Goal: Task Accomplishment & Management: Complete application form

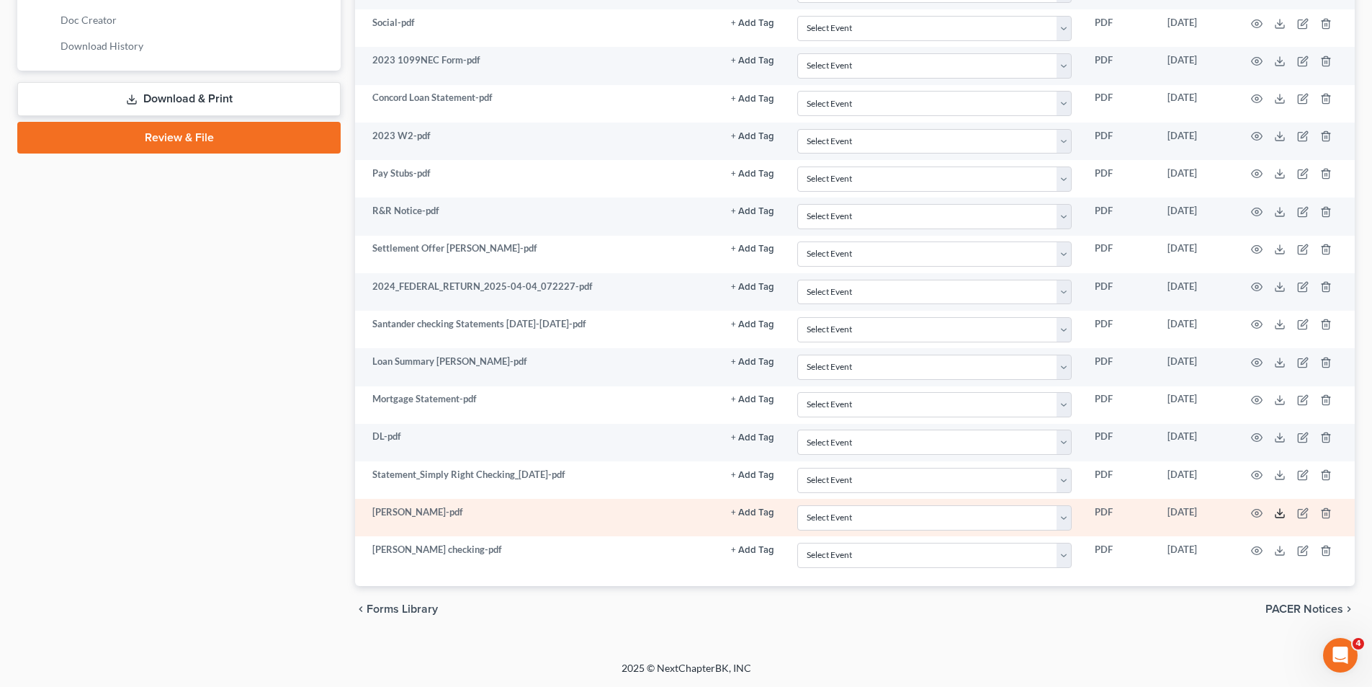
click at [1282, 512] on polyline at bounding box center [1280, 512] width 5 height 2
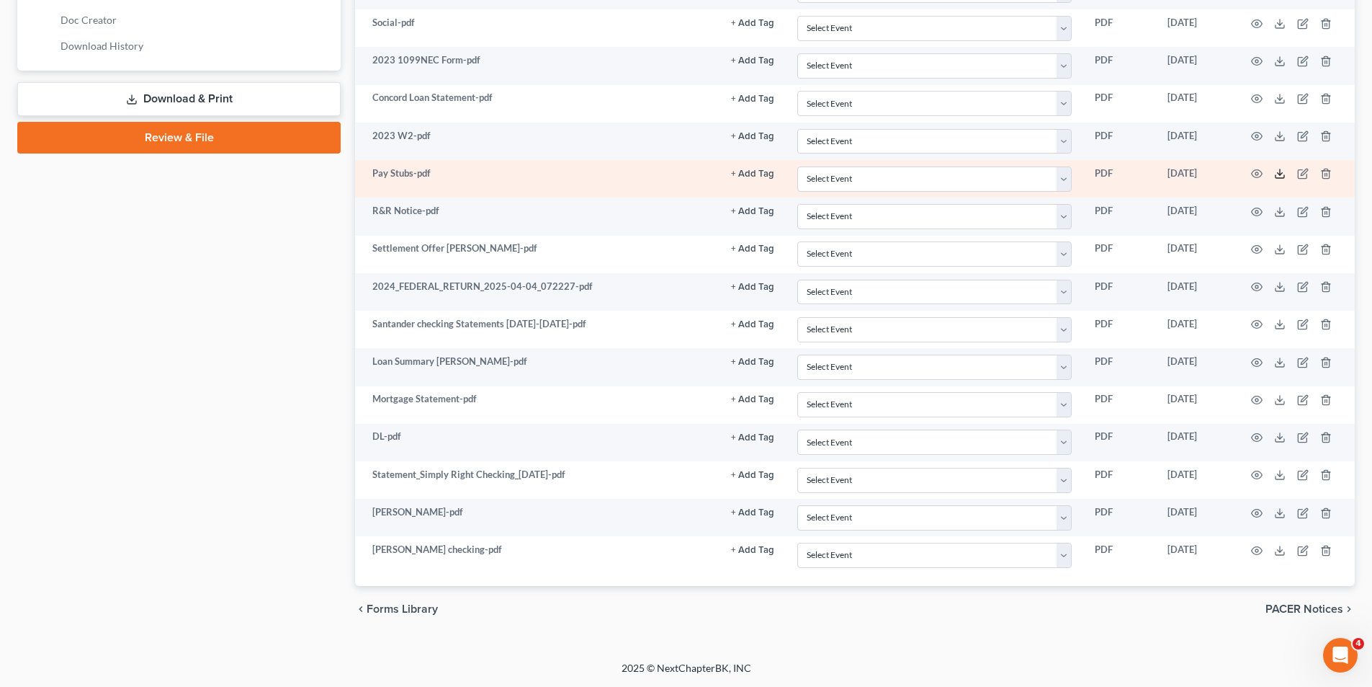
click at [1285, 172] on icon at bounding box center [1280, 174] width 12 height 12
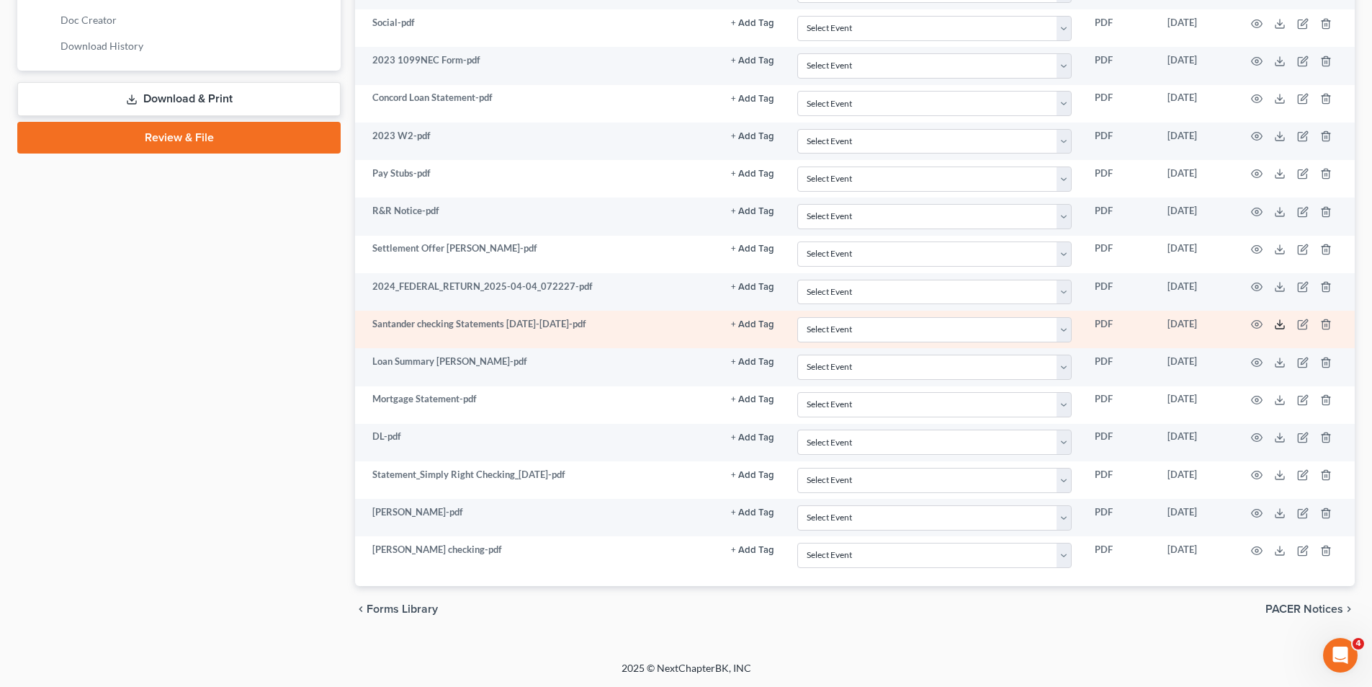
click at [1278, 321] on icon at bounding box center [1280, 324] width 12 height 12
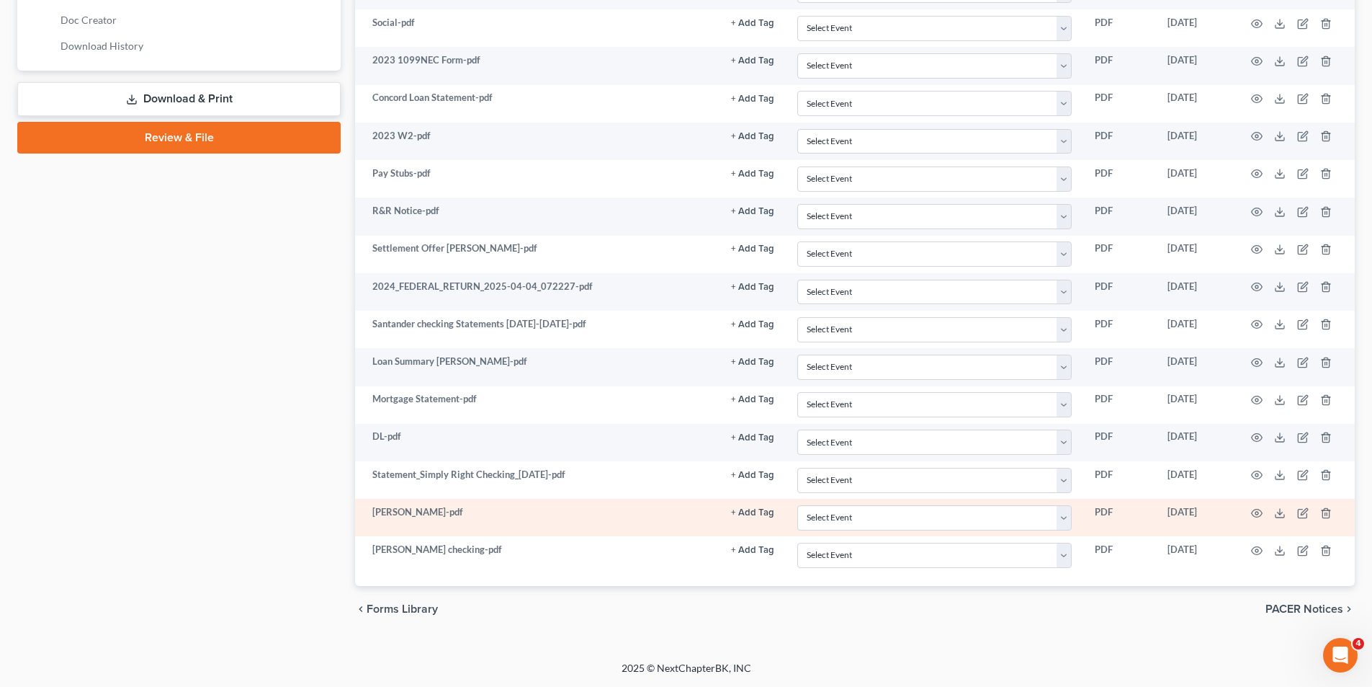
click at [1286, 517] on td at bounding box center [1294, 517] width 121 height 37
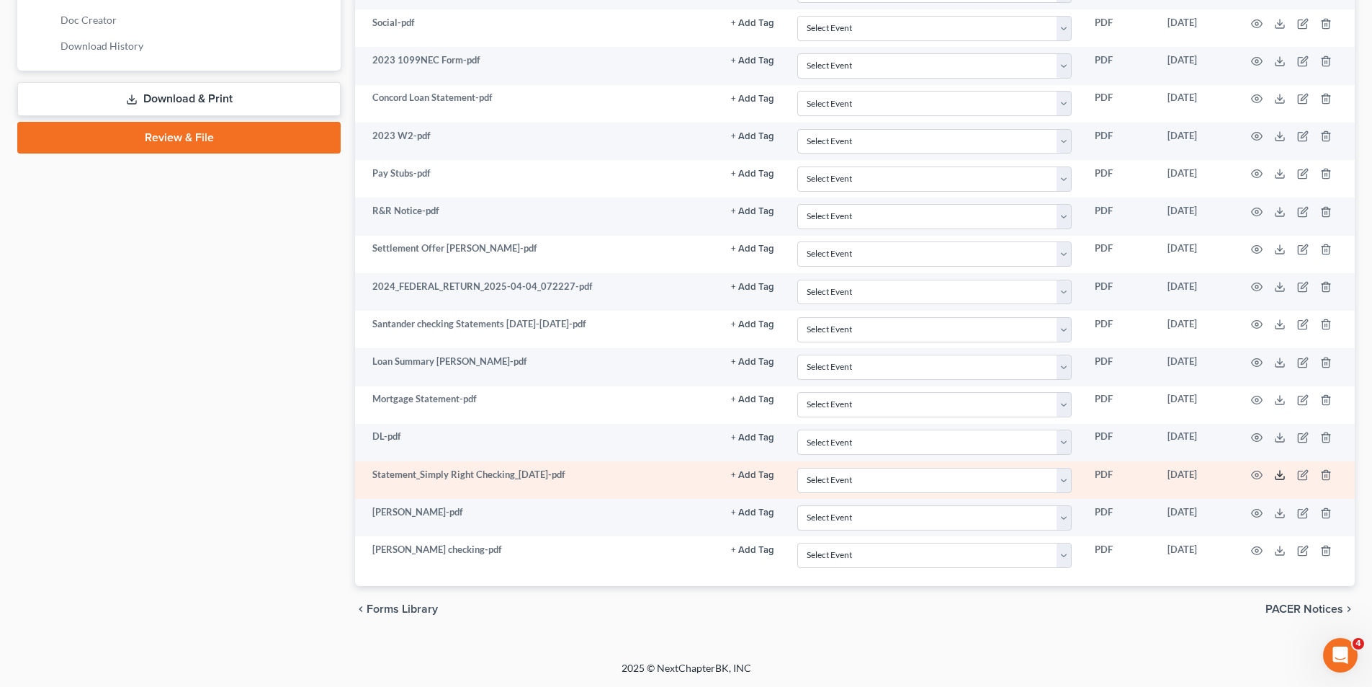
click at [1284, 473] on icon at bounding box center [1280, 475] width 12 height 12
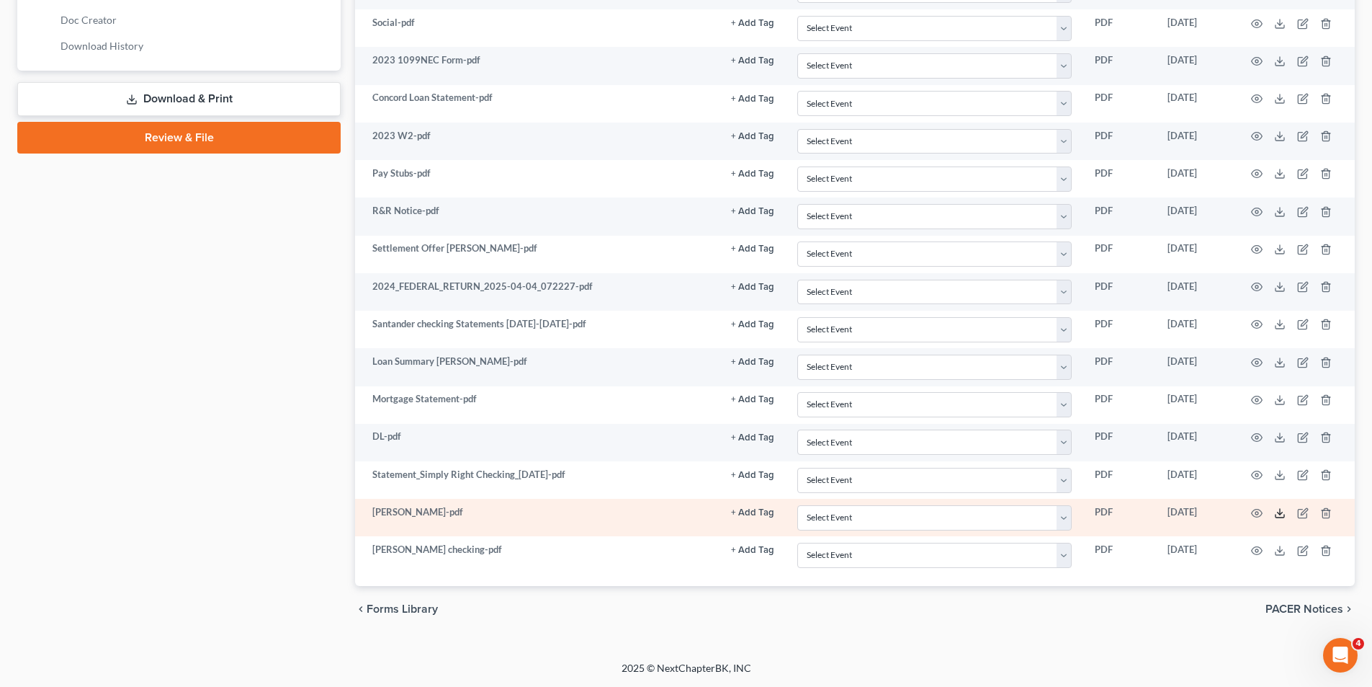
click at [1280, 514] on line at bounding box center [1280, 512] width 0 height 6
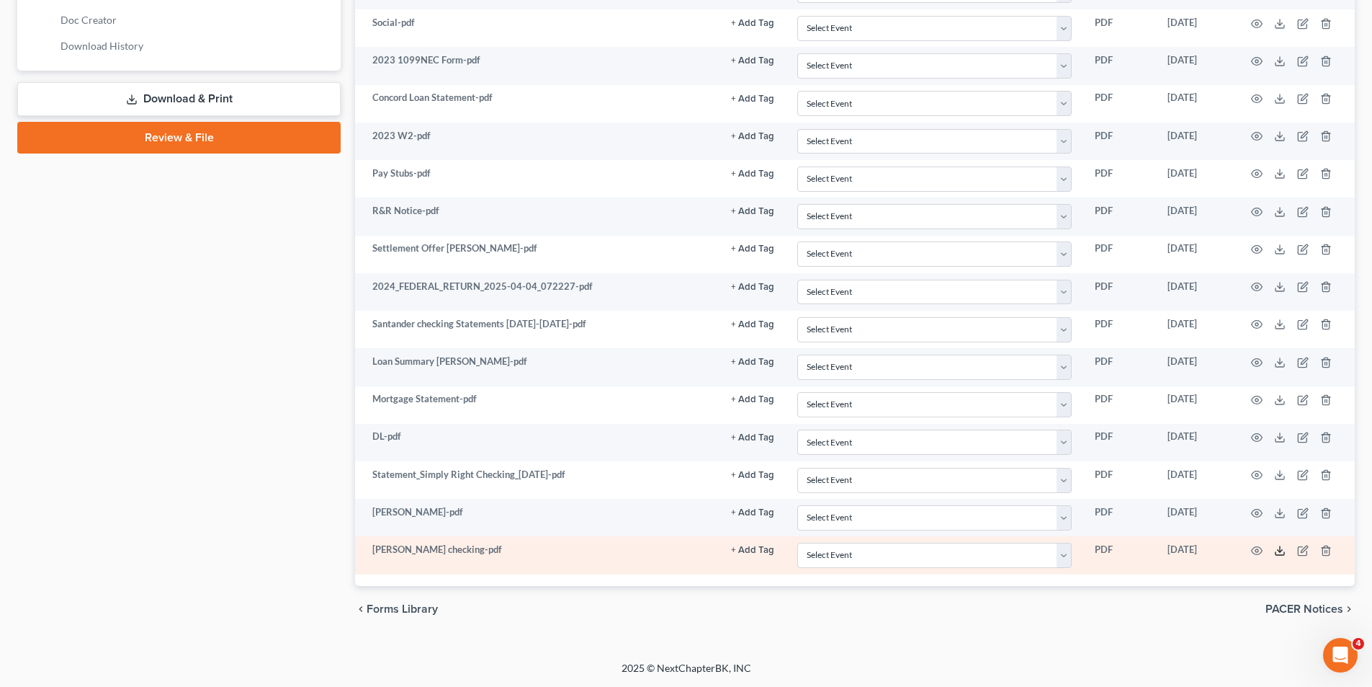
click at [1282, 553] on icon at bounding box center [1280, 551] width 12 height 12
click at [1278, 548] on icon at bounding box center [1280, 551] width 12 height 12
click at [1228, 555] on td "Aug 14, 2025" at bounding box center [1195, 554] width 78 height 37
click at [1225, 553] on td "Aug 14, 2025" at bounding box center [1195, 554] width 78 height 37
click at [1281, 552] on icon at bounding box center [1280, 551] width 12 height 12
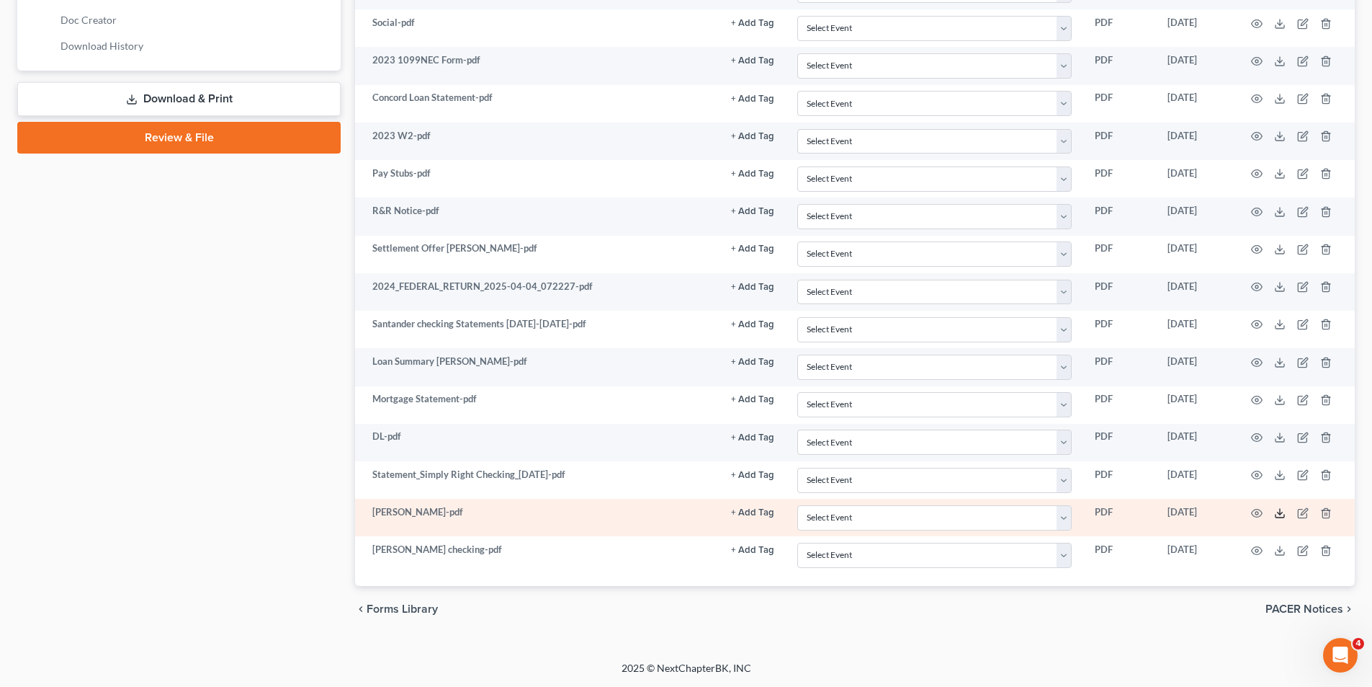
click at [1276, 513] on icon at bounding box center [1280, 513] width 12 height 12
click at [1281, 511] on icon at bounding box center [1280, 513] width 12 height 12
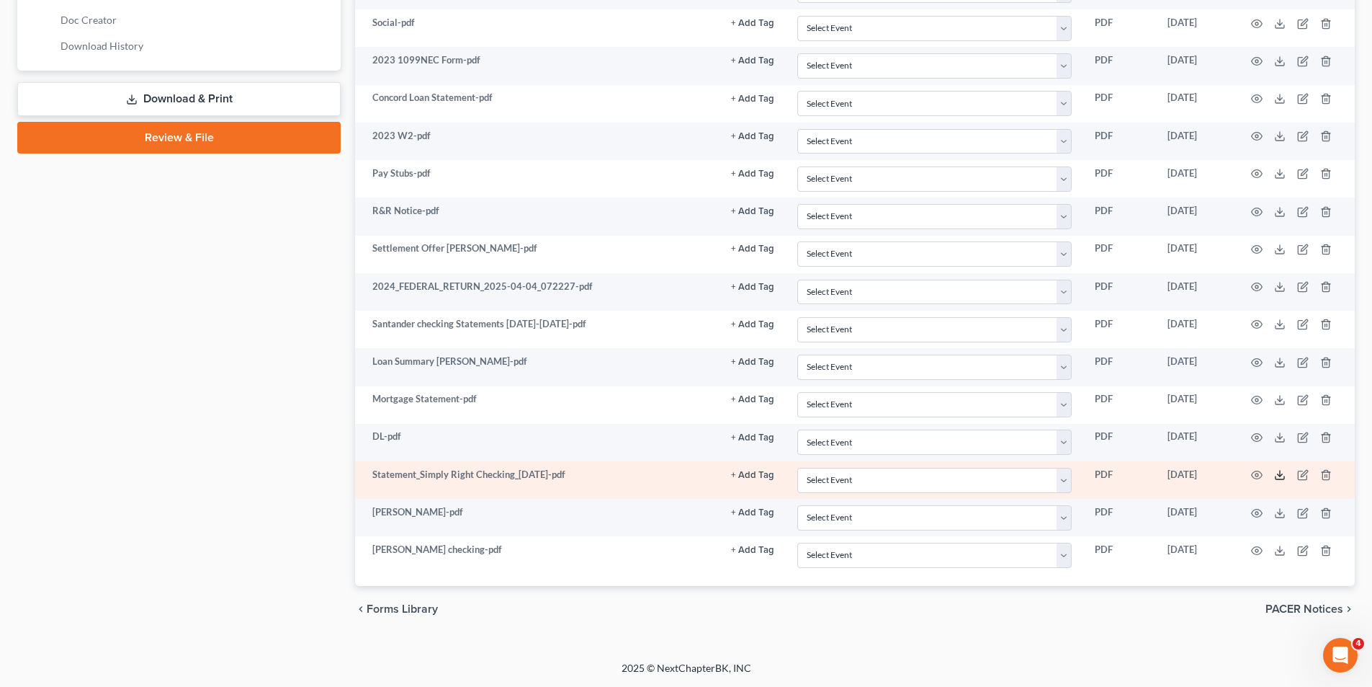
click at [1281, 471] on icon at bounding box center [1280, 475] width 12 height 12
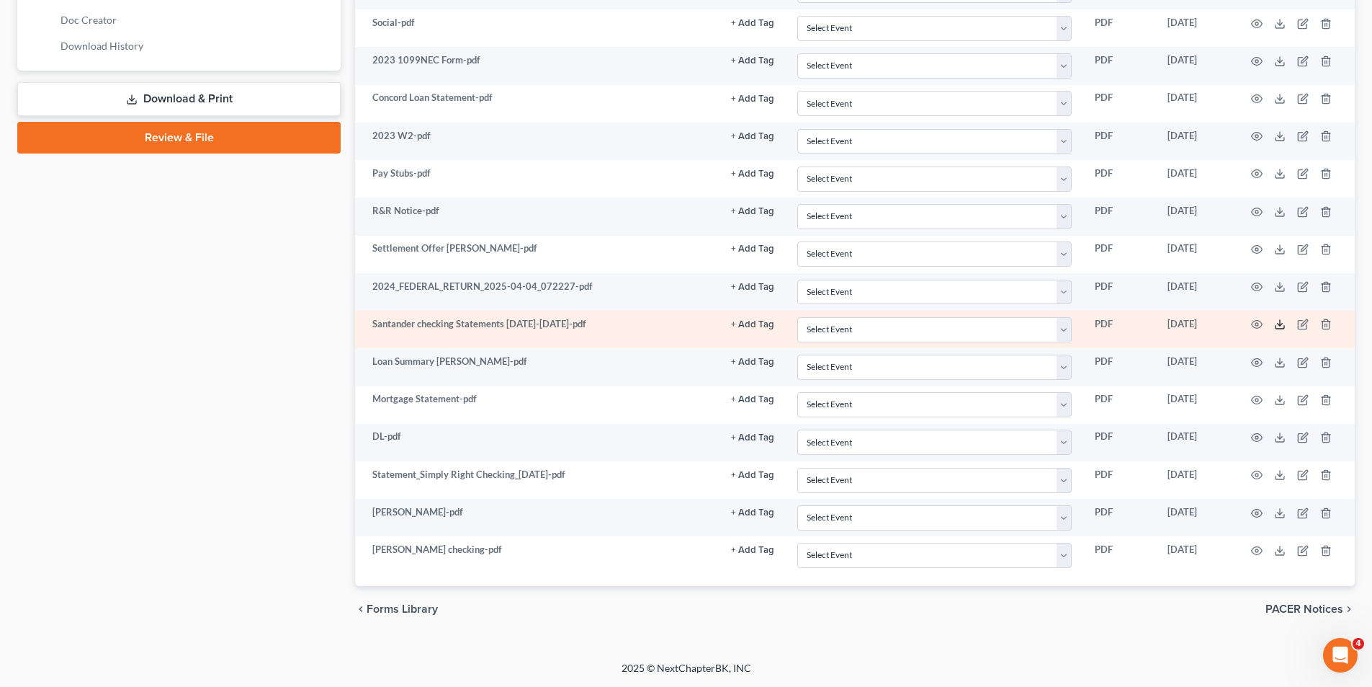
click at [1277, 321] on icon at bounding box center [1280, 324] width 12 height 12
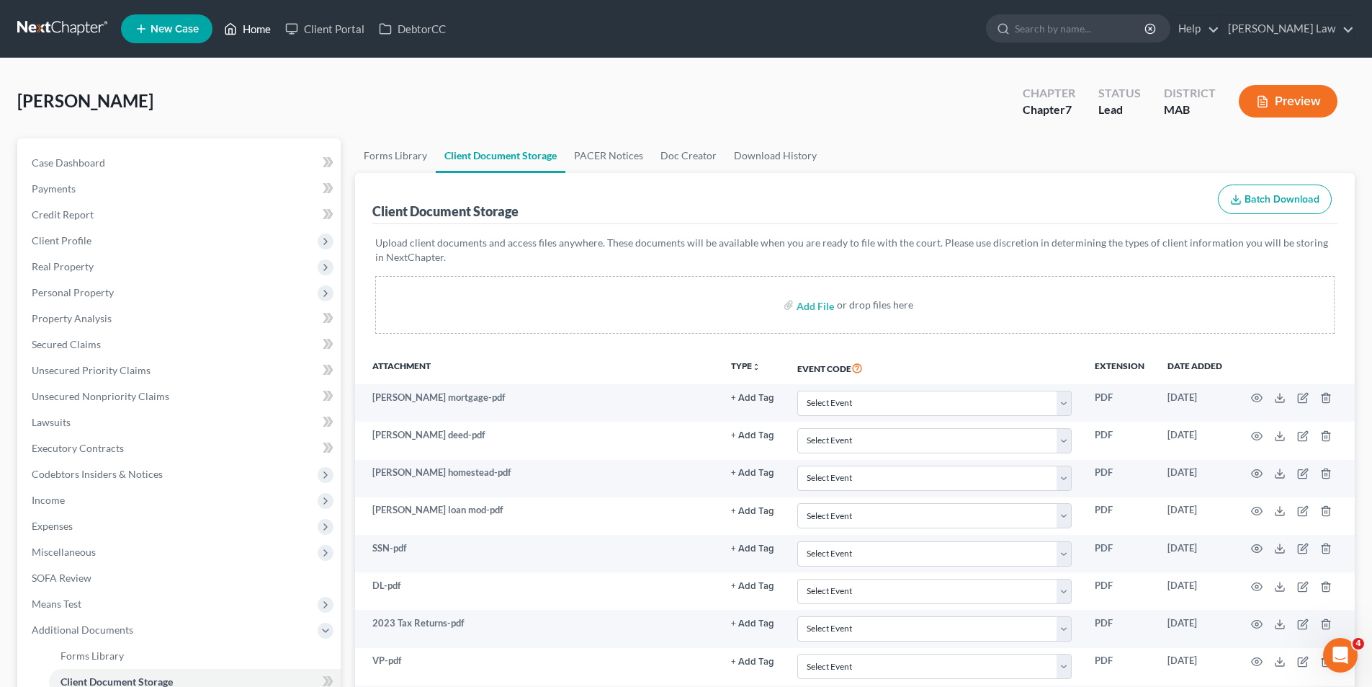
click at [264, 25] on link "Home" at bounding box center [247, 29] width 61 height 26
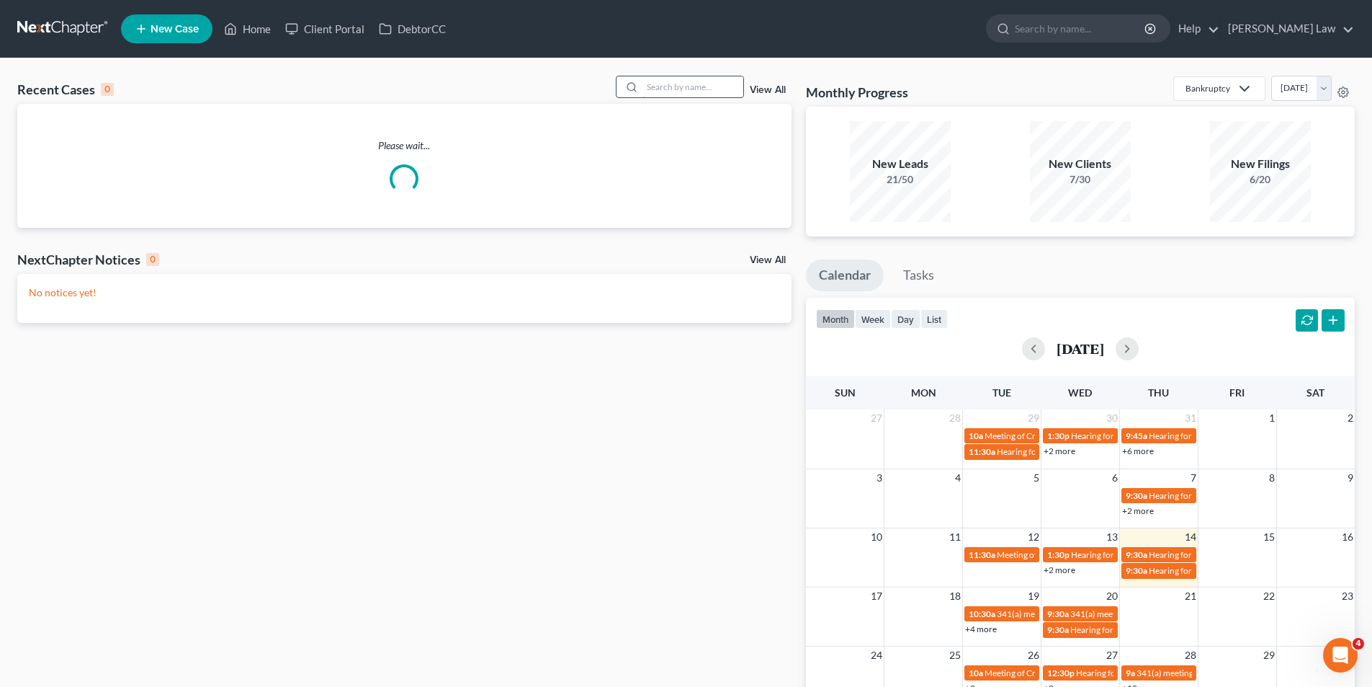
click at [680, 89] on input "search" at bounding box center [693, 86] width 101 height 21
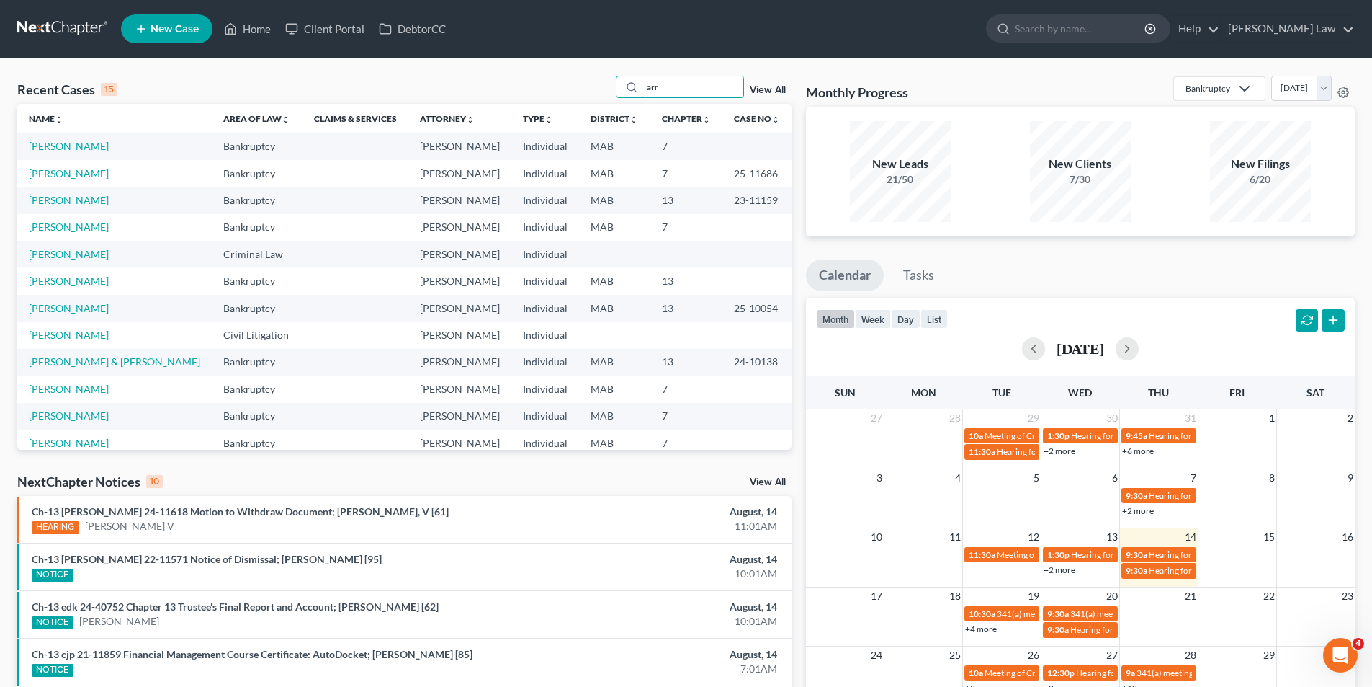
type input "arr"
click at [67, 152] on link "[PERSON_NAME]" at bounding box center [69, 146] width 80 height 12
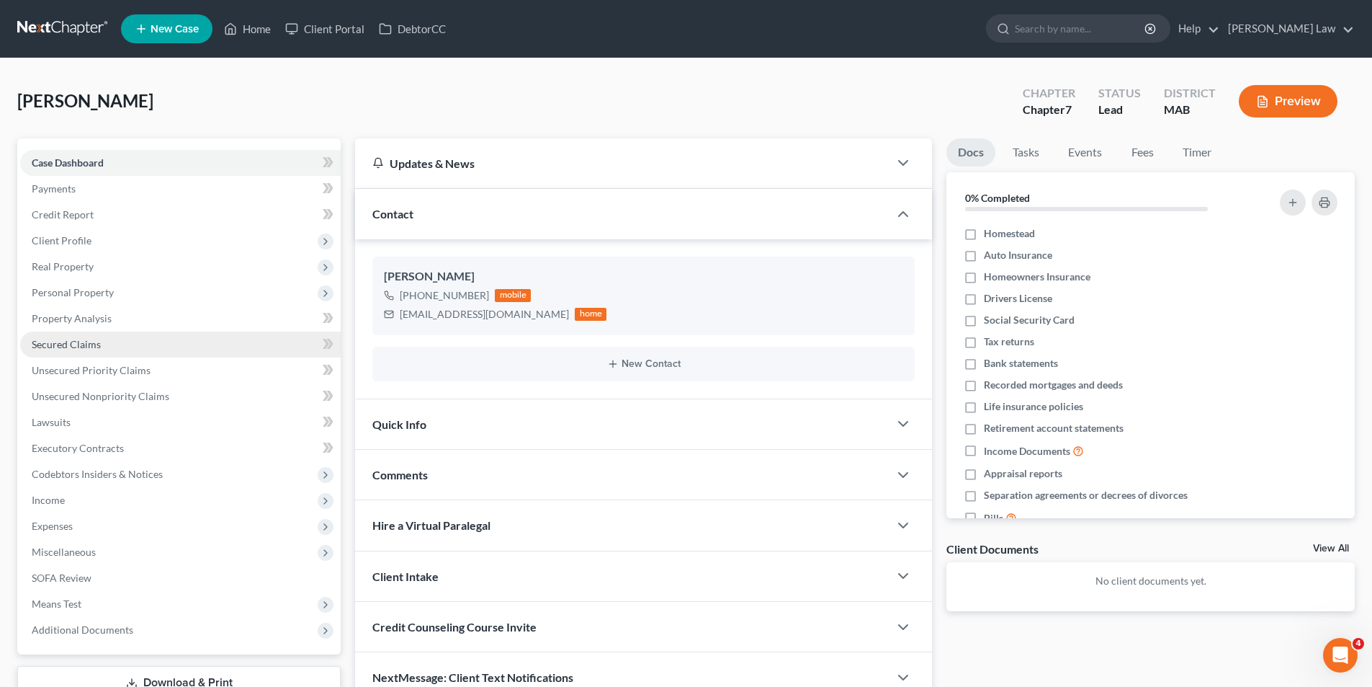
click at [77, 338] on span "Secured Claims" at bounding box center [66, 344] width 69 height 12
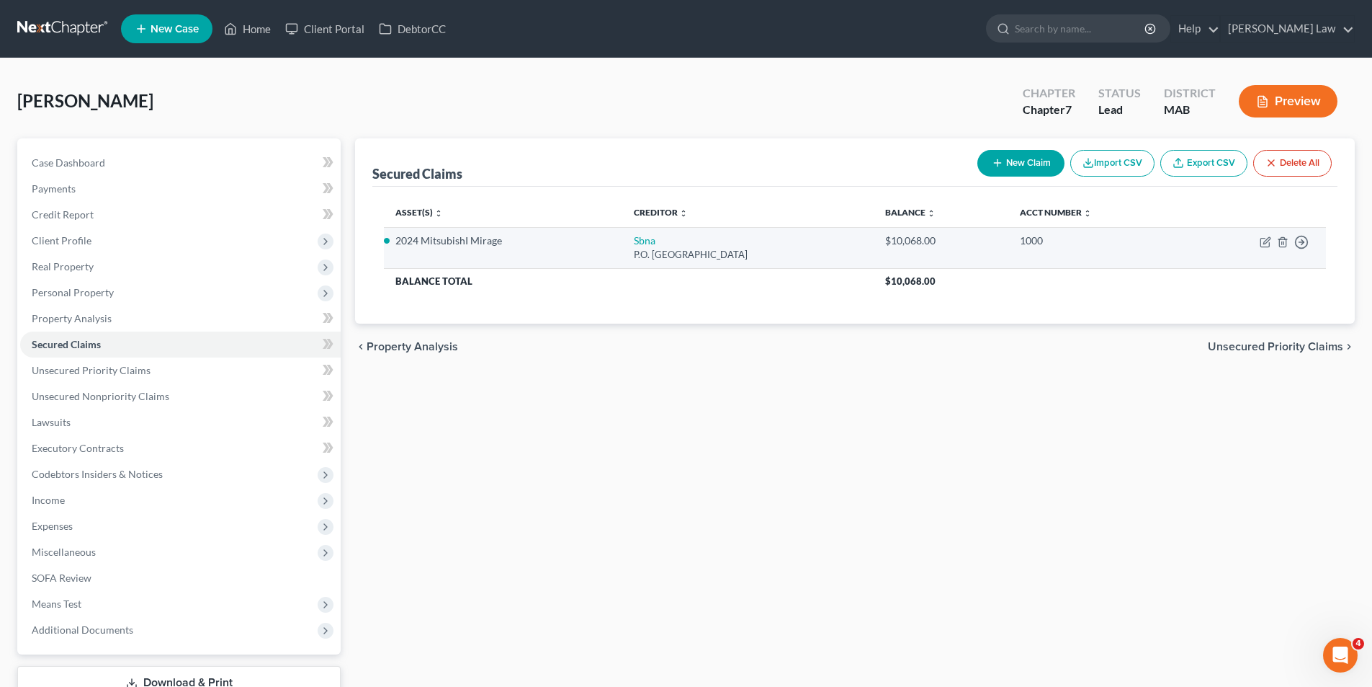
click at [943, 253] on td "$10,068.00" at bounding box center [941, 247] width 135 height 41
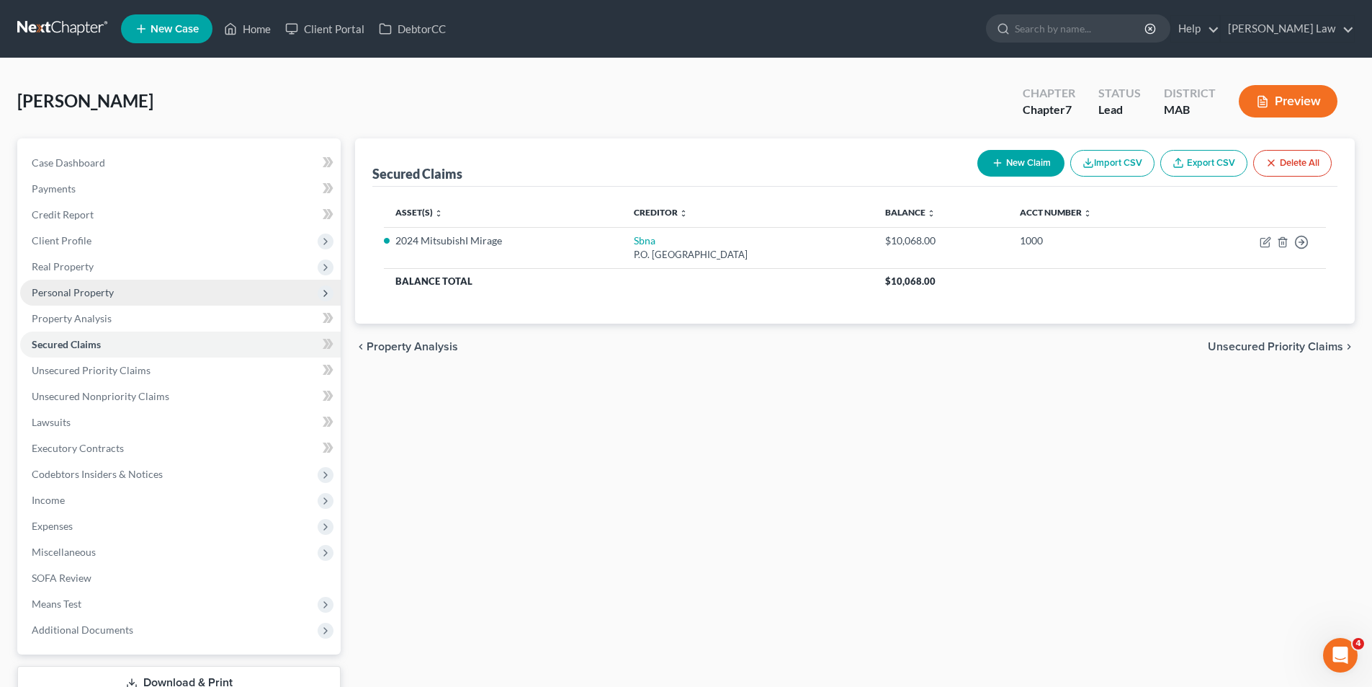
click at [137, 292] on span "Personal Property" at bounding box center [180, 293] width 321 height 26
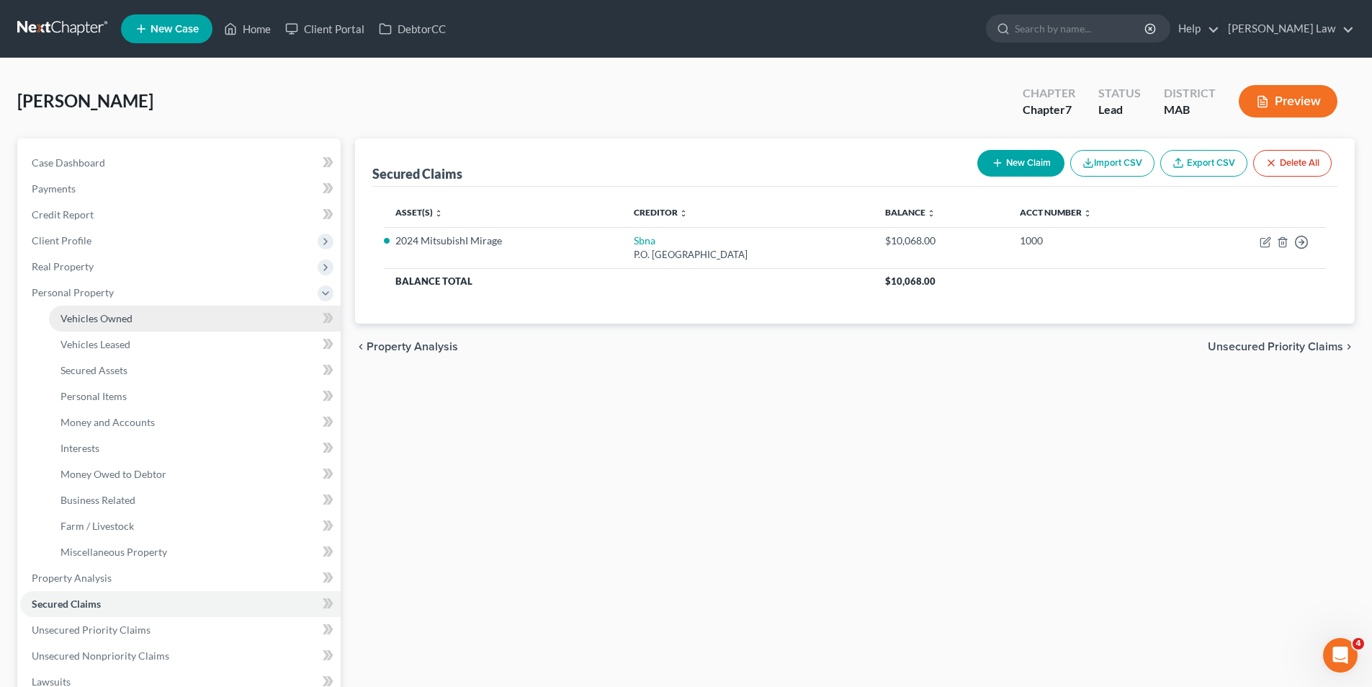
click at [139, 315] on link "Vehicles Owned" at bounding box center [195, 318] width 292 height 26
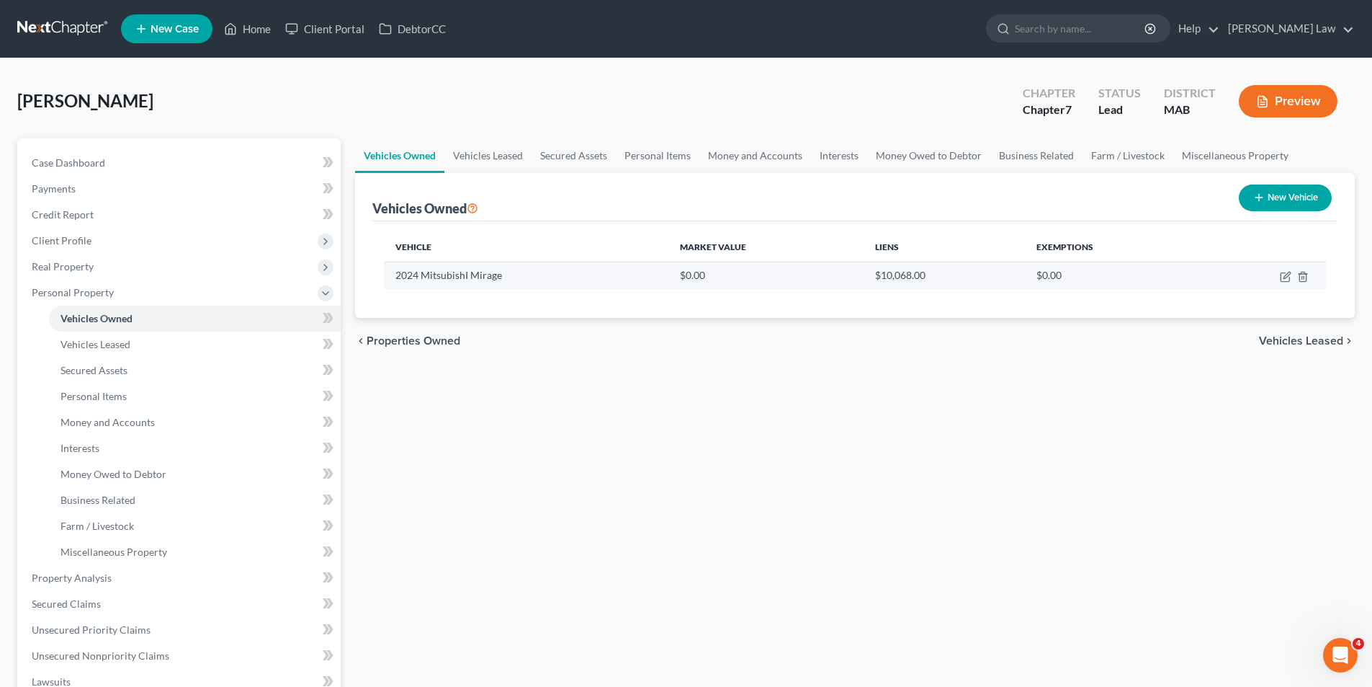
click at [460, 275] on td "2024 MitsubishI Mirage" at bounding box center [526, 275] width 284 height 27
click at [697, 249] on th "Market Value" at bounding box center [767, 247] width 196 height 29
click at [1280, 276] on icon "button" at bounding box center [1286, 277] width 12 height 12
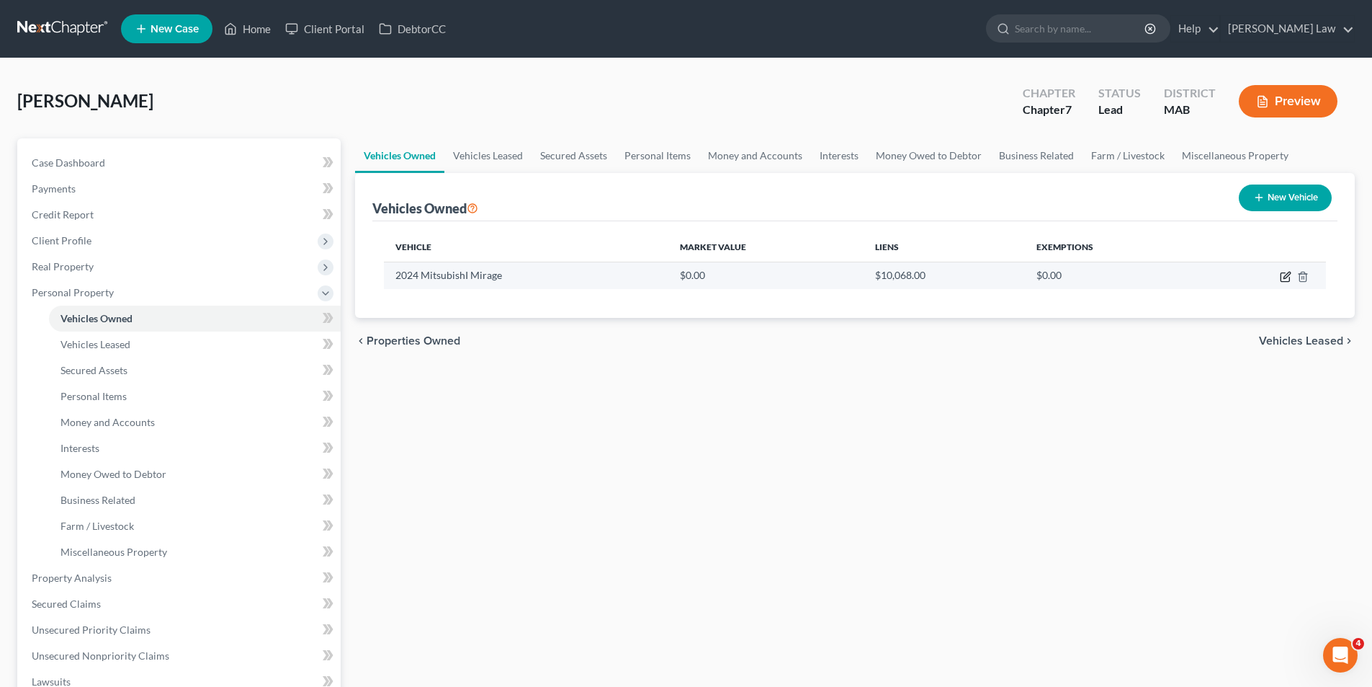
select select "0"
select select "2"
select select "0"
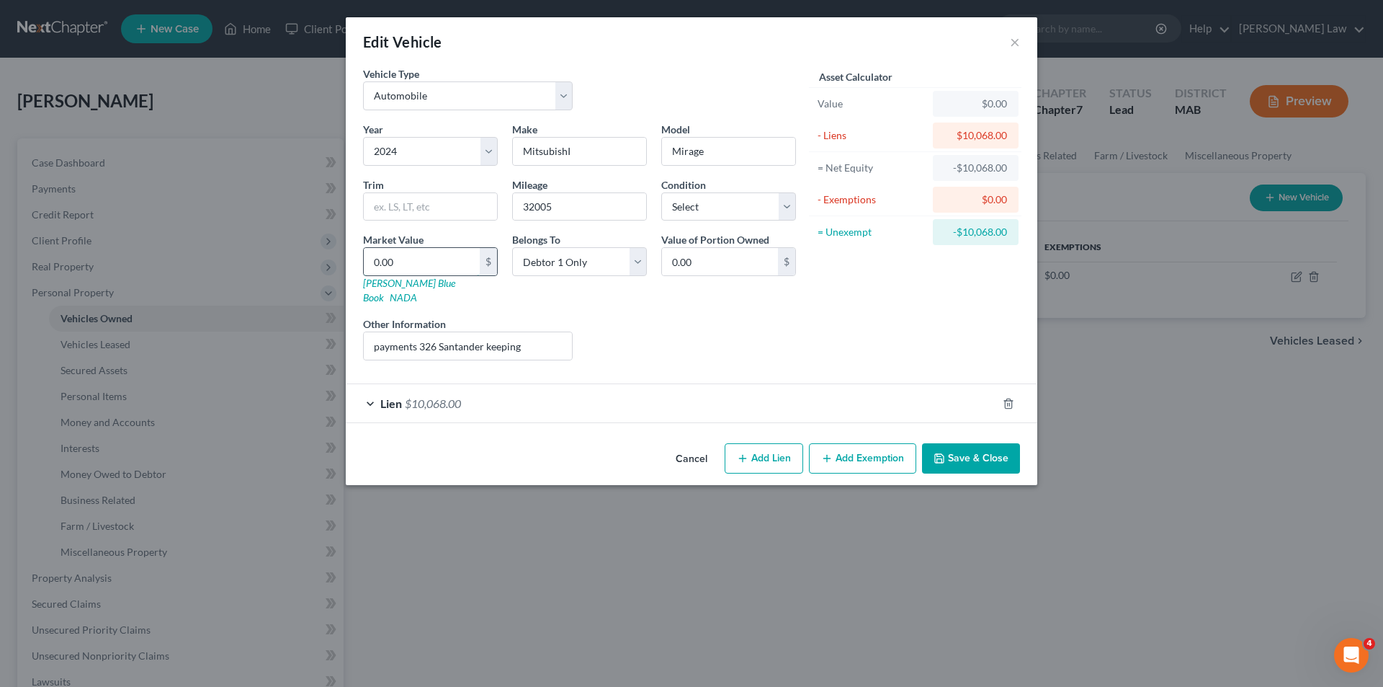
click at [448, 264] on input "0.00" at bounding box center [422, 261] width 116 height 27
type input "1"
type input "1.00"
type input "18"
type input "18.00"
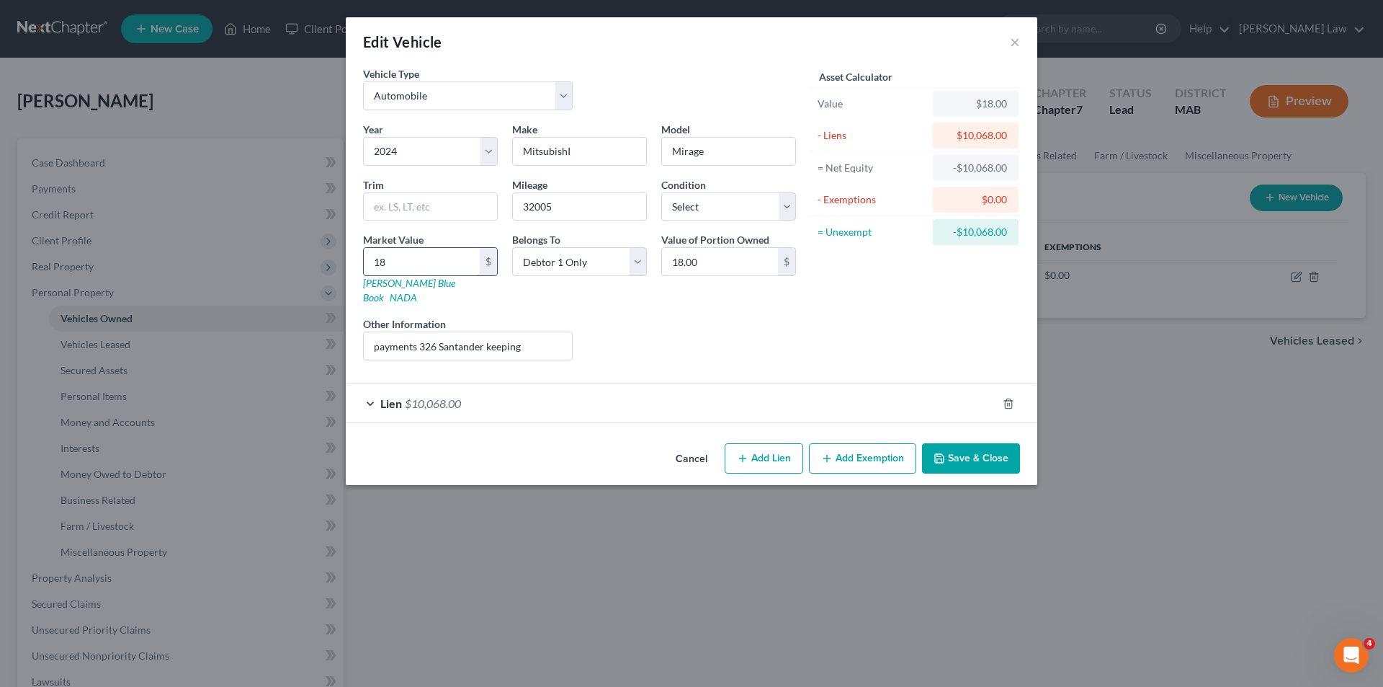
type input "180"
type input "180.00"
type input "1809"
type input "1,809.00"
type input "1,8091"
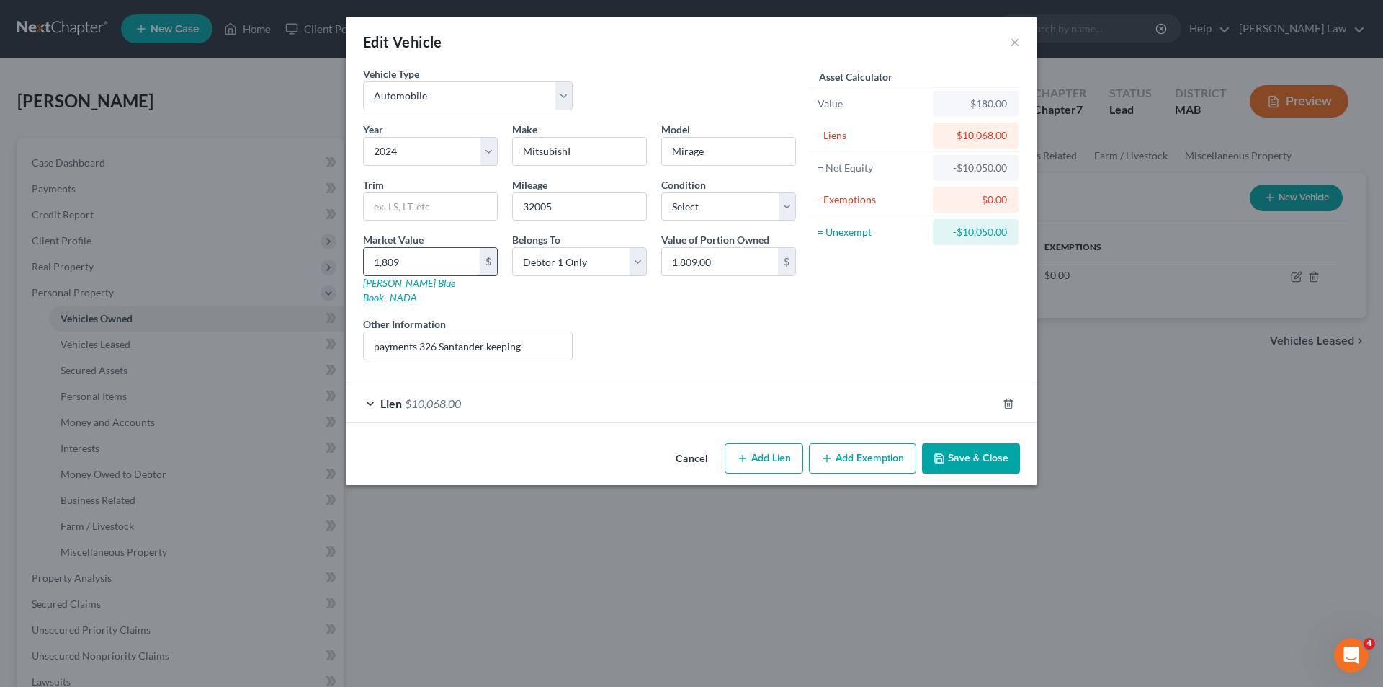
type input "18,091.00"
type input "18,09"
type input "1,809.00"
type input "1,80"
type input "180.00"
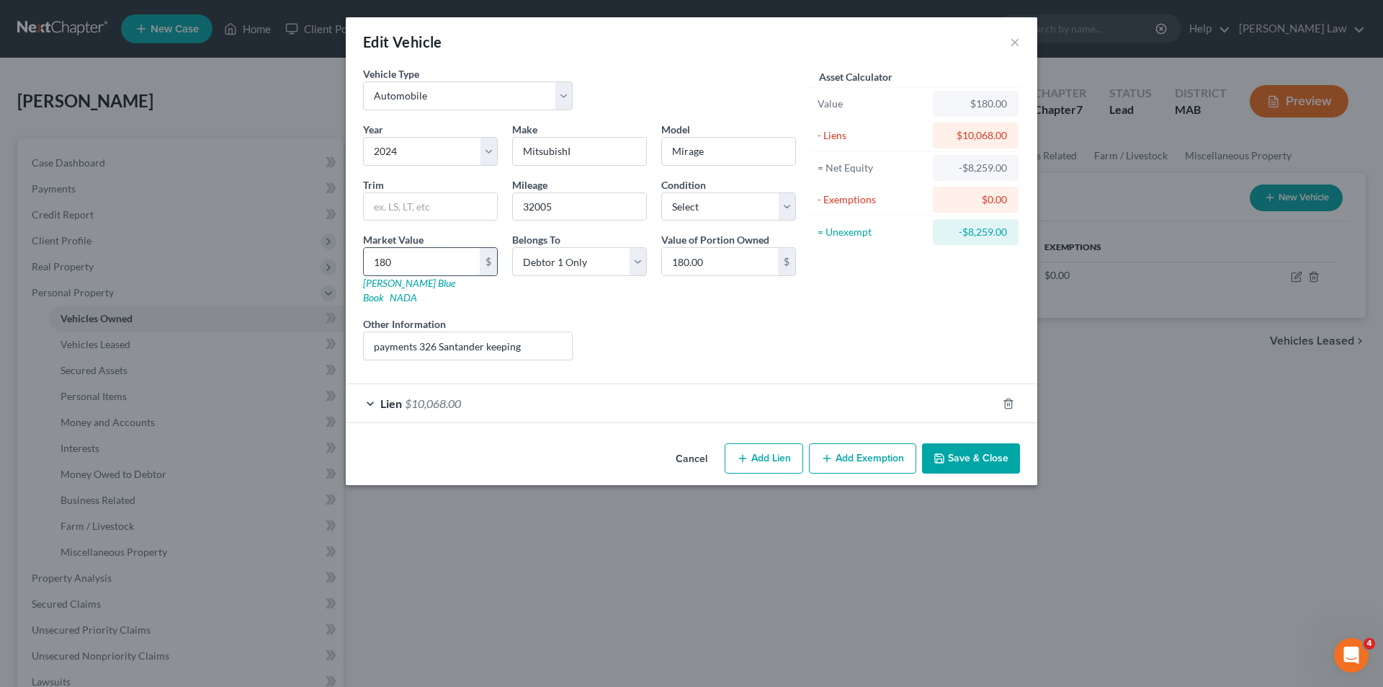
type input "1800"
type input "1,800.00"
type input "1,8000"
type input "18,000.00"
type input "18,000"
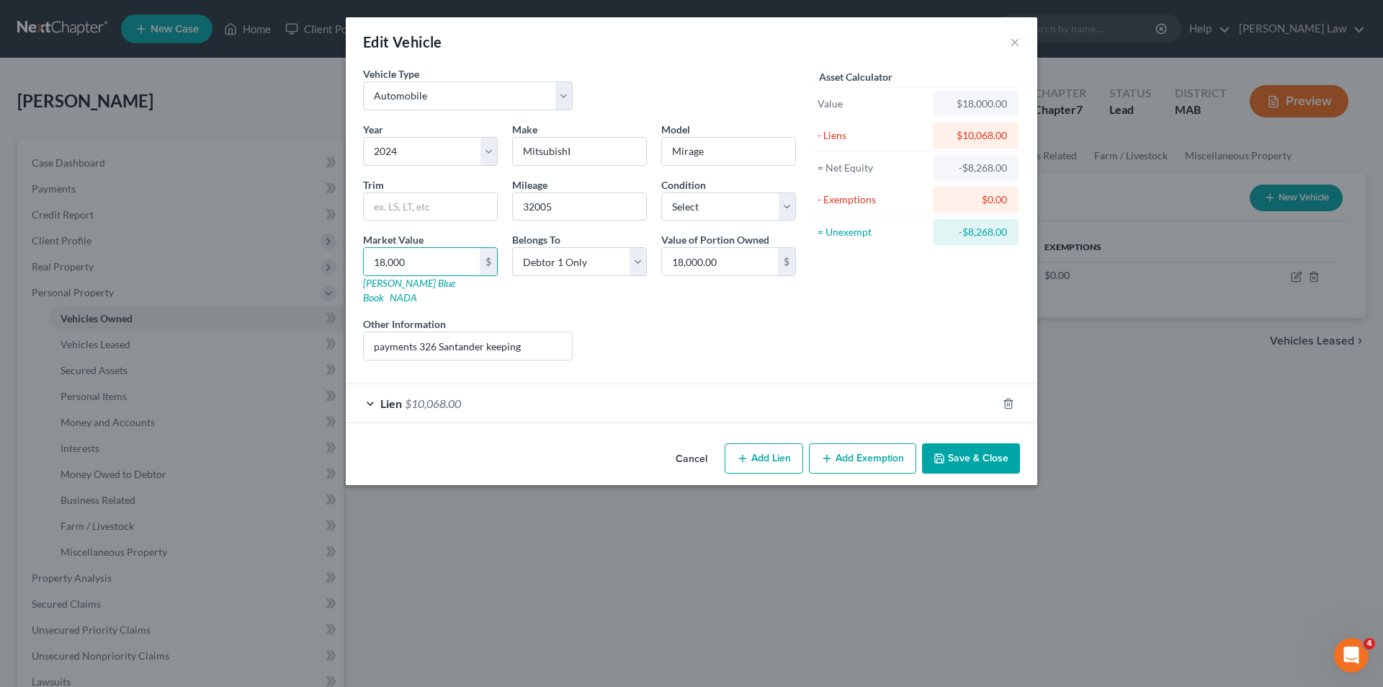
click at [944, 443] on button "Save & Close" at bounding box center [971, 458] width 98 height 30
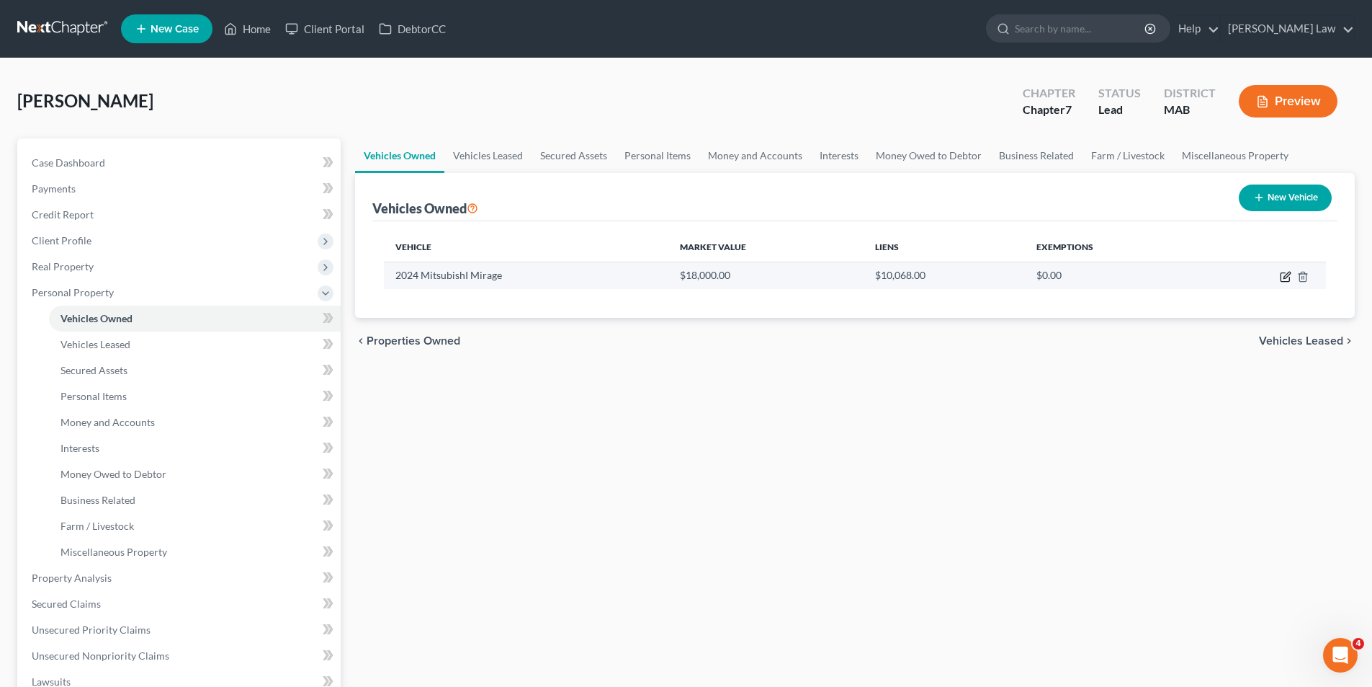
click at [1287, 275] on icon "button" at bounding box center [1286, 277] width 12 height 12
select select "0"
select select "2"
select select "0"
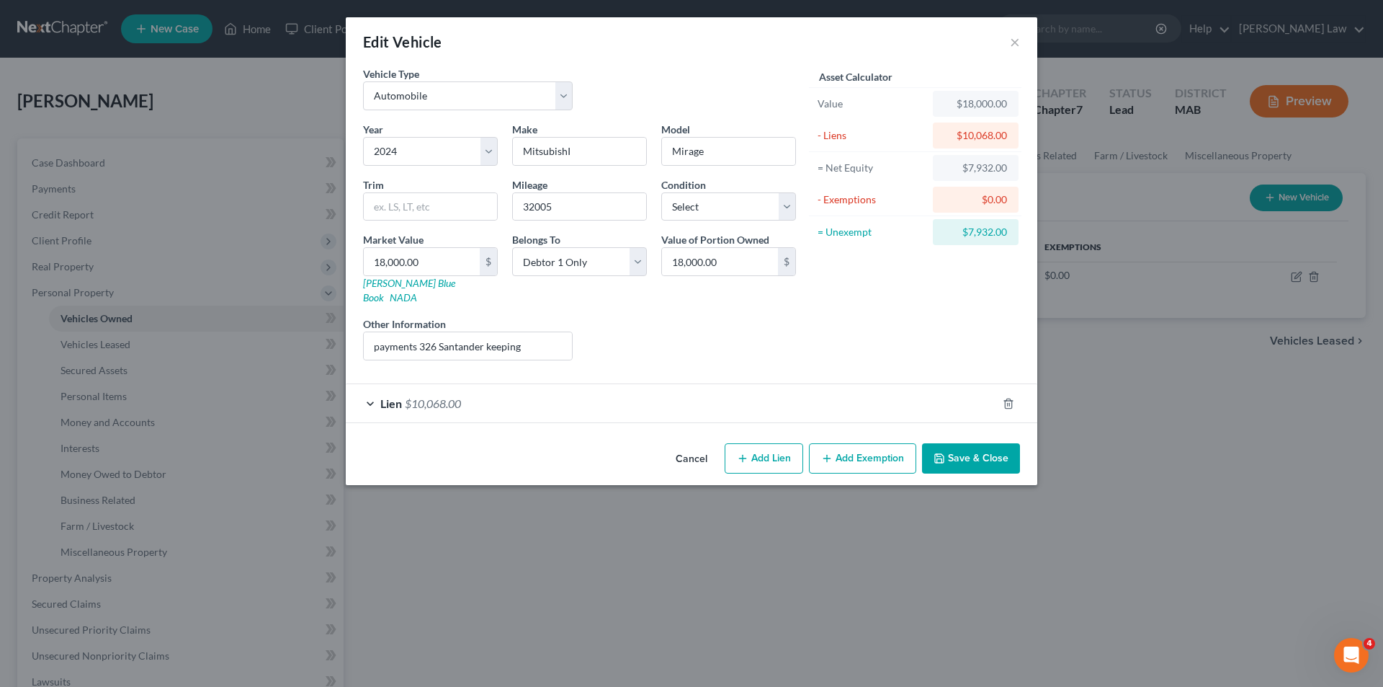
click at [847, 443] on button "Add Exemption" at bounding box center [862, 458] width 107 height 30
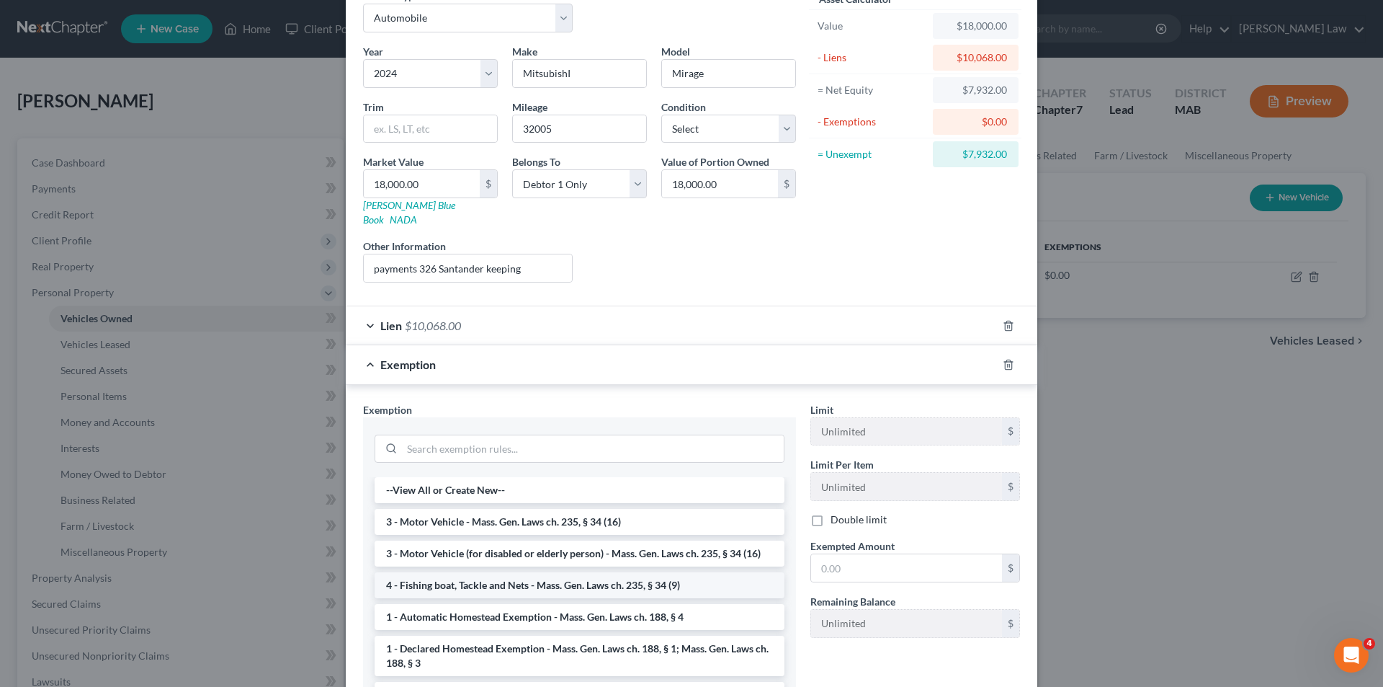
scroll to position [187, 0]
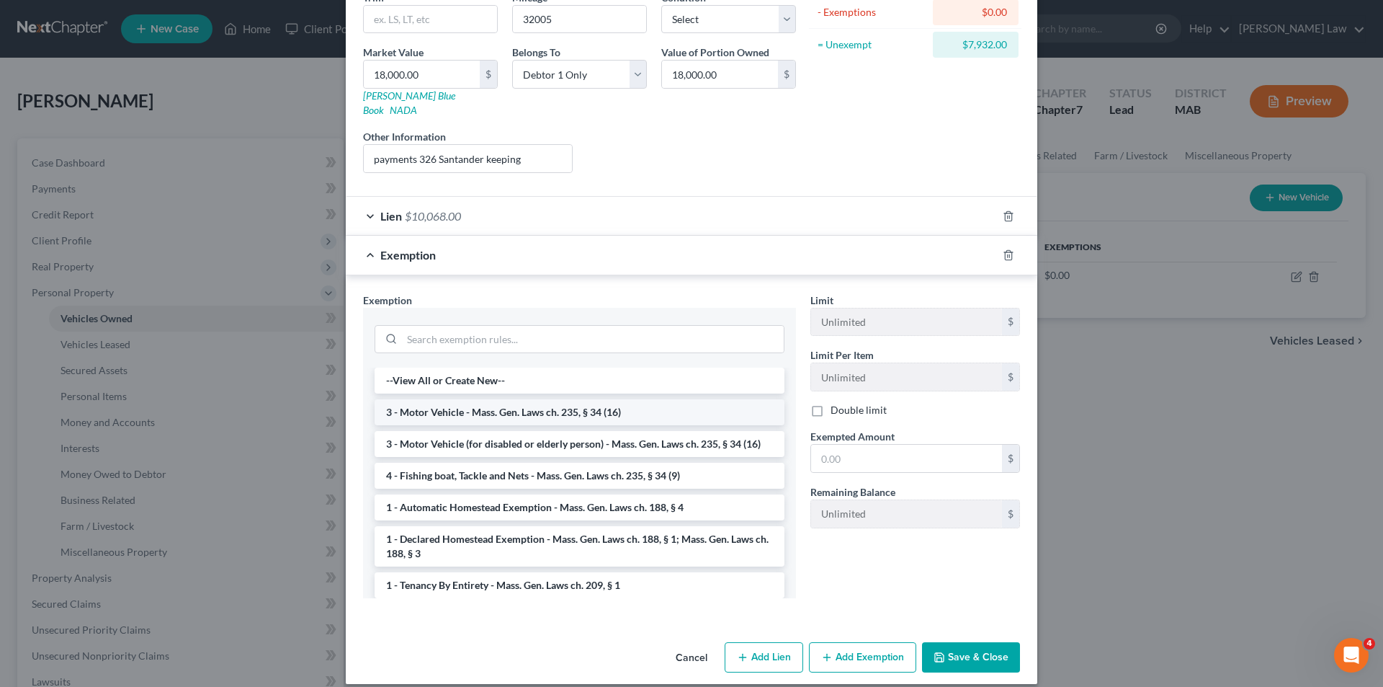
click at [552, 399] on li "3 - Motor Vehicle - Mass. Gen. Laws ch. 235, § 34 (16)" at bounding box center [580, 412] width 410 height 26
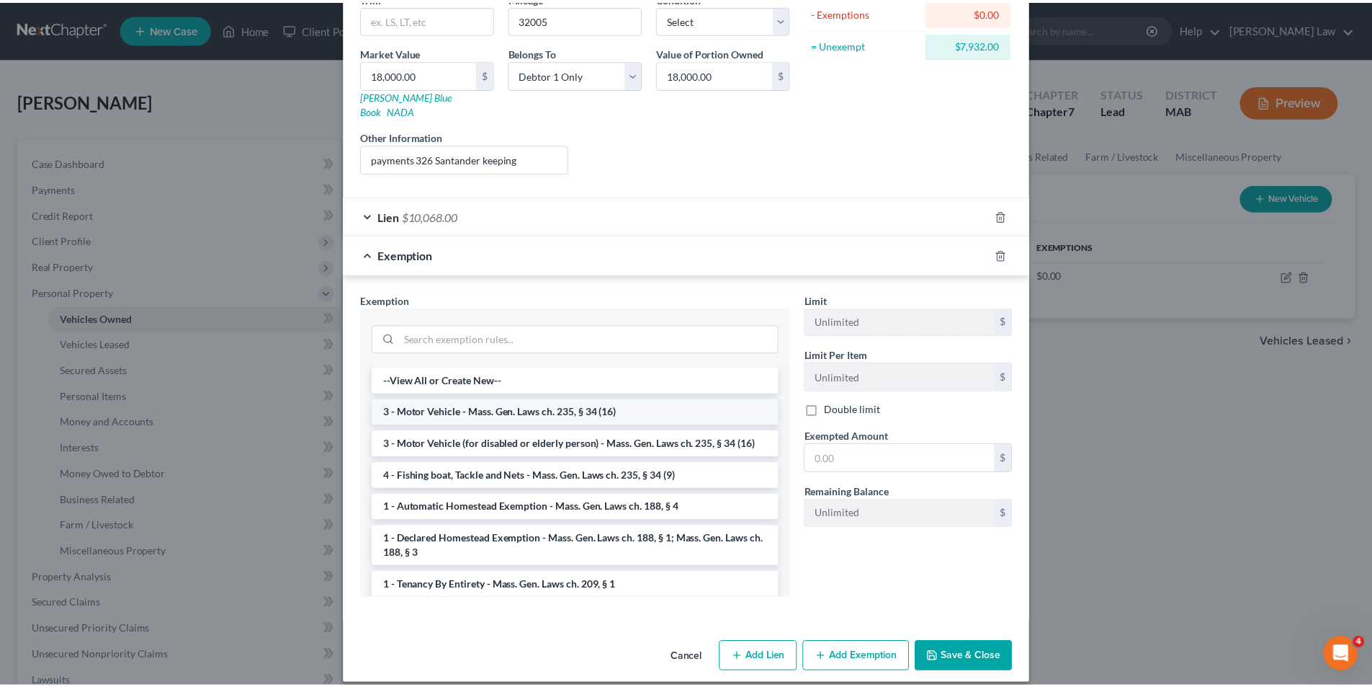
scroll to position [119, 0]
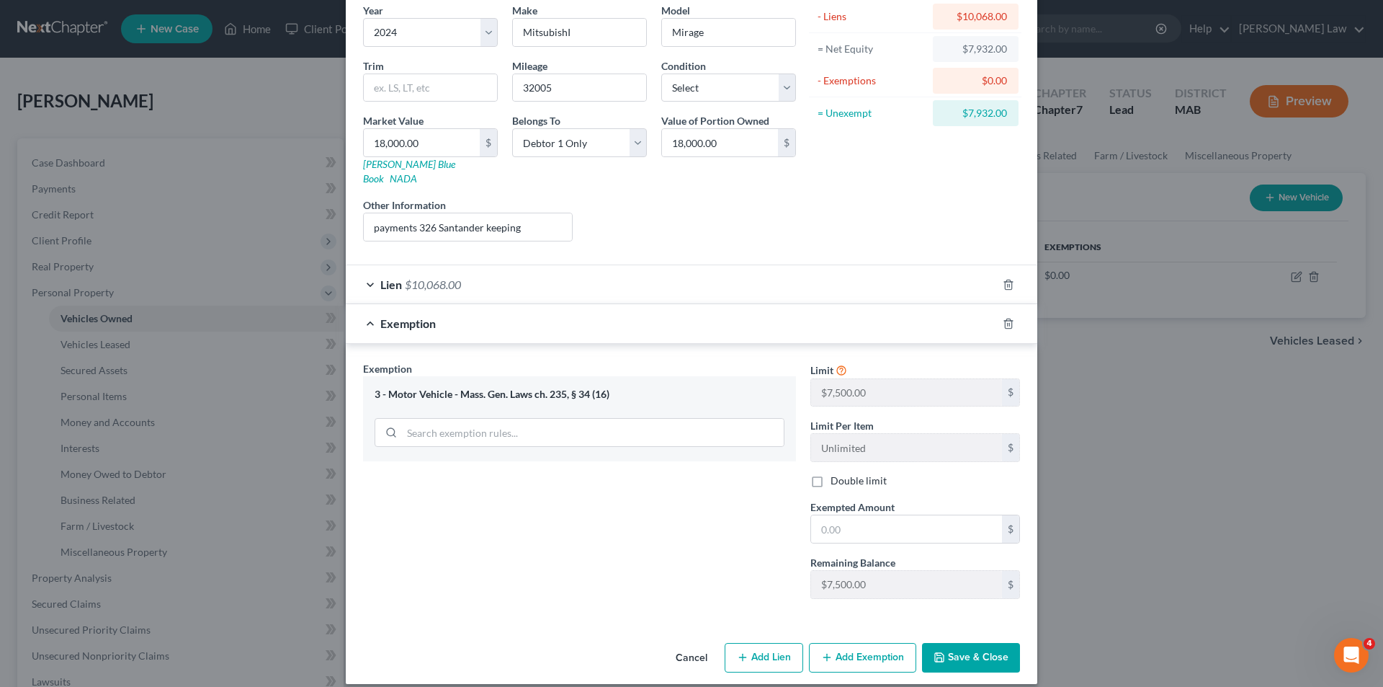
click at [971, 643] on button "Save & Close" at bounding box center [971, 658] width 98 height 30
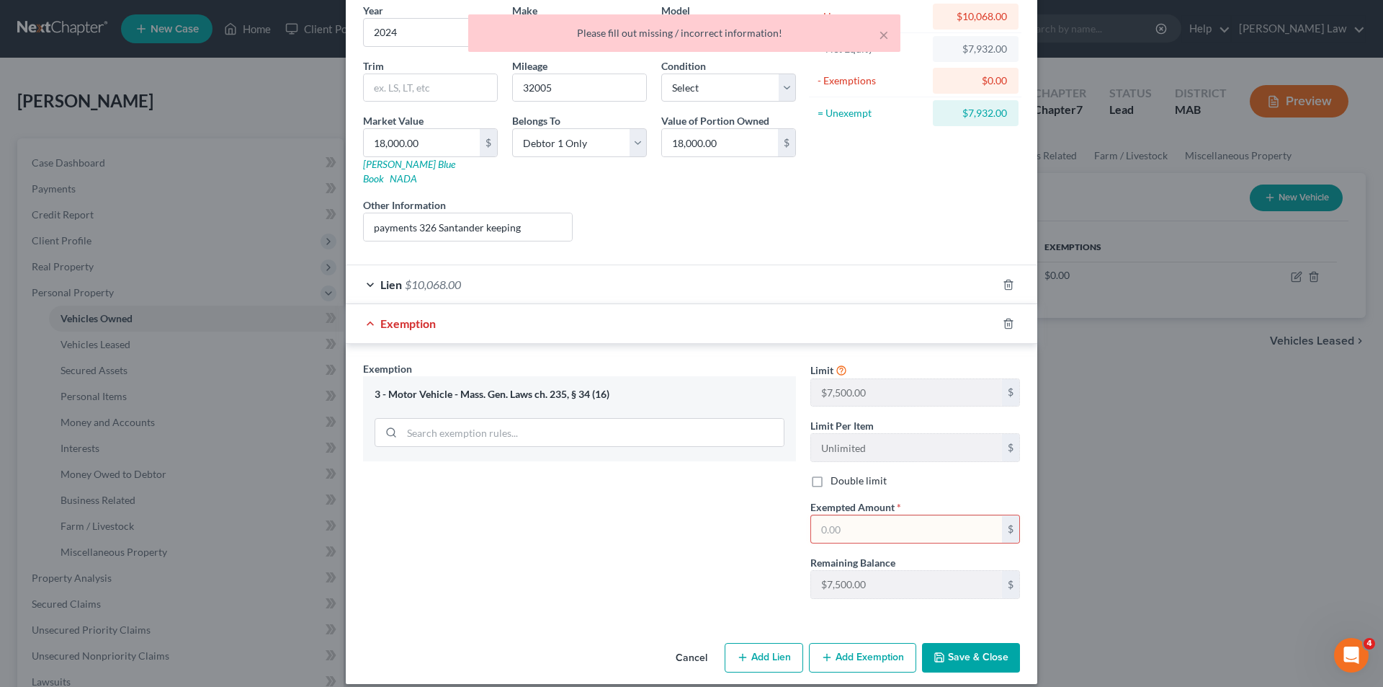
click at [844, 515] on input "text" at bounding box center [906, 528] width 191 height 27
type input "7500"
click at [955, 648] on button "Save & Close" at bounding box center [971, 658] width 98 height 30
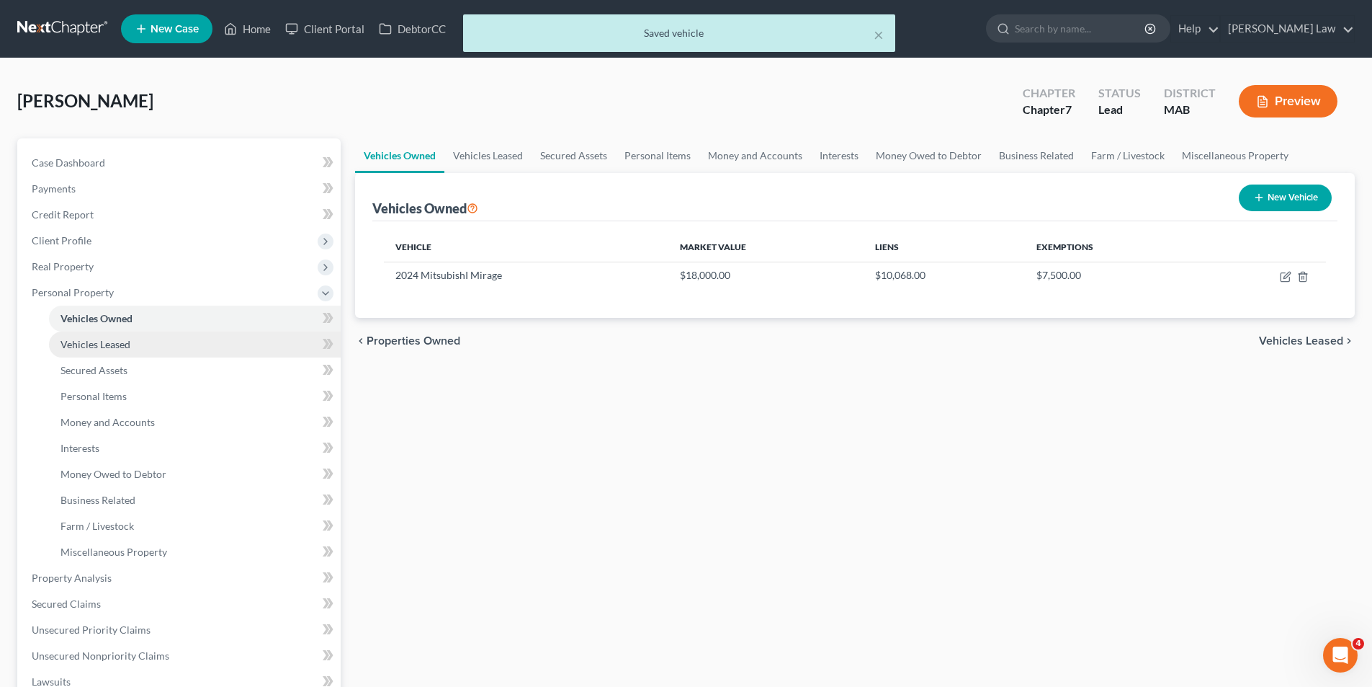
click at [171, 341] on link "Vehicles Leased" at bounding box center [195, 344] width 292 height 26
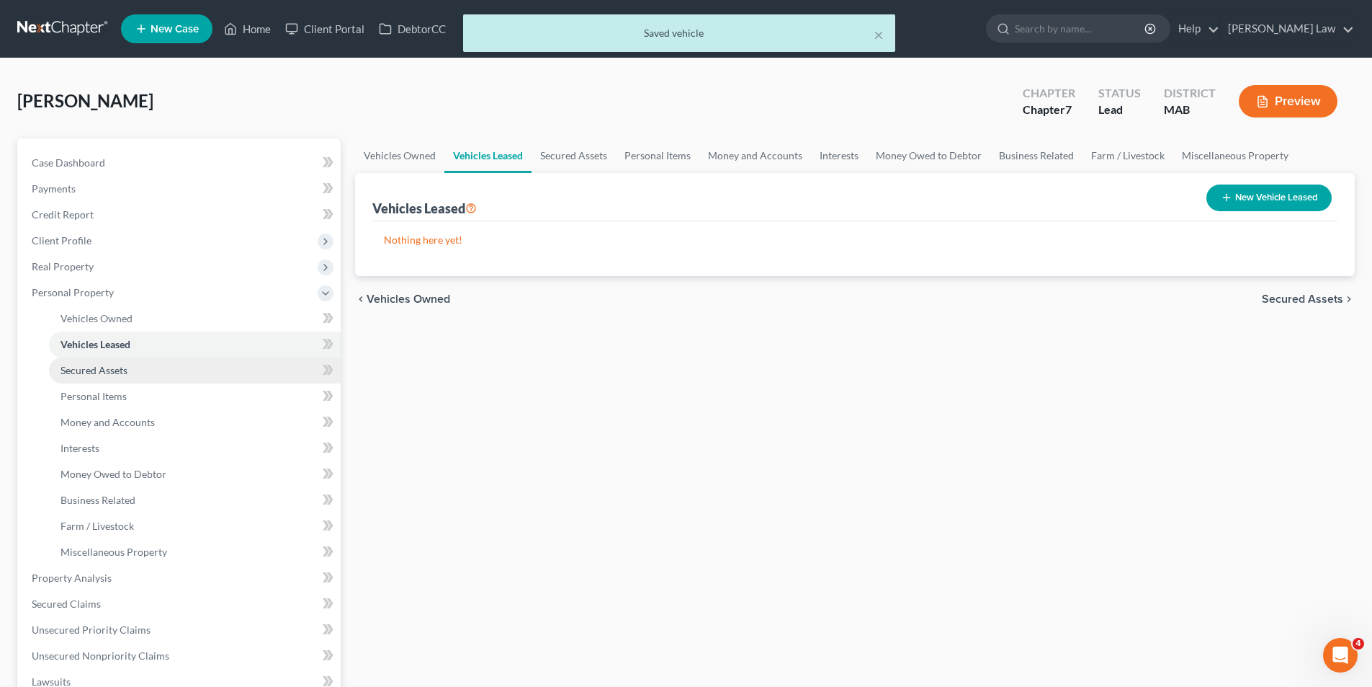
click at [169, 365] on link "Secured Assets" at bounding box center [195, 370] width 292 height 26
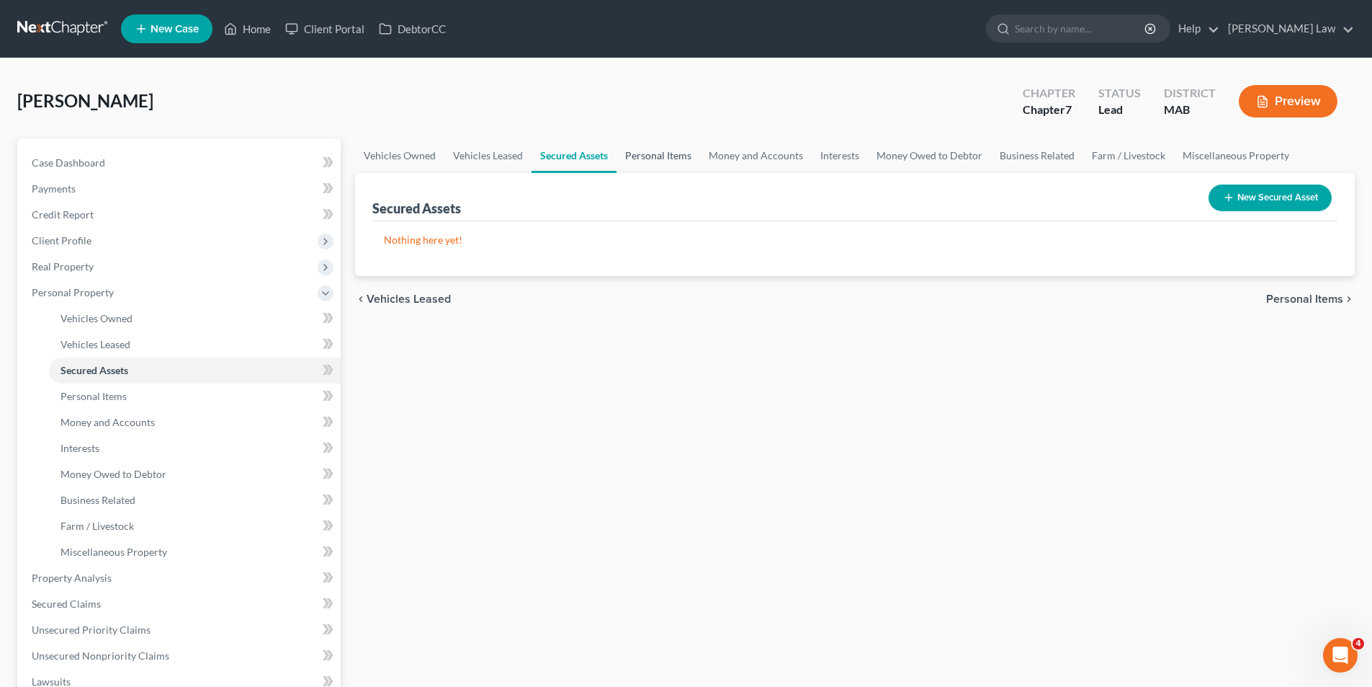
drag, startPoint x: 679, startPoint y: 178, endPoint x: 667, endPoint y: 153, distance: 27.7
click at [679, 175] on div "Secured Assets New Secured Asset" at bounding box center [854, 197] width 965 height 48
click at [667, 152] on link "Personal Items" at bounding box center [659, 155] width 84 height 35
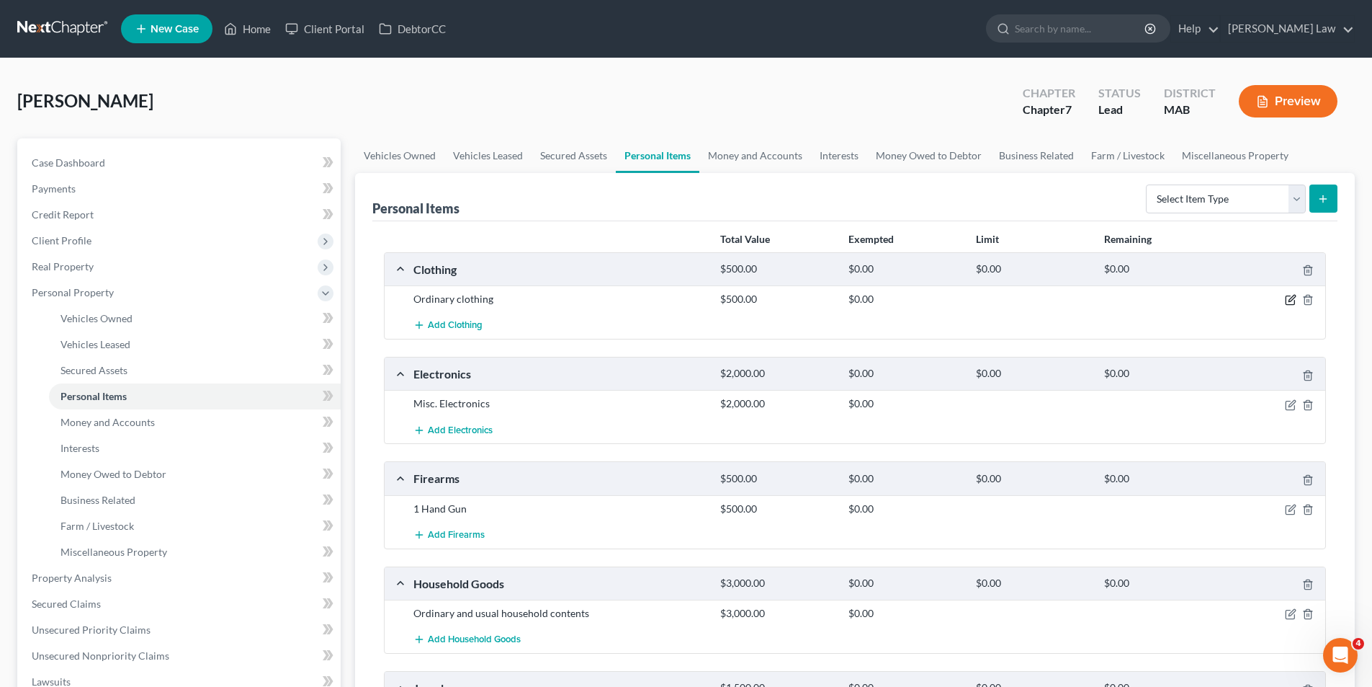
click at [1287, 297] on icon "button" at bounding box center [1290, 300] width 9 height 9
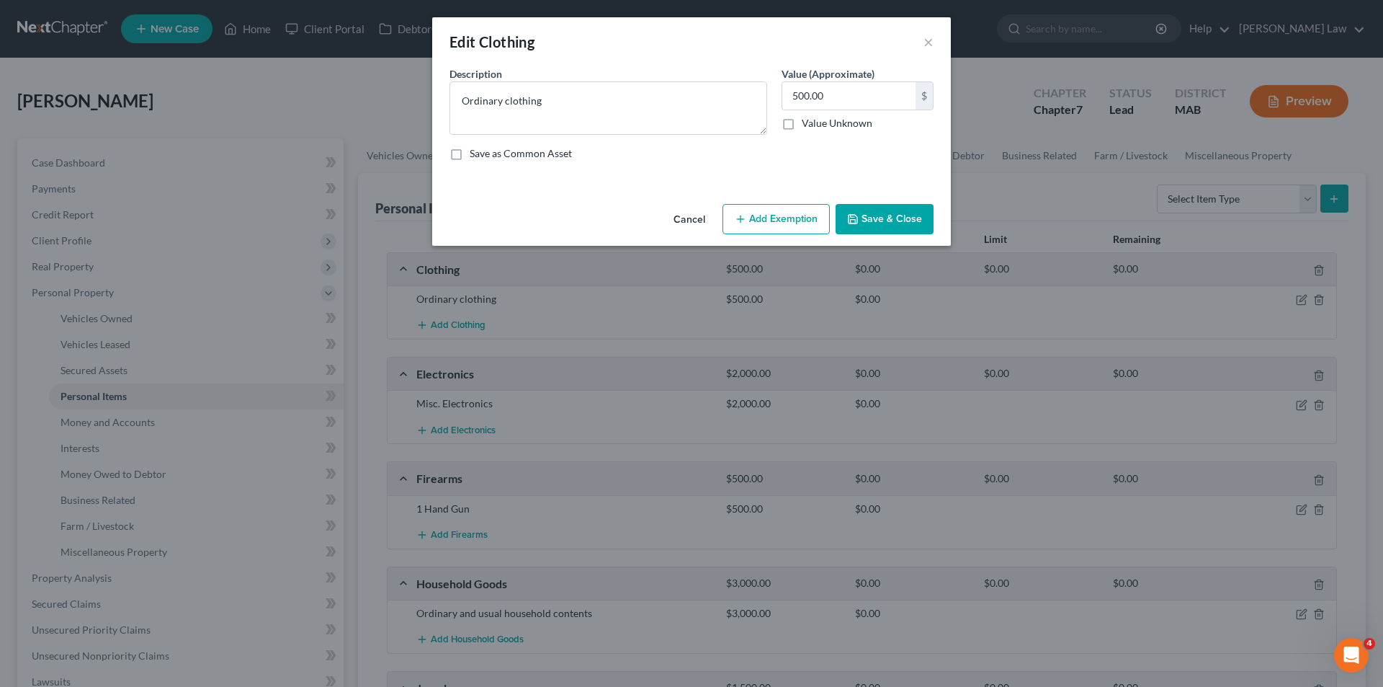
click at [779, 213] on button "Add Exemption" at bounding box center [776, 219] width 107 height 30
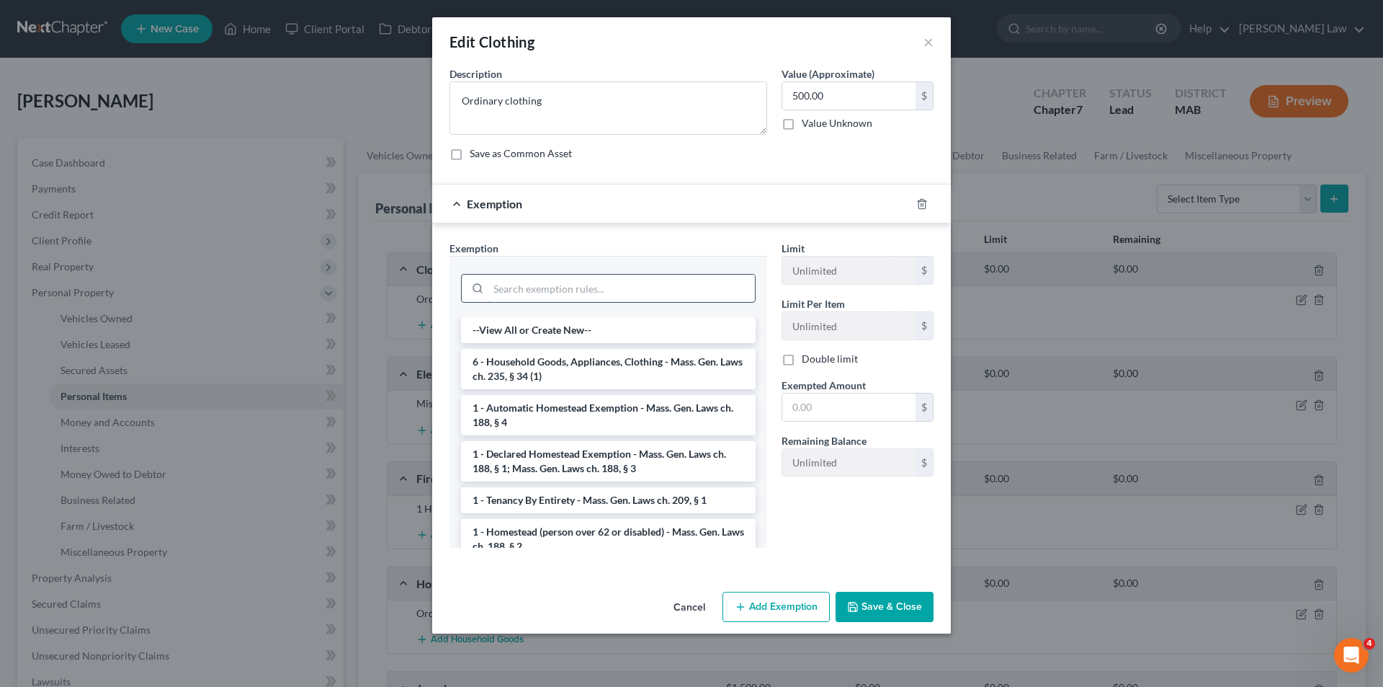
paste input "Mass. Gen. Laws ch. 235, § 34 (1)"
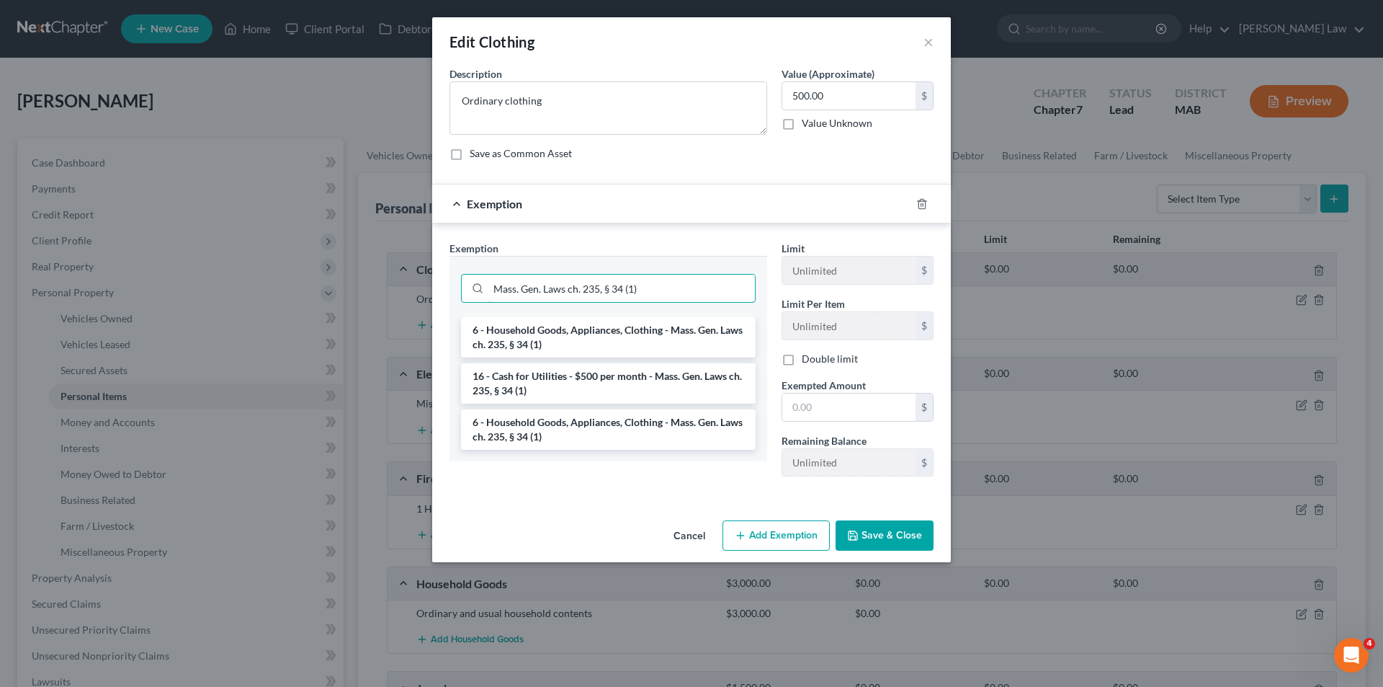
type input "Mass. Gen. Laws ch. 235, § 34 (1)"
click at [643, 332] on li "6 - Household Goods, Appliances, Clothing - Mass. Gen. Laws ch. 235, § 34 (1)" at bounding box center [608, 337] width 295 height 40
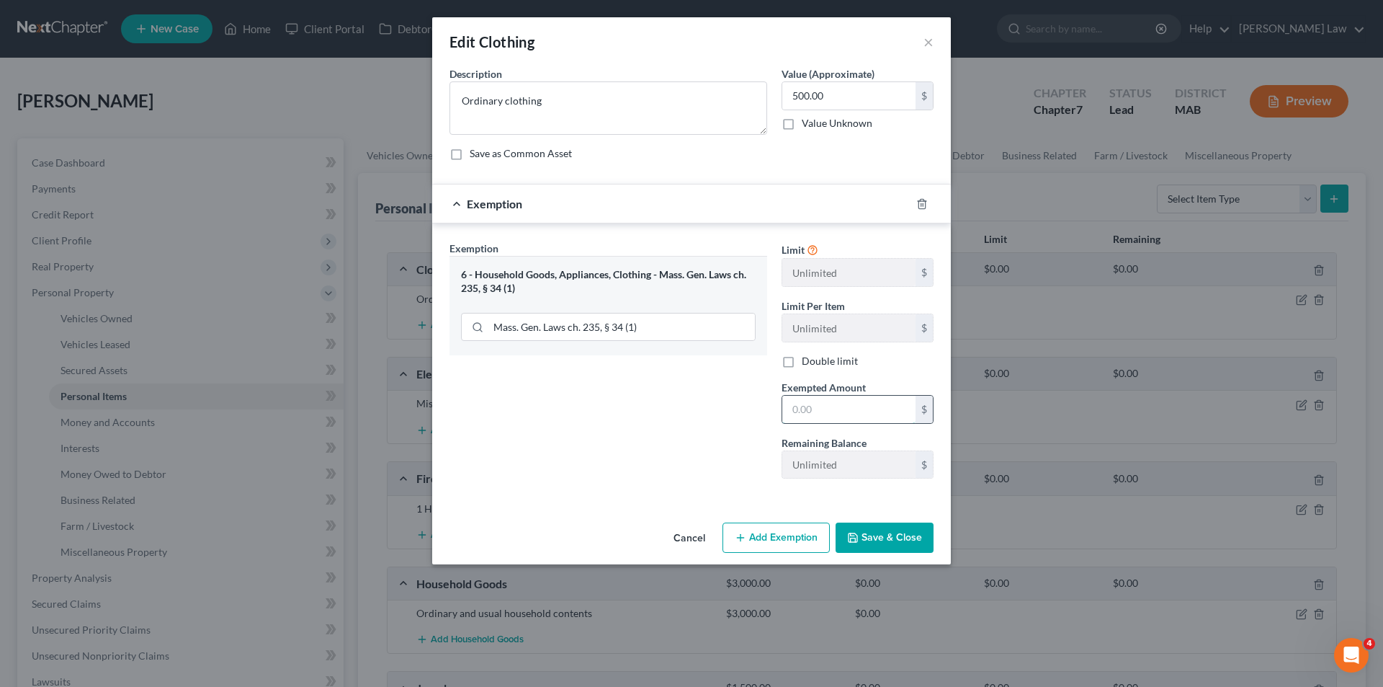
click at [817, 412] on input "text" at bounding box center [848, 409] width 133 height 27
type input "1,000"
click at [853, 519] on div "Cancel Add Exemption Save & Close" at bounding box center [691, 541] width 519 height 48
click at [876, 537] on button "Save & Close" at bounding box center [885, 537] width 98 height 30
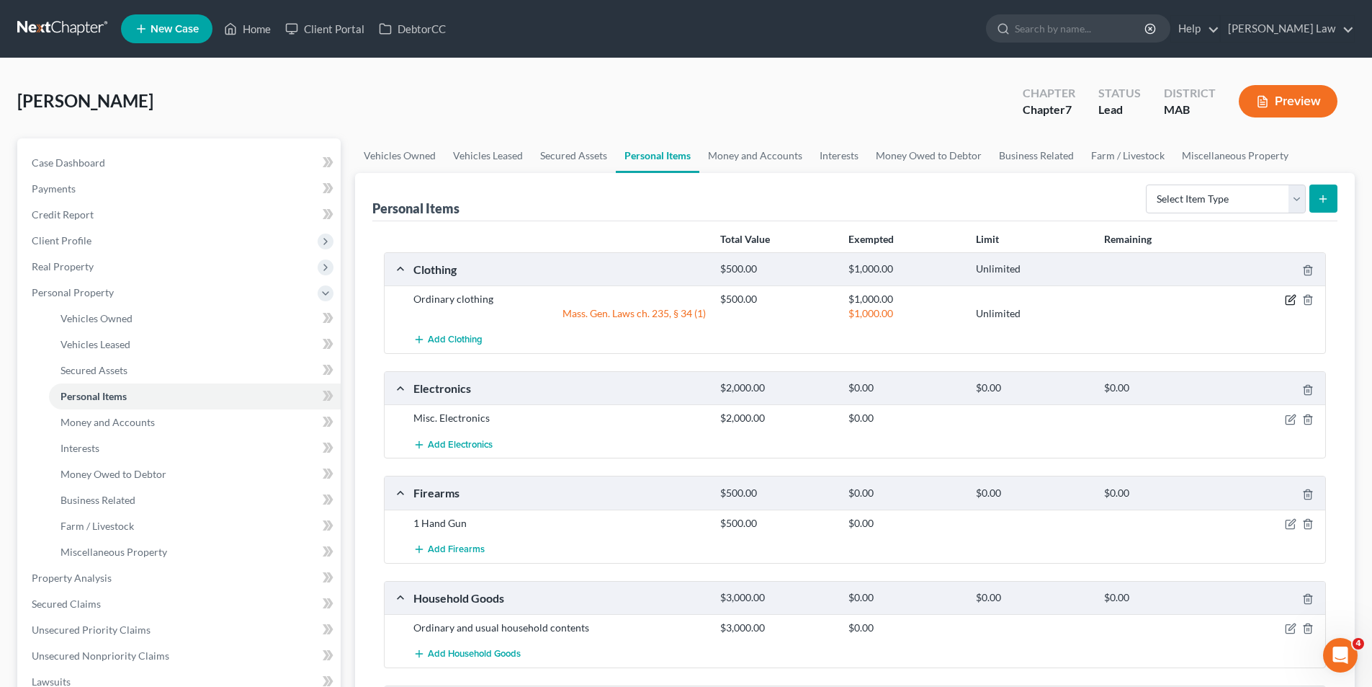
click at [1289, 300] on icon "button" at bounding box center [1291, 300] width 12 height 12
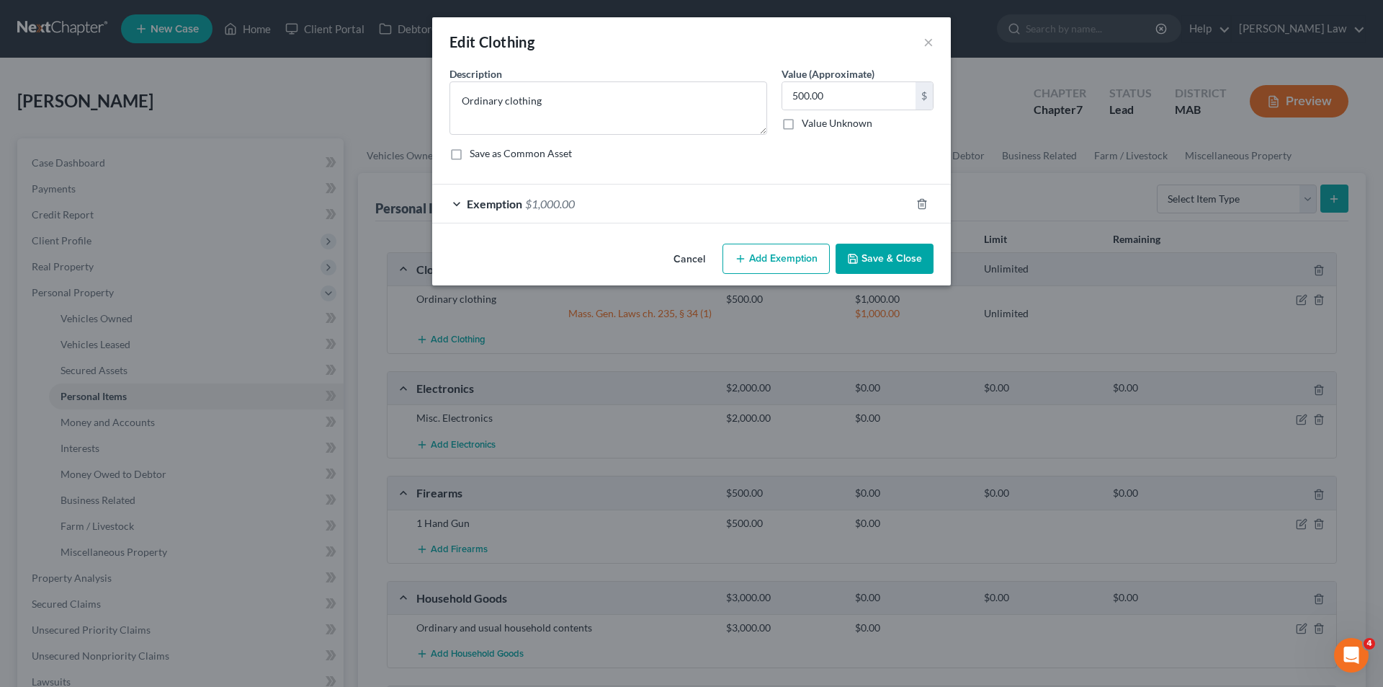
click at [812, 202] on div "Exemption $1,000.00" at bounding box center [671, 203] width 478 height 38
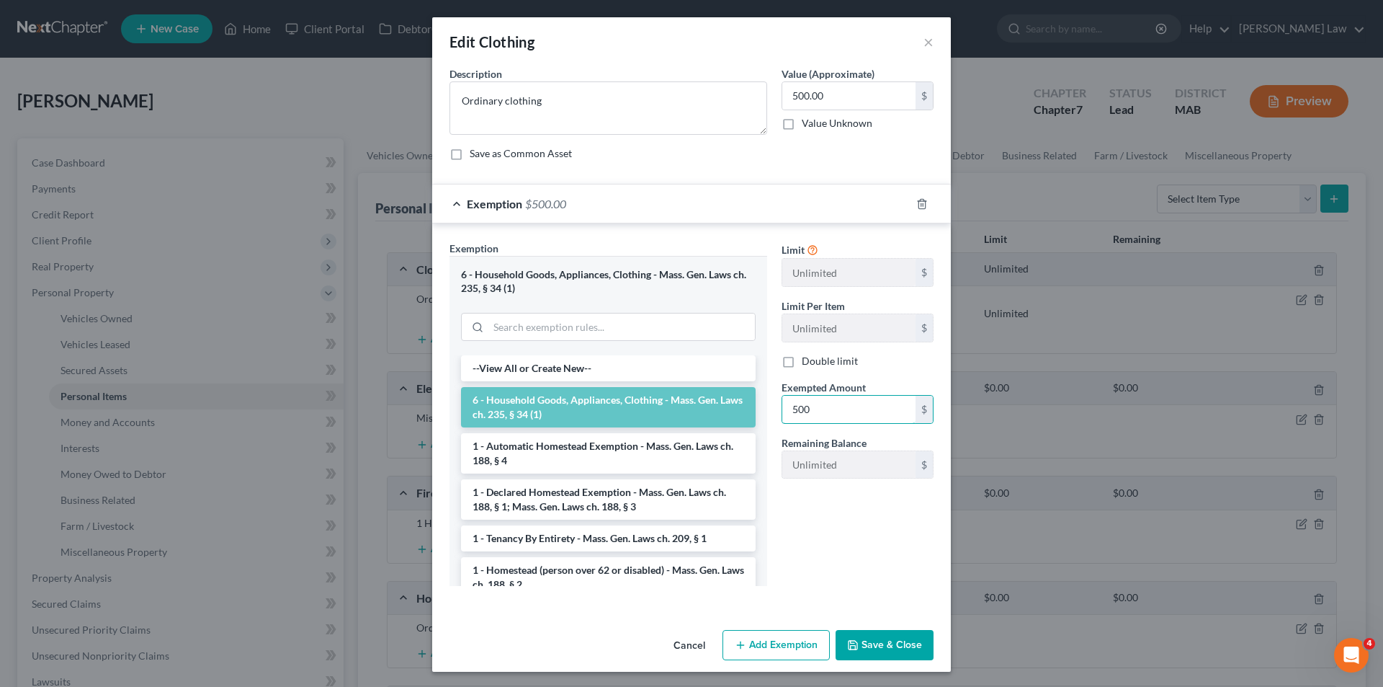
type input "500"
click at [859, 636] on button "Save & Close" at bounding box center [885, 645] width 98 height 30
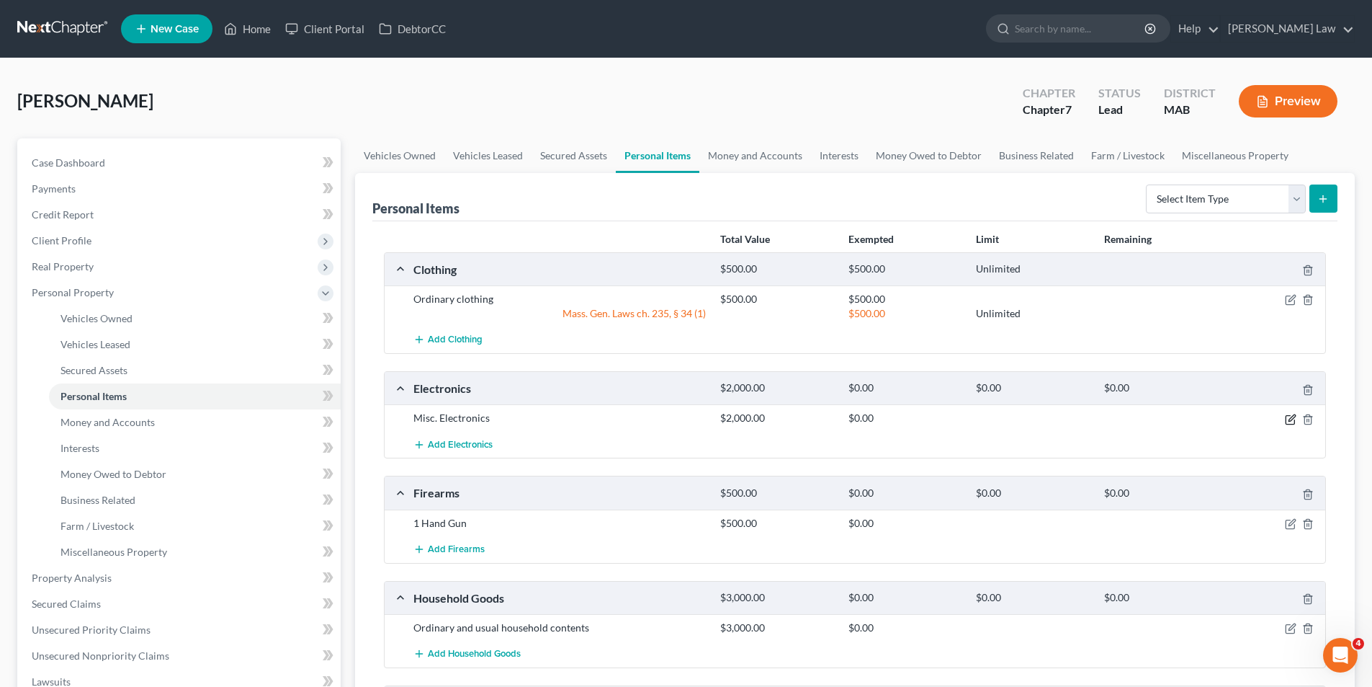
click at [1285, 414] on icon "button" at bounding box center [1291, 420] width 12 height 12
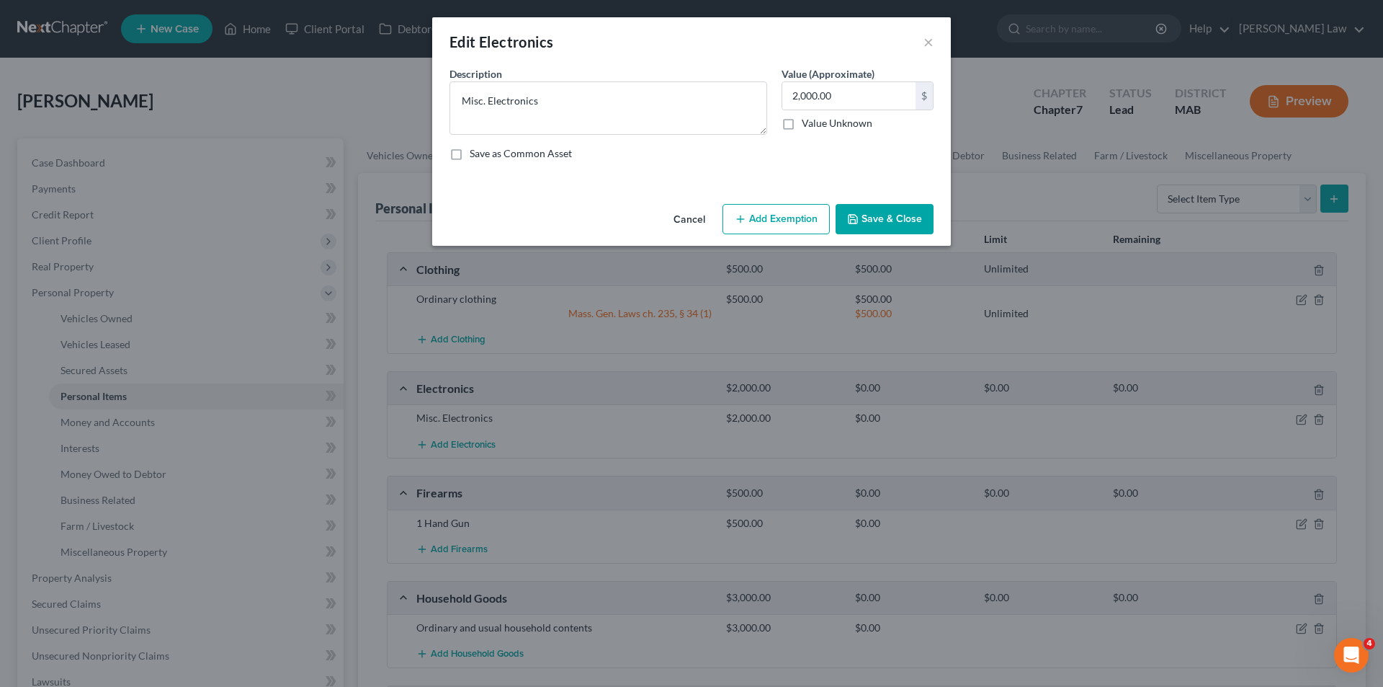
click at [765, 215] on button "Add Exemption" at bounding box center [776, 219] width 107 height 30
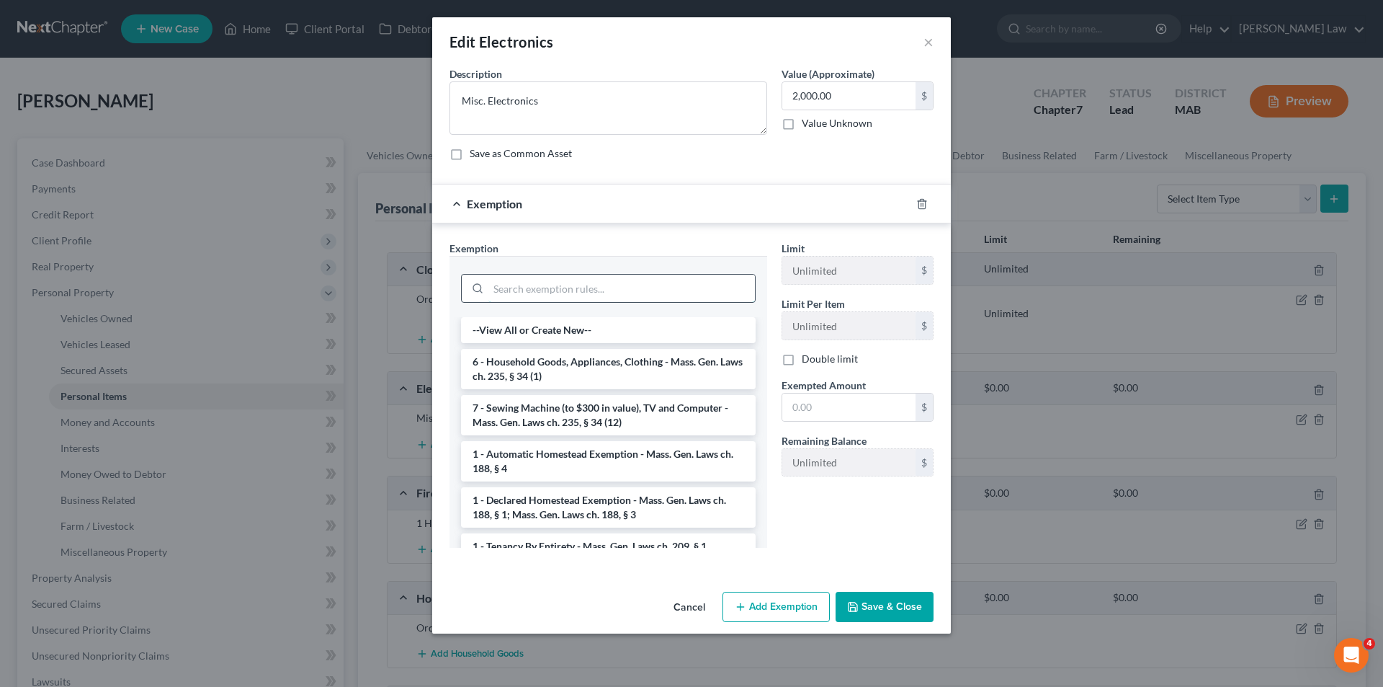
paste input "Mass. Gen. Laws ch. 235, § 34 (17)"
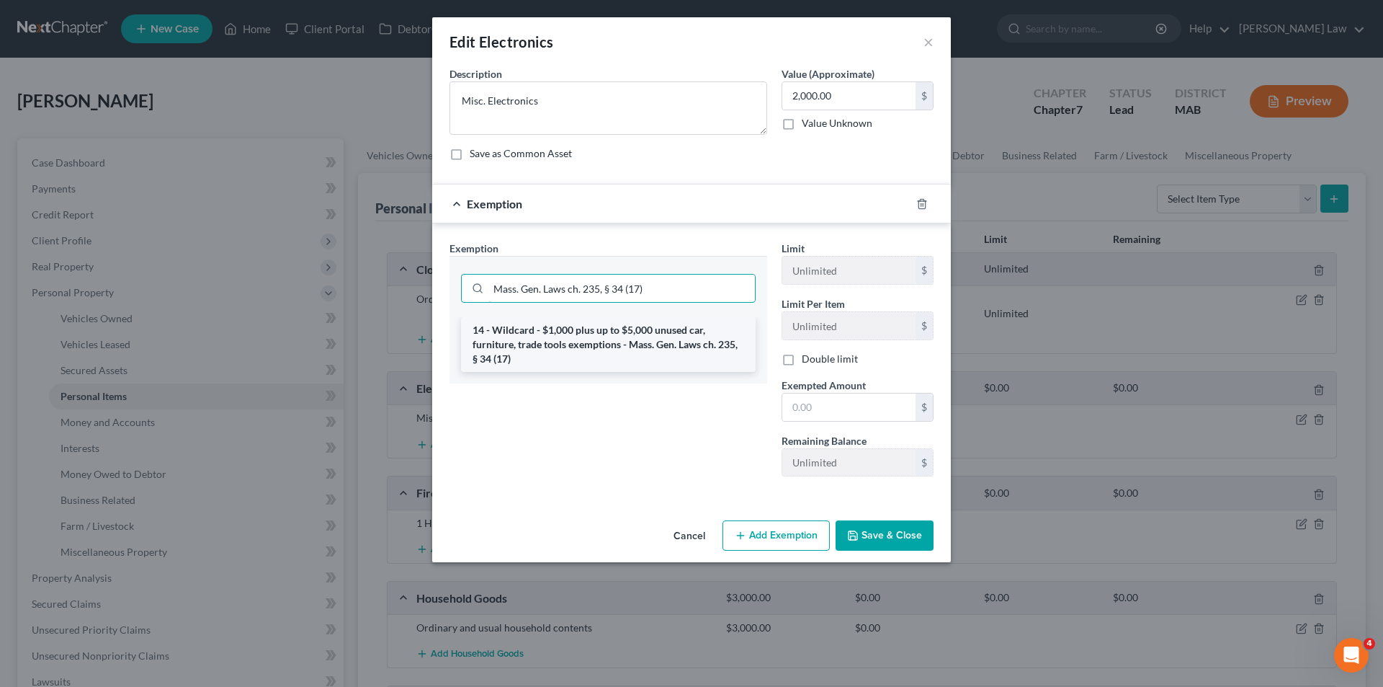
type input "Mass. Gen. Laws ch. 235, § 34 (17)"
click at [614, 344] on li "14 - Wildcard - $1,000 plus up to $5,000 unused car, furniture, trade tools exe…" at bounding box center [608, 344] width 295 height 55
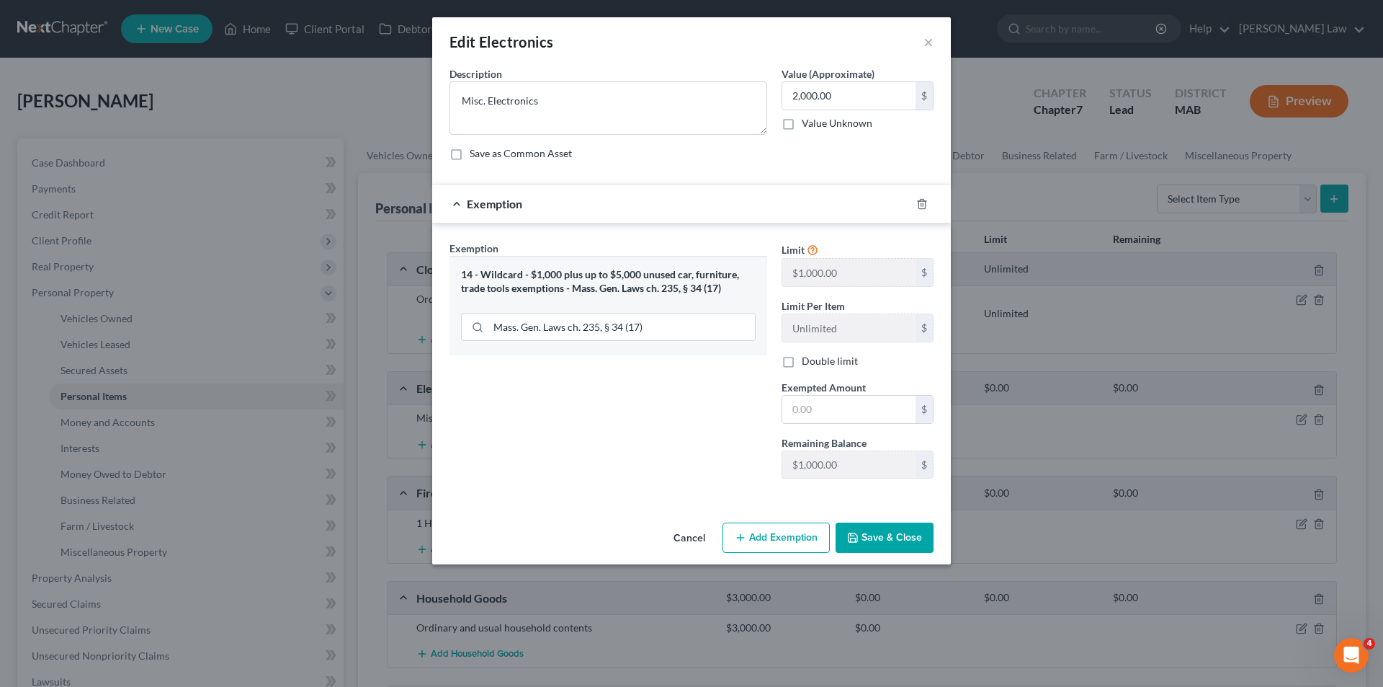
click at [833, 424] on div "Limit $1,000.00 $ Limit Per Item Unlimited $ Double limit Exempted Amount * $ R…" at bounding box center [857, 365] width 166 height 249
click at [818, 410] on input "text" at bounding box center [848, 409] width 133 height 27
type input "1,000"
drag, startPoint x: 866, startPoint y: 529, endPoint x: 848, endPoint y: 514, distance: 23.5
click at [867, 527] on button "Save & Close" at bounding box center [885, 537] width 98 height 30
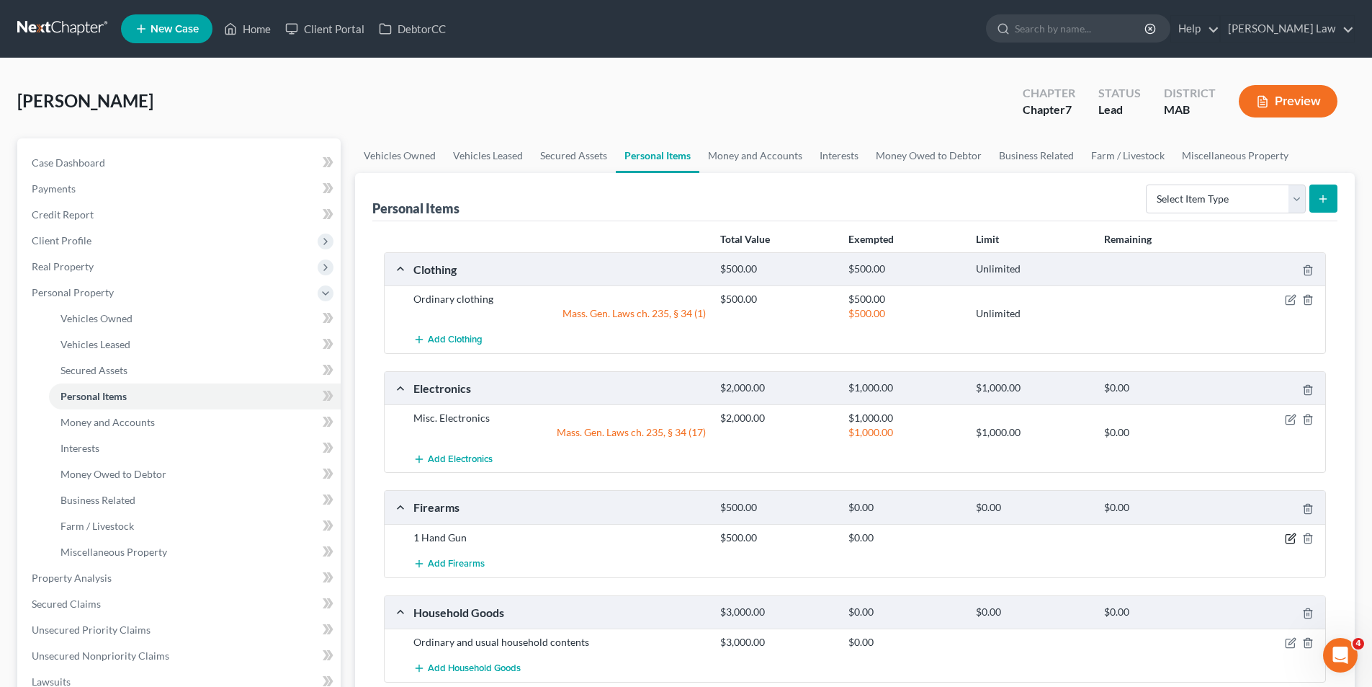
click at [1290, 540] on icon "button" at bounding box center [1292, 536] width 6 height 6
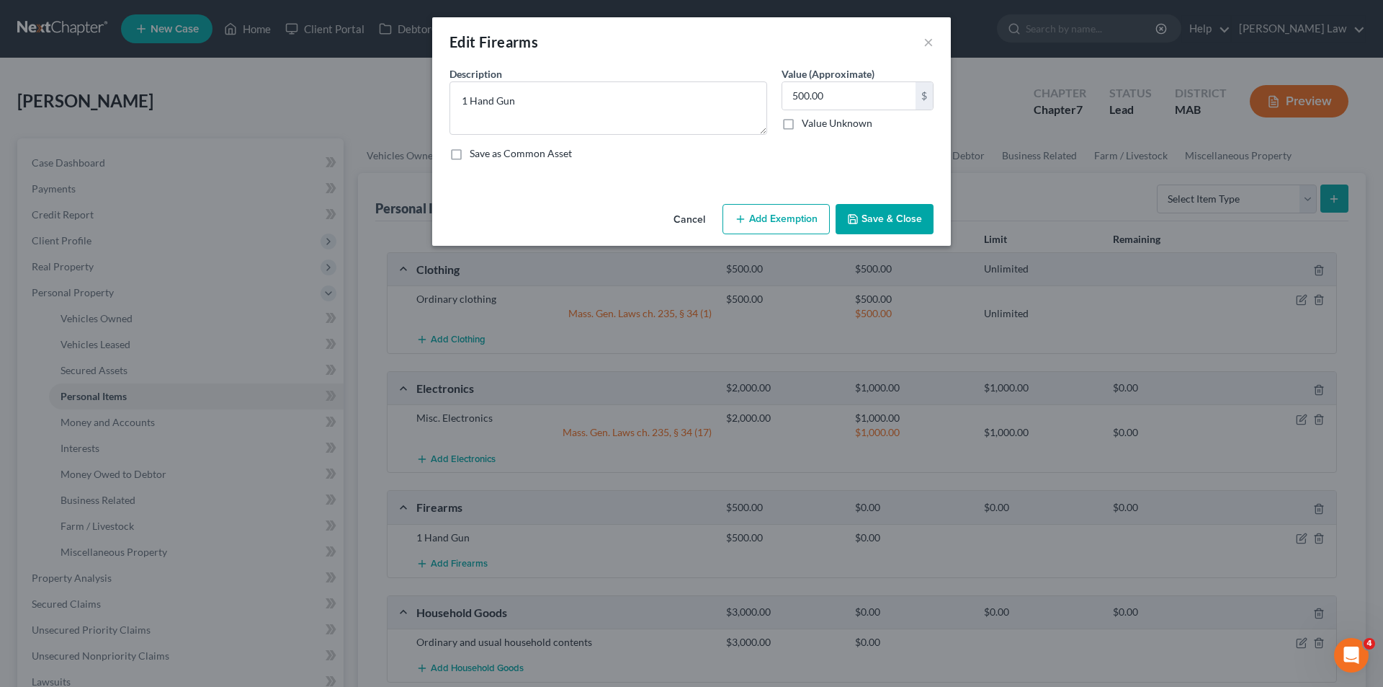
click at [774, 218] on button "Add Exemption" at bounding box center [776, 219] width 107 height 30
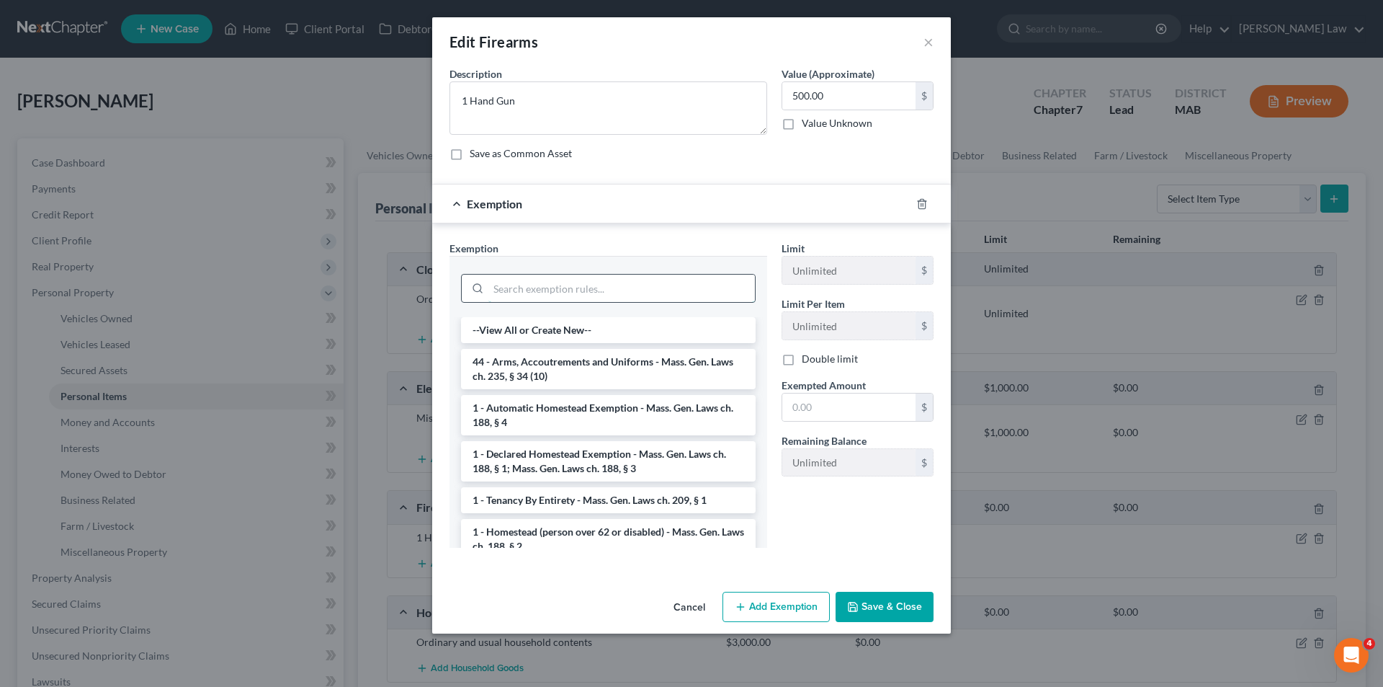
click at [588, 297] on input "search" at bounding box center [621, 287] width 267 height 27
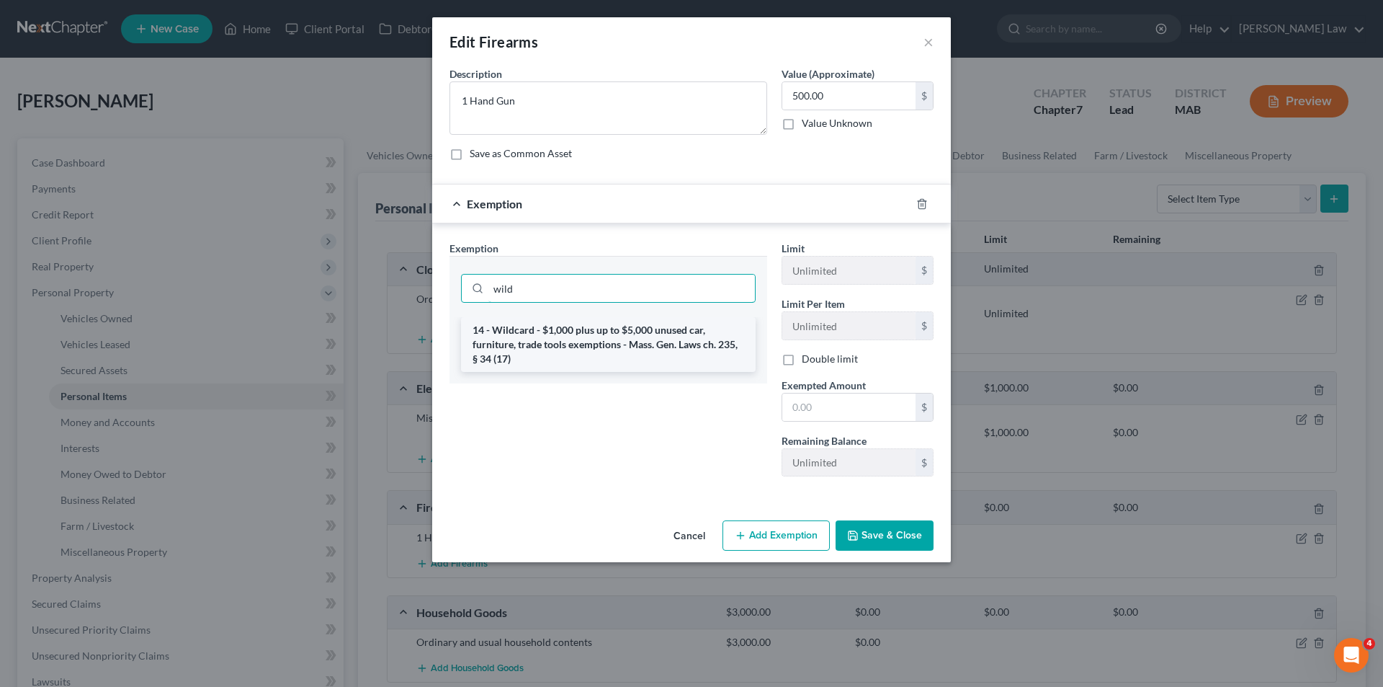
type input "wild"
click at [599, 357] on li "14 - Wildcard - $1,000 plus up to $5,000 unused car, furniture, trade tools exe…" at bounding box center [608, 344] width 295 height 55
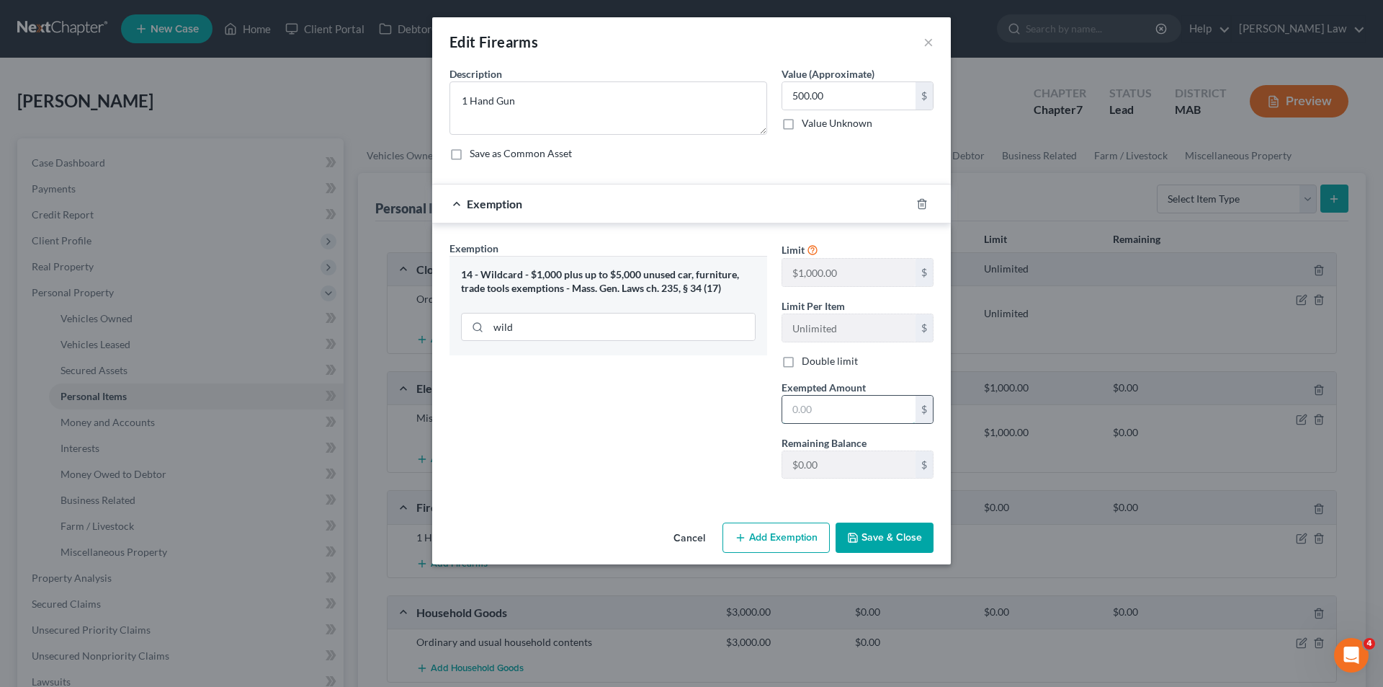
click at [859, 419] on input "text" at bounding box center [848, 409] width 133 height 27
type input "1,000"
click at [869, 517] on div "Cancel Add Exemption Save & Close" at bounding box center [691, 541] width 519 height 48
click at [872, 524] on button "Save & Close" at bounding box center [885, 537] width 98 height 30
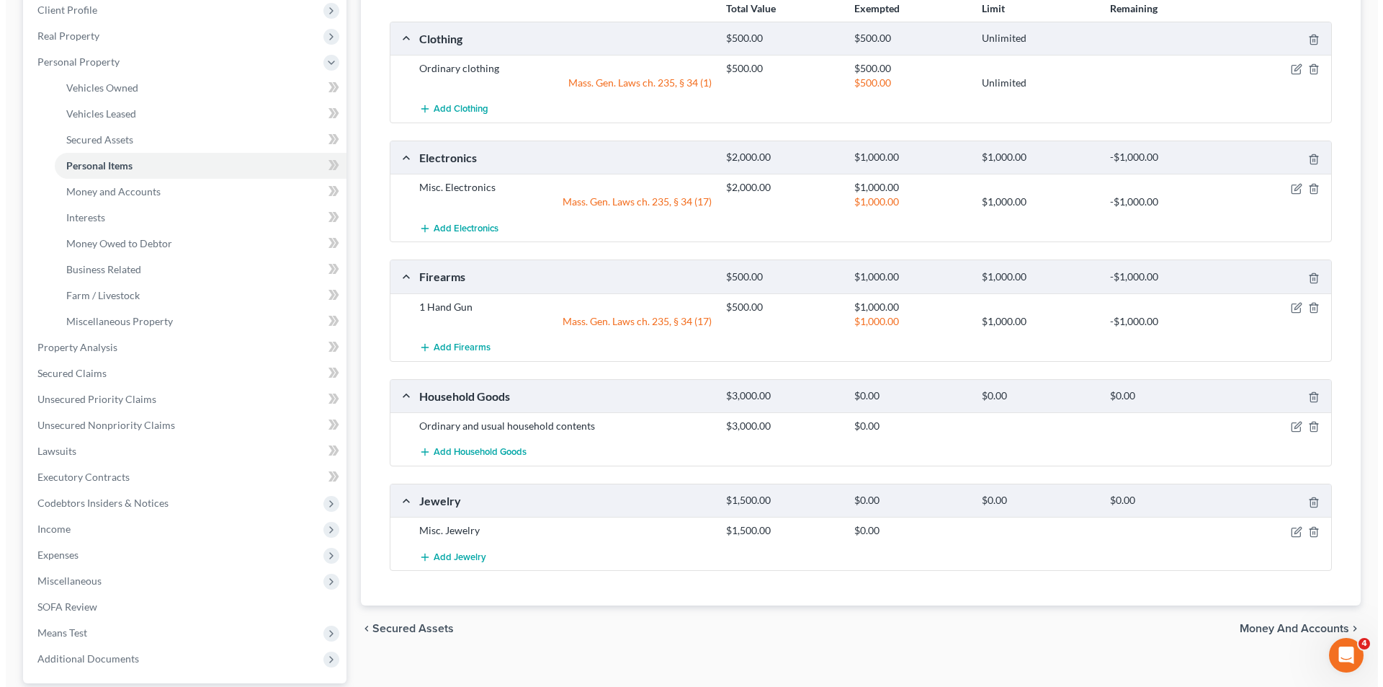
scroll to position [288, 0]
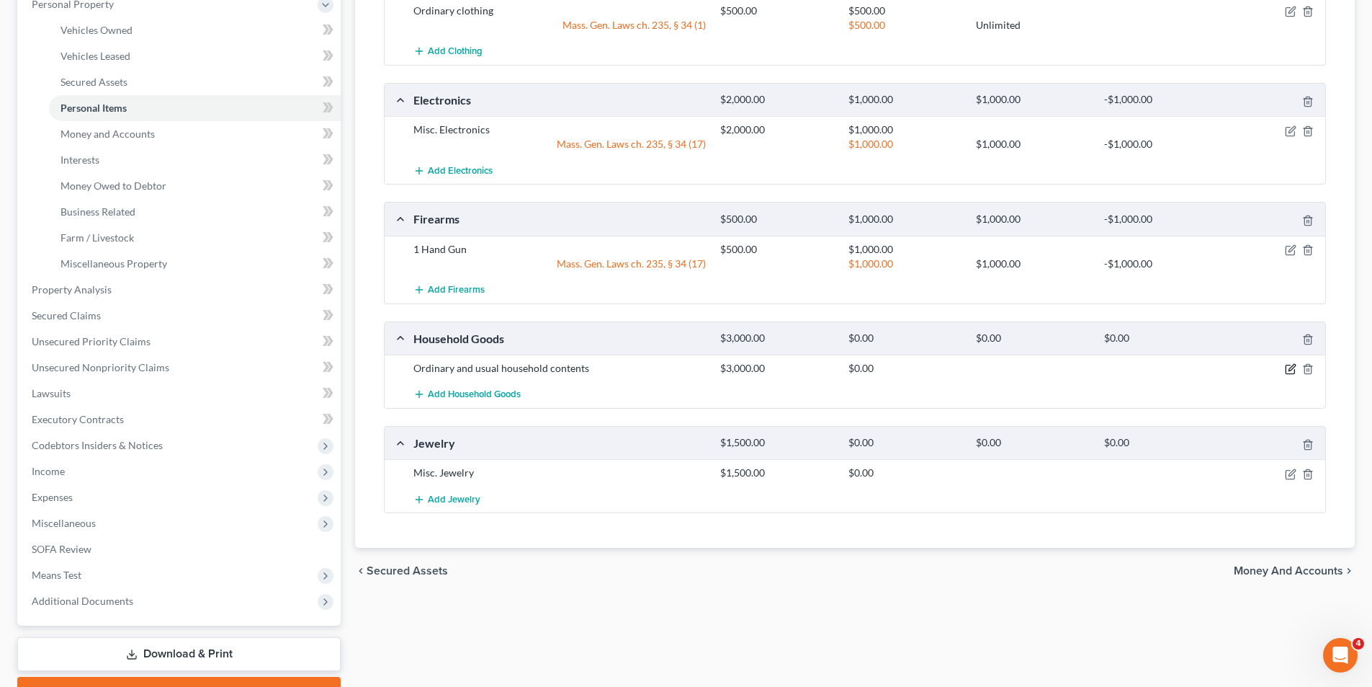
click at [1295, 368] on icon "button" at bounding box center [1291, 369] width 12 height 12
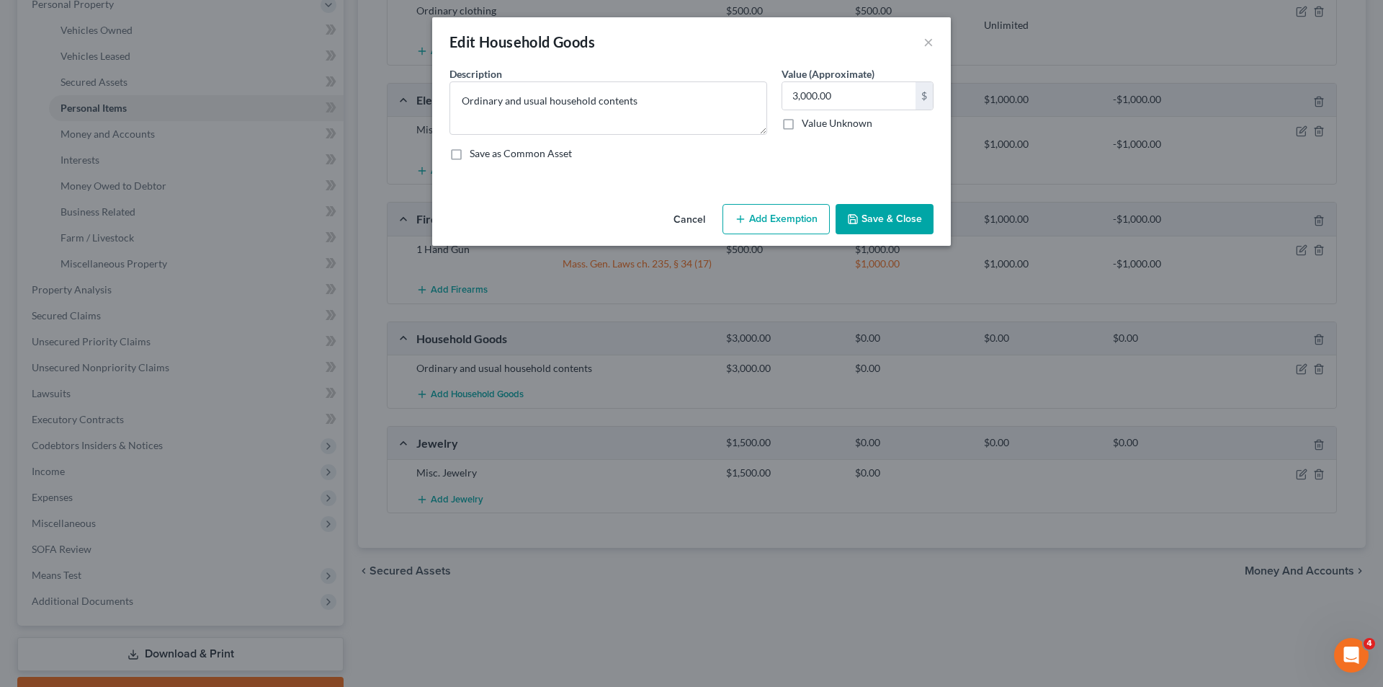
click at [787, 220] on button "Add Exemption" at bounding box center [776, 219] width 107 height 30
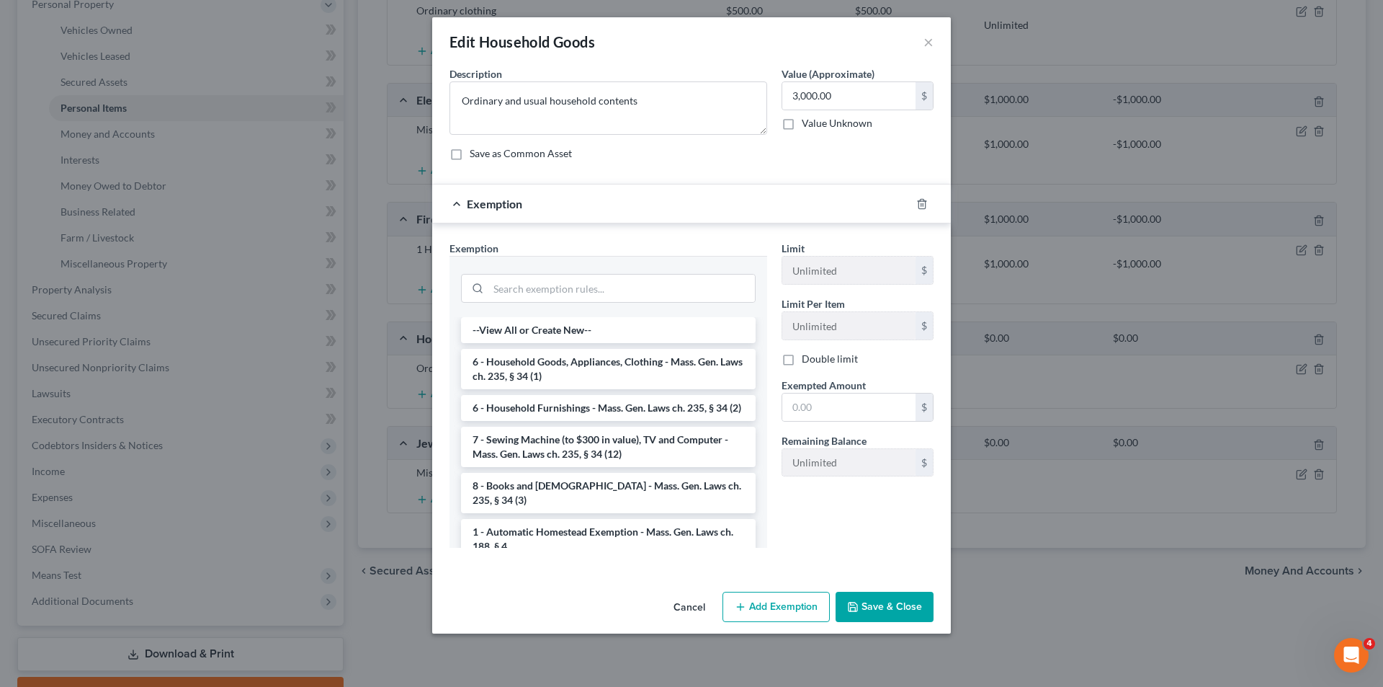
drag, startPoint x: 683, startPoint y: 28, endPoint x: 784, endPoint y: 65, distance: 107.3
click at [784, 65] on div "Edit Household Goods ×" at bounding box center [691, 41] width 519 height 49
paste input "Mass. Gen. Laws ch. 235, § 34 (2)"
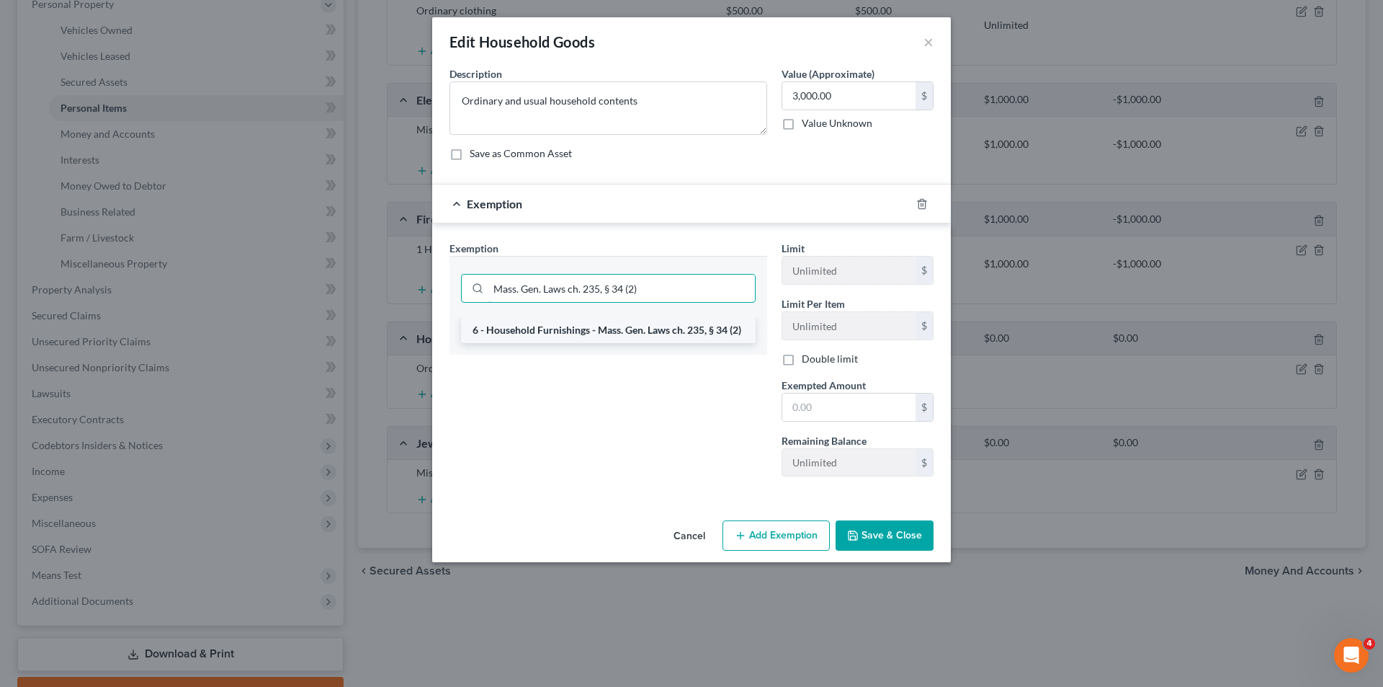
type input "Mass. Gen. Laws ch. 235, § 34 (2)"
click at [594, 330] on li "6 - Household Furnishings - Mass. Gen. Laws ch. 235, § 34 (2)" at bounding box center [608, 330] width 295 height 26
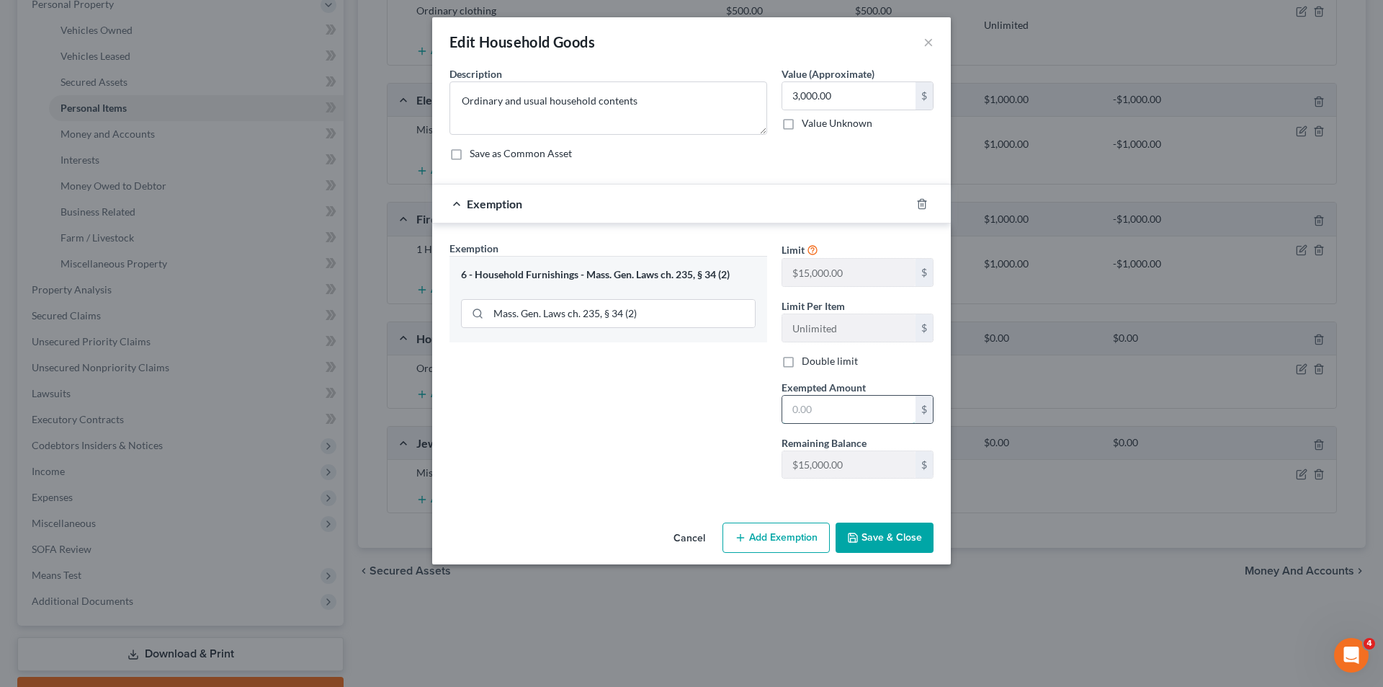
click at [822, 414] on input "text" at bounding box center [848, 409] width 133 height 27
type input "2,000"
click at [859, 537] on icon "button" at bounding box center [853, 538] width 12 height 12
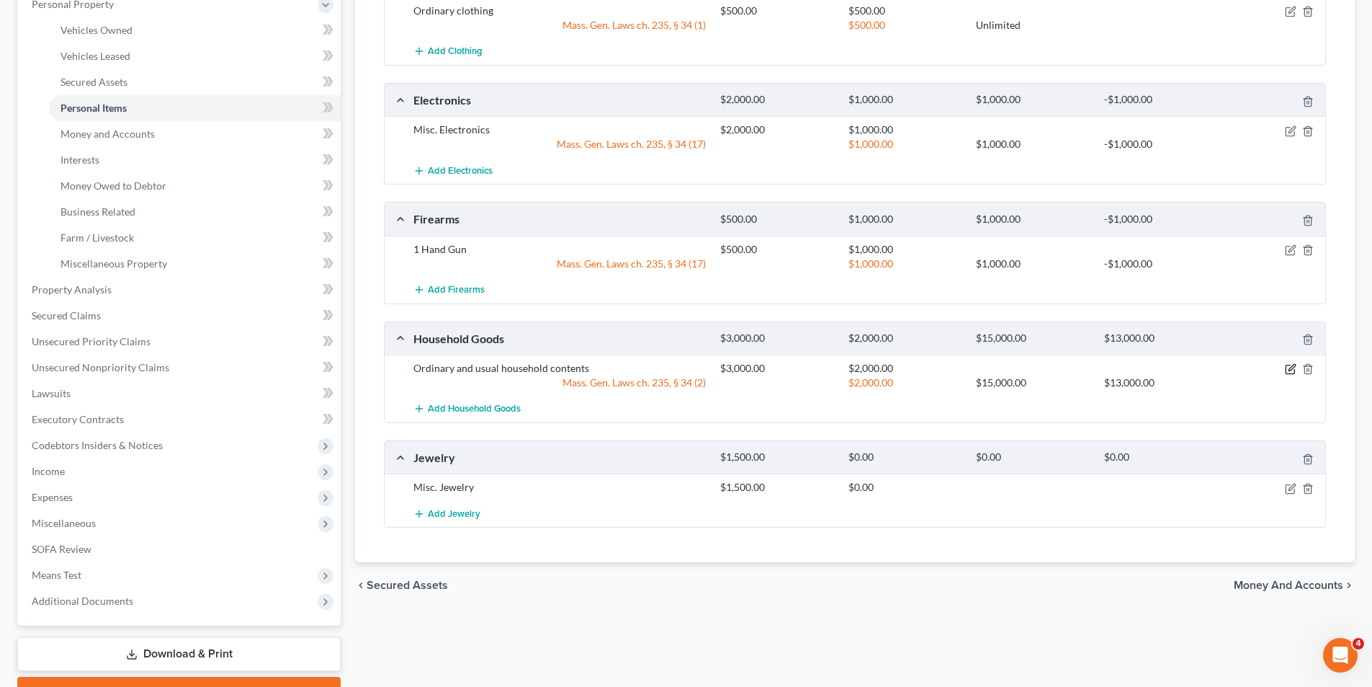
click at [1289, 368] on icon "button" at bounding box center [1291, 369] width 12 height 12
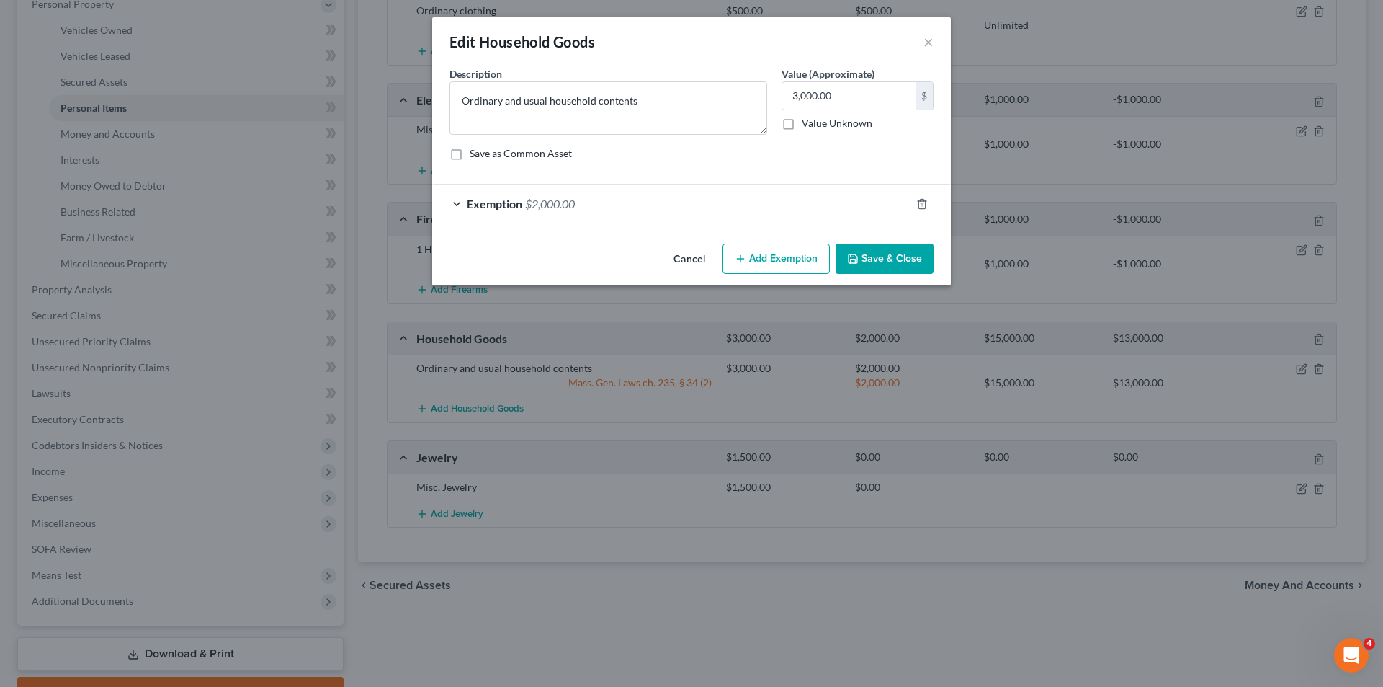
click at [814, 213] on div "Exemption $2,000.00" at bounding box center [671, 203] width 478 height 38
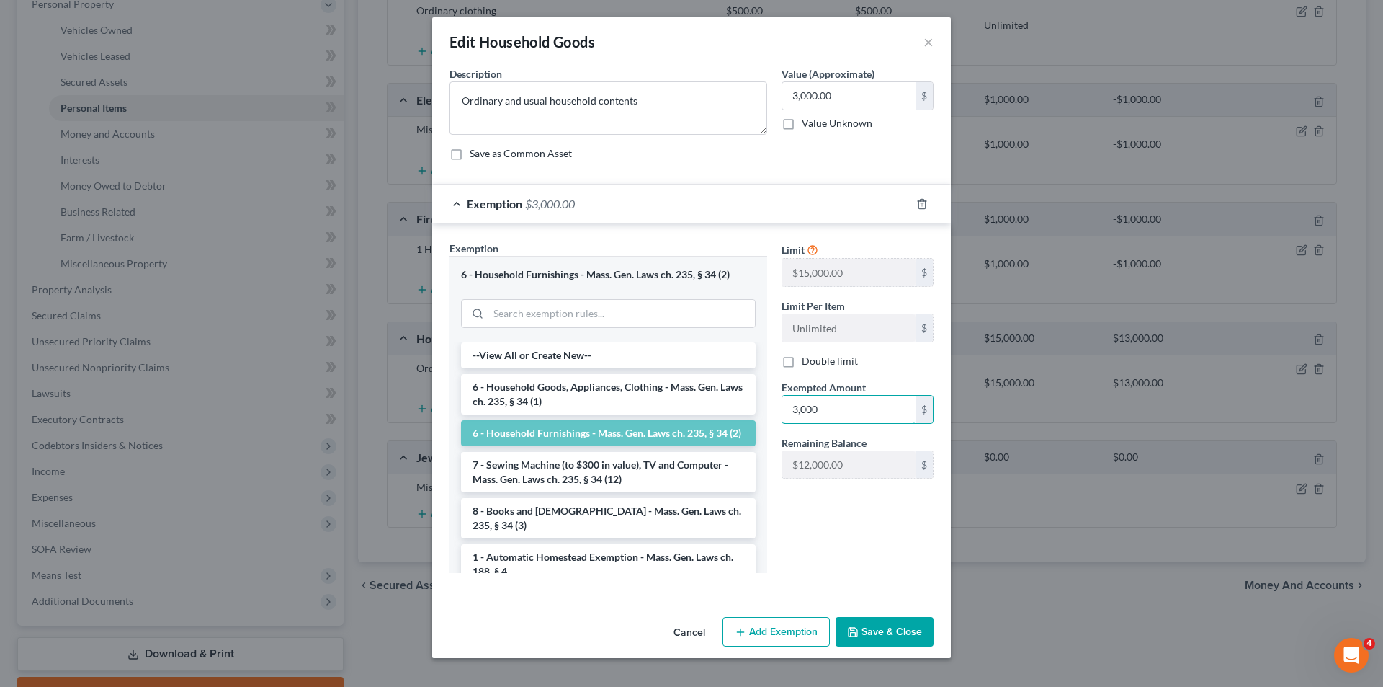
type input "3,000"
click at [901, 635] on button "Save & Close" at bounding box center [885, 632] width 98 height 30
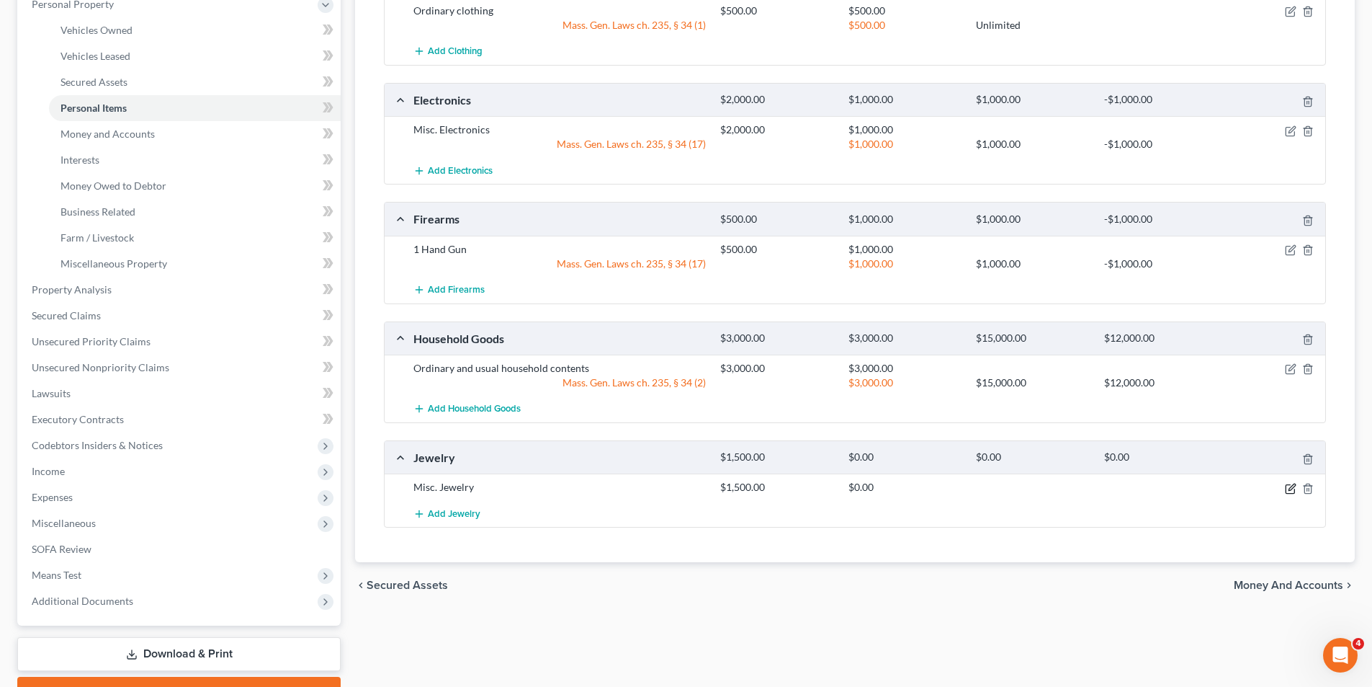
click at [1295, 490] on icon "button" at bounding box center [1291, 489] width 12 height 12
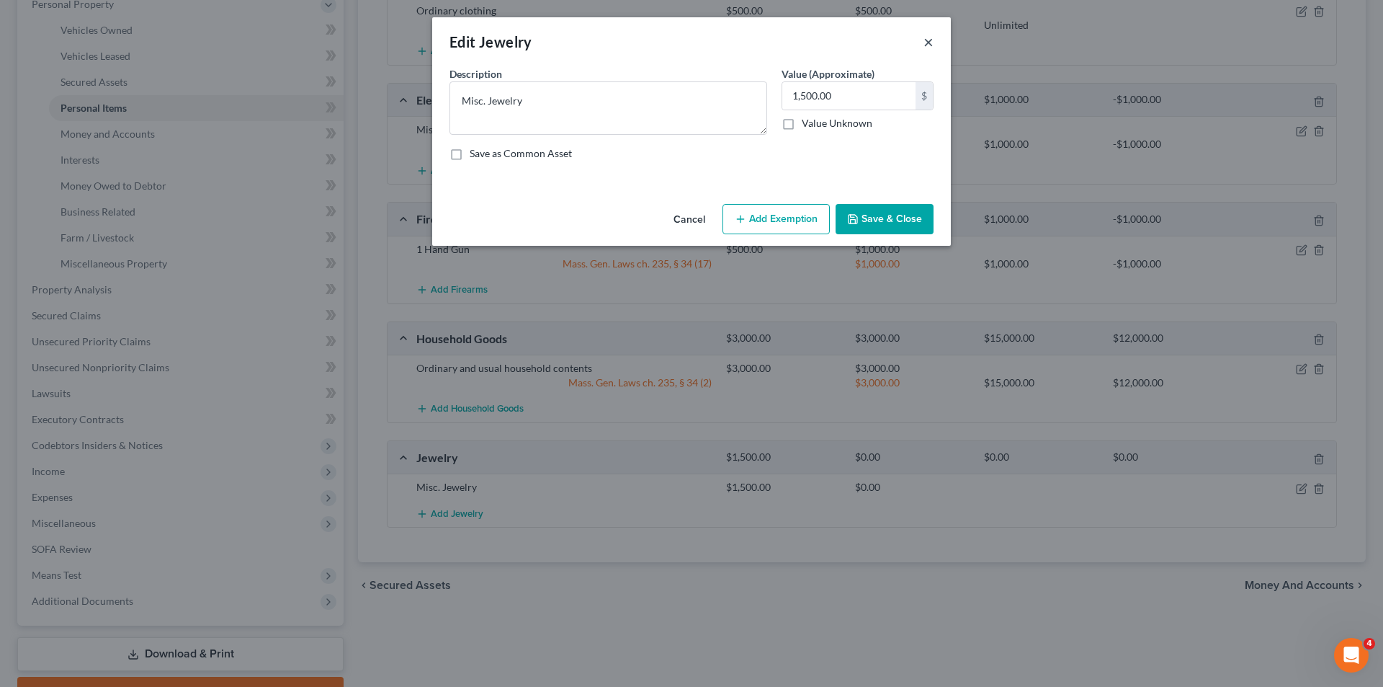
click at [932, 46] on button "×" at bounding box center [929, 41] width 10 height 17
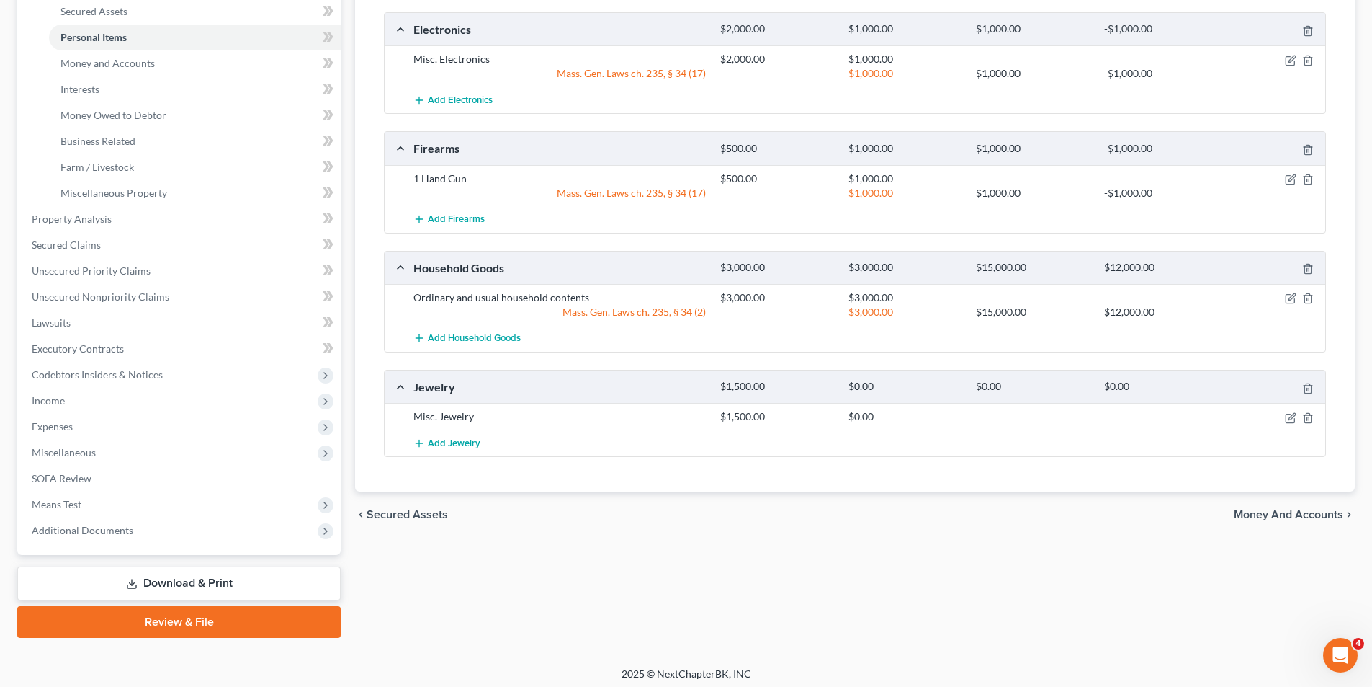
scroll to position [365, 0]
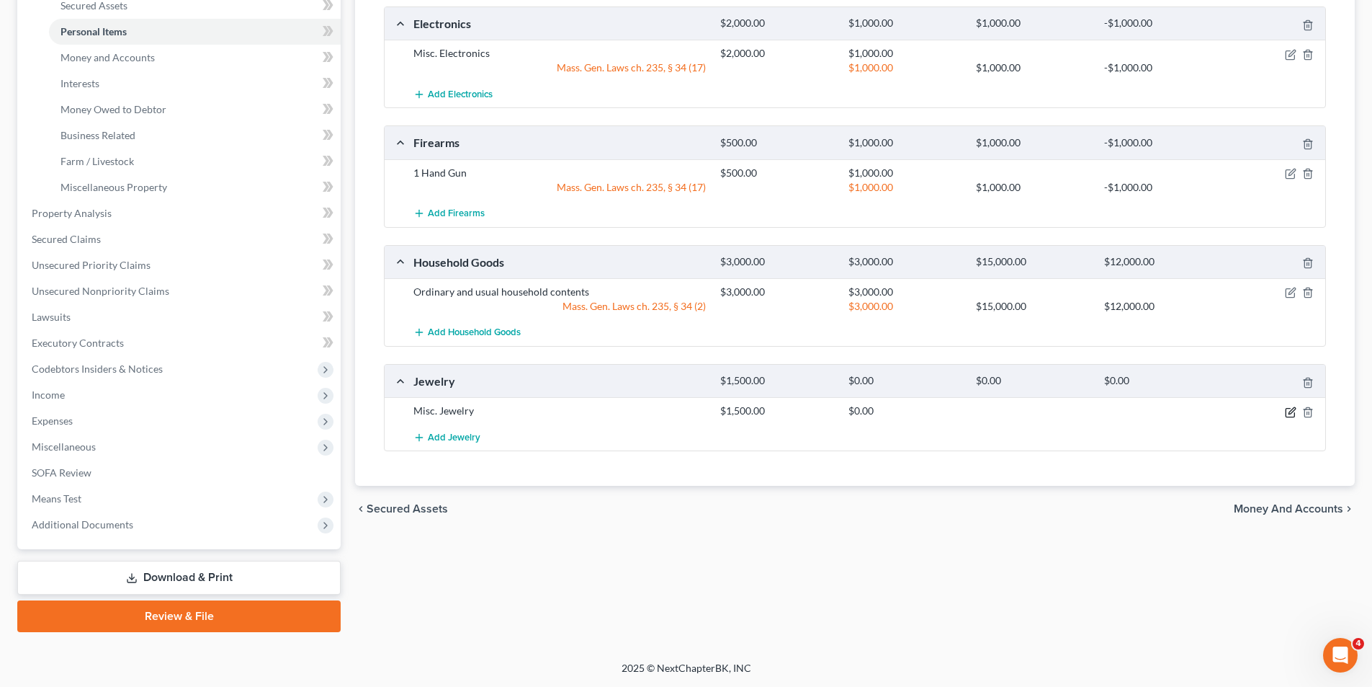
click at [1290, 411] on icon "button" at bounding box center [1292, 410] width 6 height 6
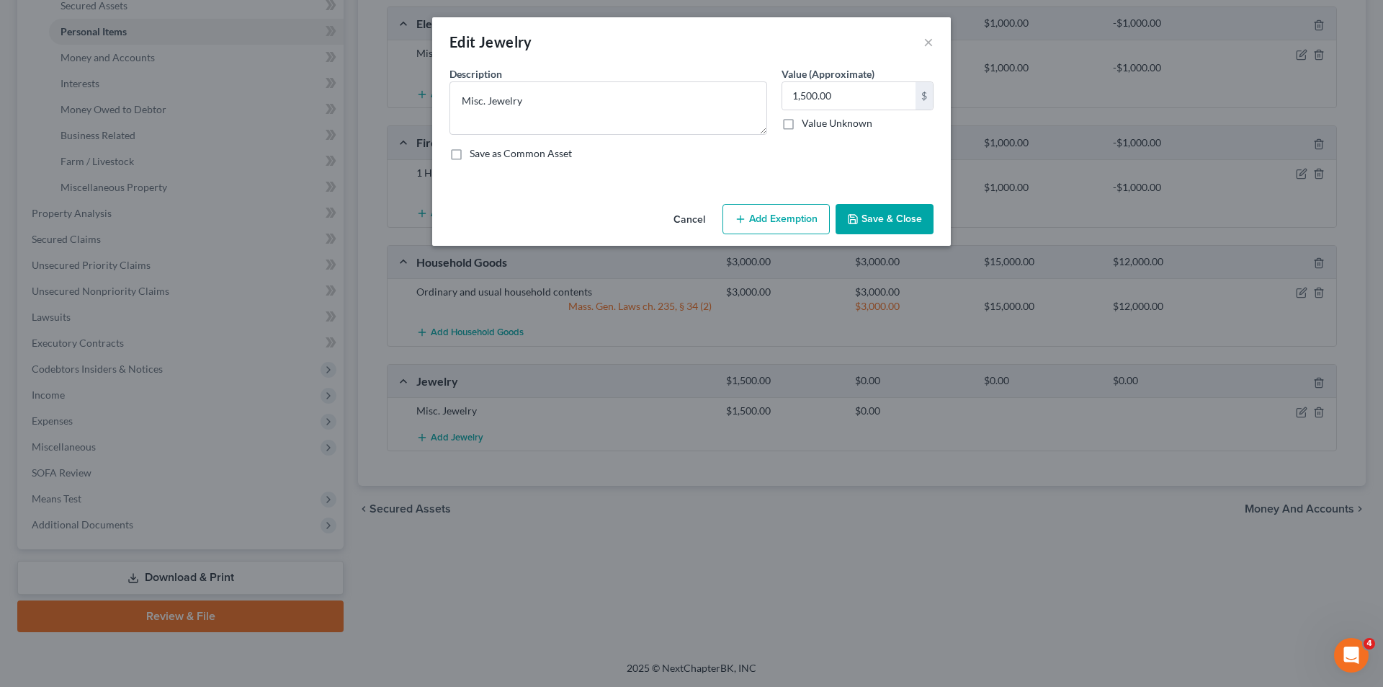
click at [760, 220] on button "Add Exemption" at bounding box center [776, 219] width 107 height 30
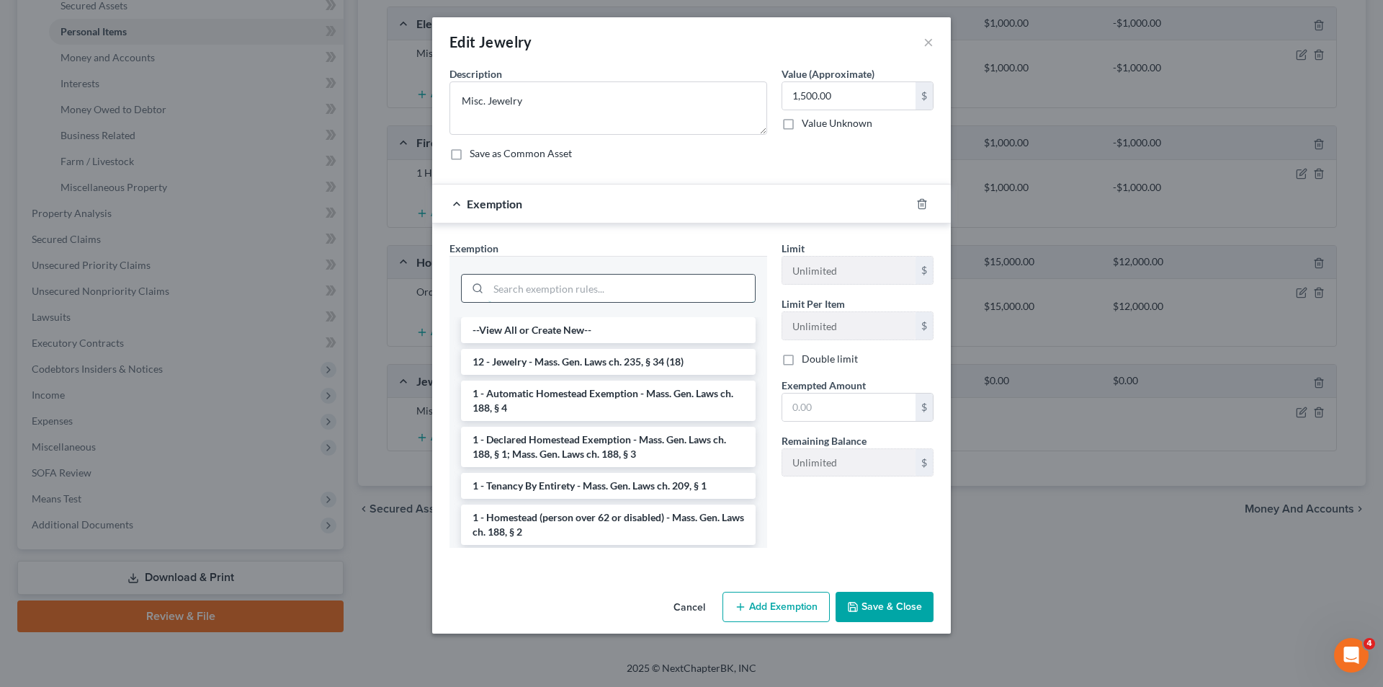
paste input "Mass. Gen. Laws ch. 235, § 34 (18)"
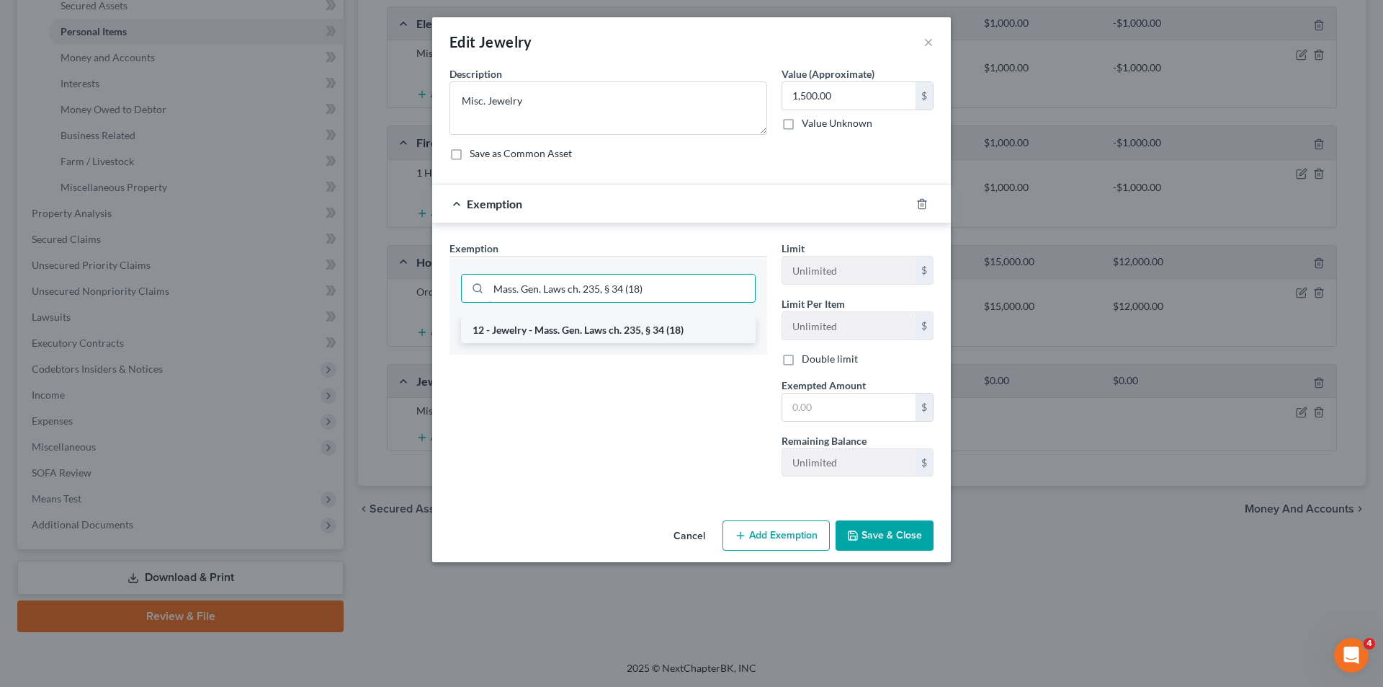
type input "Mass. Gen. Laws ch. 235, § 34 (18)"
click at [568, 319] on li "12 - Jewelry - Mass. Gen. Laws ch. 235, § 34 (18)" at bounding box center [608, 330] width 295 height 26
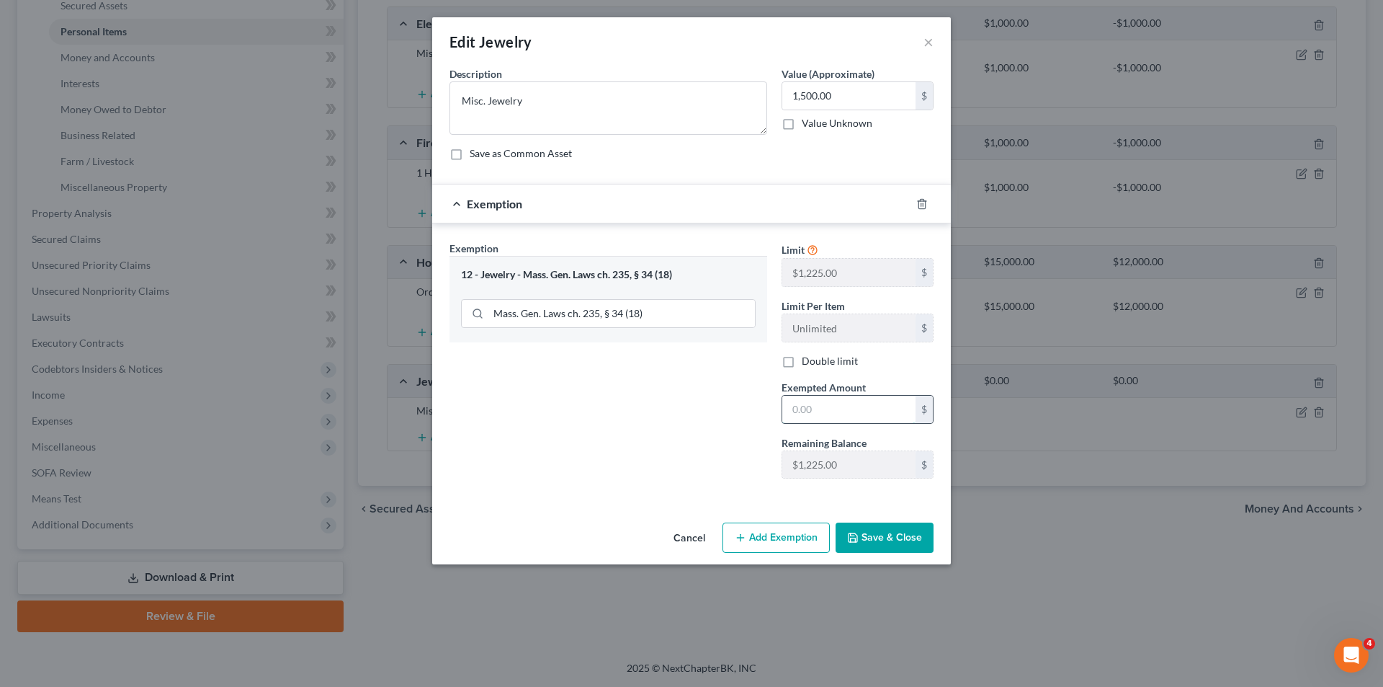
click at [832, 417] on input "text" at bounding box center [848, 409] width 133 height 27
type input "1,225"
click at [898, 538] on button "Save & Close" at bounding box center [885, 537] width 98 height 30
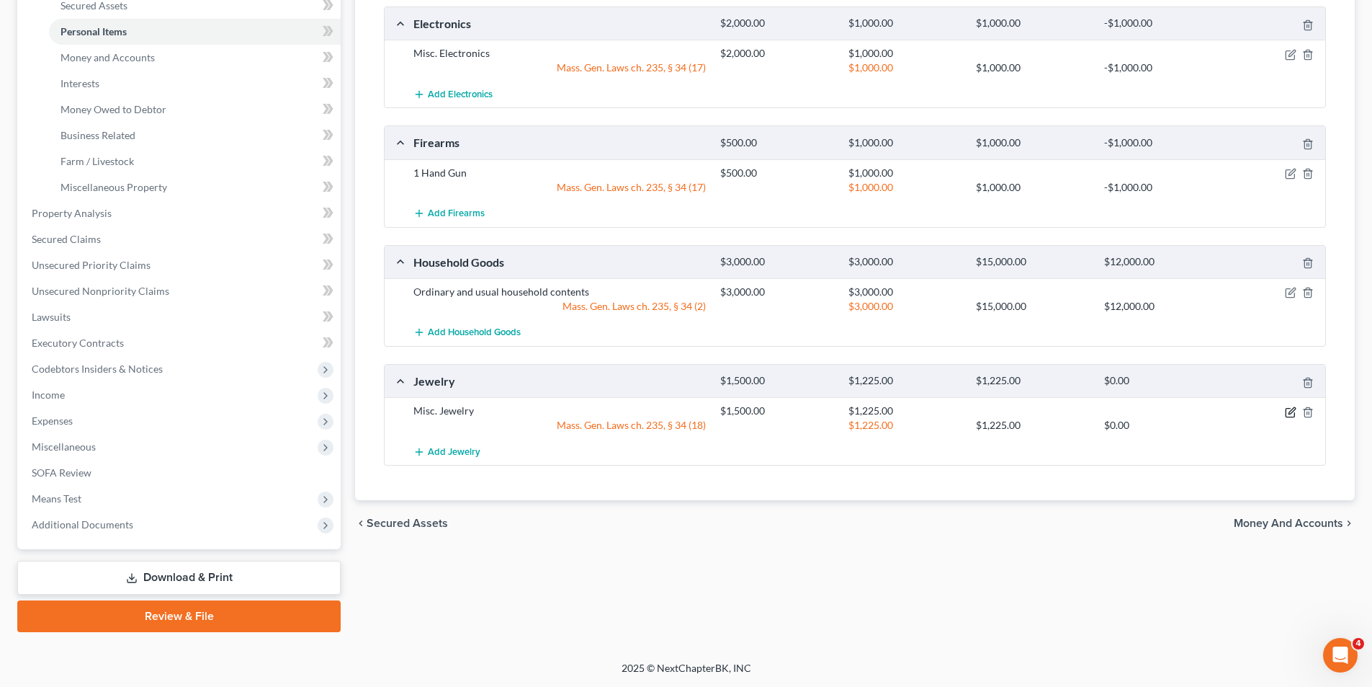
click at [1290, 414] on icon "button" at bounding box center [1292, 410] width 6 height 6
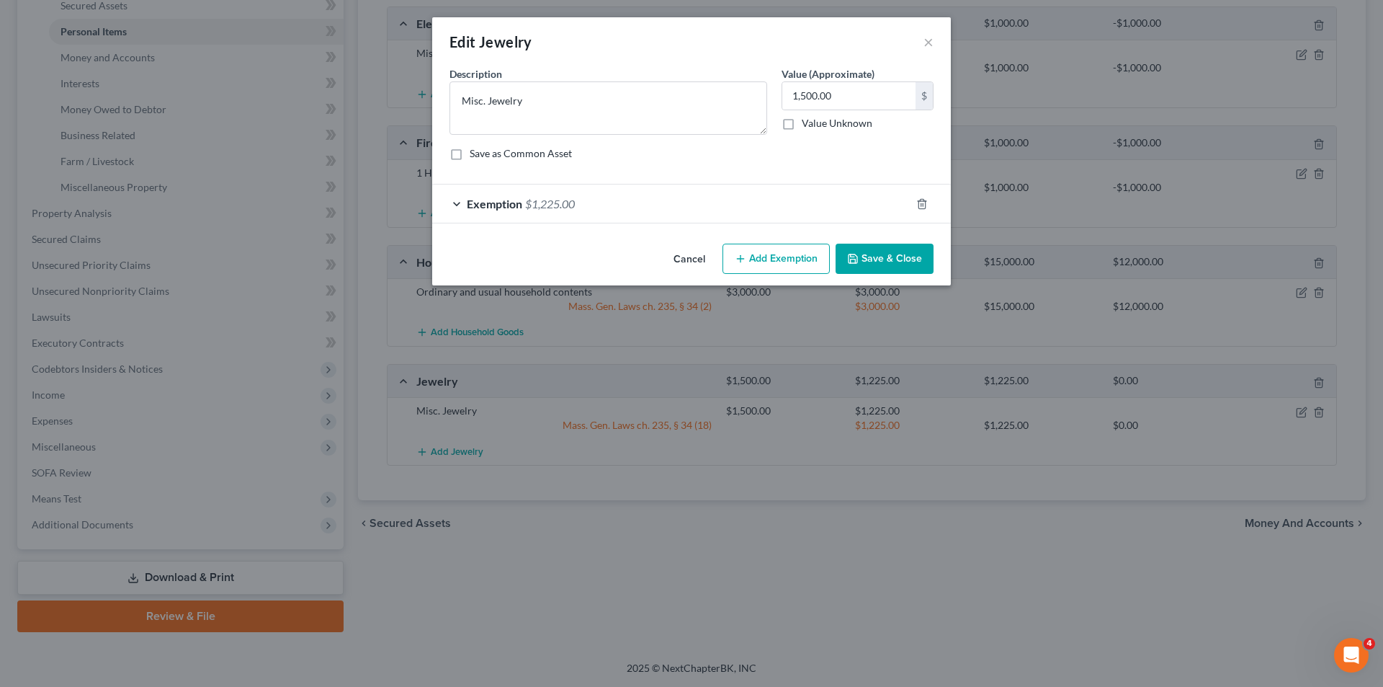
click at [771, 254] on button "Add Exemption" at bounding box center [776, 259] width 107 height 30
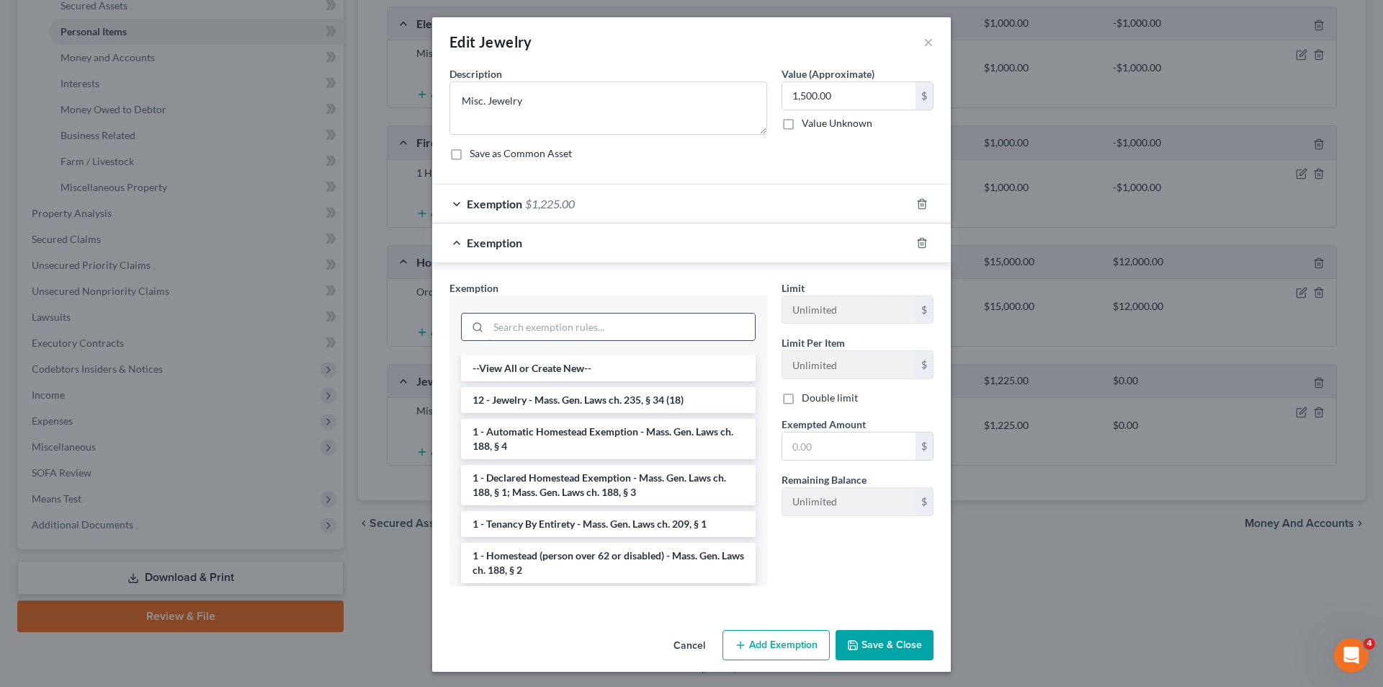
paste input "Mass. Gen. Laws ch. 235, § 34 (17)"
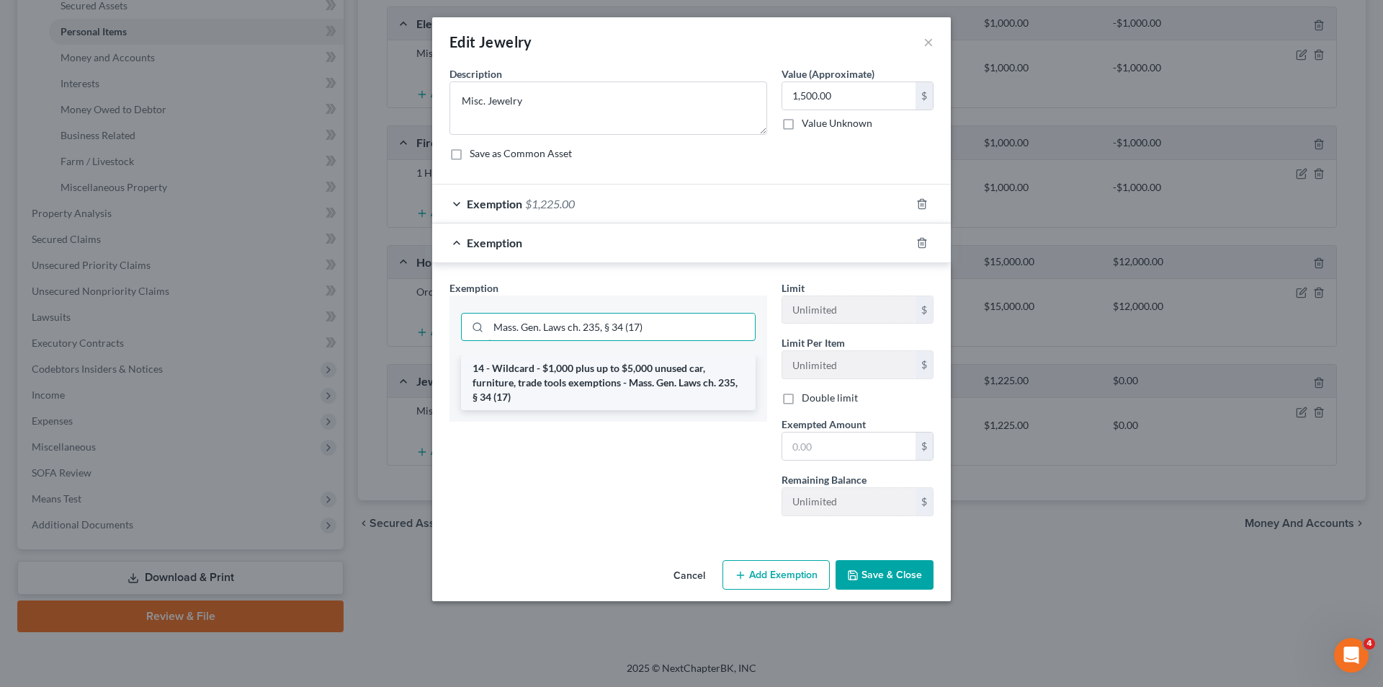
type input "Mass. Gen. Laws ch. 235, § 34 (17)"
click at [540, 385] on li "14 - Wildcard - $1,000 plus up to $5,000 unused car, furniture, trade tools exe…" at bounding box center [608, 382] width 295 height 55
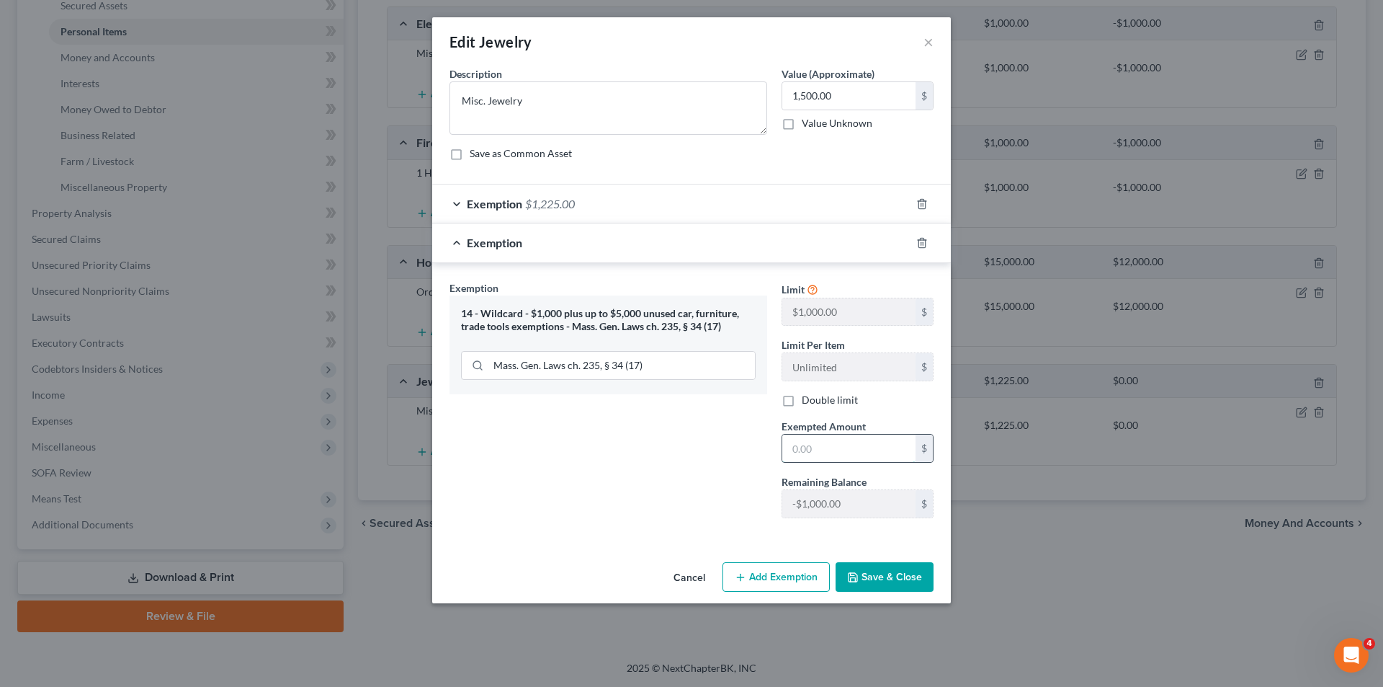
click at [826, 453] on input "text" at bounding box center [848, 447] width 133 height 27
type input "225"
click at [898, 571] on button "Save & Close" at bounding box center [885, 577] width 98 height 30
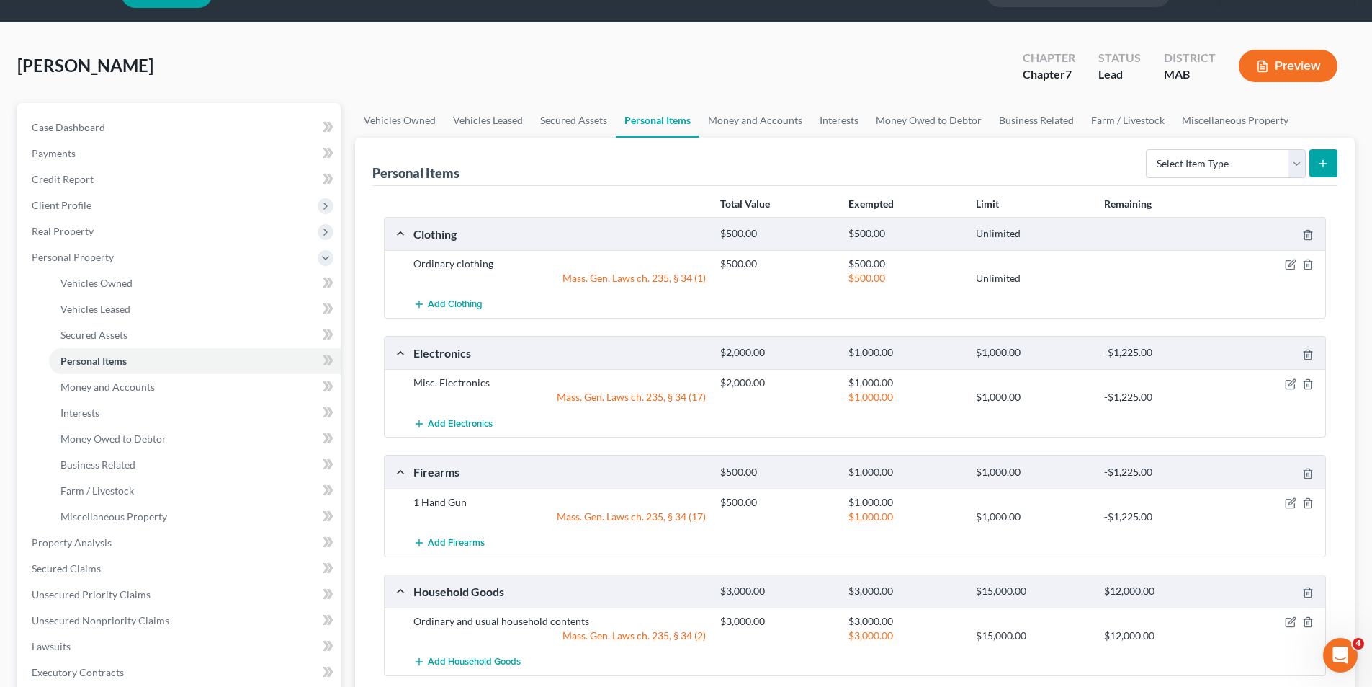
scroll to position [0, 0]
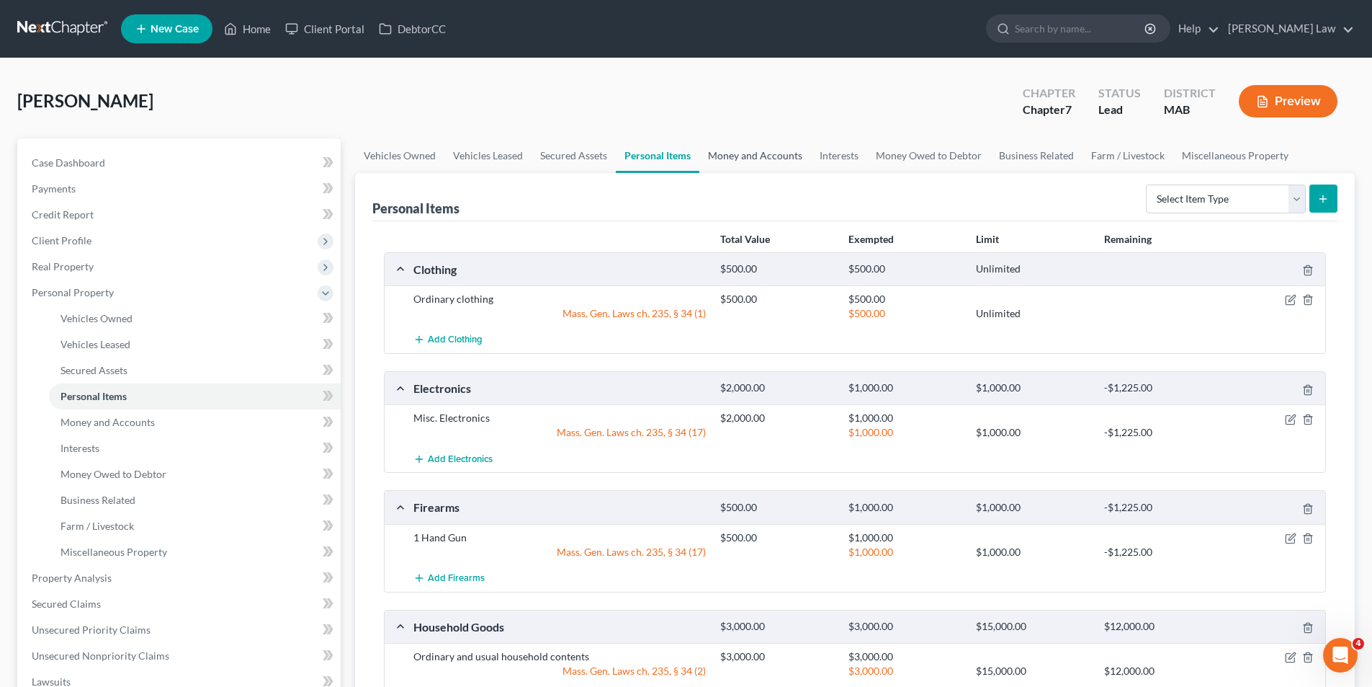
click at [733, 142] on link "Money and Accounts" at bounding box center [756, 155] width 112 height 35
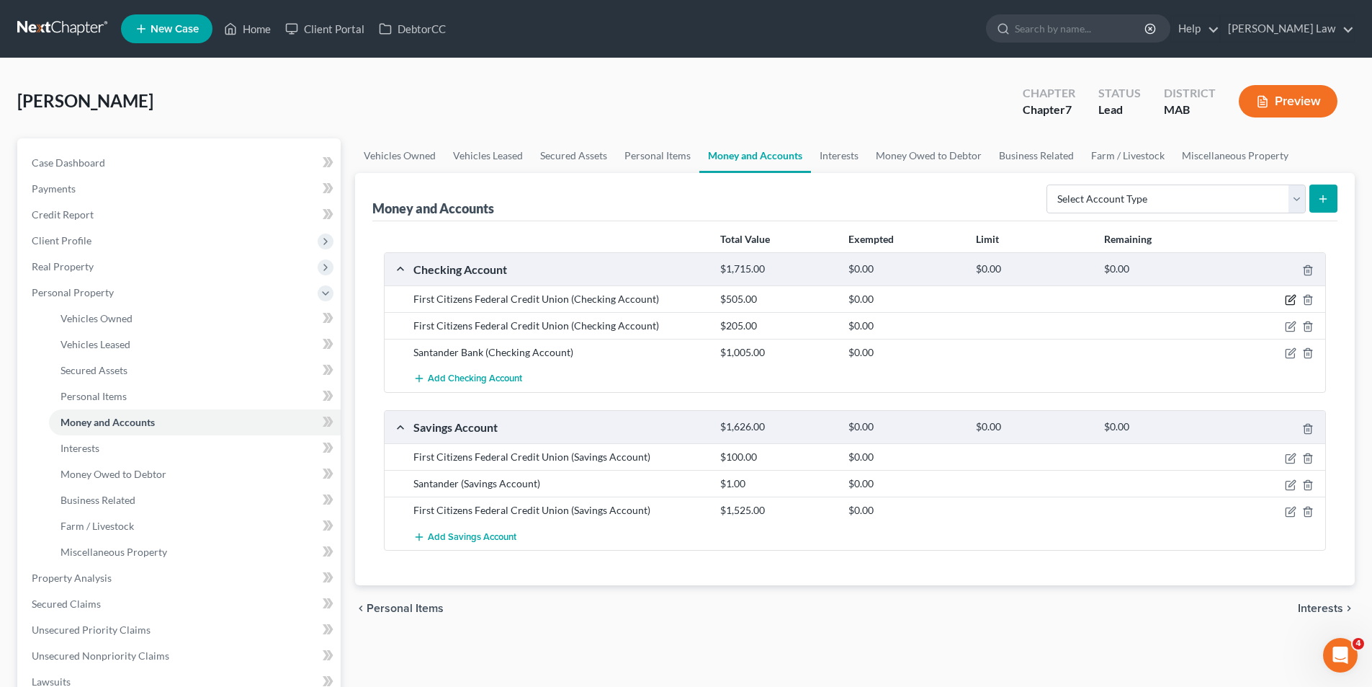
click at [1288, 300] on icon "button" at bounding box center [1291, 300] width 12 height 12
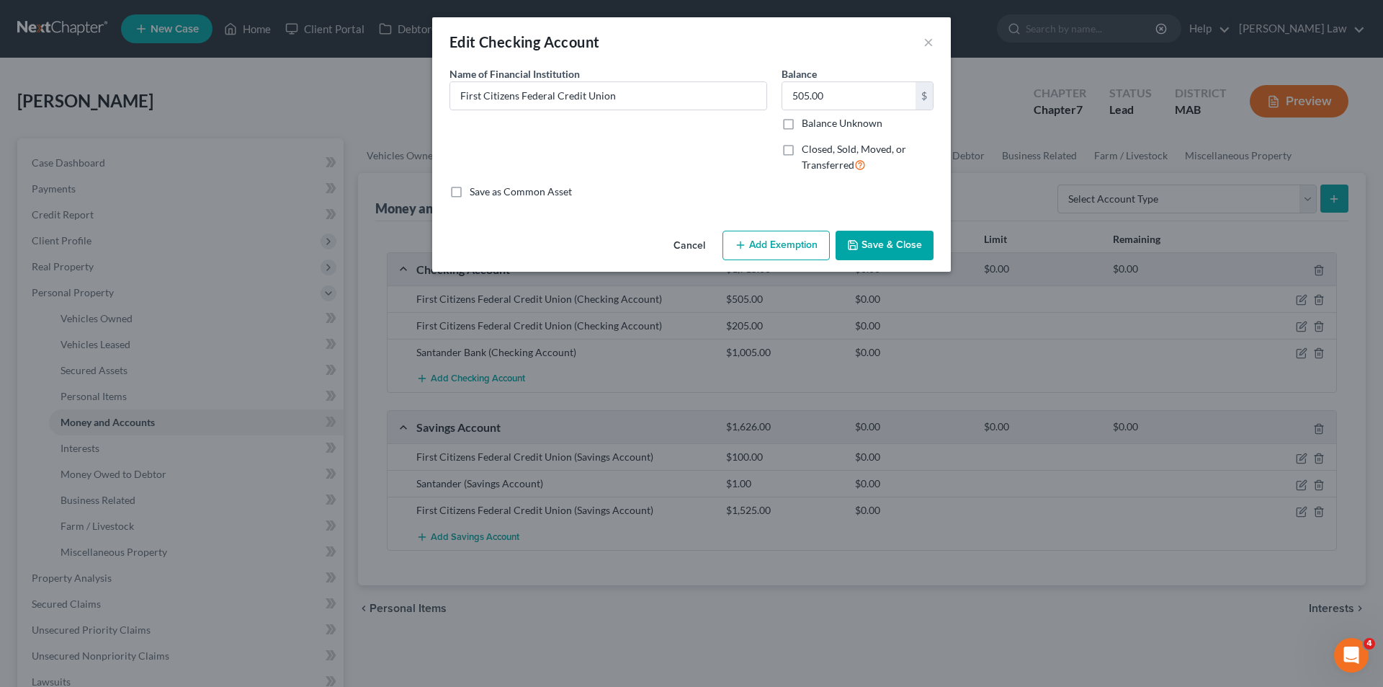
click at [740, 238] on button "Add Exemption" at bounding box center [776, 246] width 107 height 30
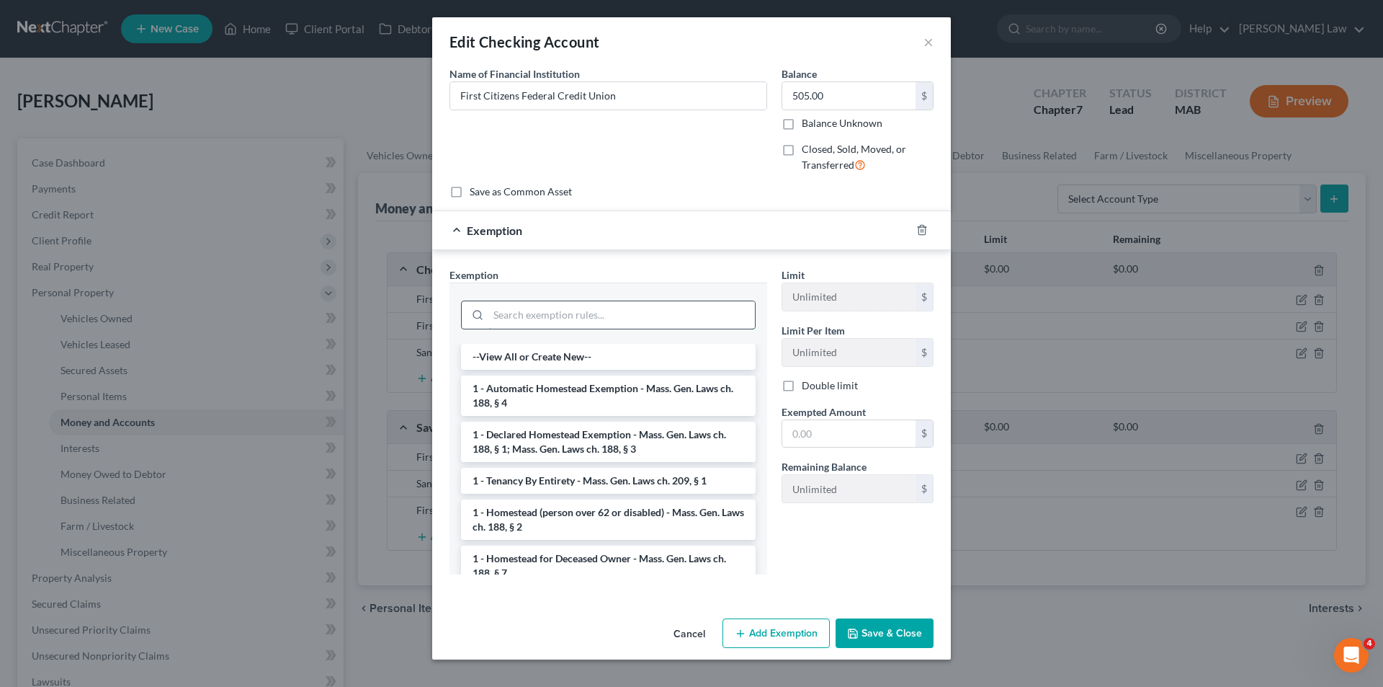
paste input "Mass. Gen. Laws ch. 235, § 34 (15)"
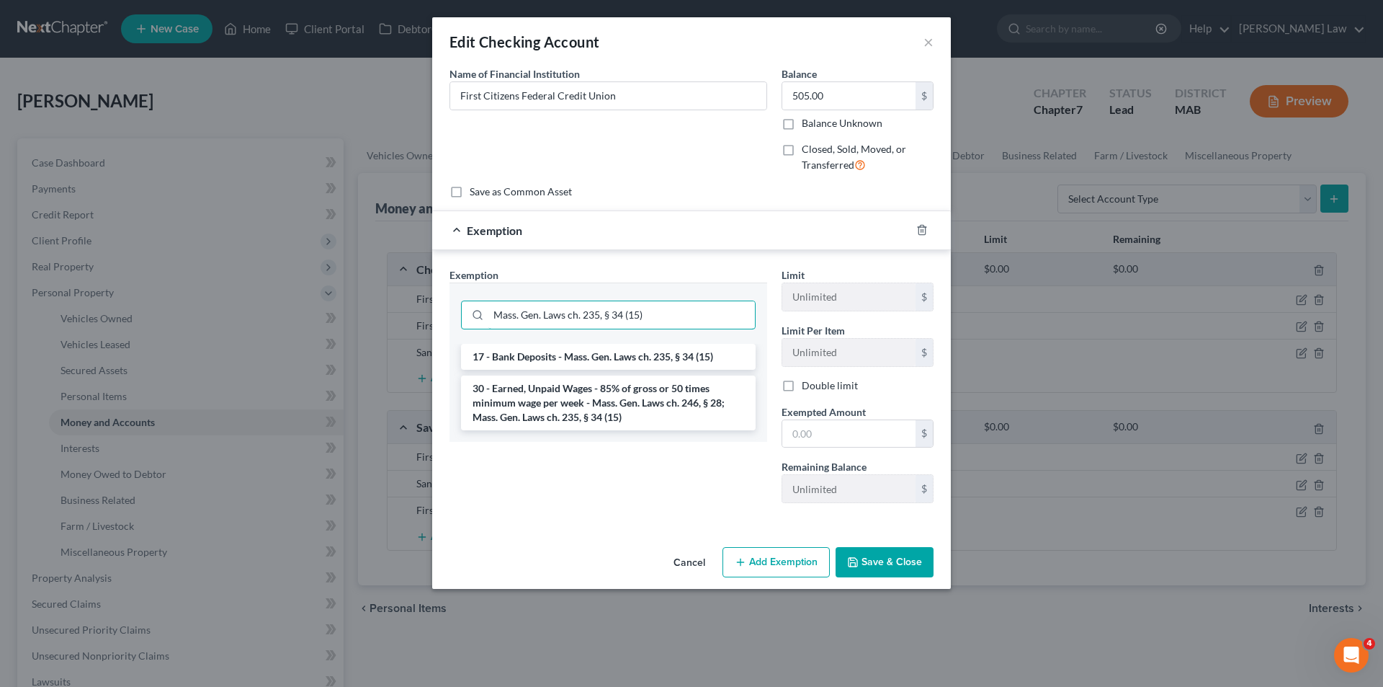
type input "Mass. Gen. Laws ch. 235, § 34 (15)"
click at [557, 362] on li "17 - Bank Deposits - Mass. Gen. Laws ch. 235, § 34 (15)" at bounding box center [608, 357] width 295 height 26
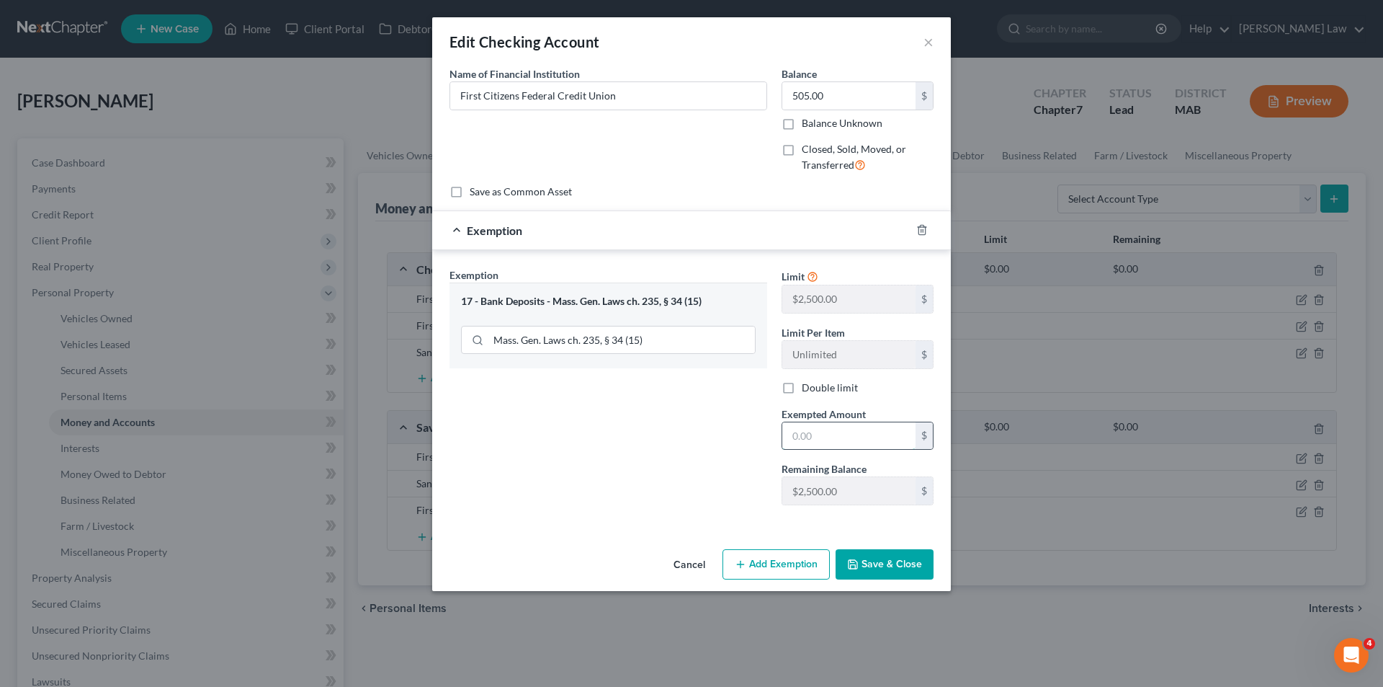
click at [829, 437] on input "text" at bounding box center [848, 435] width 133 height 27
type input "505"
click at [931, 578] on button "Save & Close" at bounding box center [885, 564] width 98 height 30
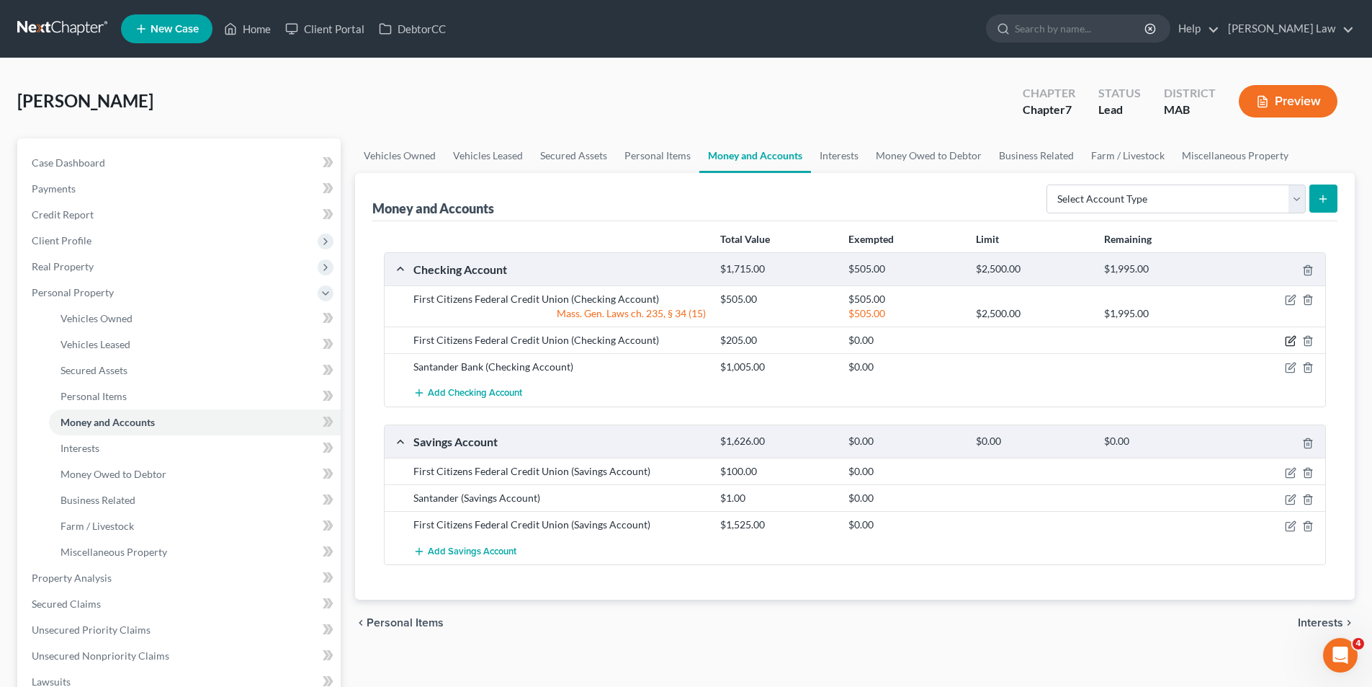
click at [1289, 342] on icon "button" at bounding box center [1291, 341] width 12 height 12
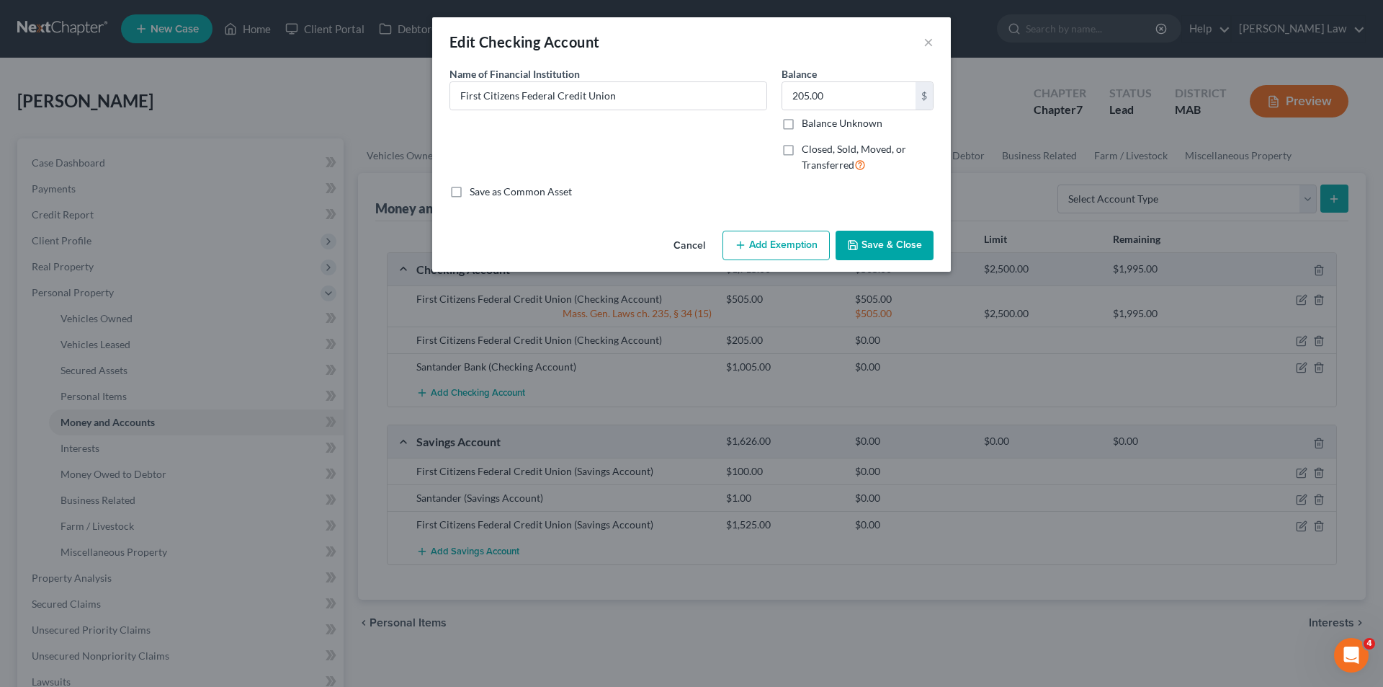
click at [800, 240] on button "Add Exemption" at bounding box center [776, 246] width 107 height 30
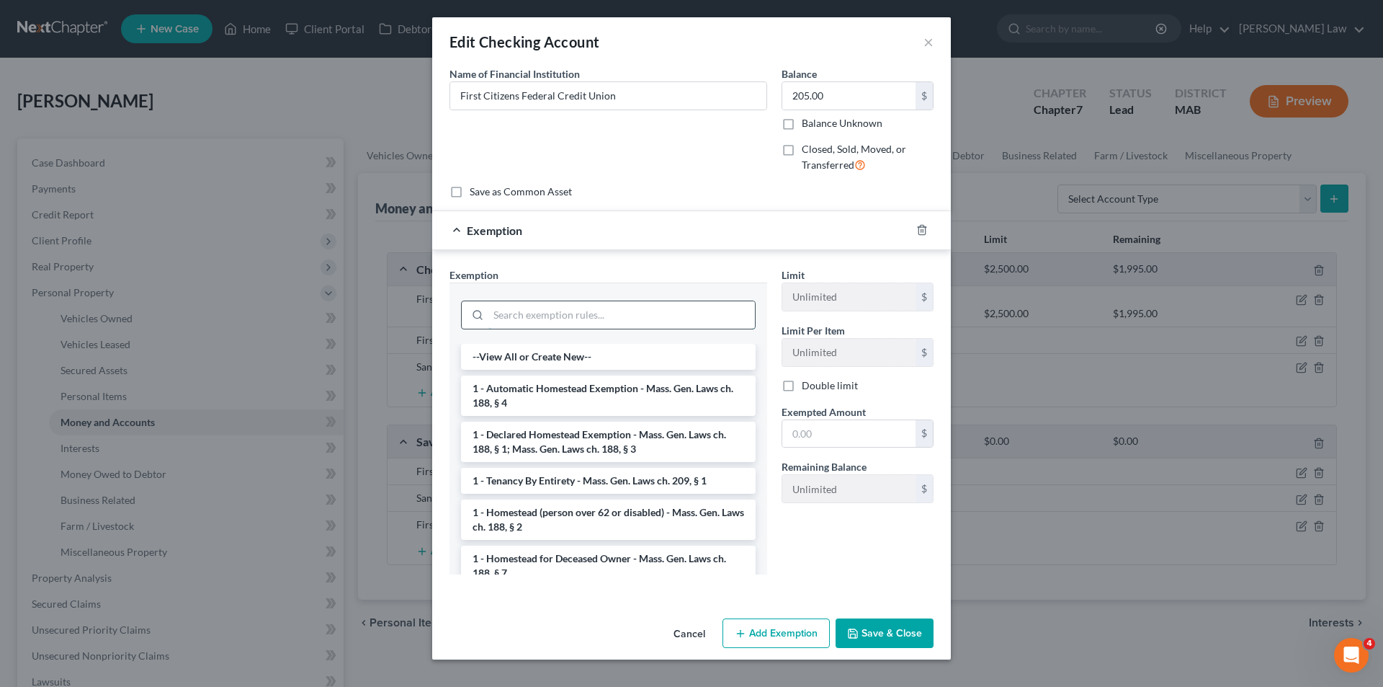
paste input "Mass. Gen. Laws ch. 246, § 28A"
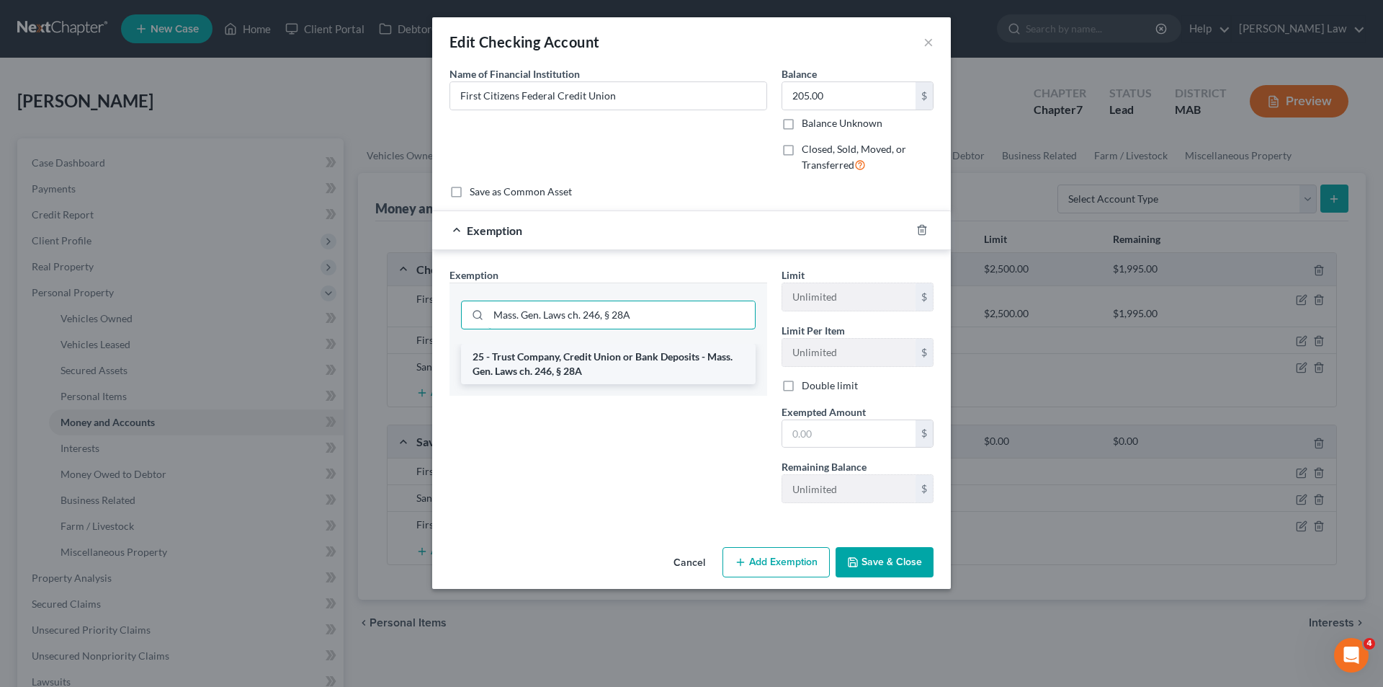
type input "Mass. Gen. Laws ch. 246, § 28A"
drag, startPoint x: 516, startPoint y: 345, endPoint x: 521, endPoint y: 355, distance: 11.3
click at [517, 348] on li "25 - Trust Company, Credit Union or Bank Deposits - Mass. Gen. Laws ch. 246, § …" at bounding box center [608, 364] width 295 height 40
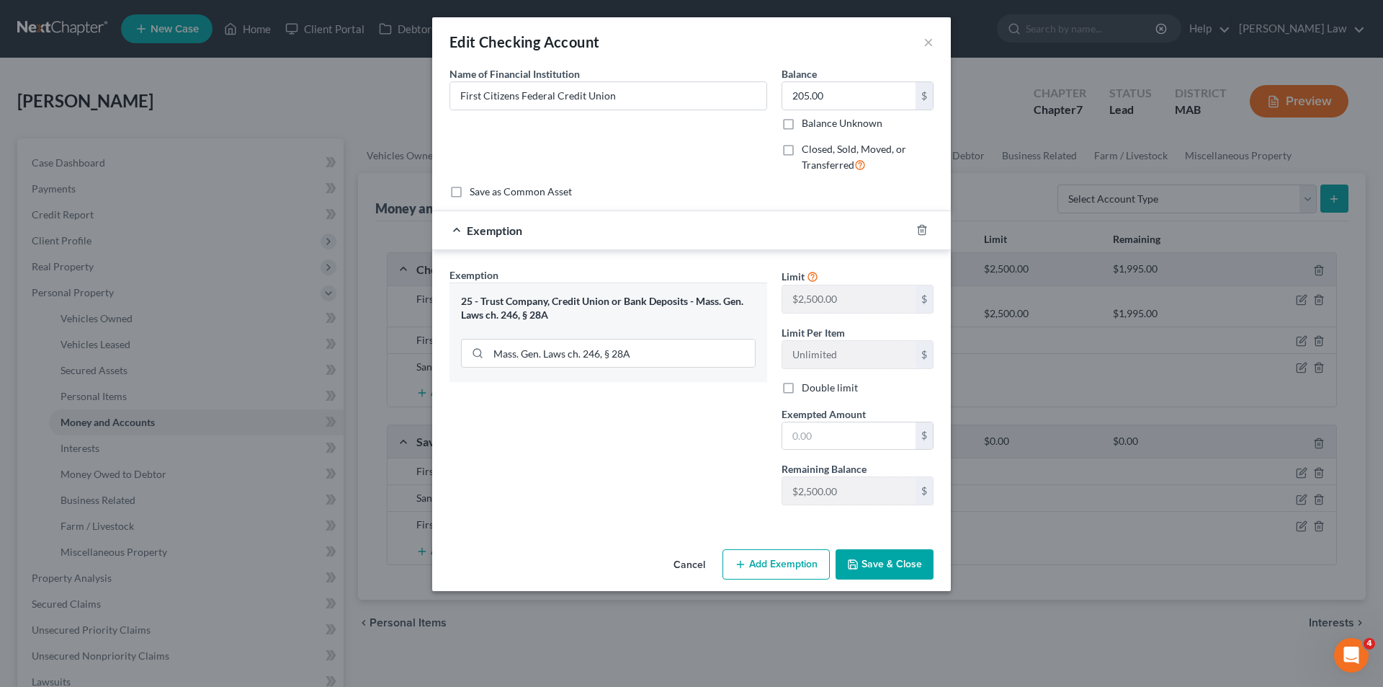
click at [864, 560] on button "Save & Close" at bounding box center [885, 564] width 98 height 30
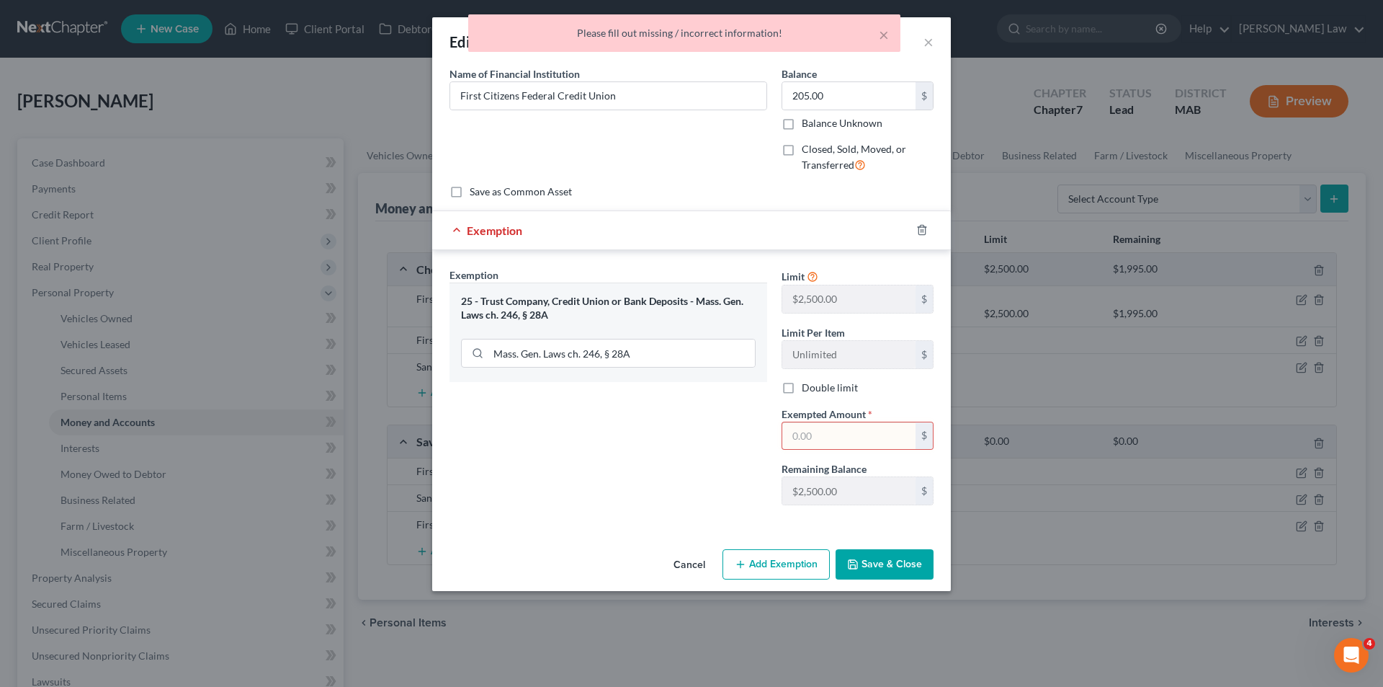
click at [846, 432] on input "text" at bounding box center [848, 435] width 133 height 27
type input "100"
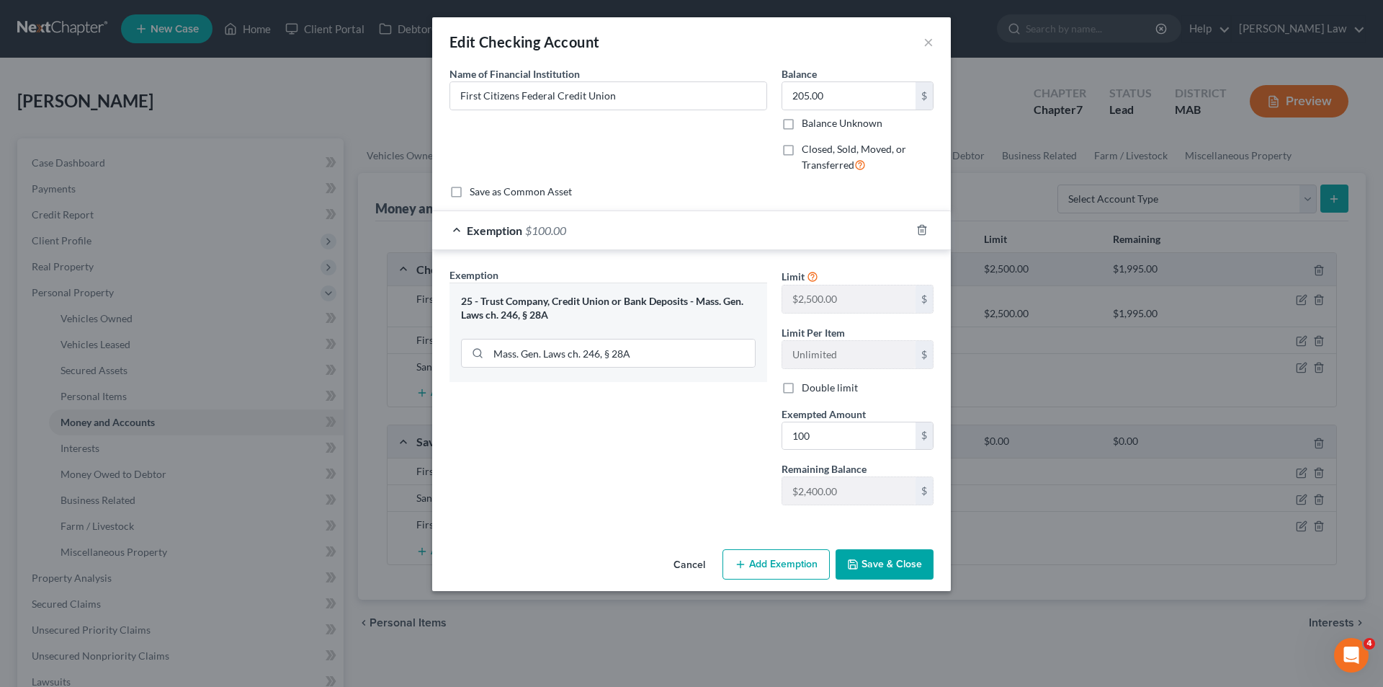
click at [872, 571] on button "Save & Close" at bounding box center [885, 564] width 98 height 30
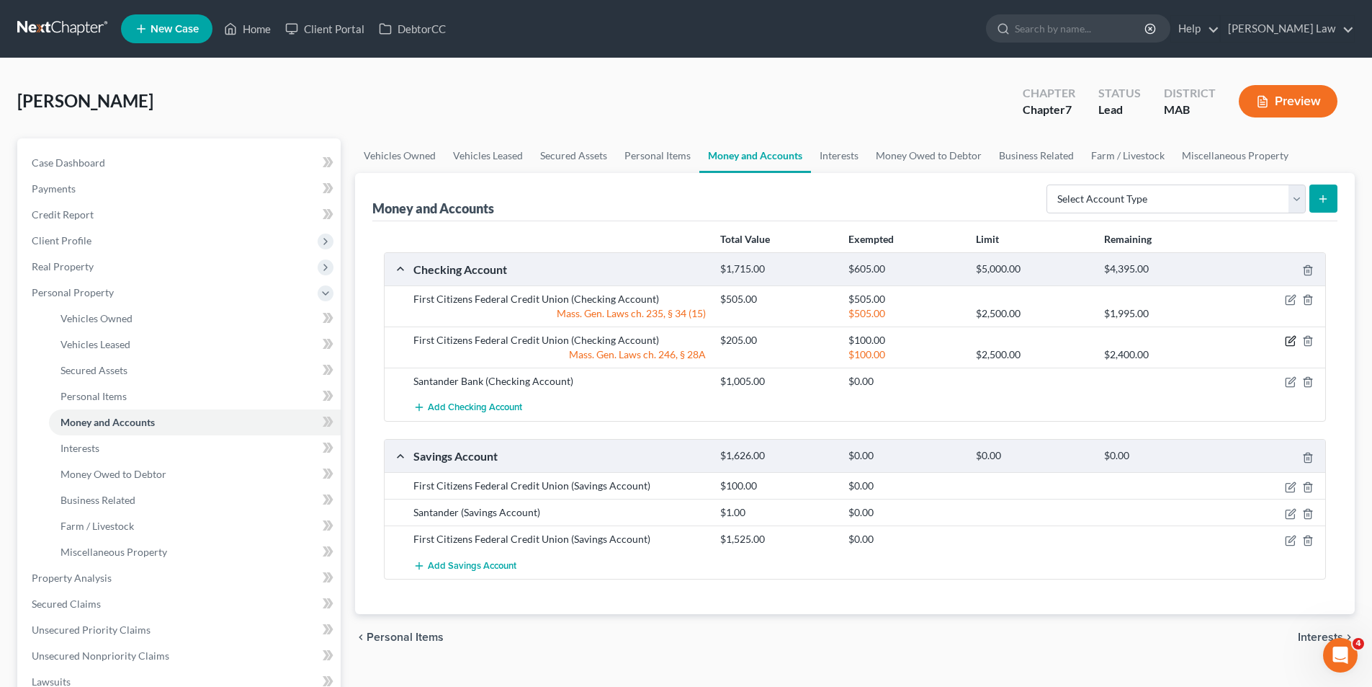
click at [1292, 337] on icon "button" at bounding box center [1291, 341] width 12 height 12
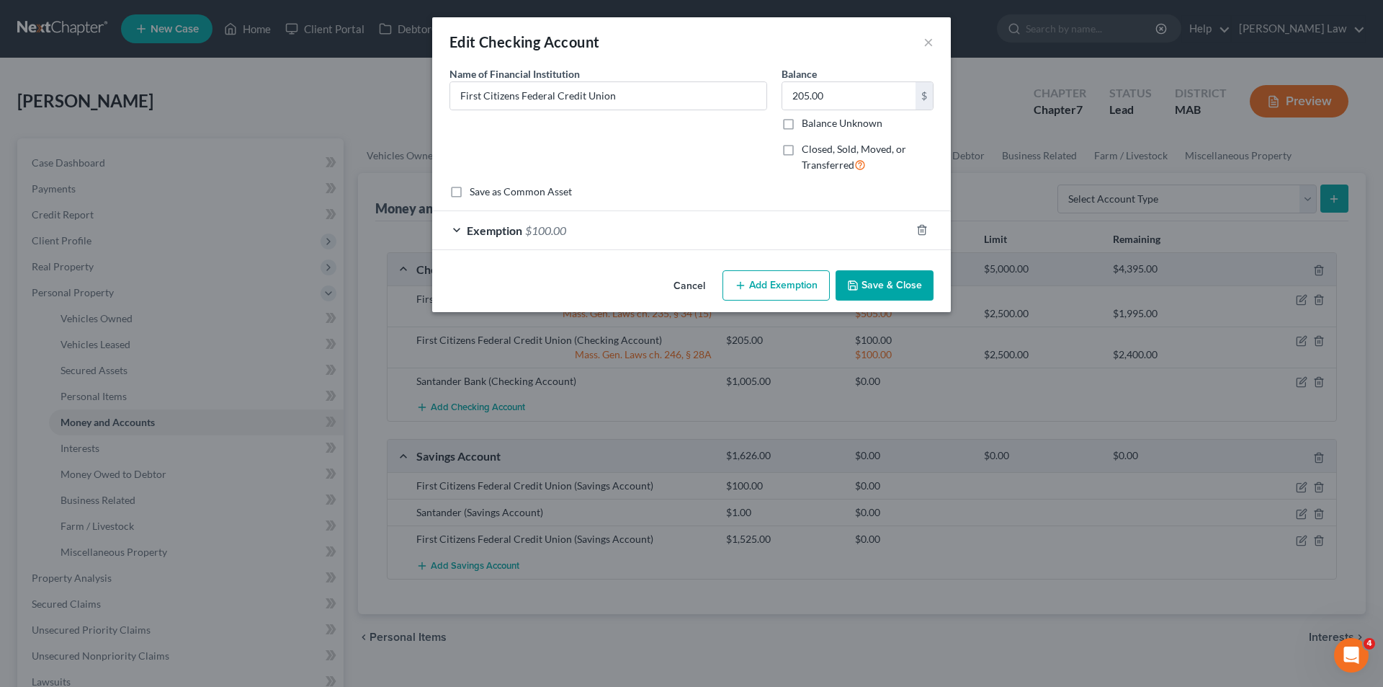
click at [769, 246] on div "Exemption $100.00" at bounding box center [671, 230] width 478 height 38
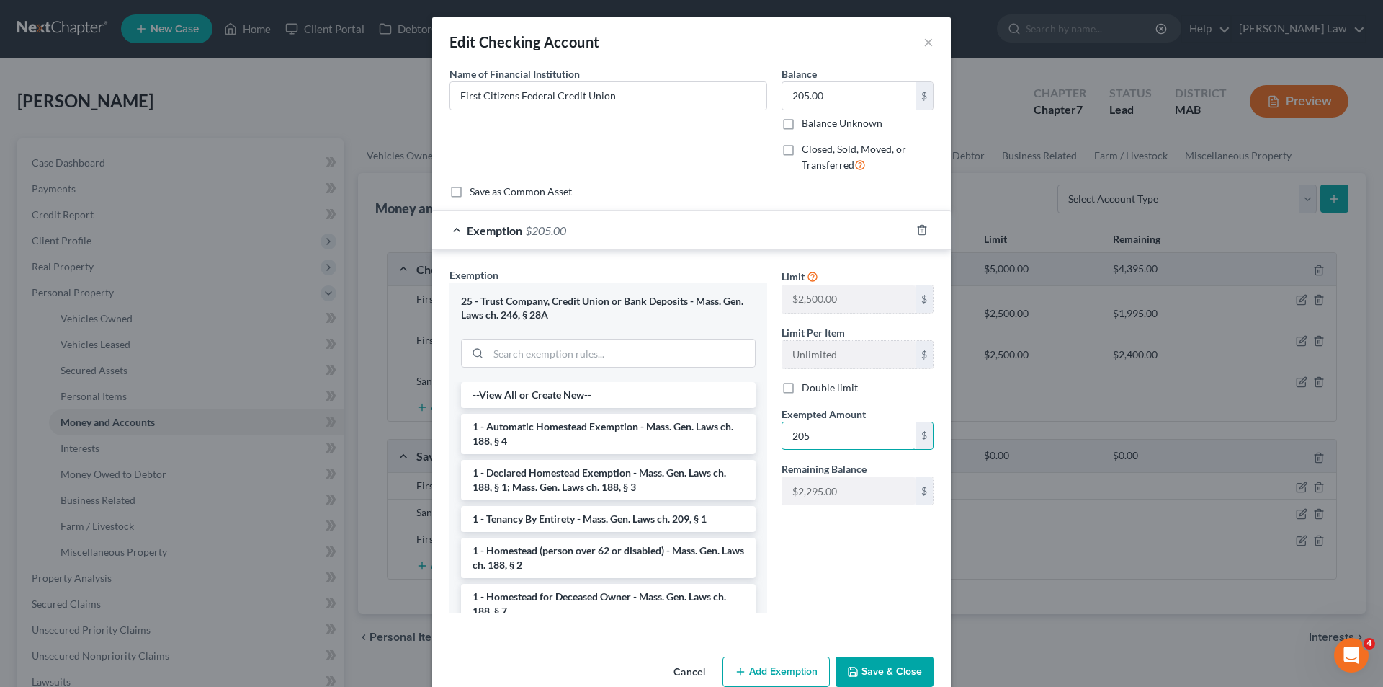
type input "205"
click at [875, 668] on button "Save & Close" at bounding box center [885, 671] width 98 height 30
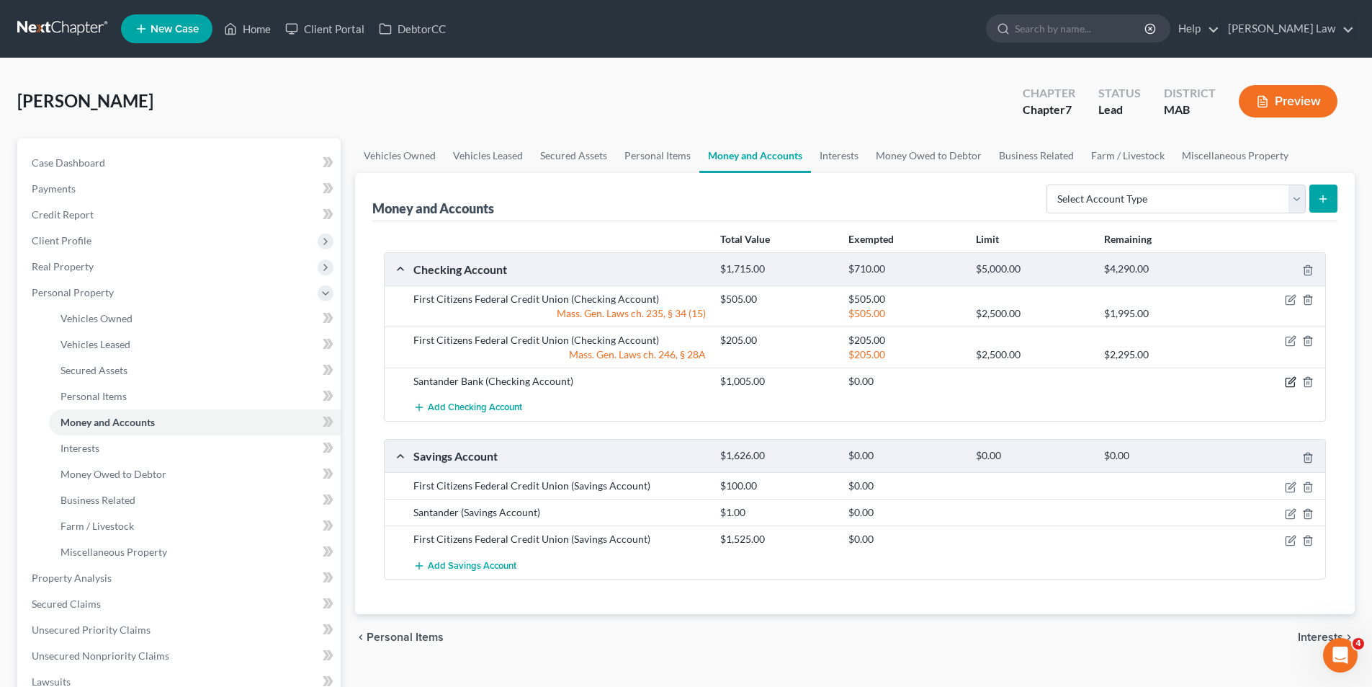
click at [1293, 383] on icon "button" at bounding box center [1291, 382] width 12 height 12
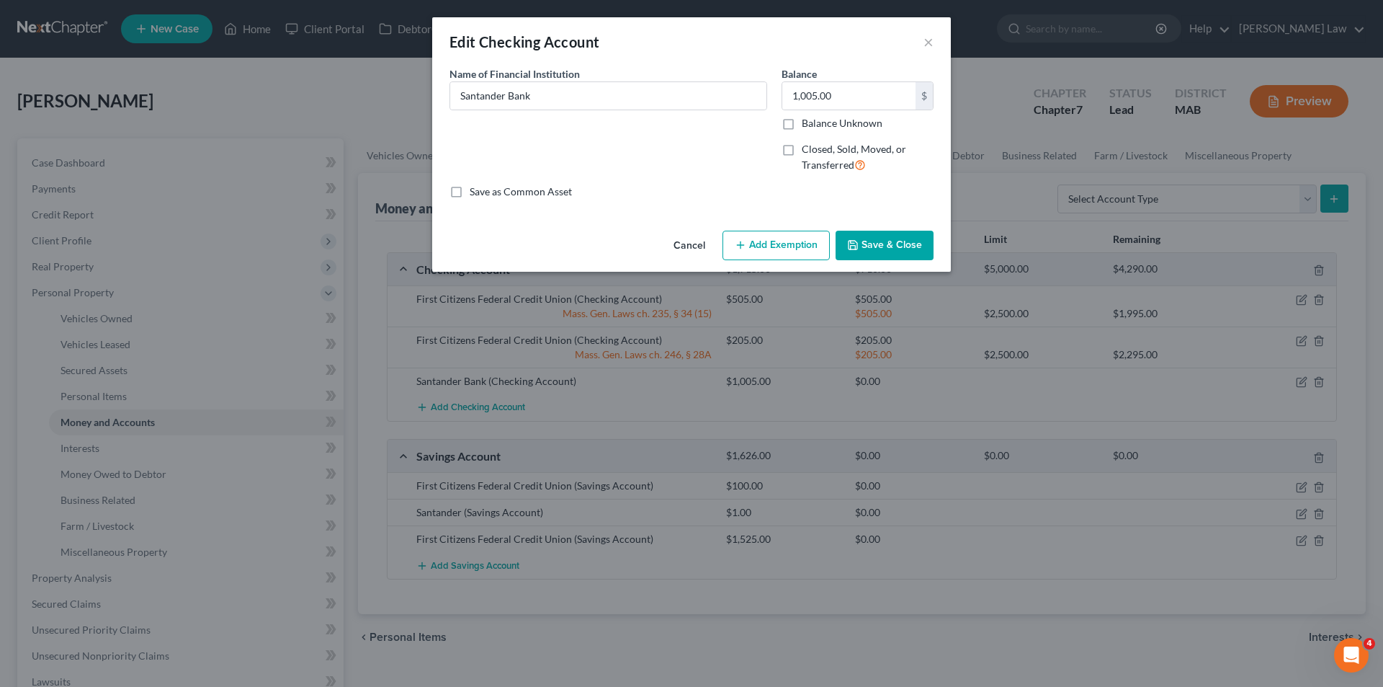
click at [791, 234] on button "Add Exemption" at bounding box center [776, 246] width 107 height 30
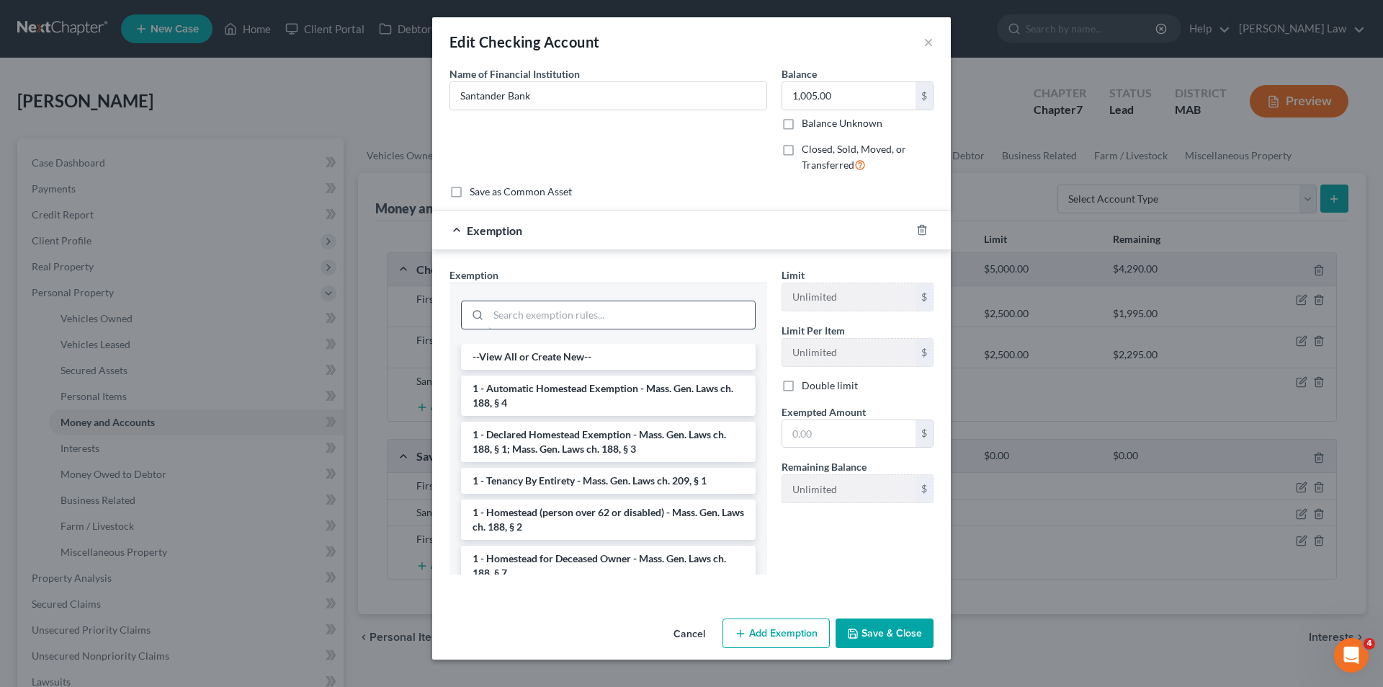
click at [587, 317] on input "search" at bounding box center [621, 314] width 267 height 27
paste input "Mass. Gen. Laws ch. 246, § 28A"
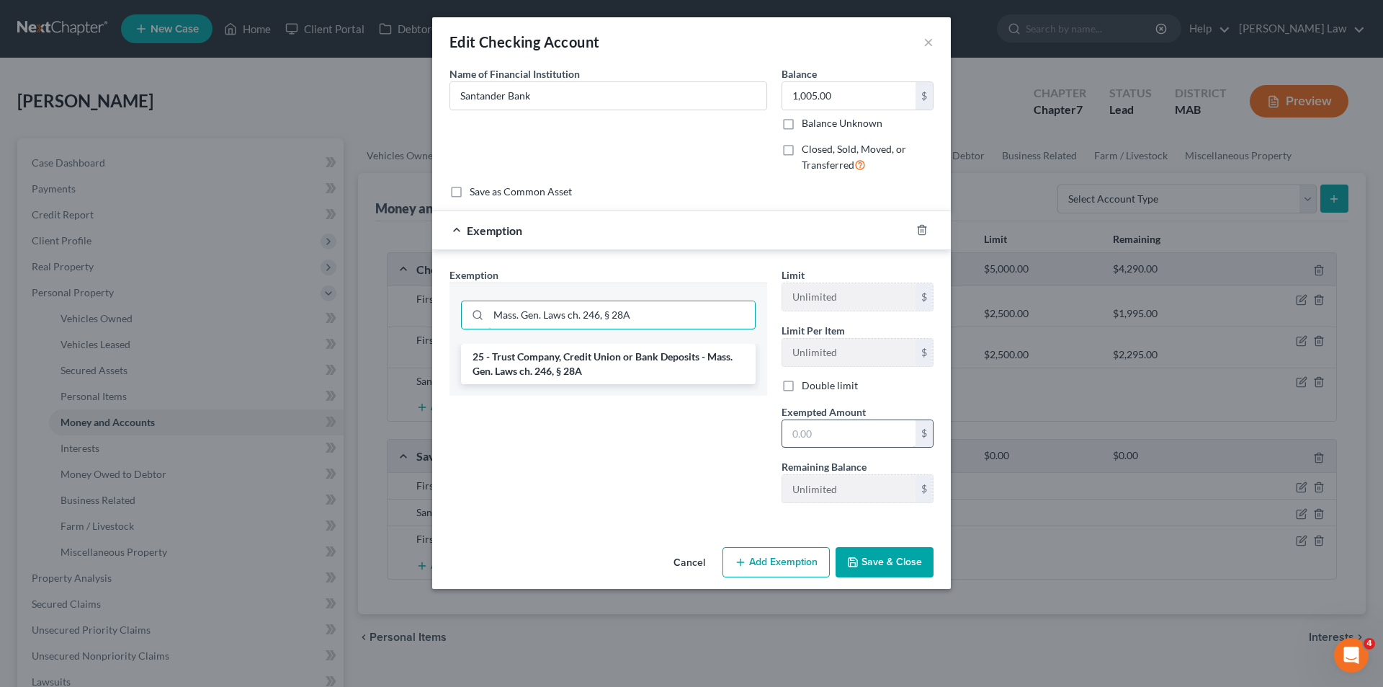
type input "Mass. Gen. Laws ch. 246, § 28A"
click at [866, 423] on input "text" at bounding box center [848, 433] width 133 height 27
type input "1,005"
click at [893, 565] on button "Save & Close" at bounding box center [885, 562] width 98 height 30
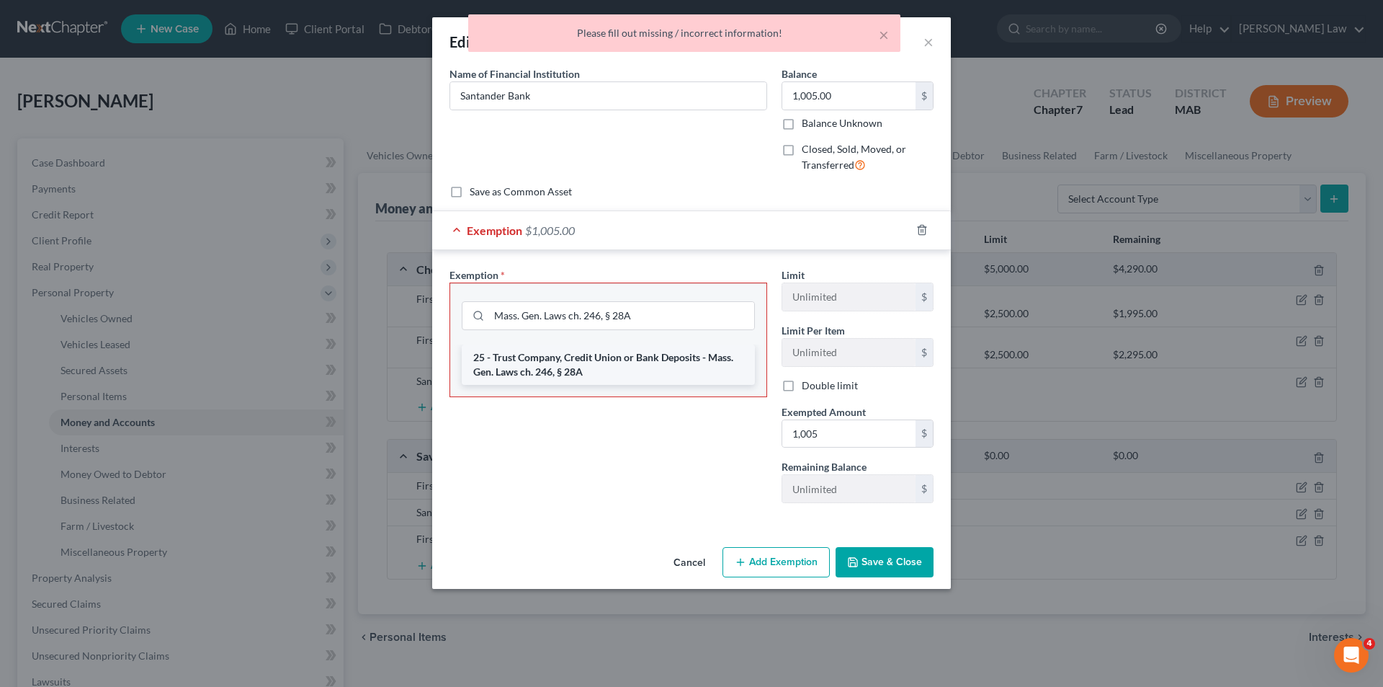
click at [679, 364] on li "25 - Trust Company, Credit Union or Bank Deposits - Mass. Gen. Laws ch. 246, § …" at bounding box center [608, 364] width 293 height 40
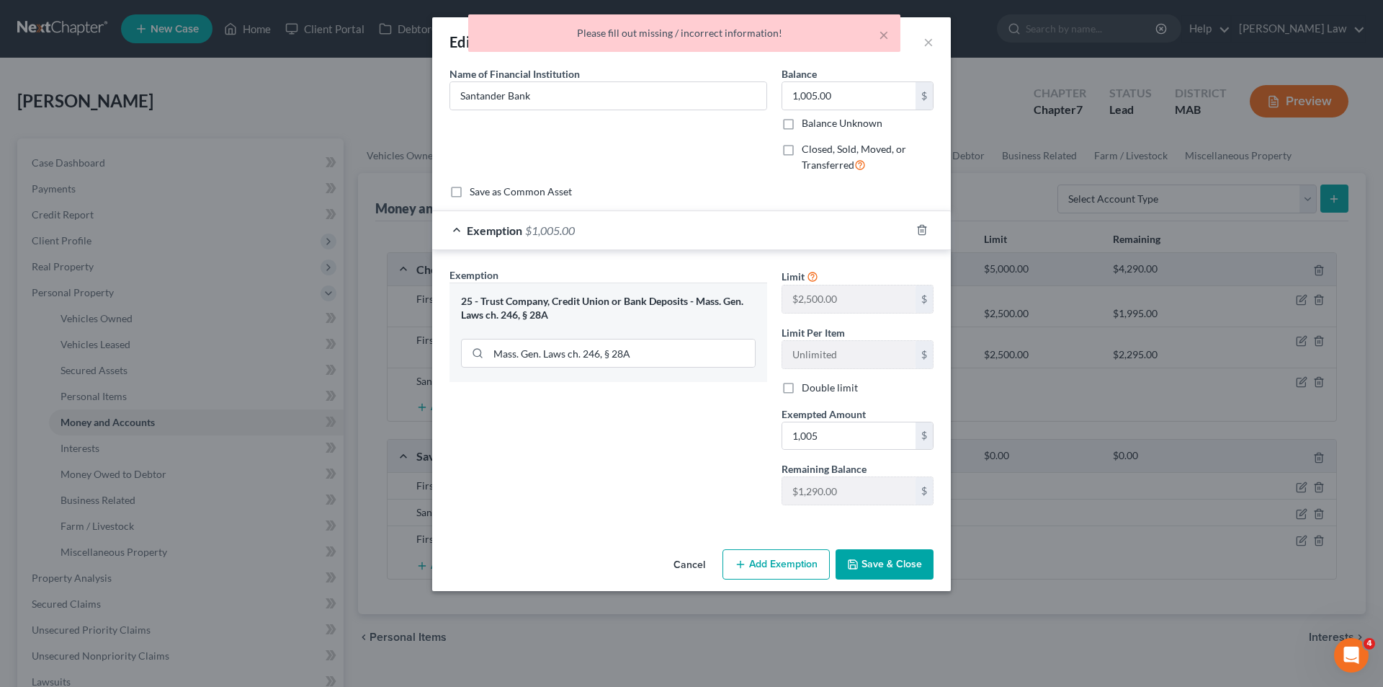
click at [880, 565] on button "Save & Close" at bounding box center [885, 564] width 98 height 30
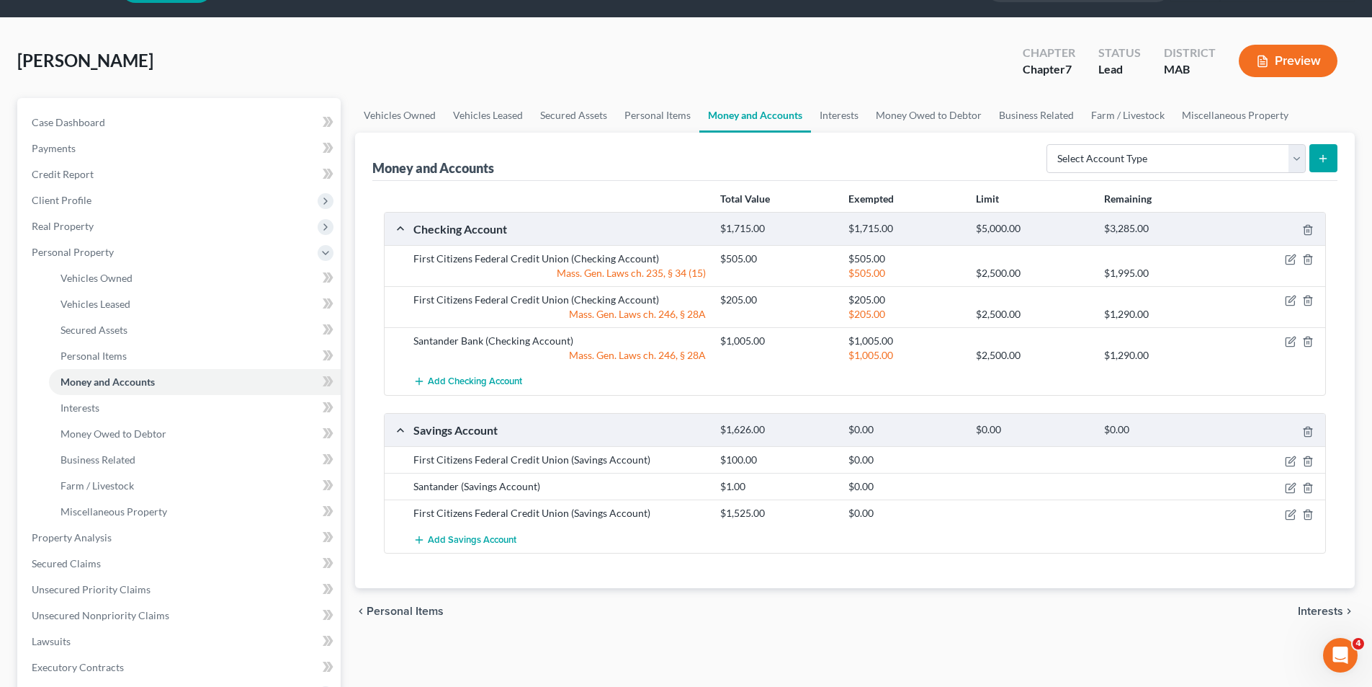
scroll to position [72, 0]
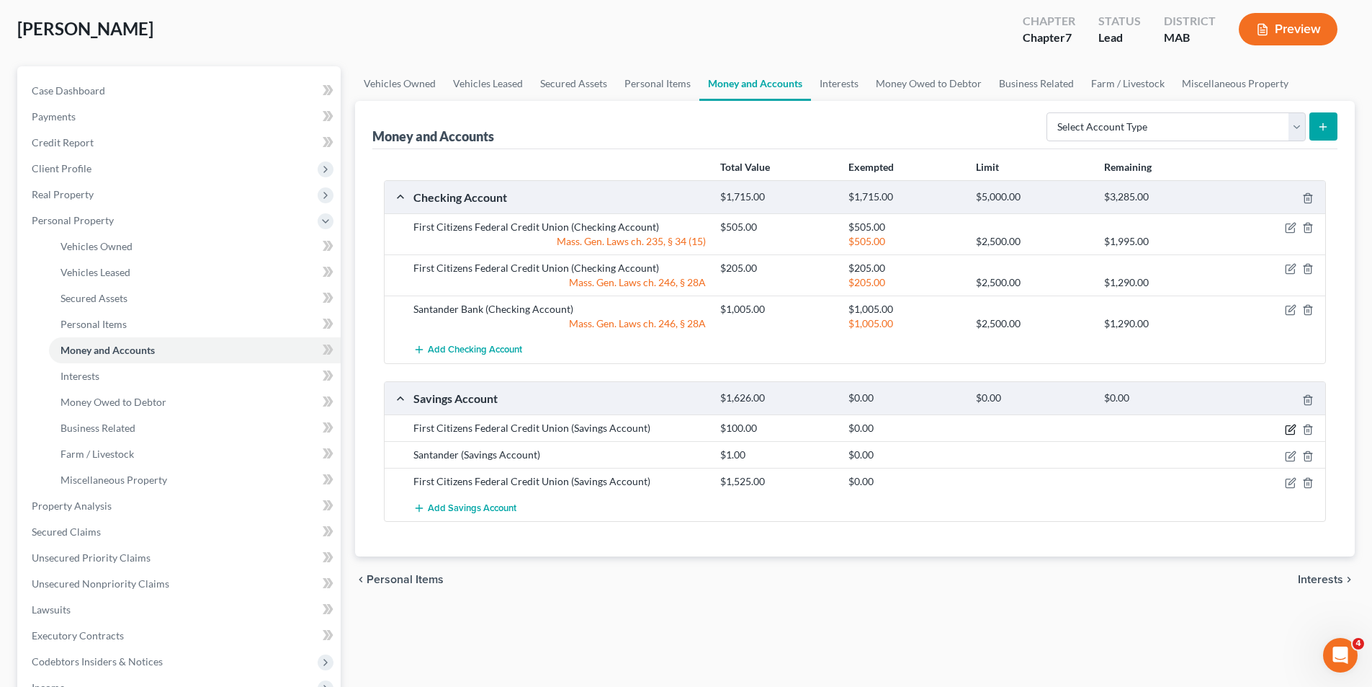
click at [1291, 426] on icon "button" at bounding box center [1291, 430] width 12 height 12
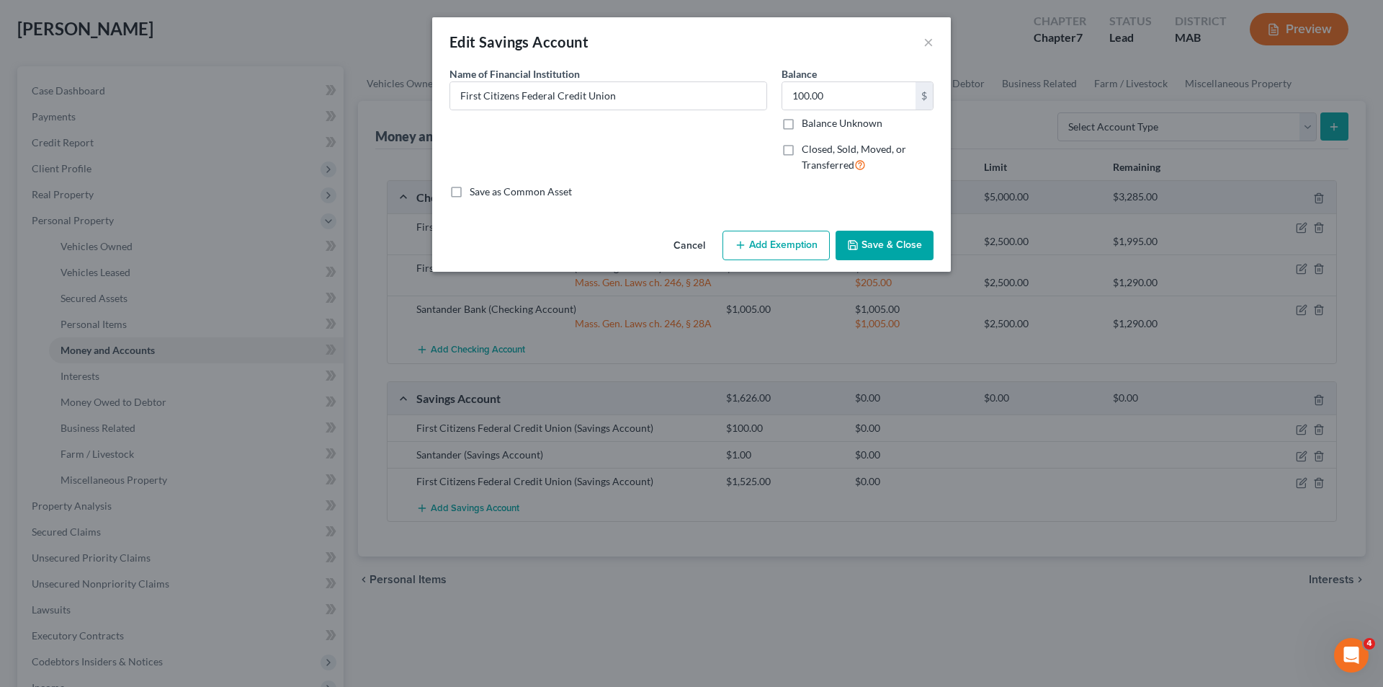
click at [785, 252] on button "Add Exemption" at bounding box center [776, 246] width 107 height 30
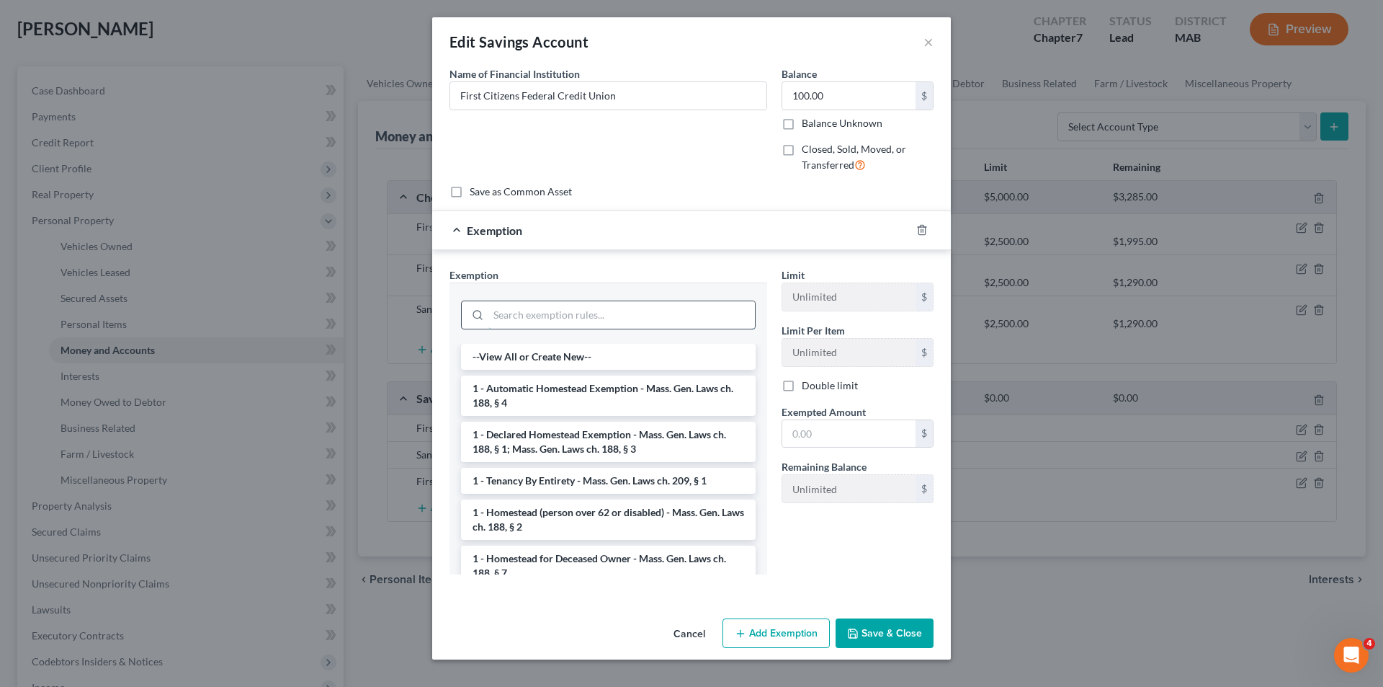
paste input "Mass. Gen. Laws ch. 246, § 28A"
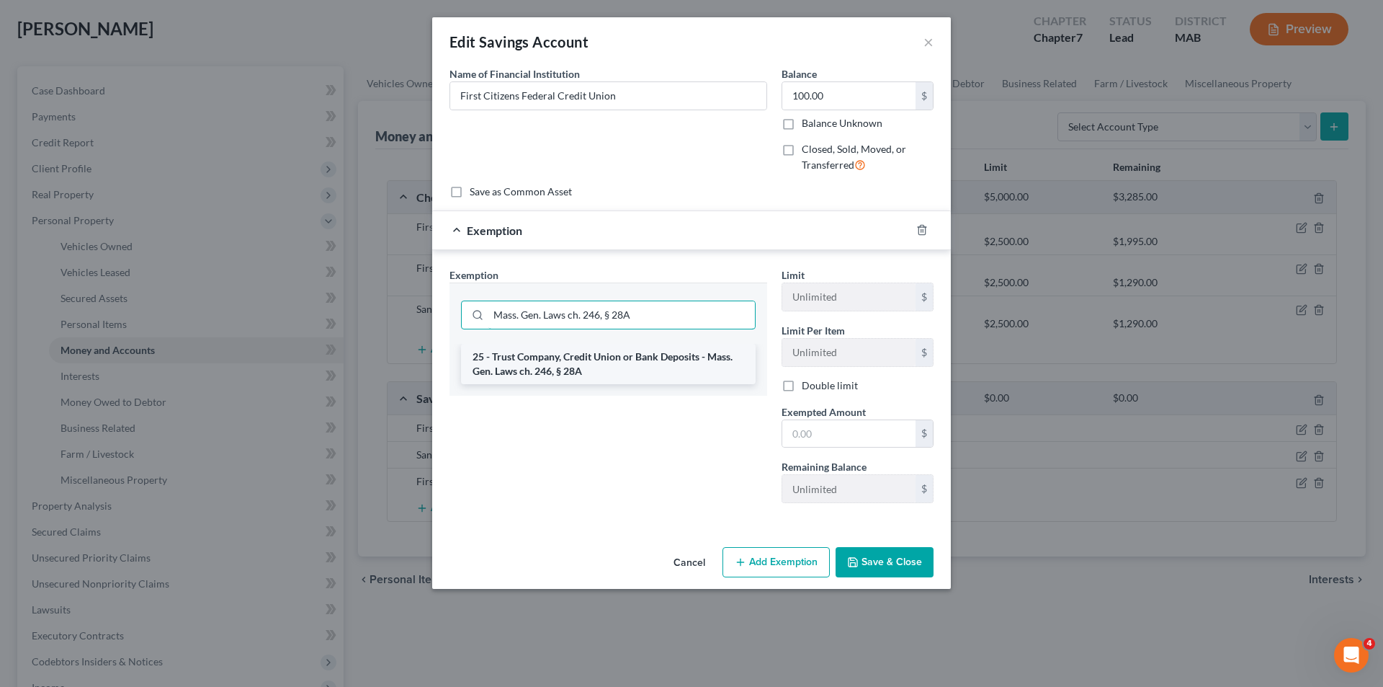
type input "Mass. Gen. Laws ch. 246, § 28A"
click at [599, 375] on li "25 - Trust Company, Credit Union or Bank Deposits - Mass. Gen. Laws ch. 246, § …" at bounding box center [608, 364] width 295 height 40
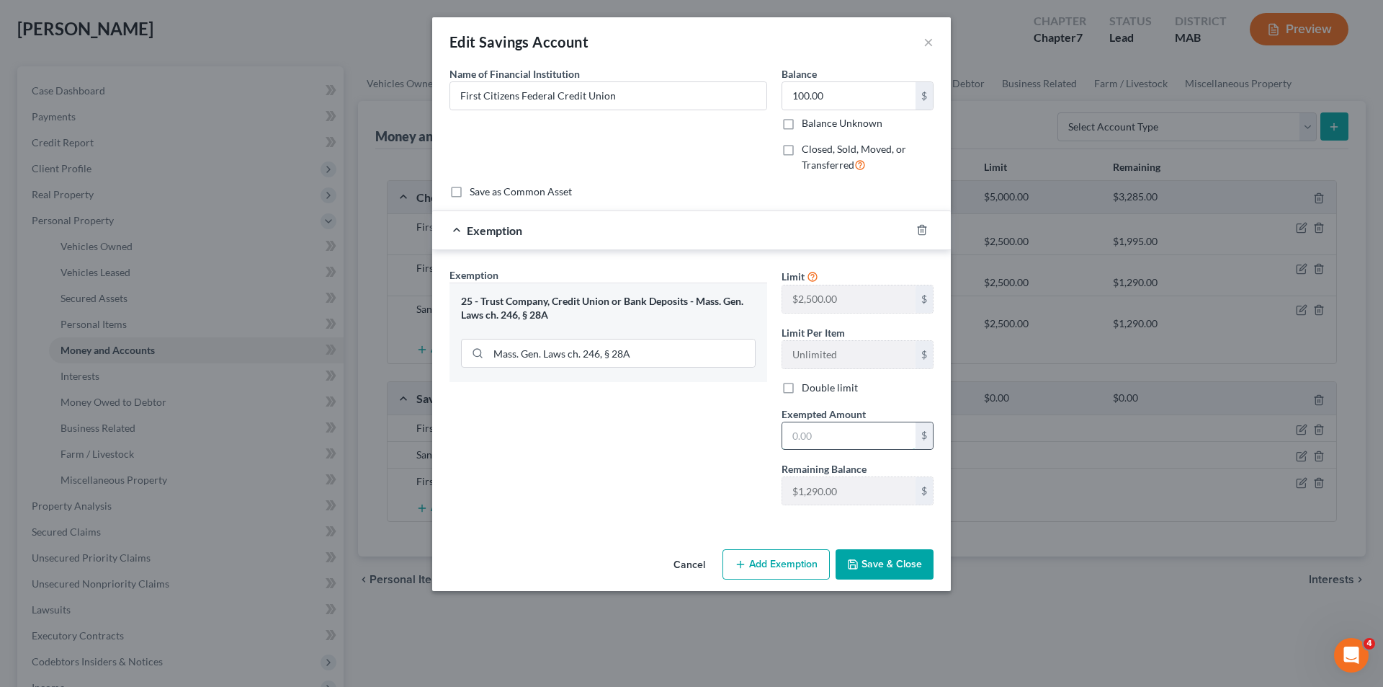
click at [857, 443] on input "text" at bounding box center [848, 435] width 133 height 27
type input "125"
click at [880, 555] on button "Save & Close" at bounding box center [885, 564] width 98 height 30
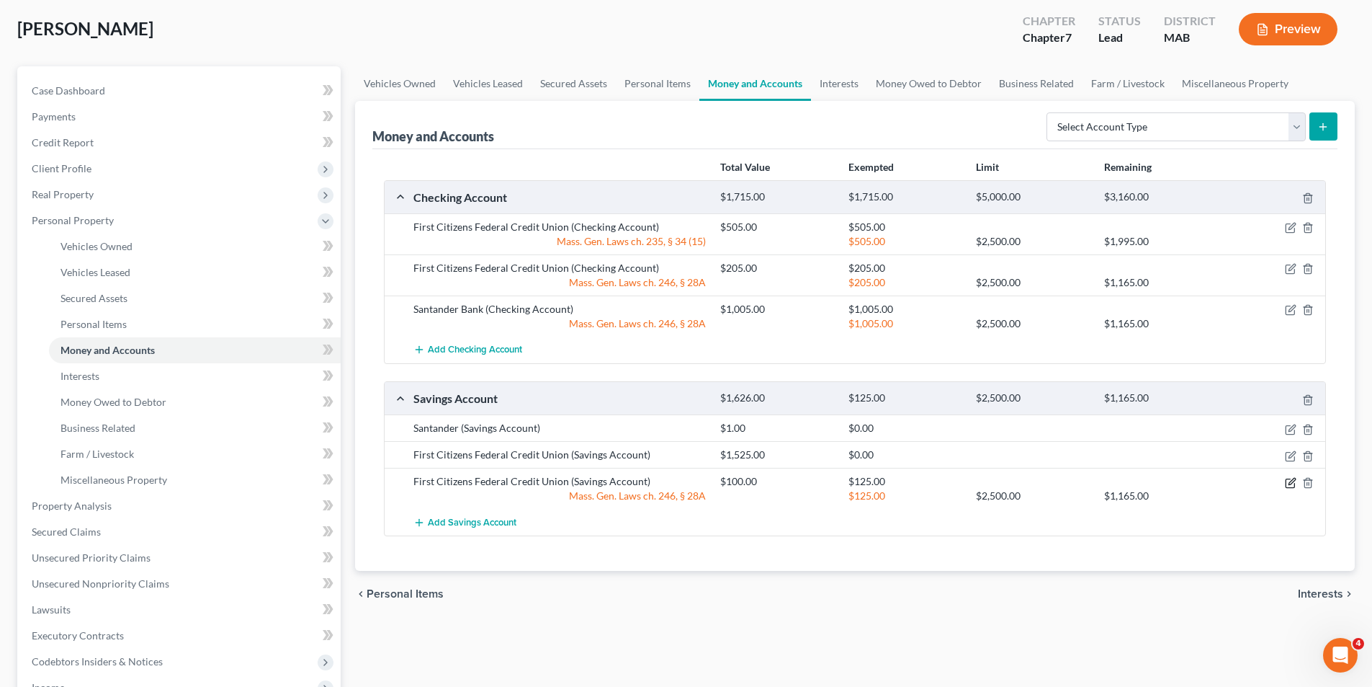
click at [1290, 486] on icon "button" at bounding box center [1291, 483] width 12 height 12
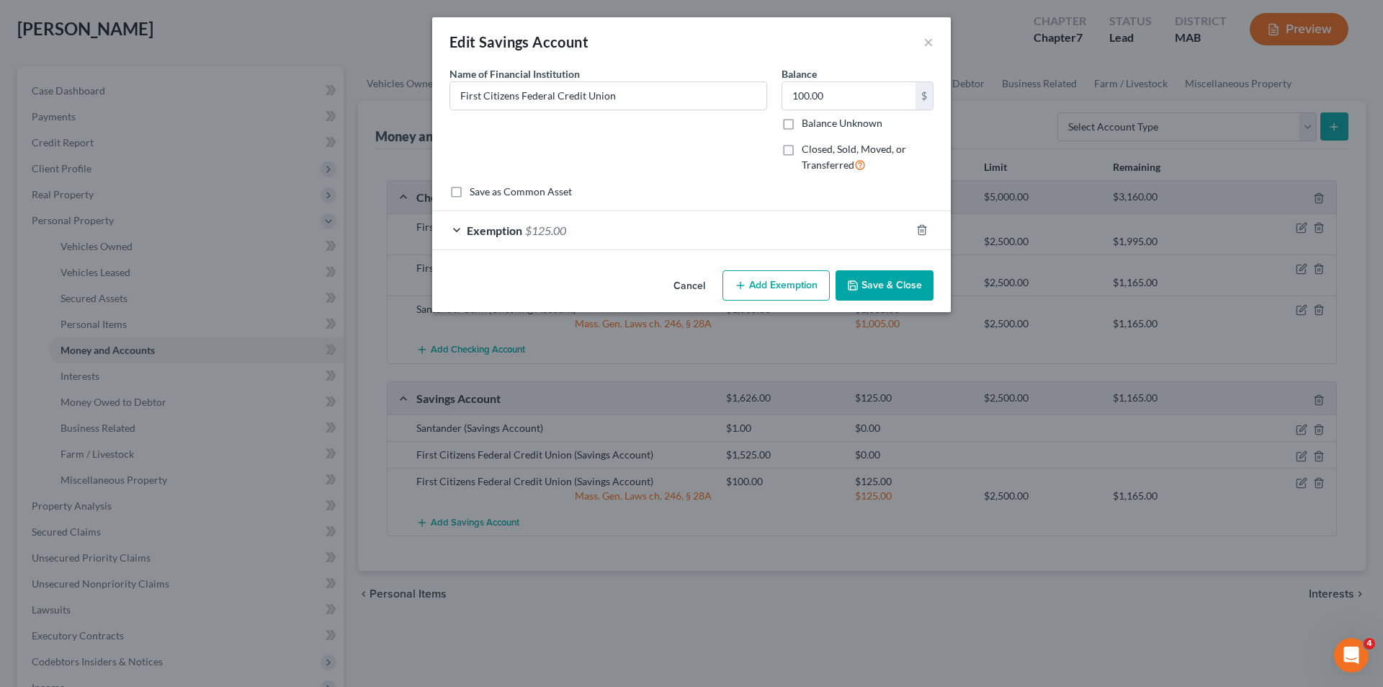
click at [810, 231] on div "Exemption $125.00" at bounding box center [671, 230] width 478 height 38
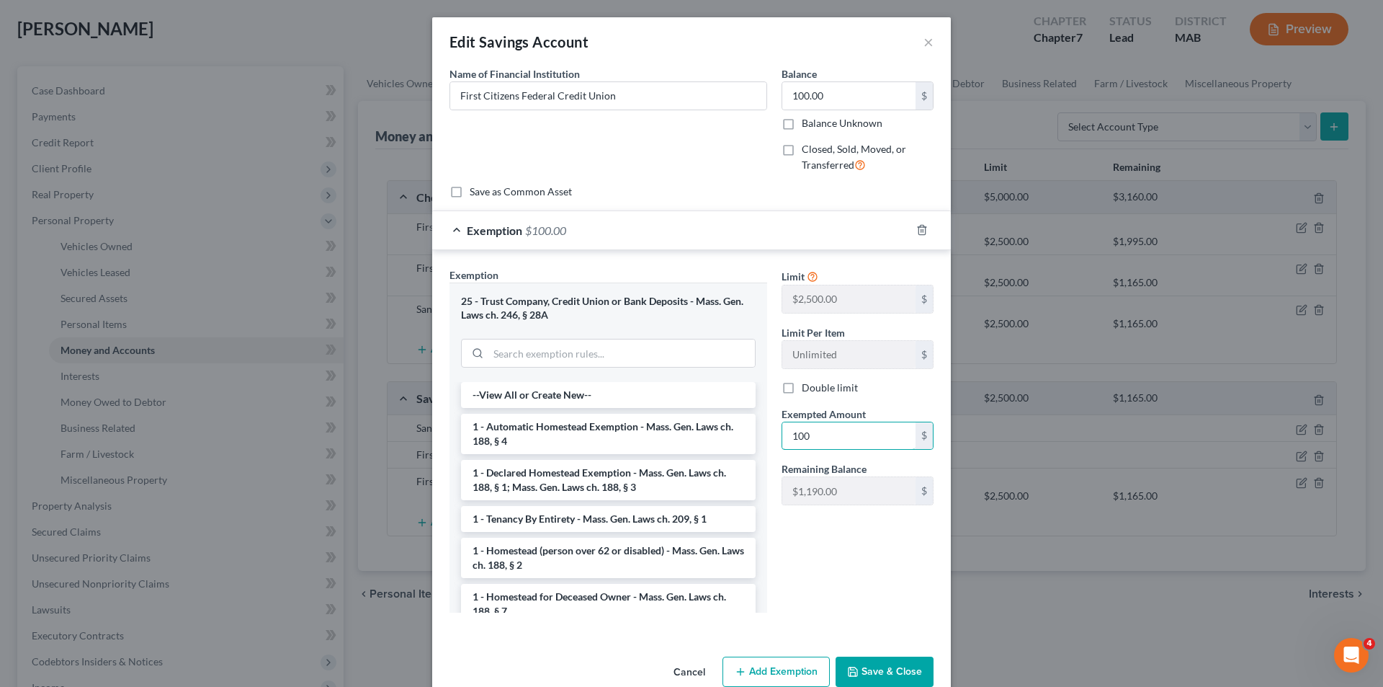
type input "100"
click at [903, 677] on button "Save & Close" at bounding box center [885, 671] width 98 height 30
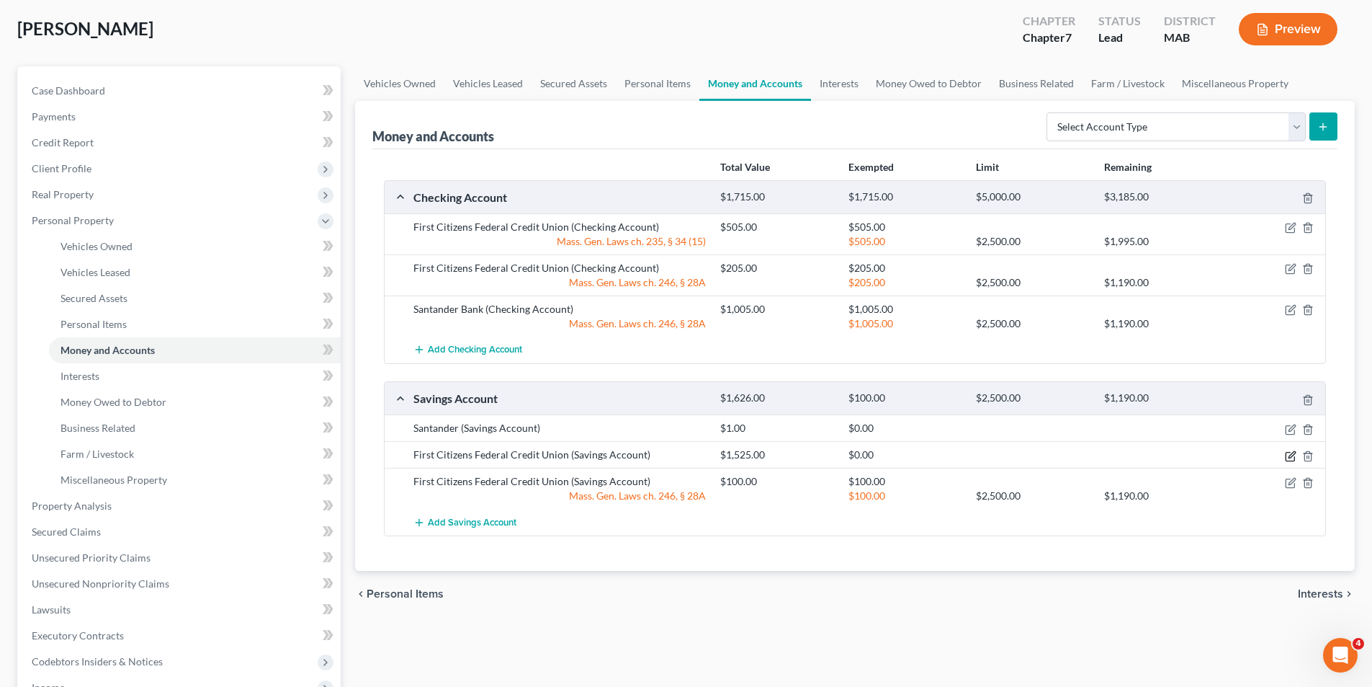
click at [1292, 457] on icon "button" at bounding box center [1291, 456] width 12 height 12
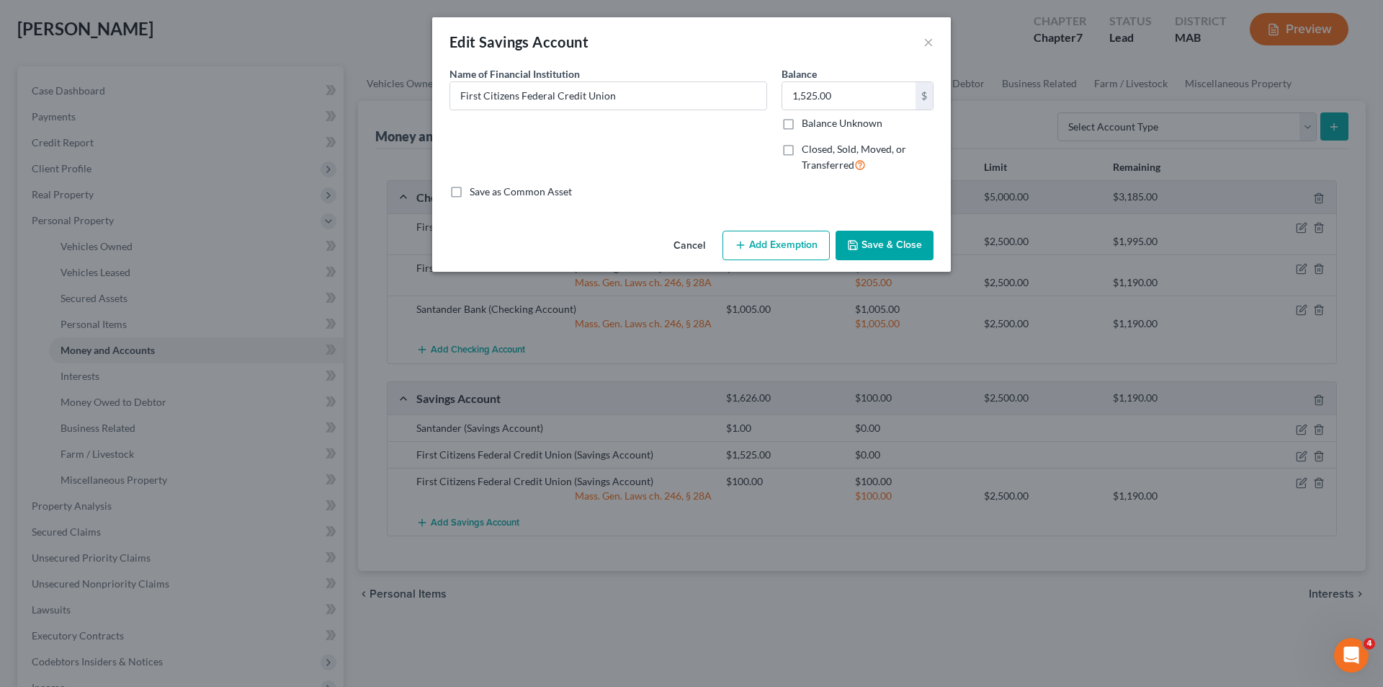
click at [758, 231] on button "Add Exemption" at bounding box center [776, 246] width 107 height 30
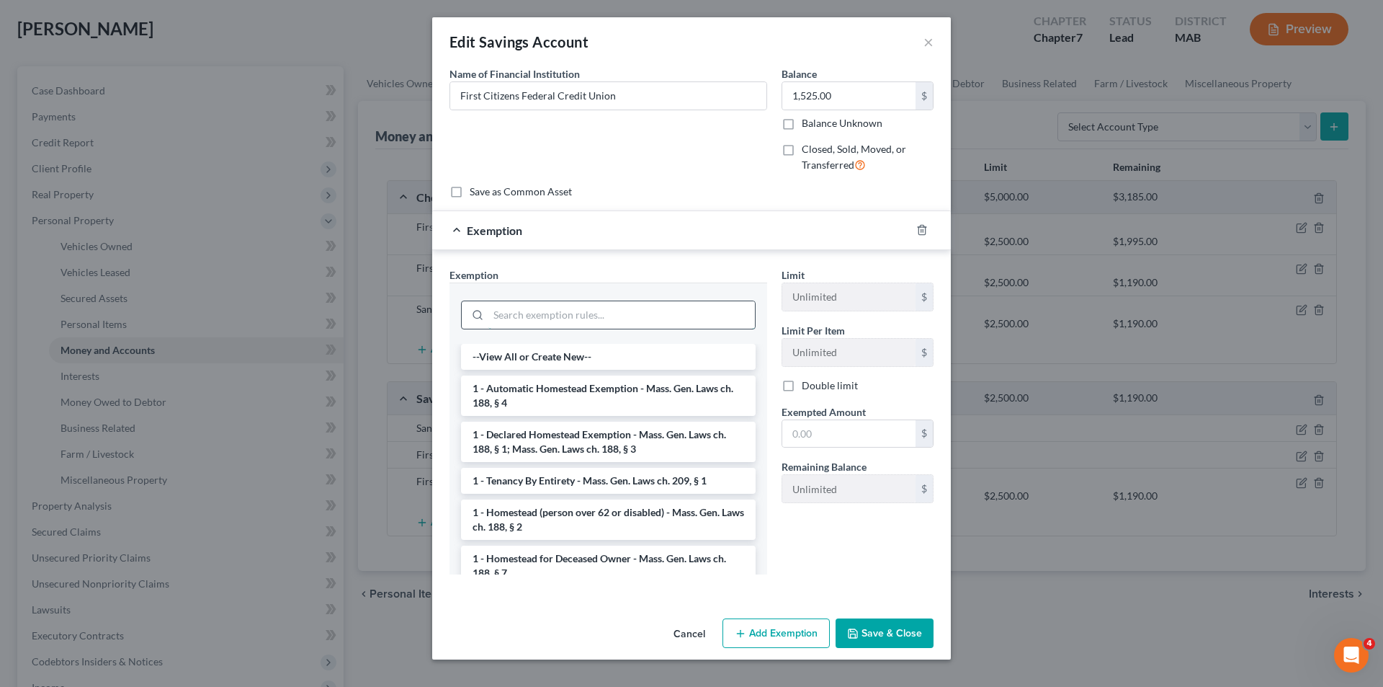
paste input "Mass. Gen. Laws ch. 246, § 28A"
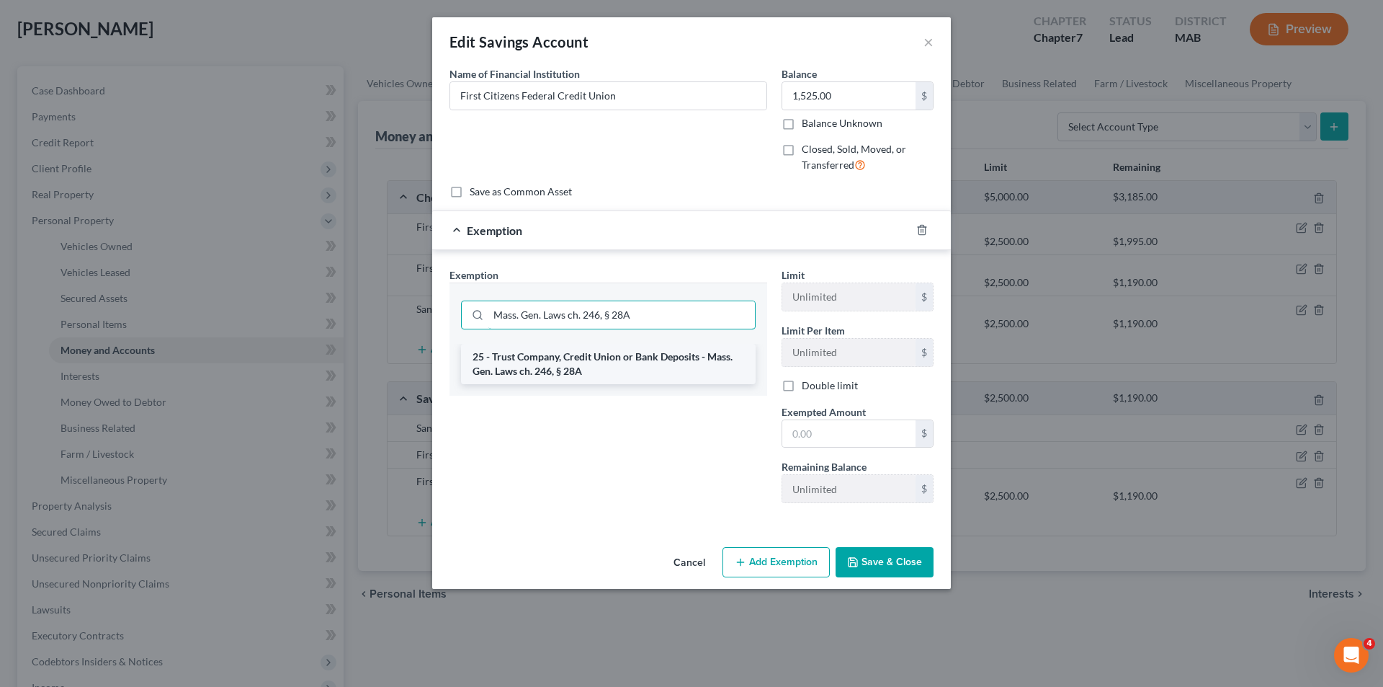
type input "Mass. Gen. Laws ch. 246, § 28A"
click at [663, 366] on li "25 - Trust Company, Credit Union or Bank Deposits - Mass. Gen. Laws ch. 246, § …" at bounding box center [608, 364] width 295 height 40
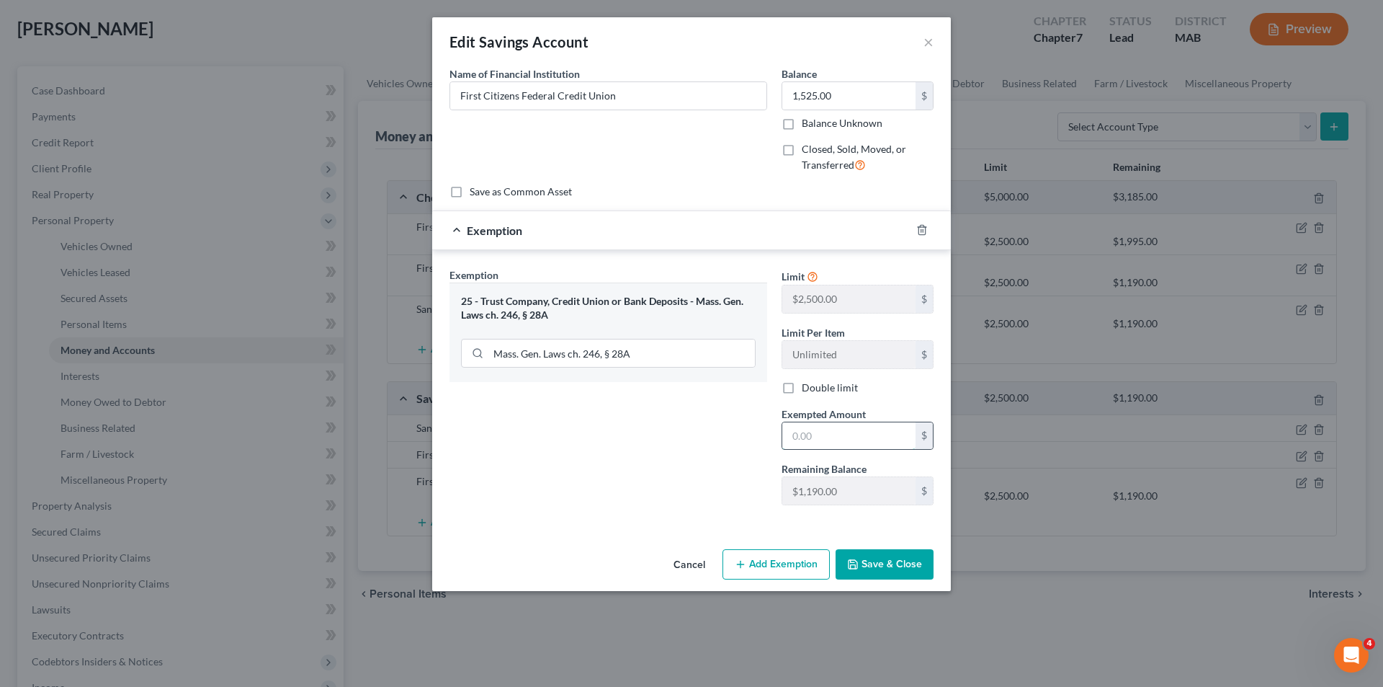
click at [827, 444] on input "text" at bounding box center [848, 435] width 133 height 27
type input "1,525"
click at [903, 560] on button "Save & Close" at bounding box center [885, 564] width 98 height 30
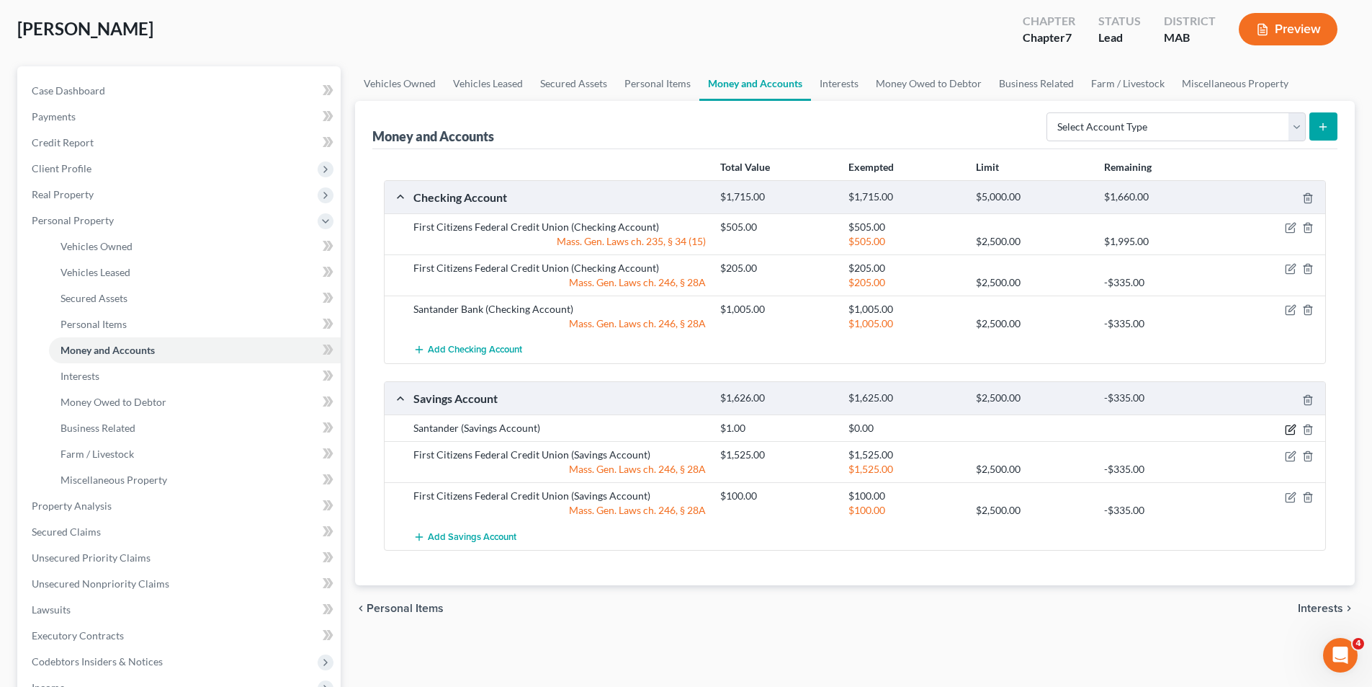
click at [1290, 429] on icon "button" at bounding box center [1292, 427] width 6 height 6
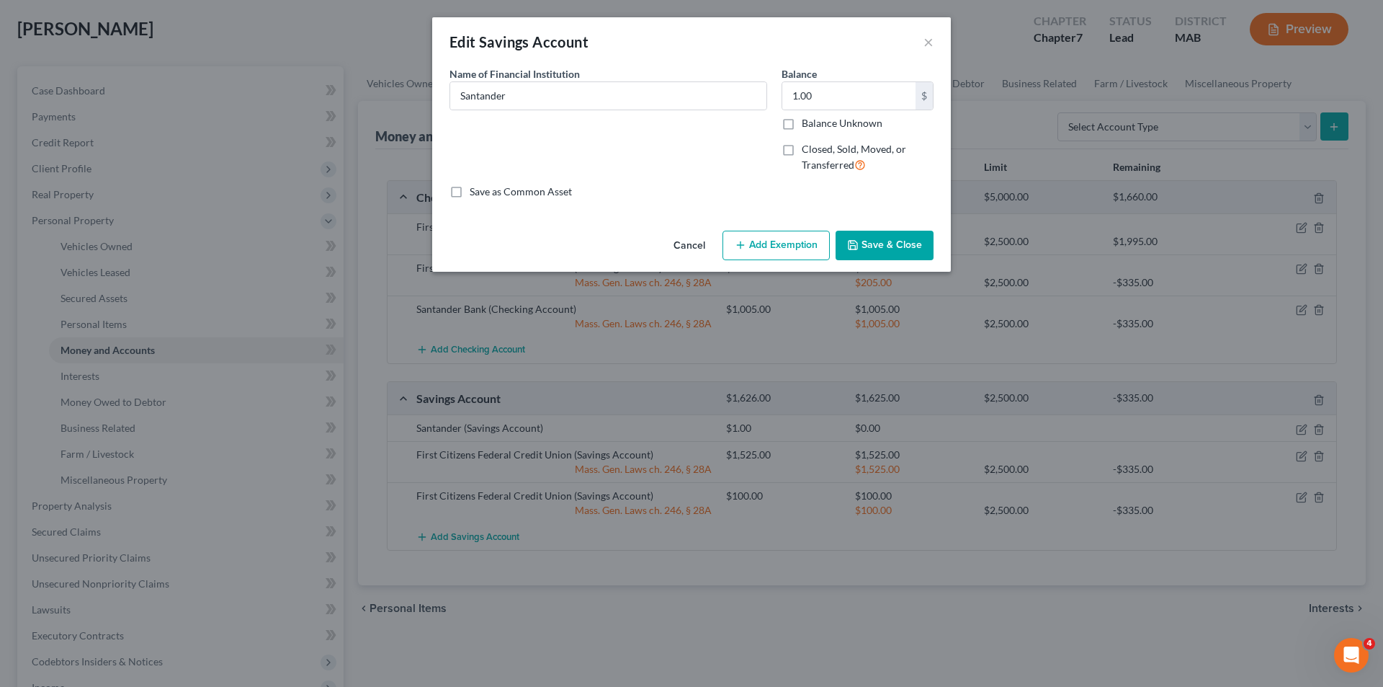
click at [768, 246] on button "Add Exemption" at bounding box center [776, 246] width 107 height 30
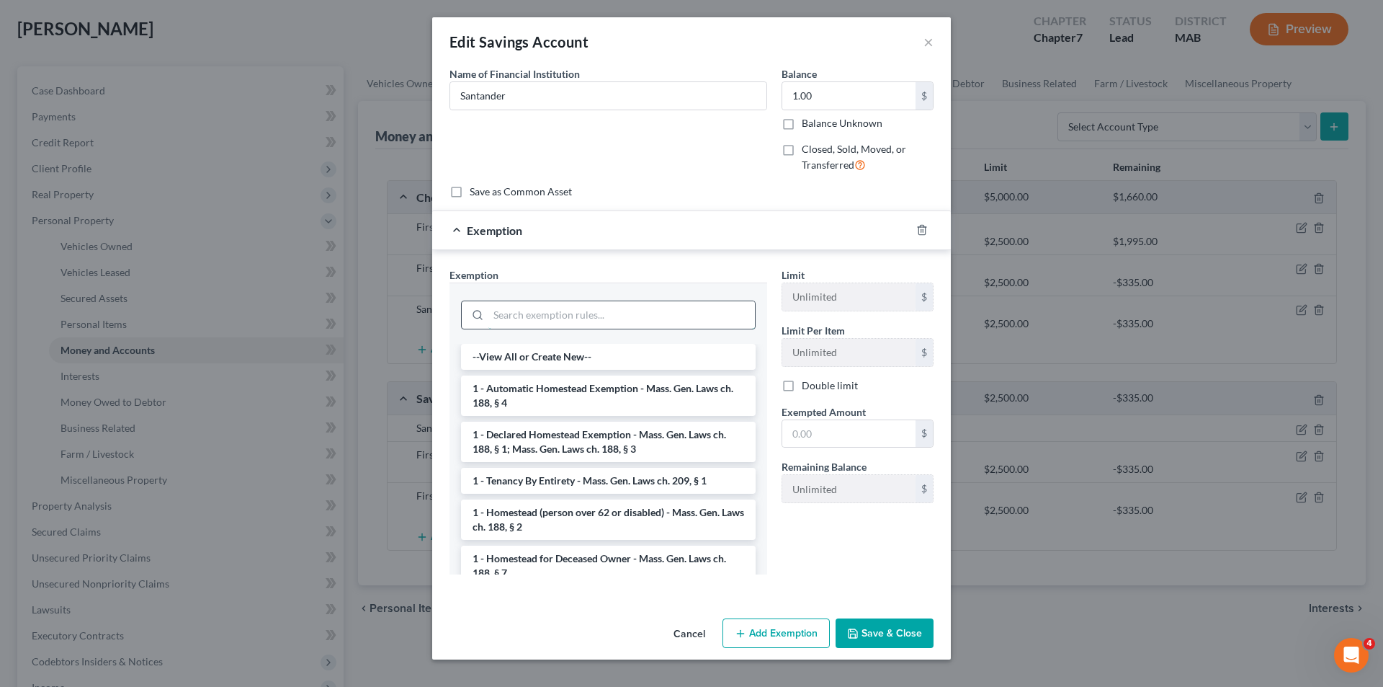
click at [577, 317] on input "search" at bounding box center [621, 314] width 267 height 27
paste input "Mass. Gen. Laws ch. 246, § 28A"
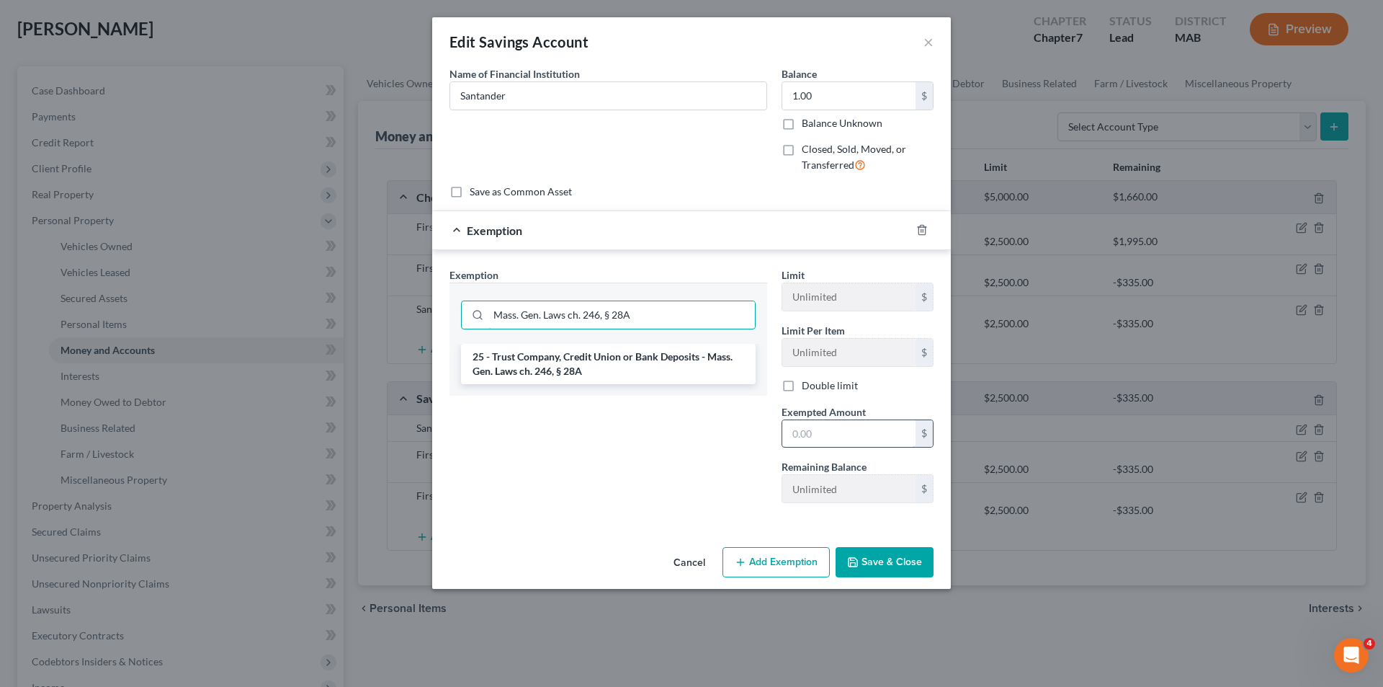
type input "Mass. Gen. Laws ch. 246, § 28A"
click at [834, 431] on input "text" at bounding box center [848, 433] width 133 height 27
type input "1.00"
click at [861, 548] on button "Save & Close" at bounding box center [885, 562] width 98 height 30
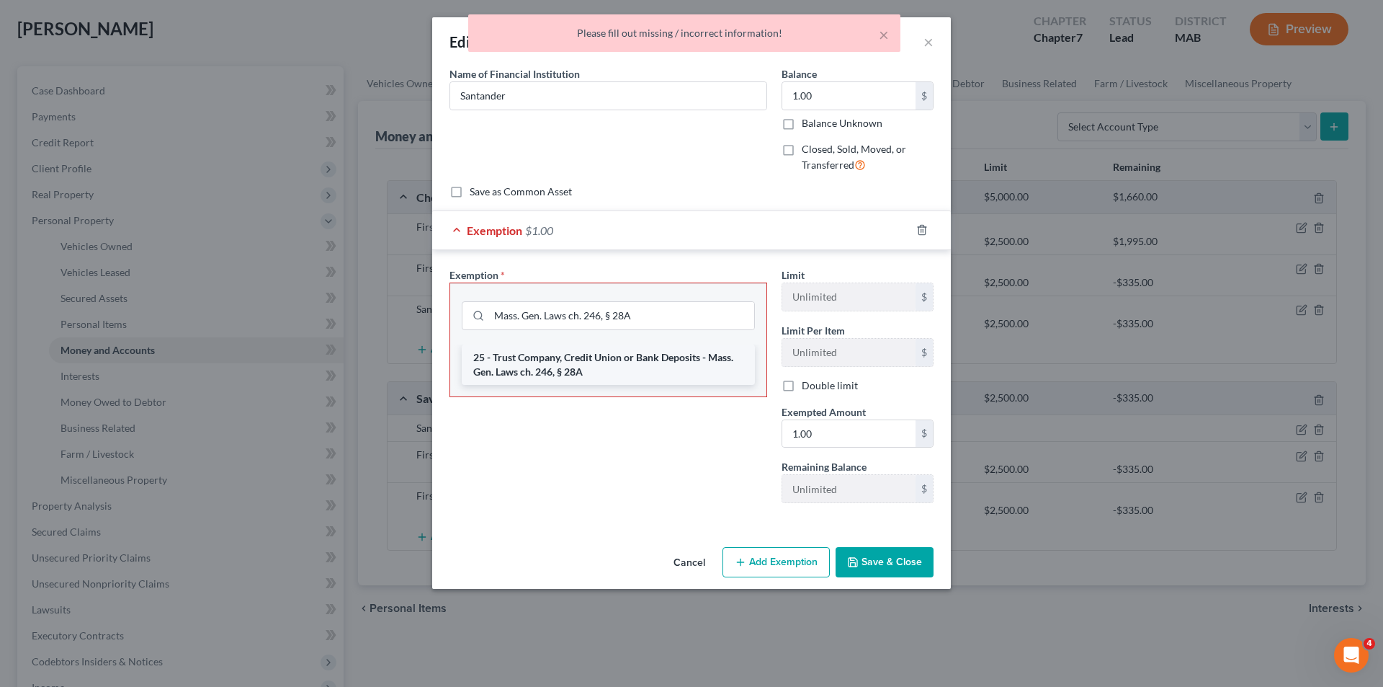
click at [591, 347] on li "25 - Trust Company, Credit Union or Bank Deposits - Mass. Gen. Laws ch. 246, § …" at bounding box center [608, 364] width 293 height 40
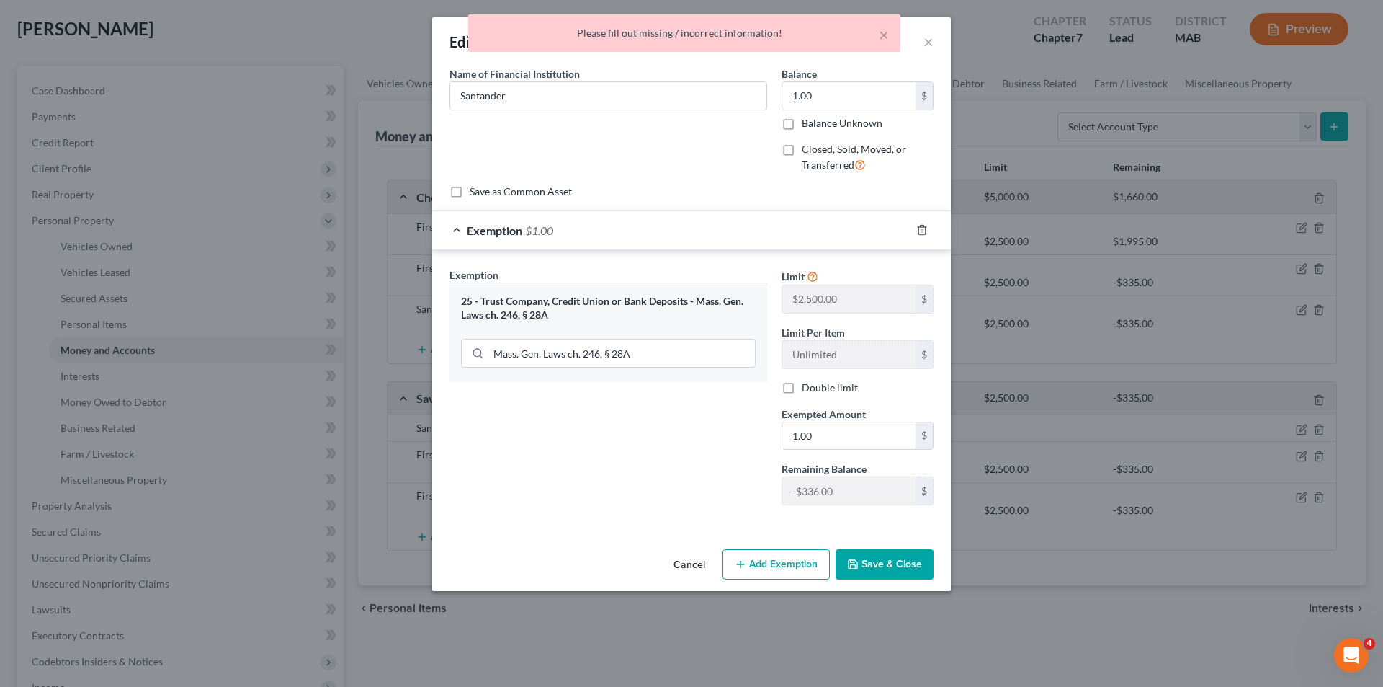
click at [895, 560] on button "Save & Close" at bounding box center [885, 564] width 98 height 30
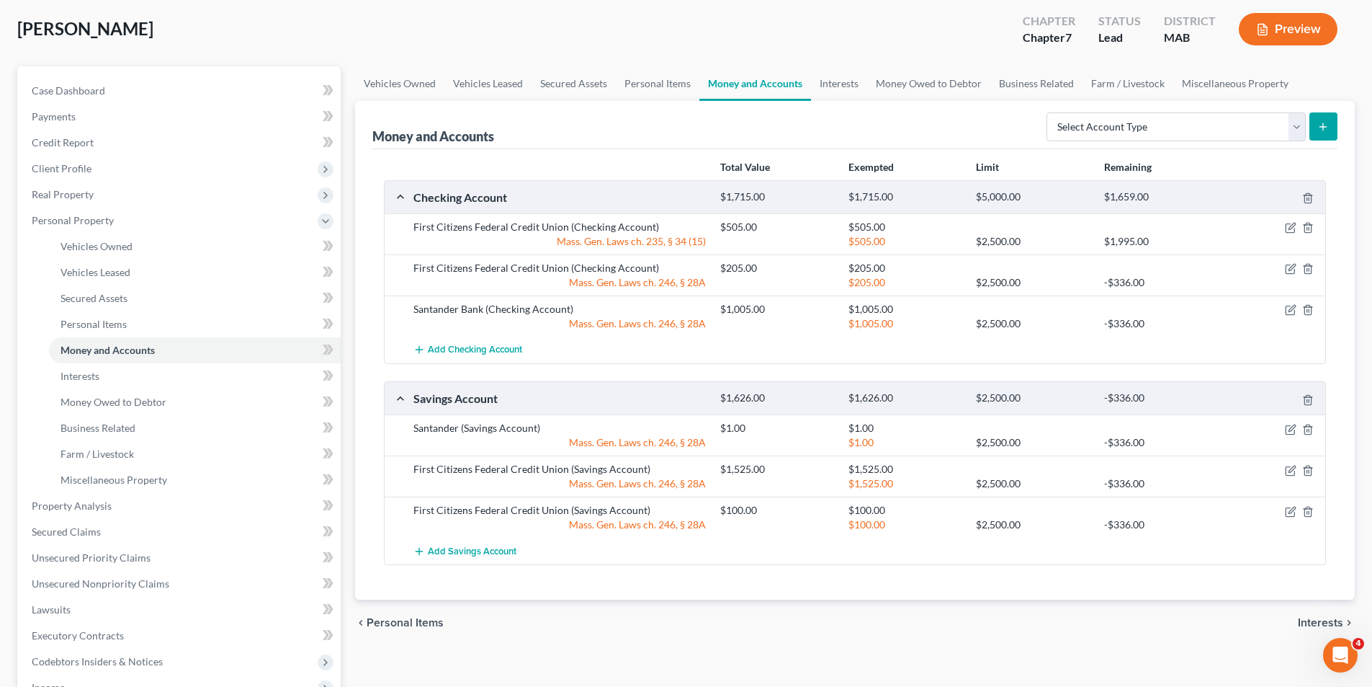
click at [1059, 369] on div "Checking Account $1,715.00 $1,715.00 $5,000.00 $1,659.00 First Citizens Federal…" at bounding box center [855, 372] width 942 height 385
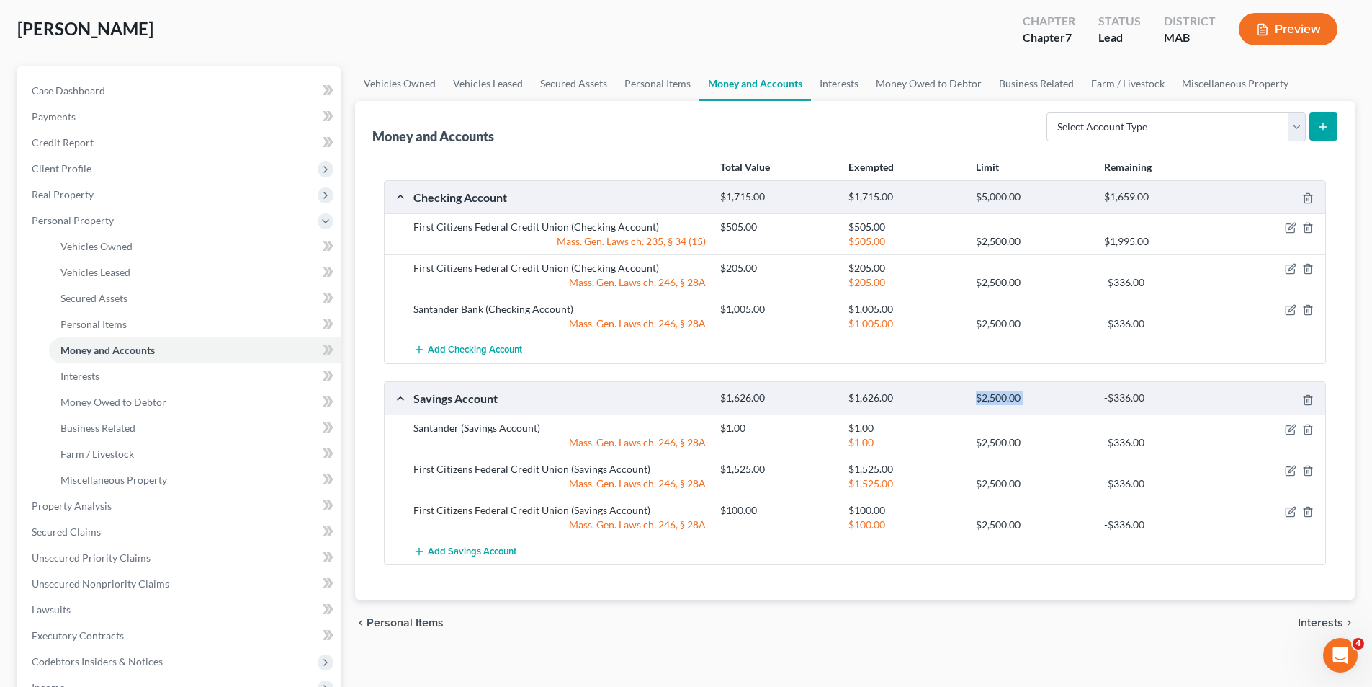
click at [1006, 366] on div "Checking Account $1,715.00 $1,715.00 $5,000.00 $1,659.00 First Citizens Federal…" at bounding box center [855, 372] width 942 height 385
drag, startPoint x: 969, startPoint y: 349, endPoint x: 976, endPoint y: 359, distance: 12.4
click at [976, 360] on div "Add Checking Account" at bounding box center [866, 349] width 921 height 27
click at [821, 77] on link "Interests" at bounding box center [839, 83] width 56 height 35
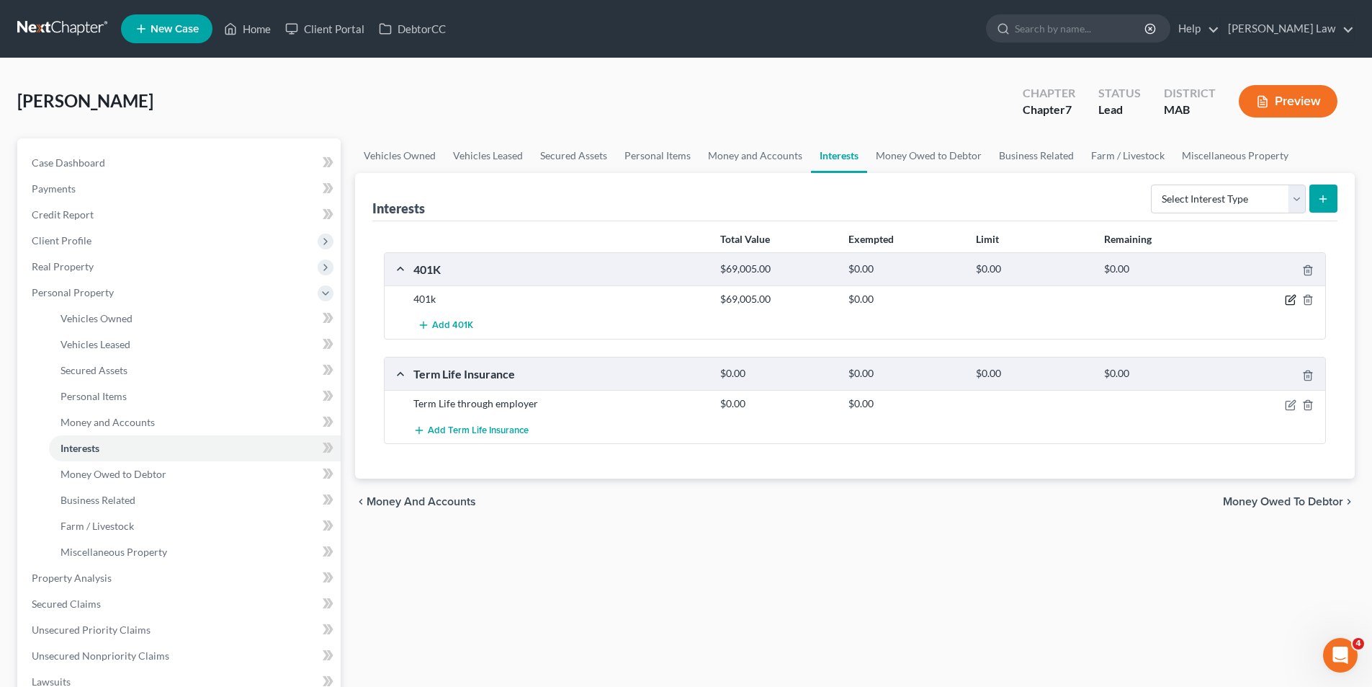
click at [1286, 294] on icon "button" at bounding box center [1291, 300] width 12 height 12
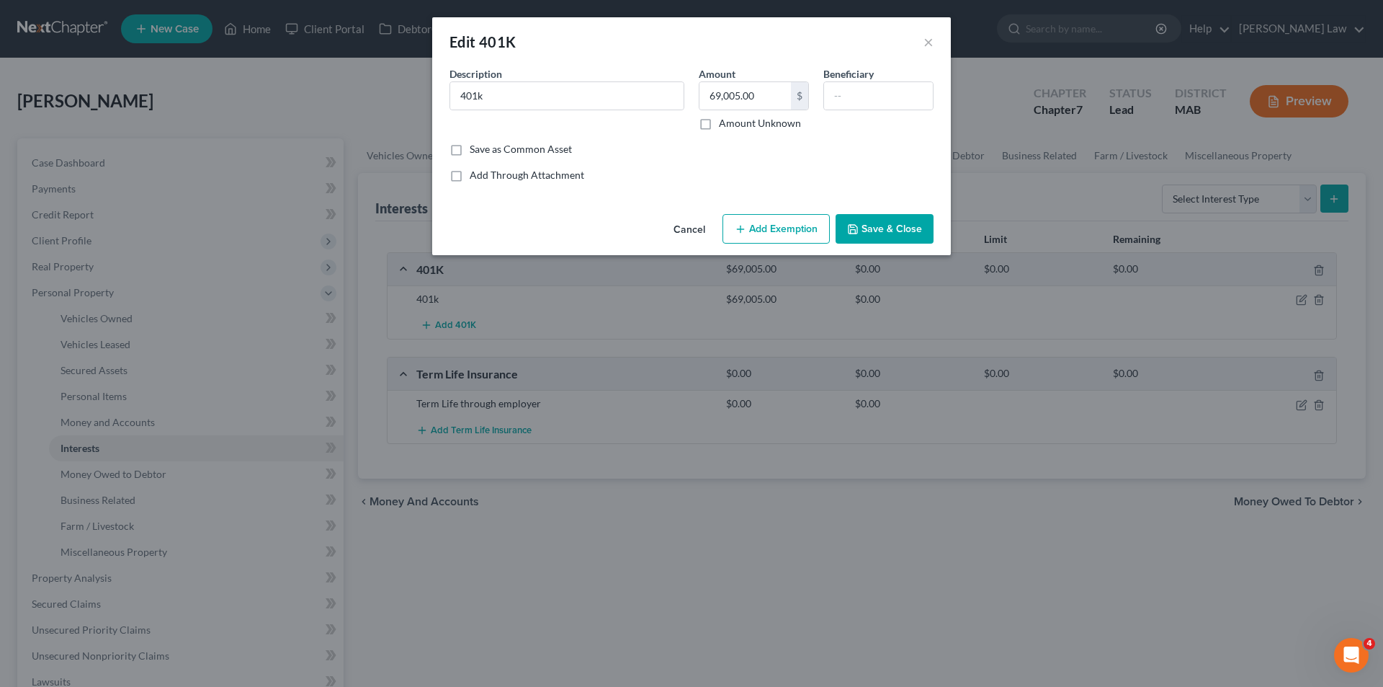
click at [777, 222] on button "Add Exemption" at bounding box center [776, 229] width 107 height 30
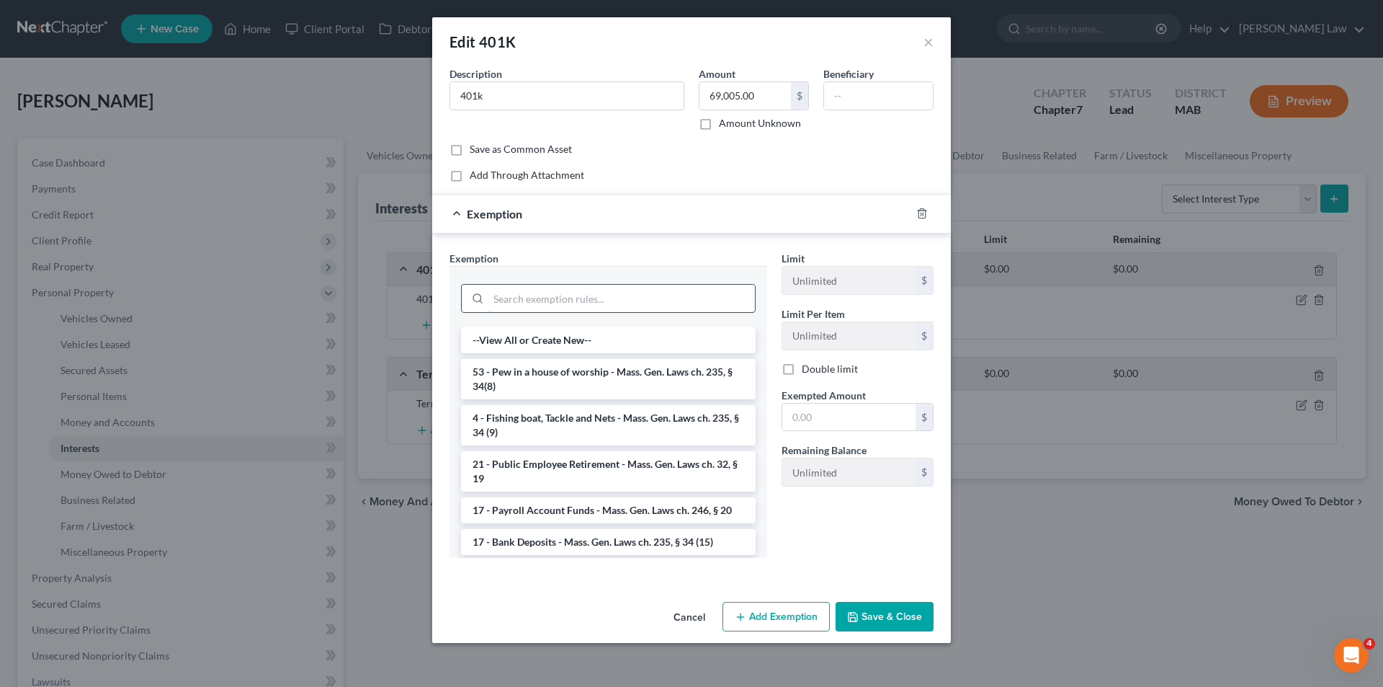
click at [570, 296] on input "search" at bounding box center [621, 298] width 267 height 27
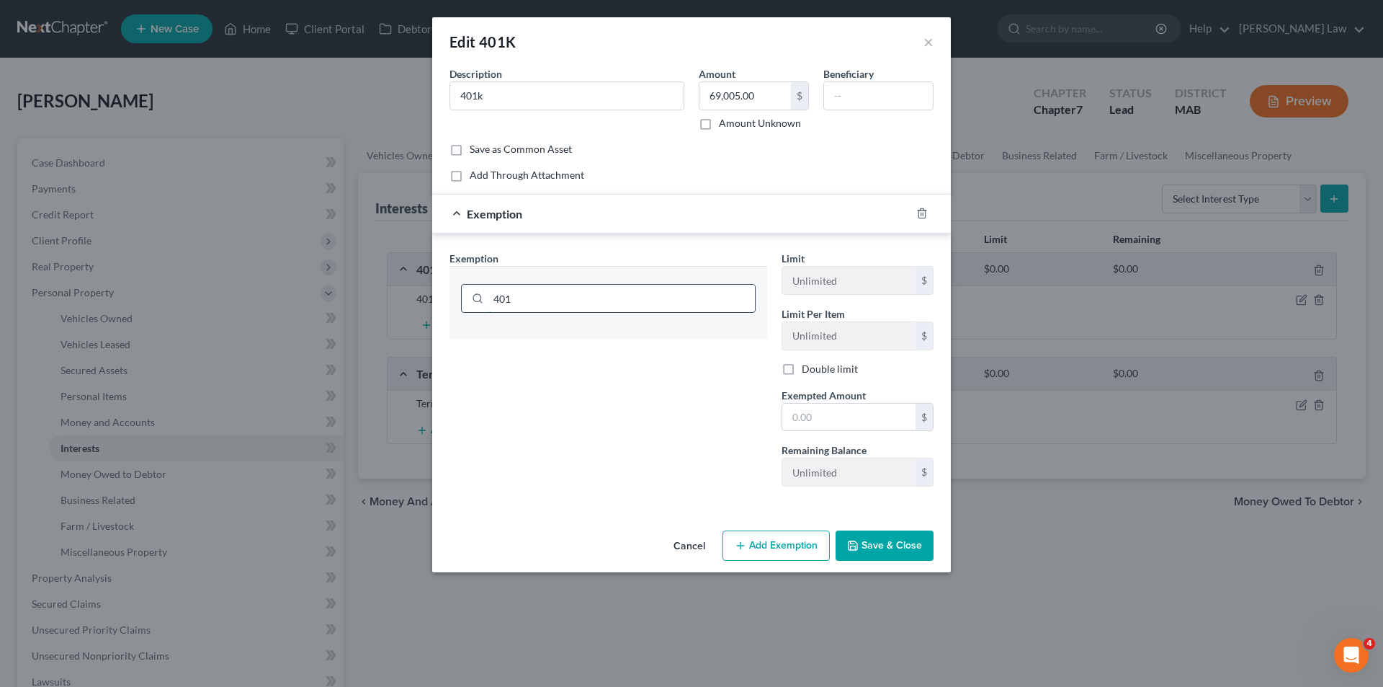
type input "40"
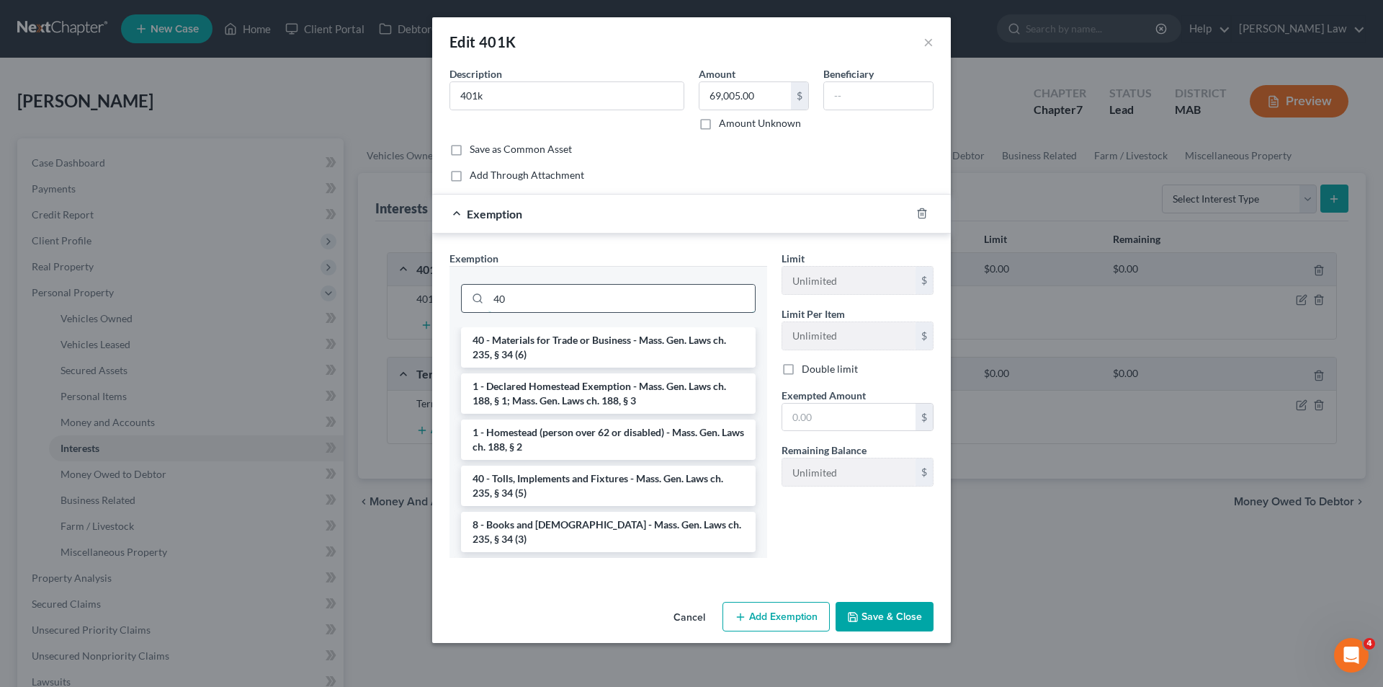
click at [570, 296] on input "40" at bounding box center [621, 298] width 267 height 27
click at [571, 296] on input "40" at bounding box center [621, 298] width 267 height 27
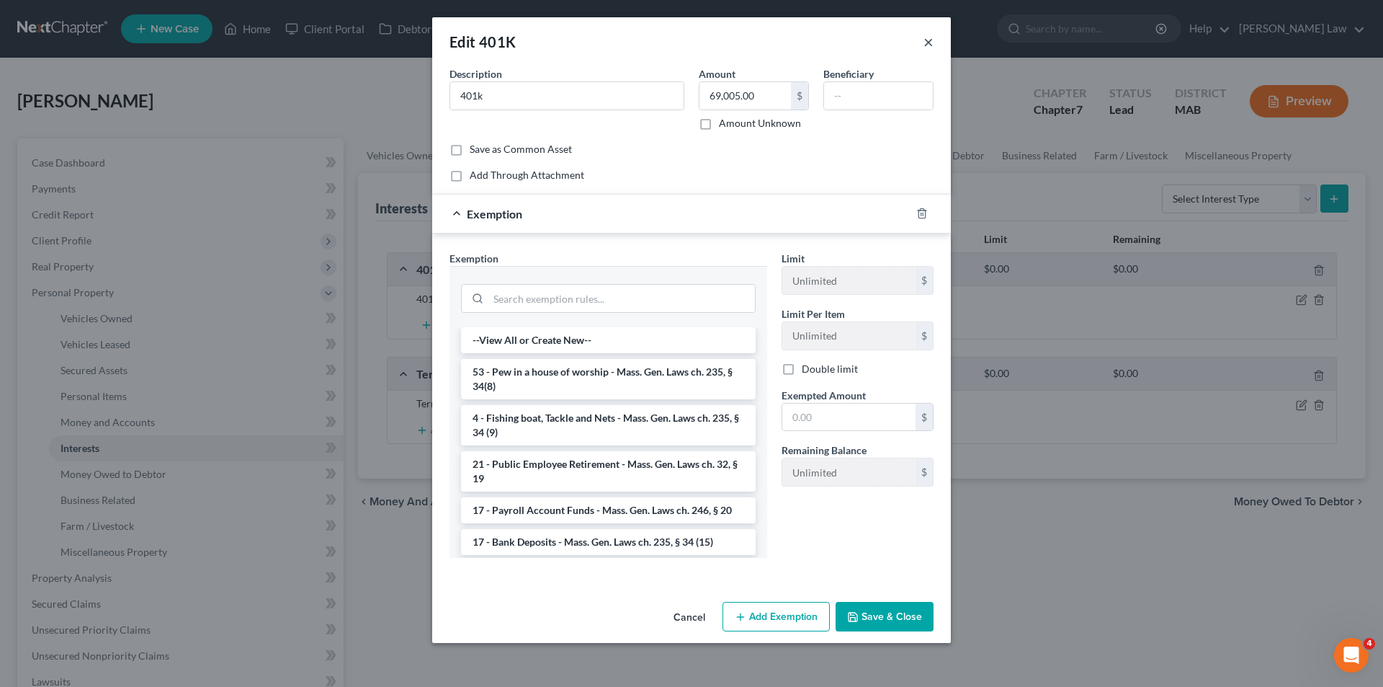
click at [932, 44] on button "×" at bounding box center [929, 41] width 10 height 17
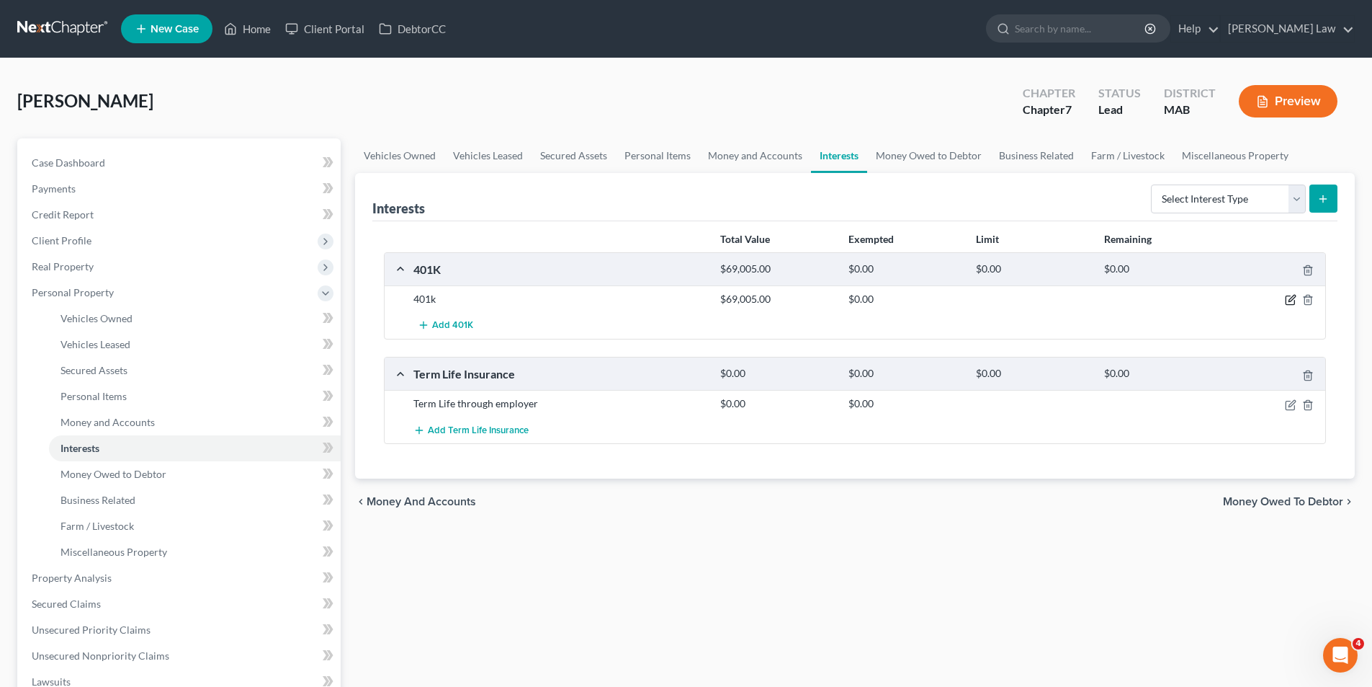
click at [1286, 303] on icon "button" at bounding box center [1290, 300] width 9 height 9
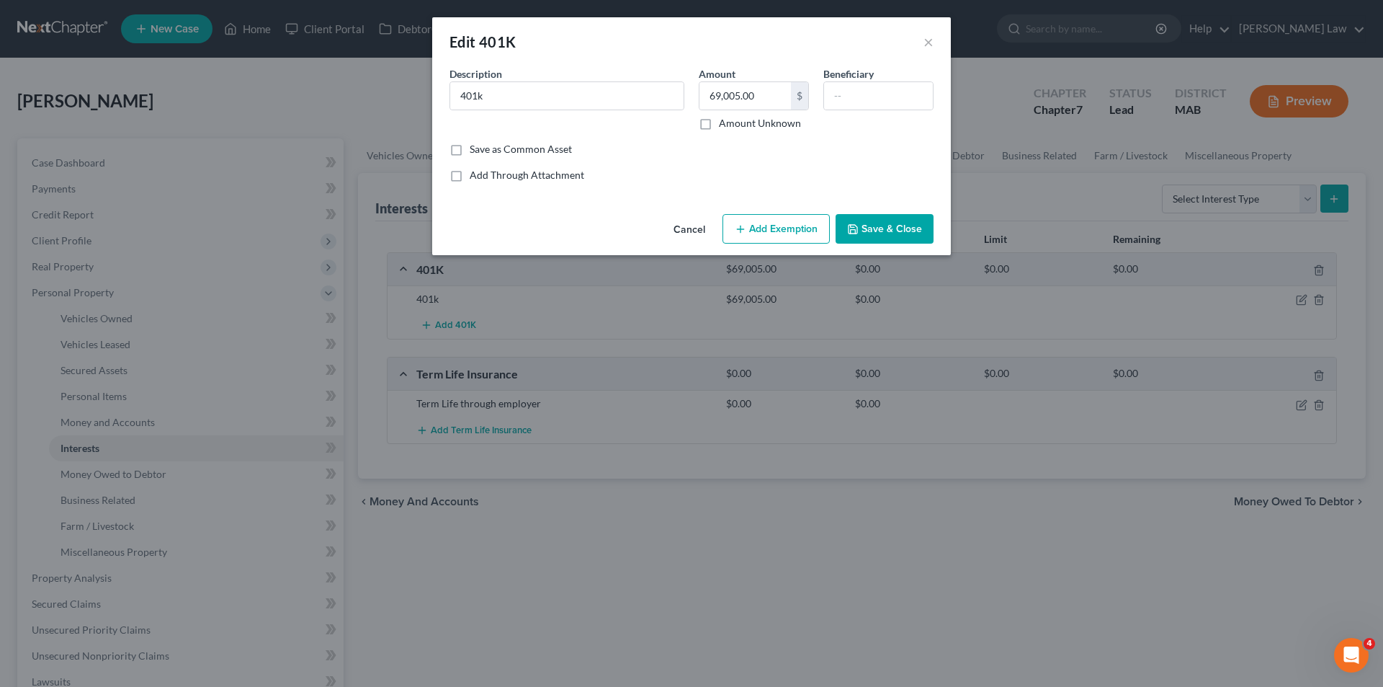
click at [759, 224] on button "Add Exemption" at bounding box center [776, 229] width 107 height 30
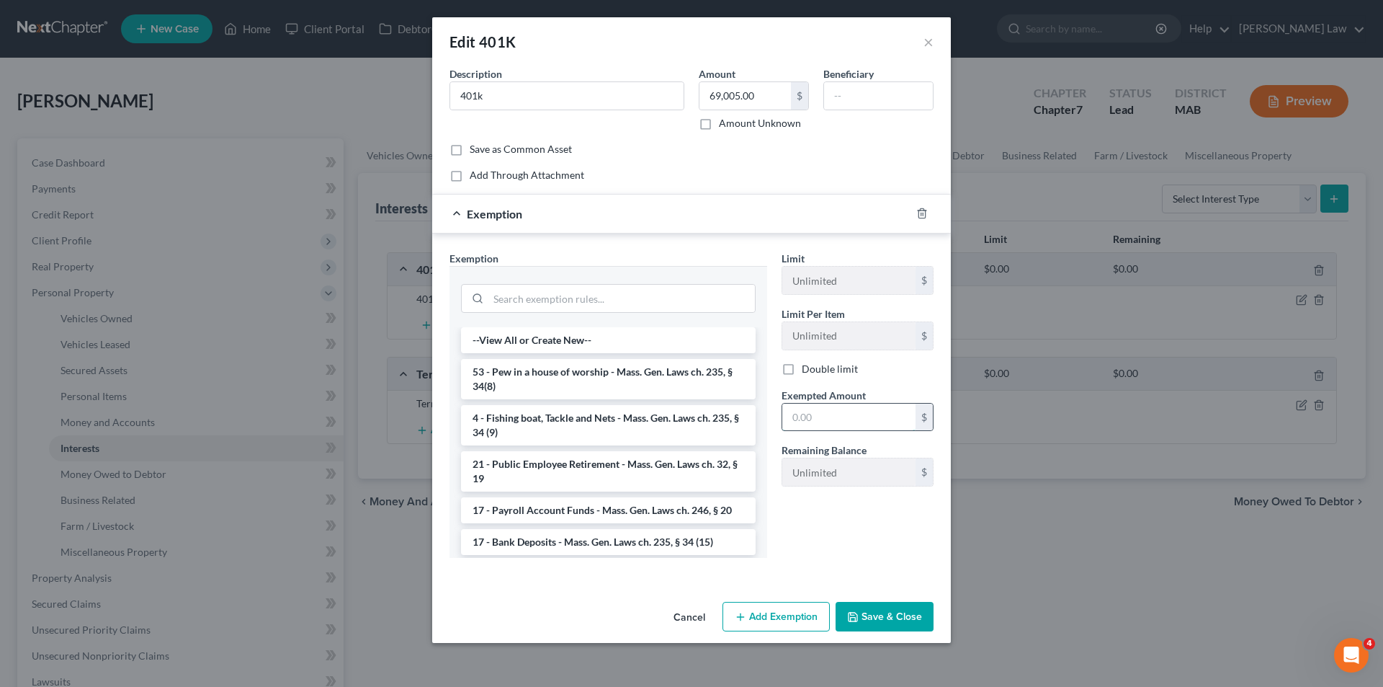
click at [844, 426] on input "text" at bounding box center [848, 416] width 133 height 27
click at [578, 292] on input "search" at bounding box center [621, 298] width 267 height 27
click at [868, 427] on input "text" at bounding box center [848, 416] width 133 height 27
click at [563, 303] on input "search" at bounding box center [621, 298] width 267 height 27
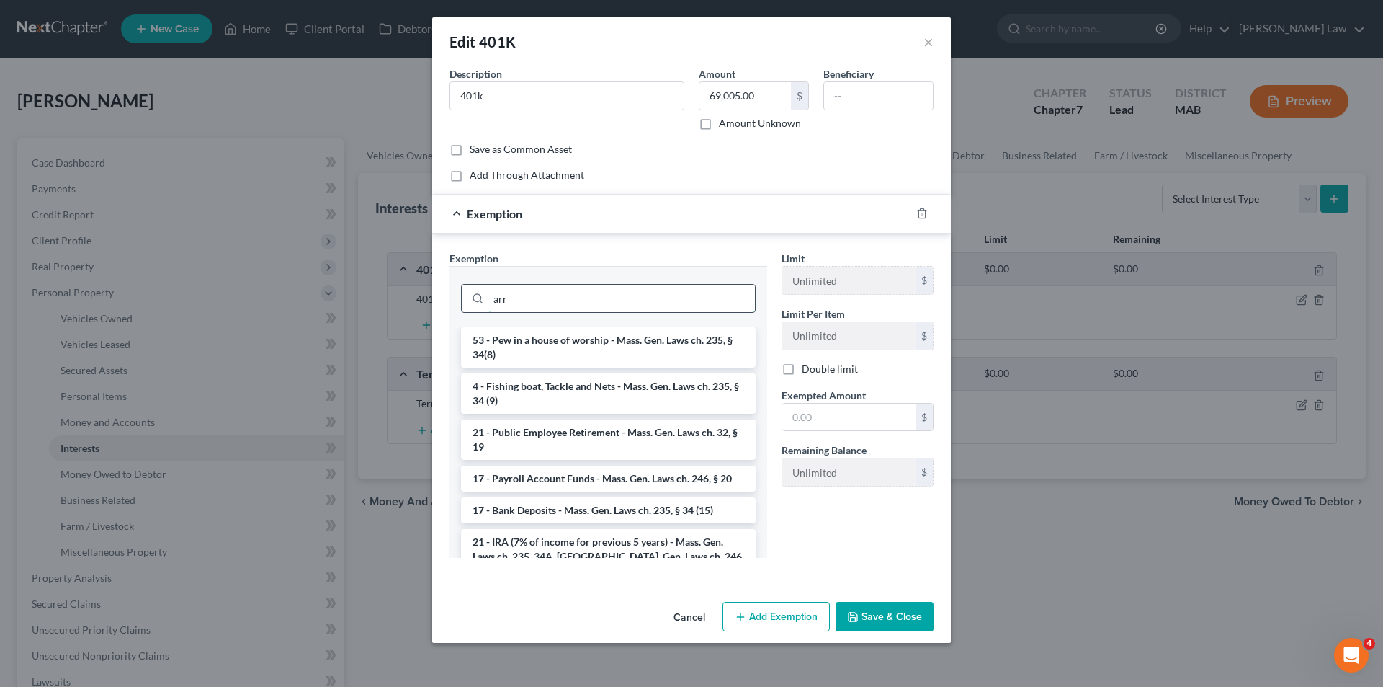
drag, startPoint x: 558, startPoint y: 303, endPoint x: 517, endPoint y: 303, distance: 41.1
click at [517, 303] on input "arr" at bounding box center [621, 298] width 267 height 27
drag, startPoint x: 517, startPoint y: 303, endPoint x: 501, endPoint y: 305, distance: 16.6
click at [506, 303] on input "arr" at bounding box center [621, 298] width 267 height 27
click at [496, 305] on input "arr" at bounding box center [621, 298] width 267 height 27
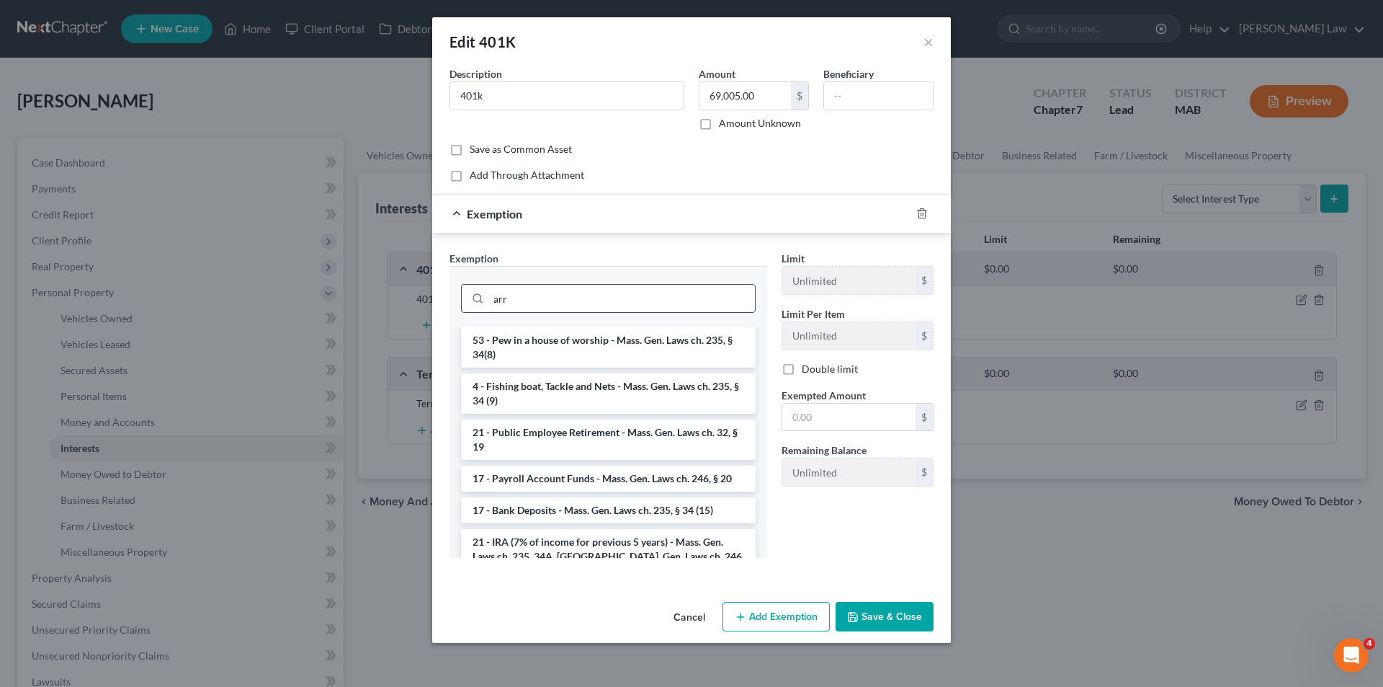
click at [496, 305] on input "arr" at bounding box center [621, 298] width 267 height 27
type input "arr"
drag, startPoint x: 550, startPoint y: 285, endPoint x: 406, endPoint y: 242, distance: 150.4
click at [406, 242] on div "Edit 401K × An exemption set must first be selected from the Filing Information…" at bounding box center [691, 343] width 1383 height 687
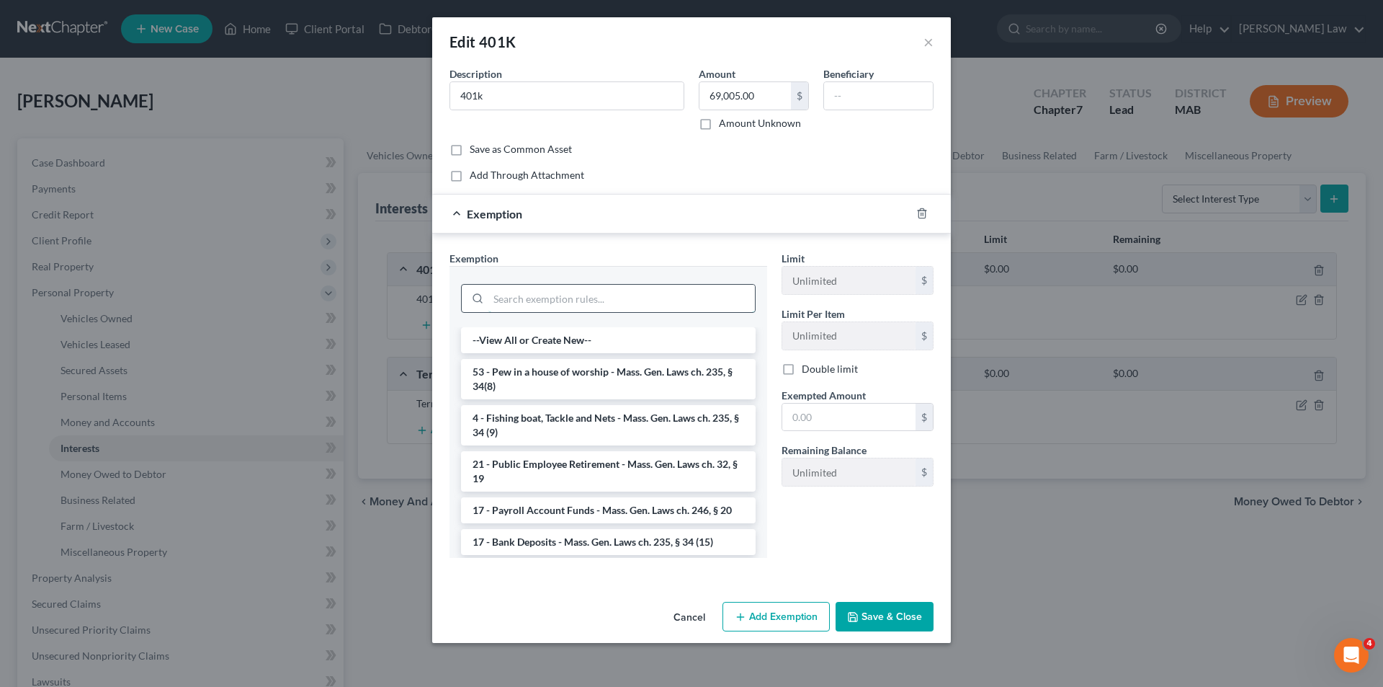
paste input "Mass. Gen. Laws ch. 235, § 34A; Mass. Gen. Laws ch. 246, § 28"
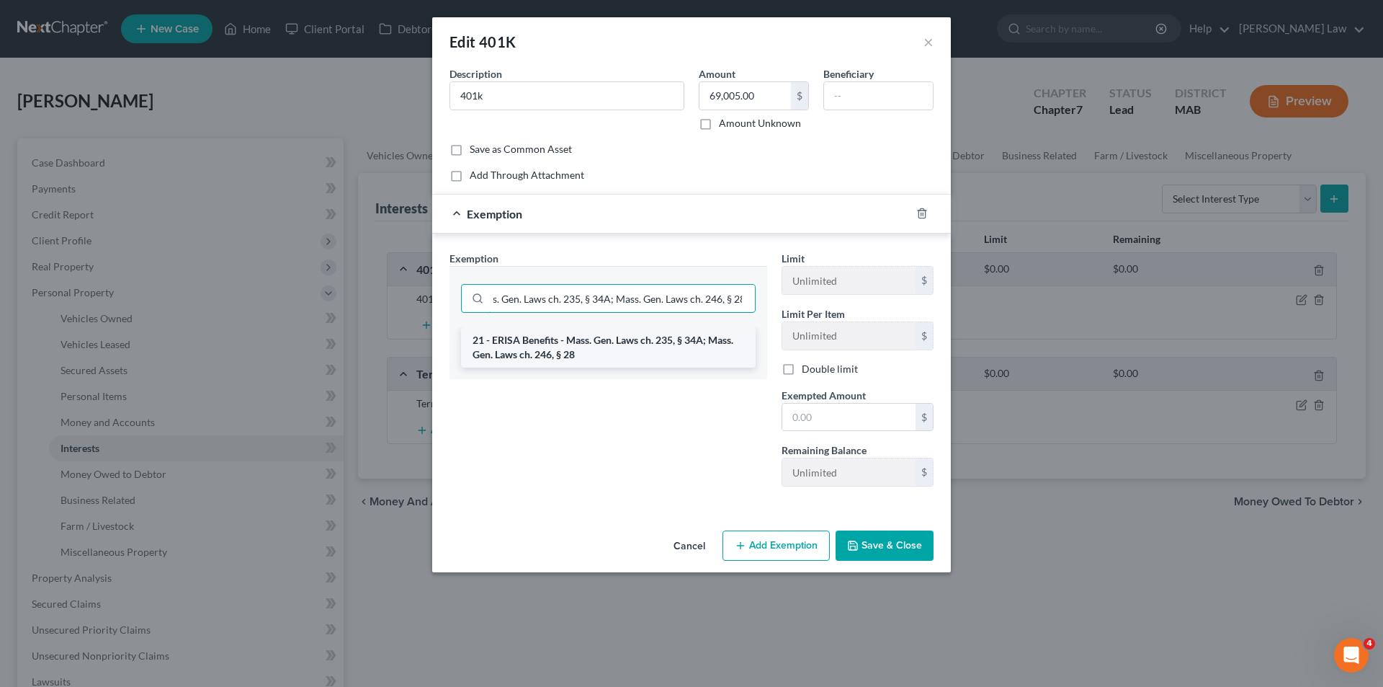
type input "Mass. Gen. Laws ch. 235, § 34A; Mass. Gen. Laws ch. 246, § 28"
click at [558, 352] on li "21 - ERISA Benefits - Mass. Gen. Laws ch. 235, § 34A; Mass. Gen. Laws ch. 246, …" at bounding box center [608, 347] width 295 height 40
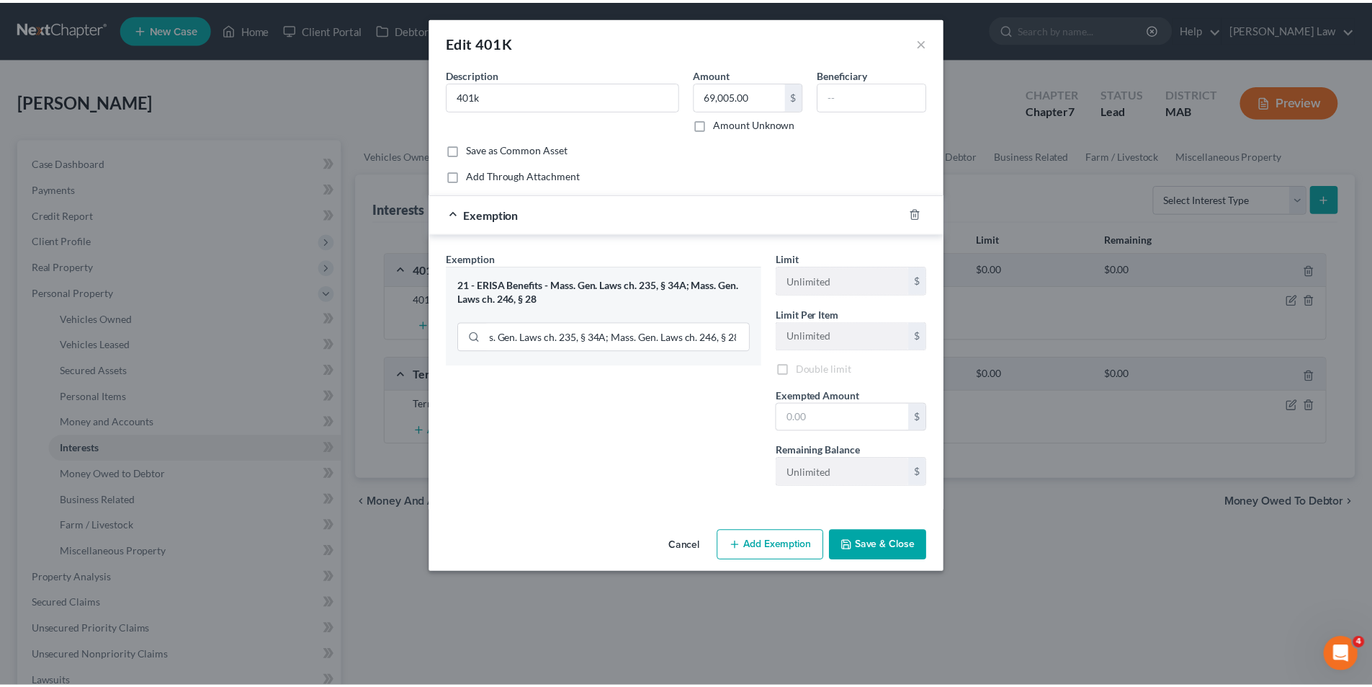
scroll to position [0, 0]
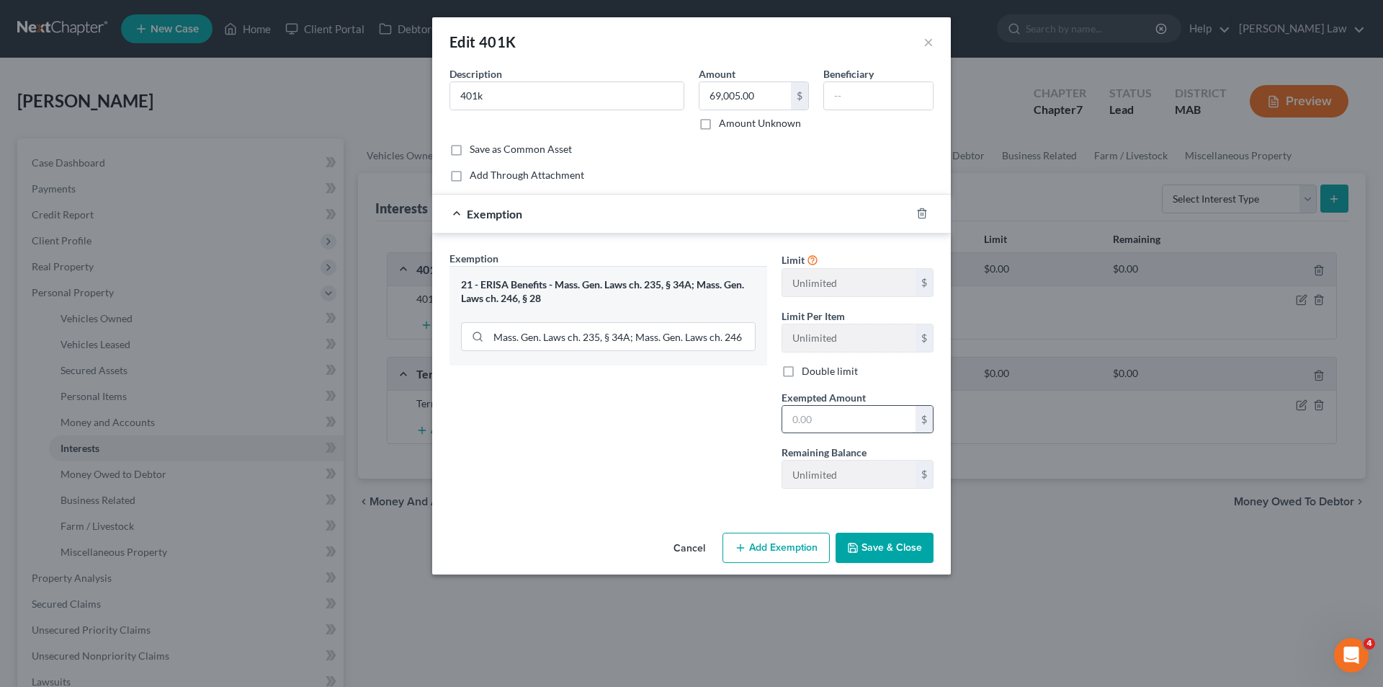
click at [852, 423] on input "text" at bounding box center [848, 419] width 133 height 27
type input "69,005"
click at [874, 526] on div "An exemption set must first be selected from the Filing Information section. Co…" at bounding box center [691, 296] width 519 height 460
click at [880, 555] on button "Save & Close" at bounding box center [885, 547] width 98 height 30
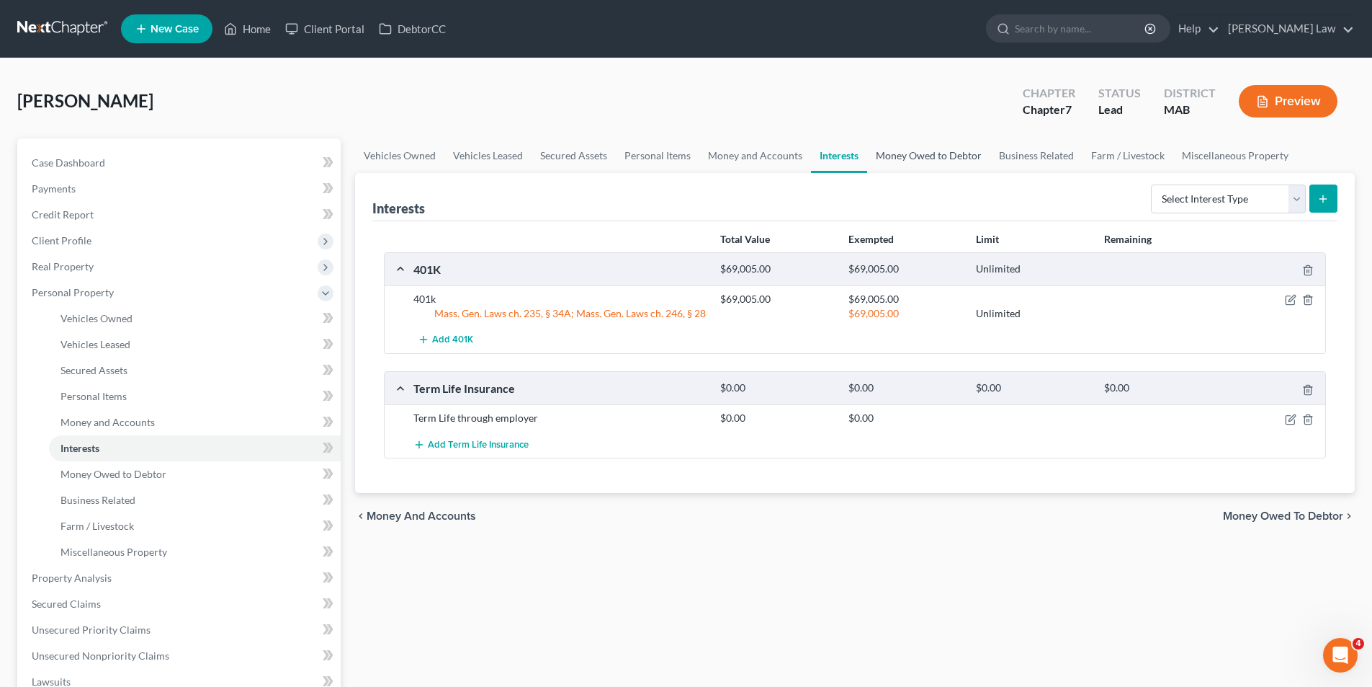
click at [904, 161] on link "Money Owed to Debtor" at bounding box center [928, 155] width 123 height 35
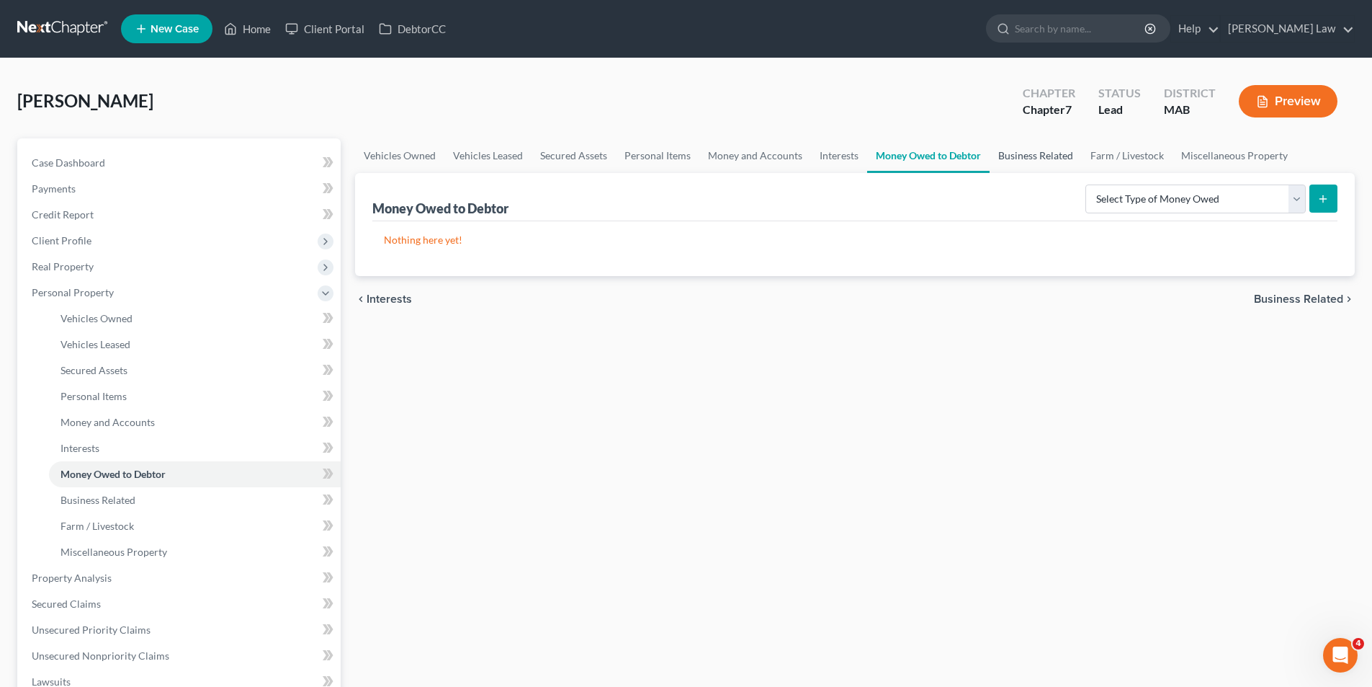
click at [1006, 155] on link "Business Related" at bounding box center [1036, 155] width 92 height 35
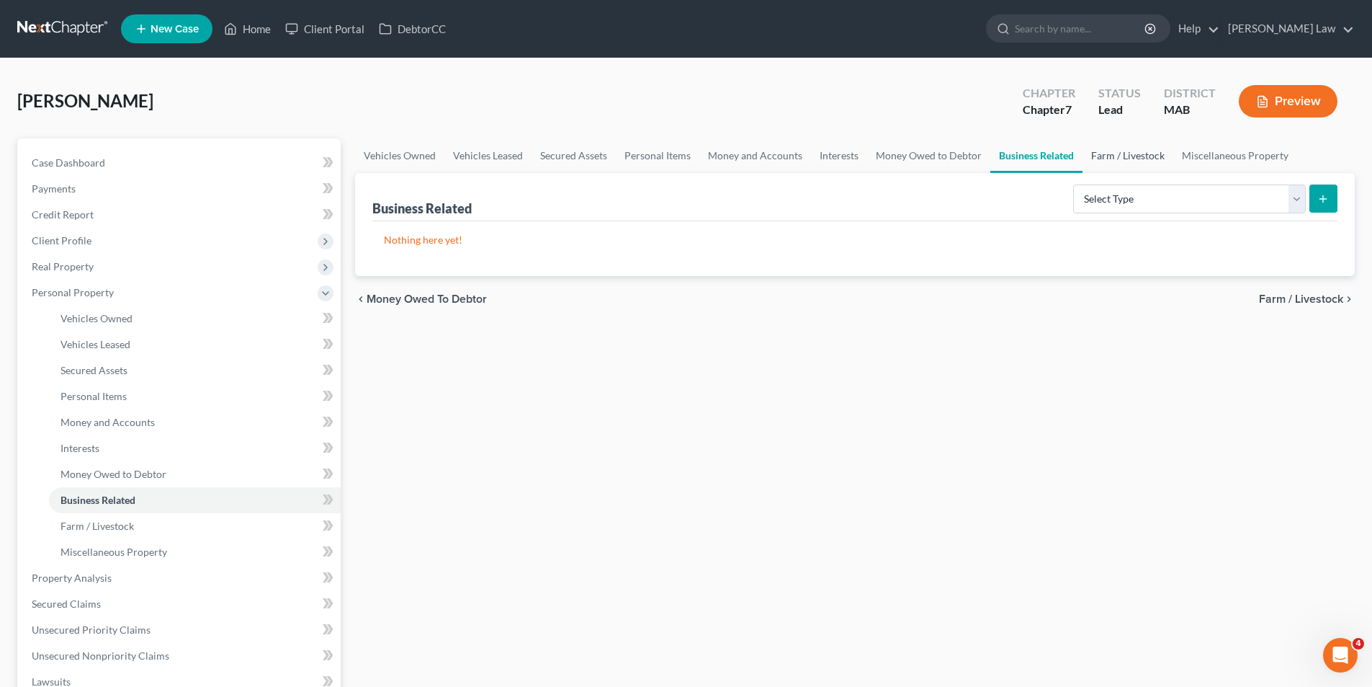
click at [1107, 159] on link "Farm / Livestock" at bounding box center [1128, 155] width 91 height 35
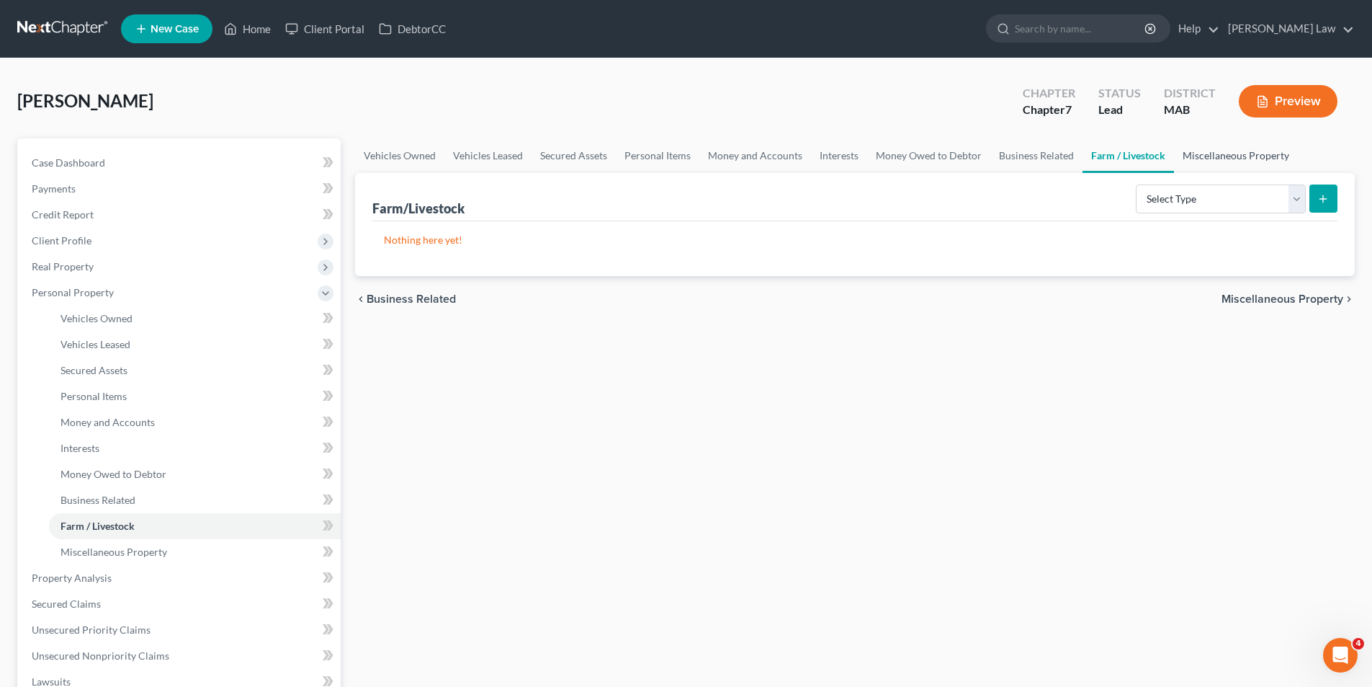
click at [1192, 161] on link "Miscellaneous Property" at bounding box center [1236, 155] width 124 height 35
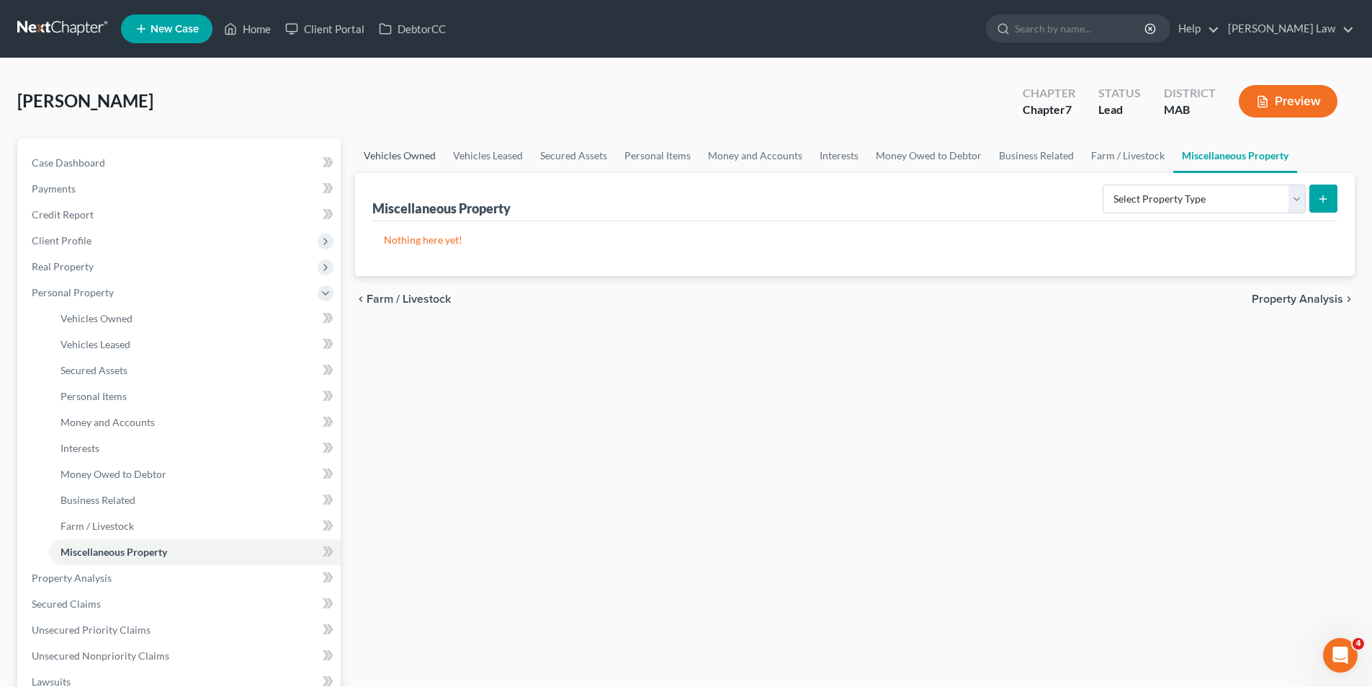
click at [409, 153] on link "Vehicles Owned" at bounding box center [399, 155] width 89 height 35
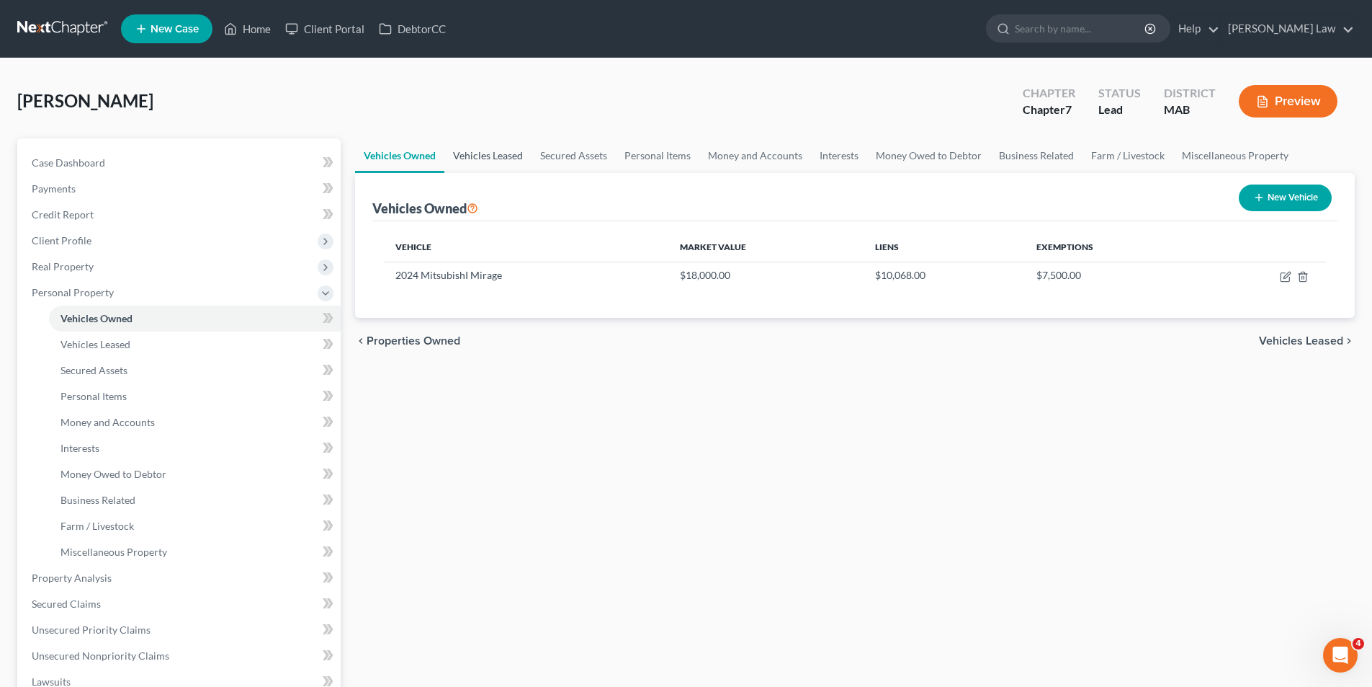
click at [494, 166] on link "Vehicles Leased" at bounding box center [488, 155] width 87 height 35
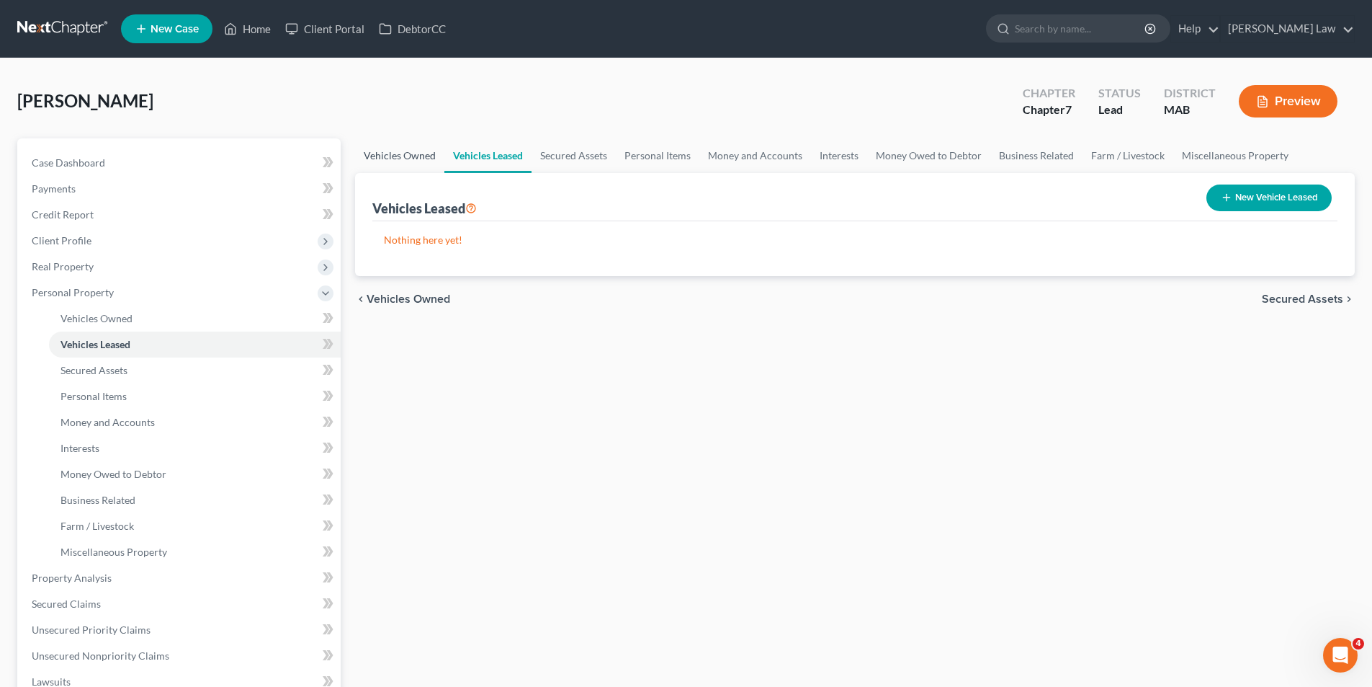
click at [393, 148] on link "Vehicles Owned" at bounding box center [399, 155] width 89 height 35
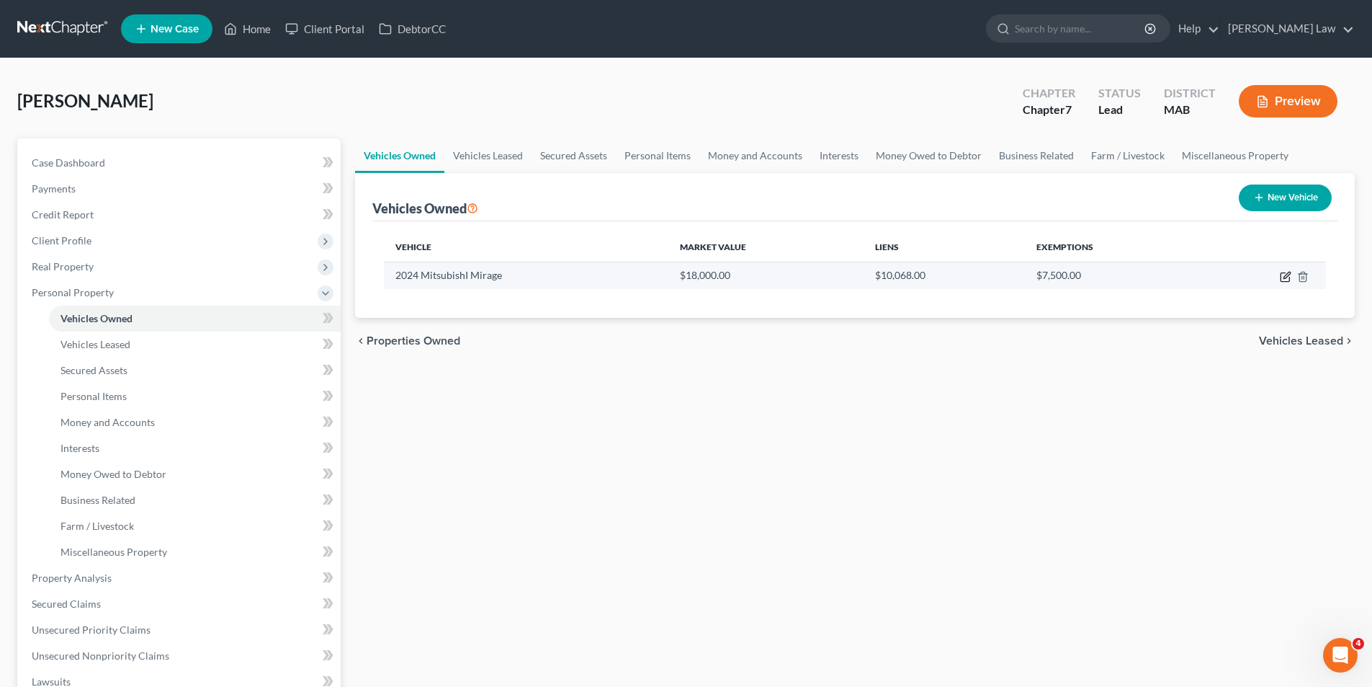
click at [1283, 277] on icon "button" at bounding box center [1286, 277] width 12 height 12
select select "0"
select select "2"
select select "0"
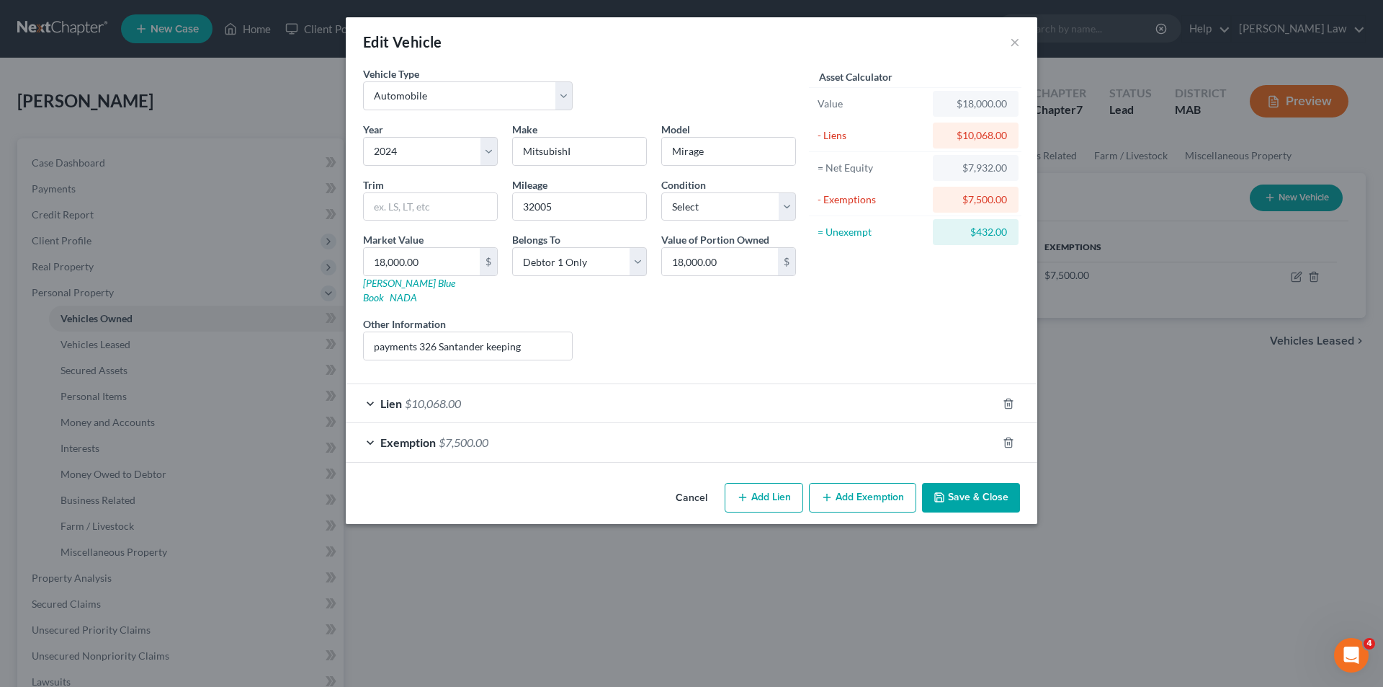
click at [716, 436] on div "Exemption $7,500.00" at bounding box center [671, 442] width 651 height 38
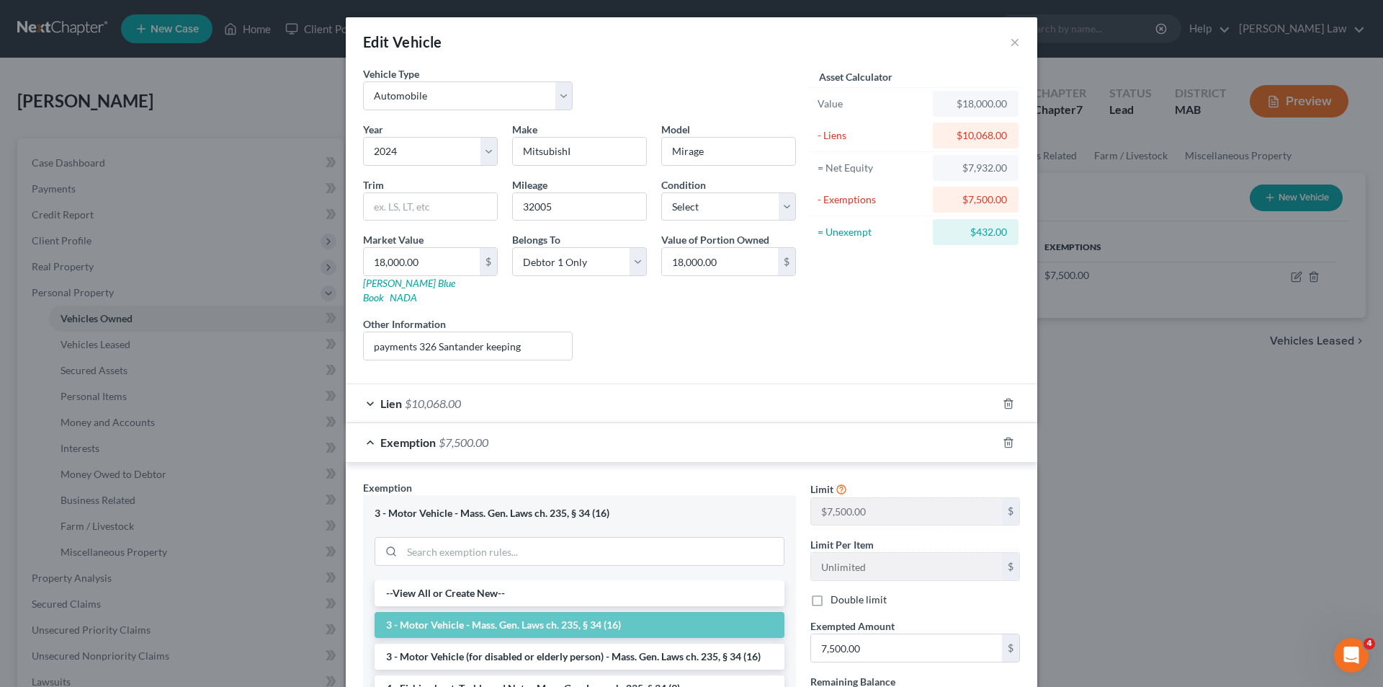
drag, startPoint x: 1116, startPoint y: 227, endPoint x: 1081, endPoint y: 210, distance: 39.3
click at [1111, 228] on div "Edit Vehicle × Vehicle Type Select Automobile Truck Trailer Watercraft Aircraft…" at bounding box center [691, 343] width 1383 height 687
click at [997, 45] on div "Edit Vehicle ×" at bounding box center [692, 41] width 692 height 49
click at [1002, 41] on div "Edit Vehicle ×" at bounding box center [692, 41] width 692 height 49
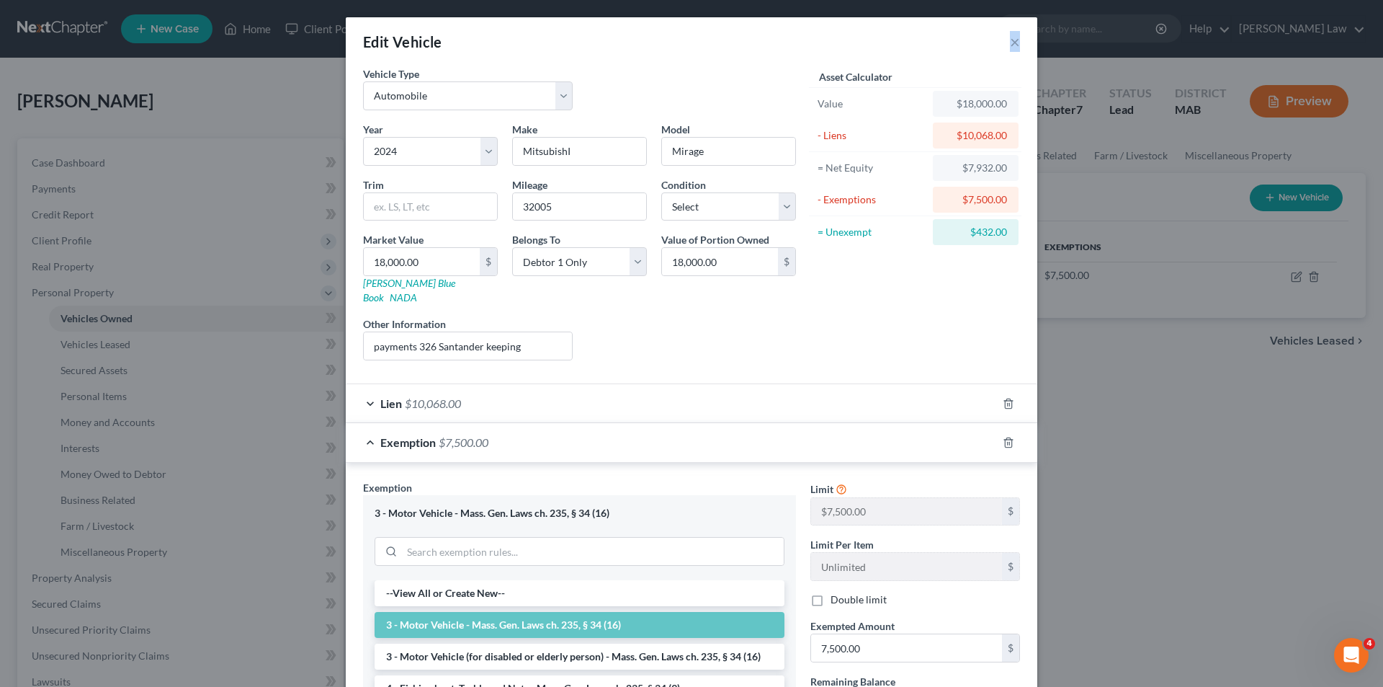
click at [1004, 40] on div "Edit Vehicle ×" at bounding box center [692, 41] width 692 height 49
click at [1010, 38] on button "×" at bounding box center [1015, 41] width 10 height 17
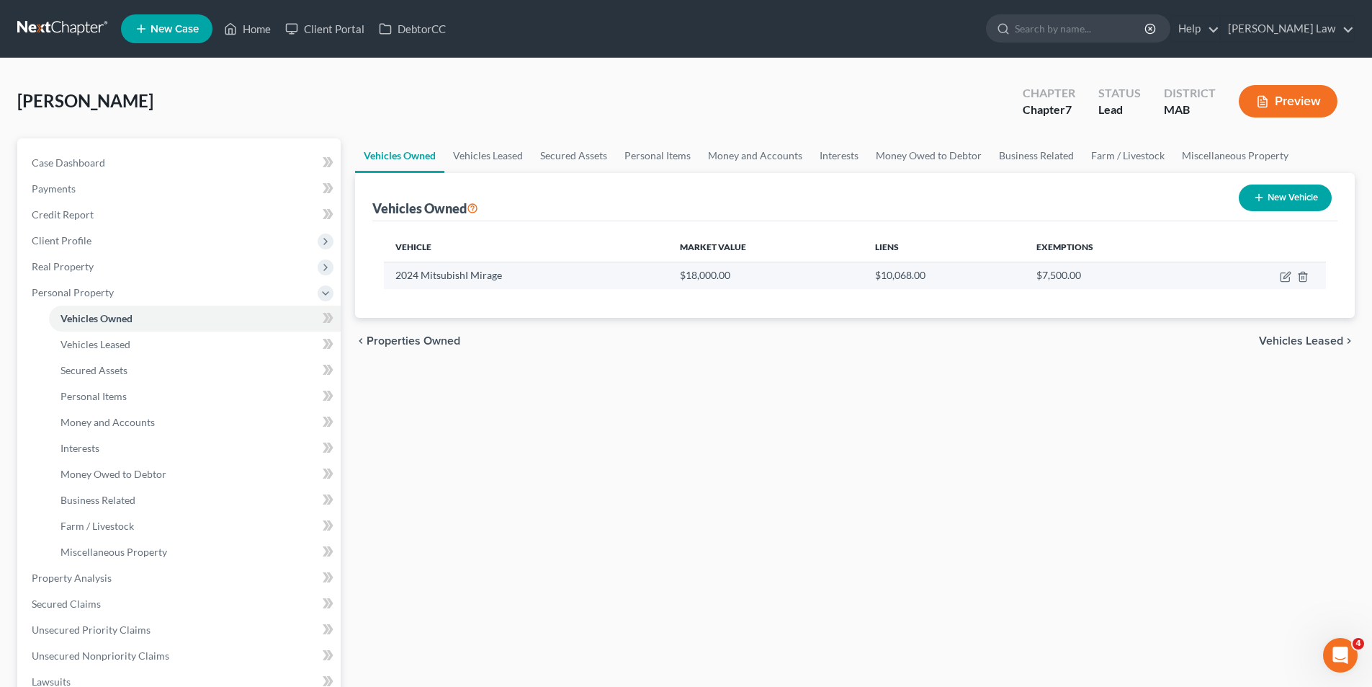
click at [448, 277] on td "2024 MitsubishI Mirage" at bounding box center [526, 275] width 284 height 27
copy td "2024 MitsubishI Mirage"
click at [1289, 274] on icon "button" at bounding box center [1287, 275] width 6 height 6
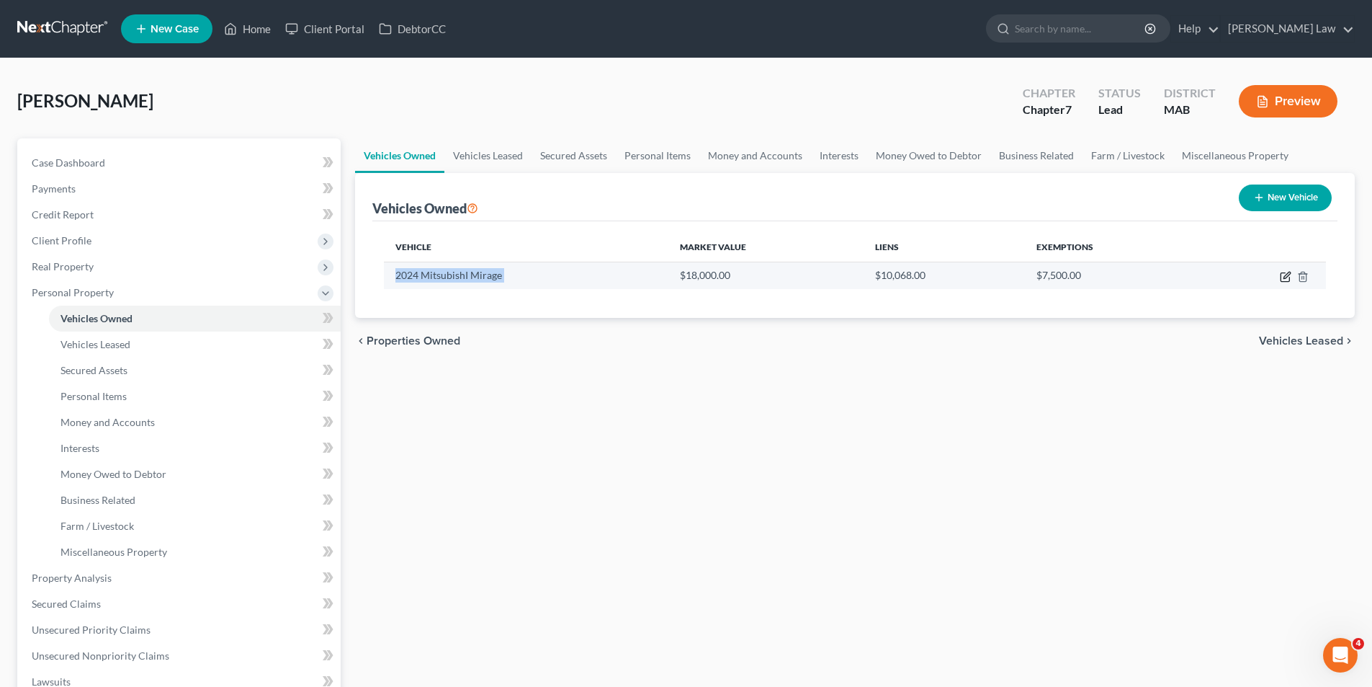
select select "0"
select select "2"
select select "0"
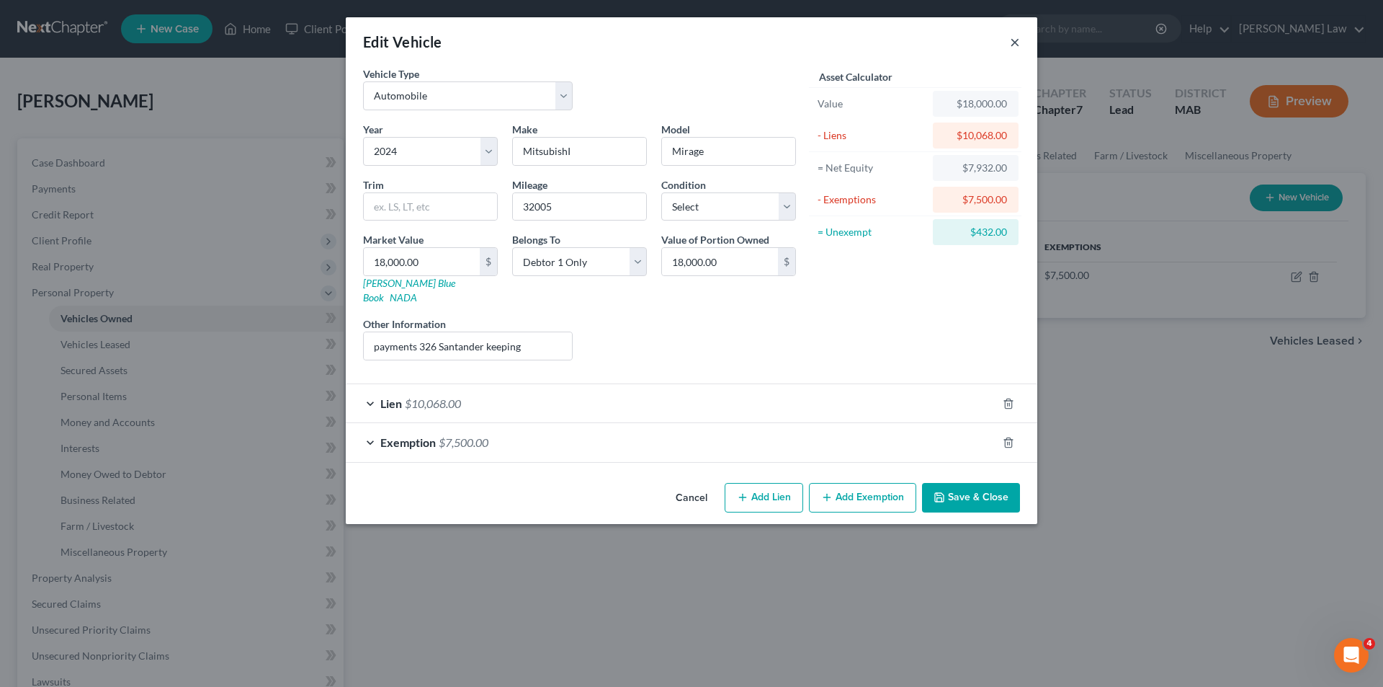
drag, startPoint x: 1012, startPoint y: 40, endPoint x: 905, endPoint y: 25, distance: 108.3
click at [1011, 40] on button "×" at bounding box center [1015, 41] width 10 height 17
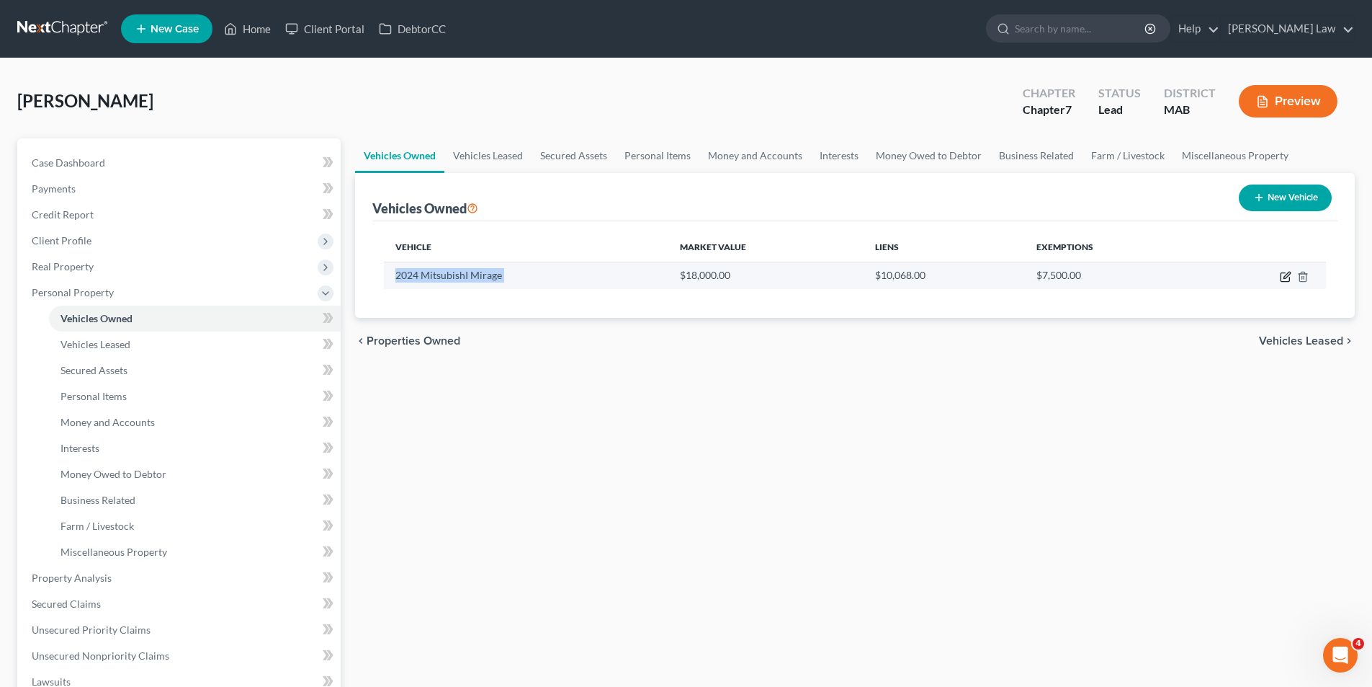
click at [1286, 277] on icon "button" at bounding box center [1287, 275] width 6 height 6
select select "0"
select select "2"
select select "0"
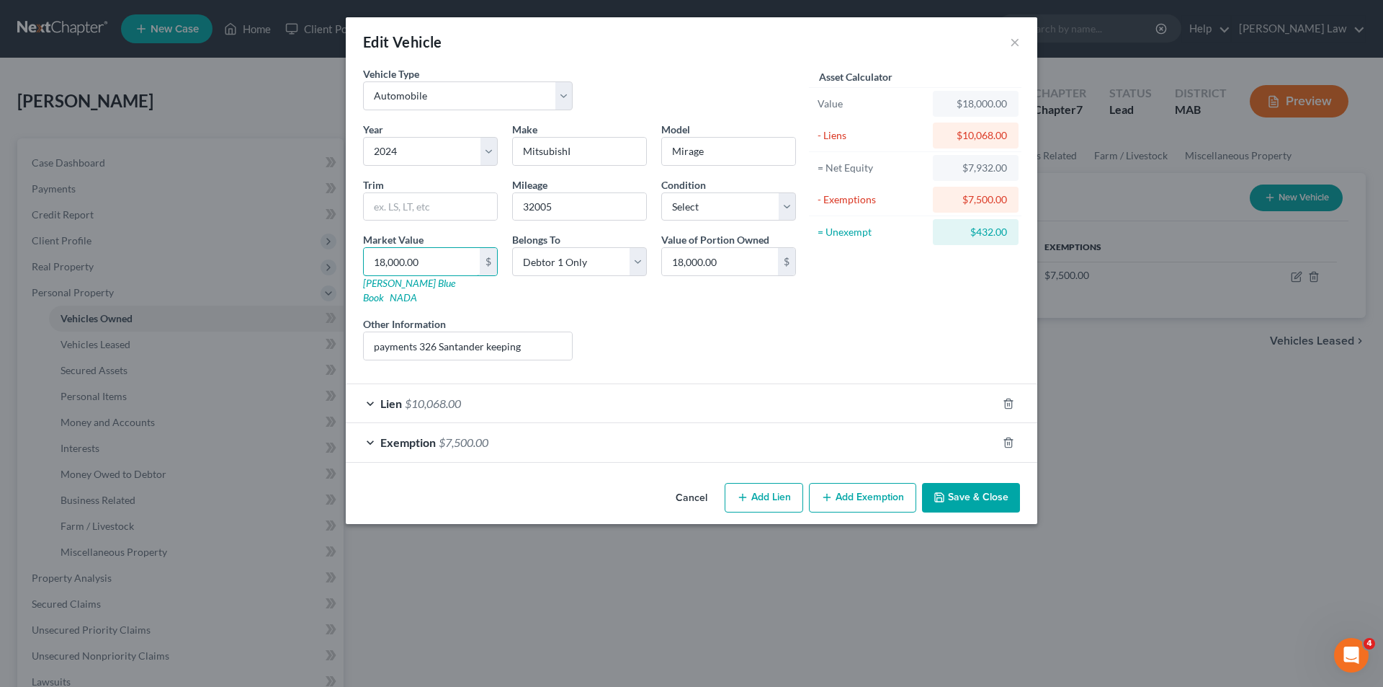
type input "1"
type input "1.00"
type input "11"
type input "11.00"
type input "110"
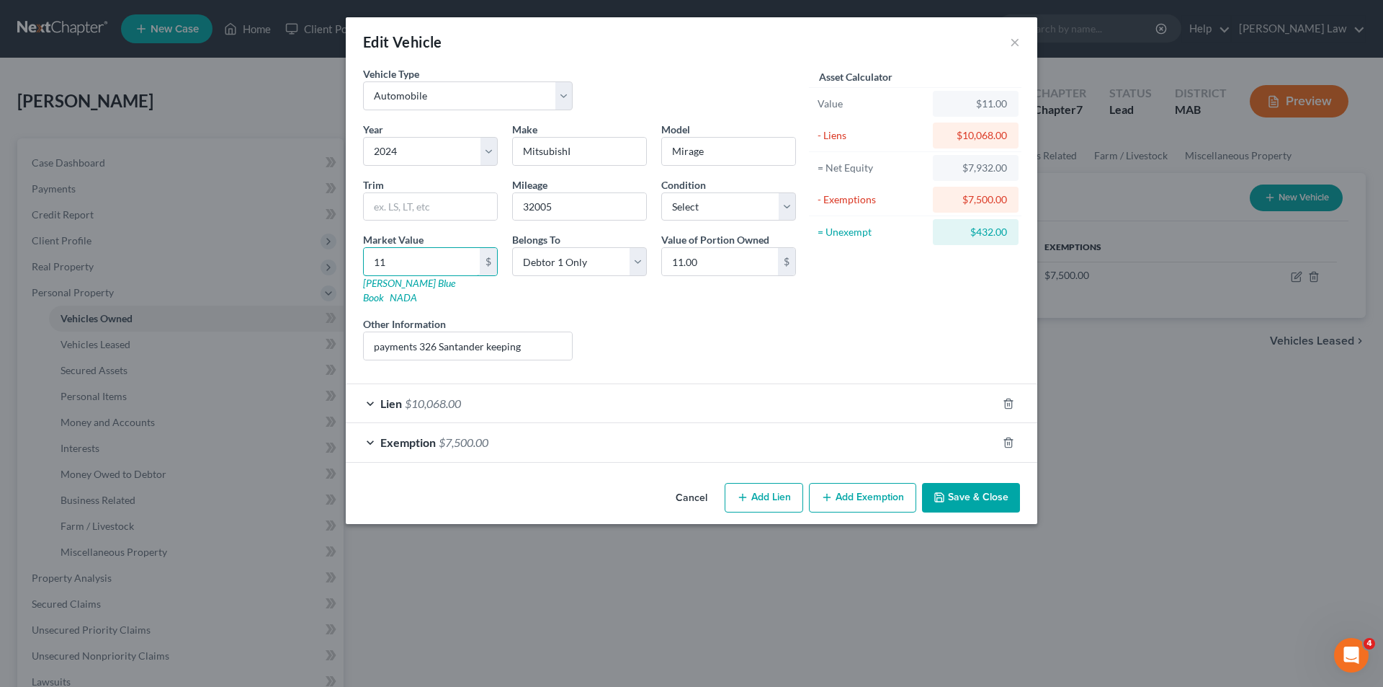
type input "110.00"
type input "1100"
type input "1,100.00"
type input "1,1000"
type input "11,000.00"
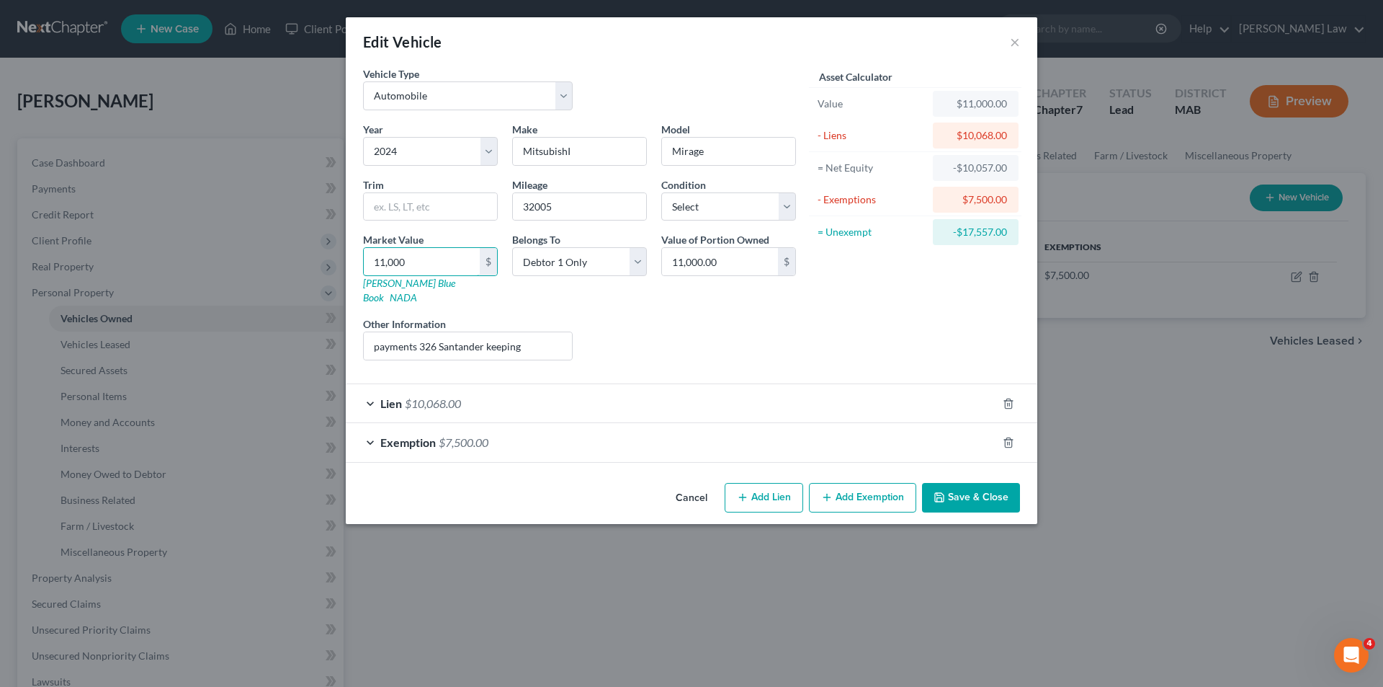
type input "11,000"
click at [970, 483] on button "Save & Close" at bounding box center [971, 498] width 98 height 30
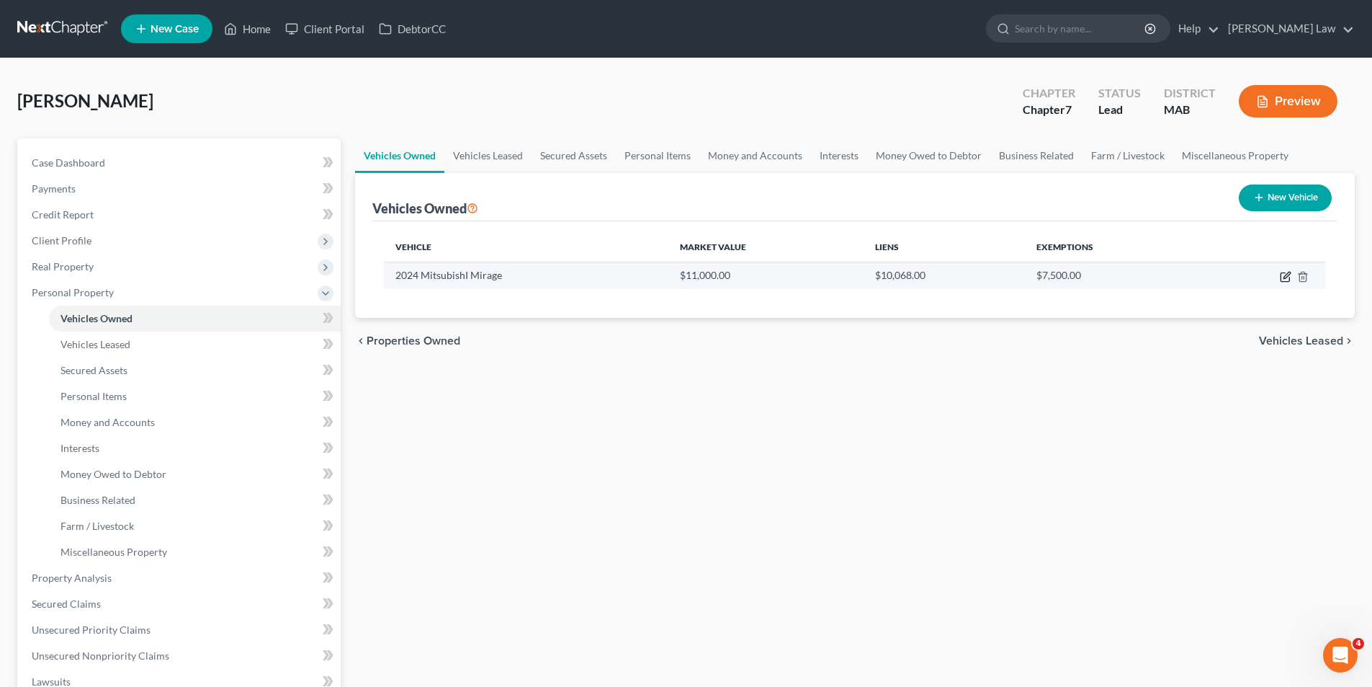
click at [1281, 280] on icon "button" at bounding box center [1285, 277] width 9 height 9
select select "0"
select select "2"
select select "0"
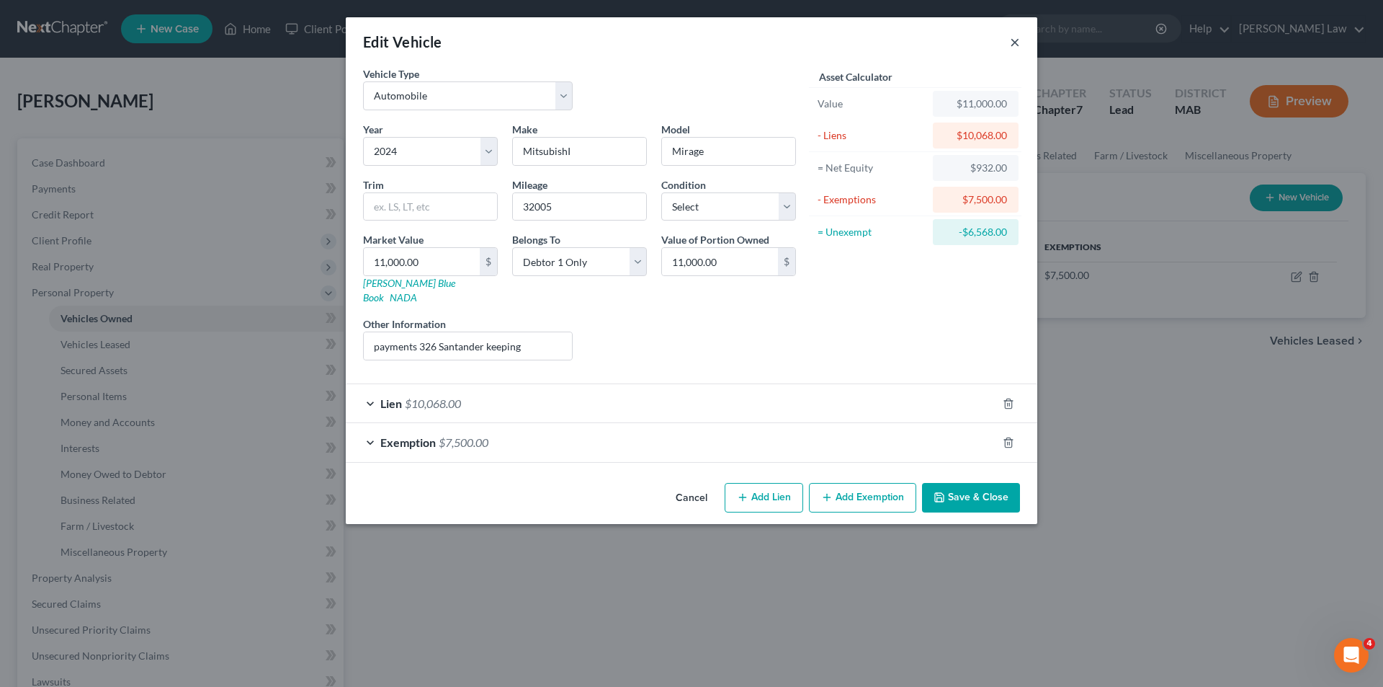
click at [1013, 43] on button "×" at bounding box center [1015, 41] width 10 height 17
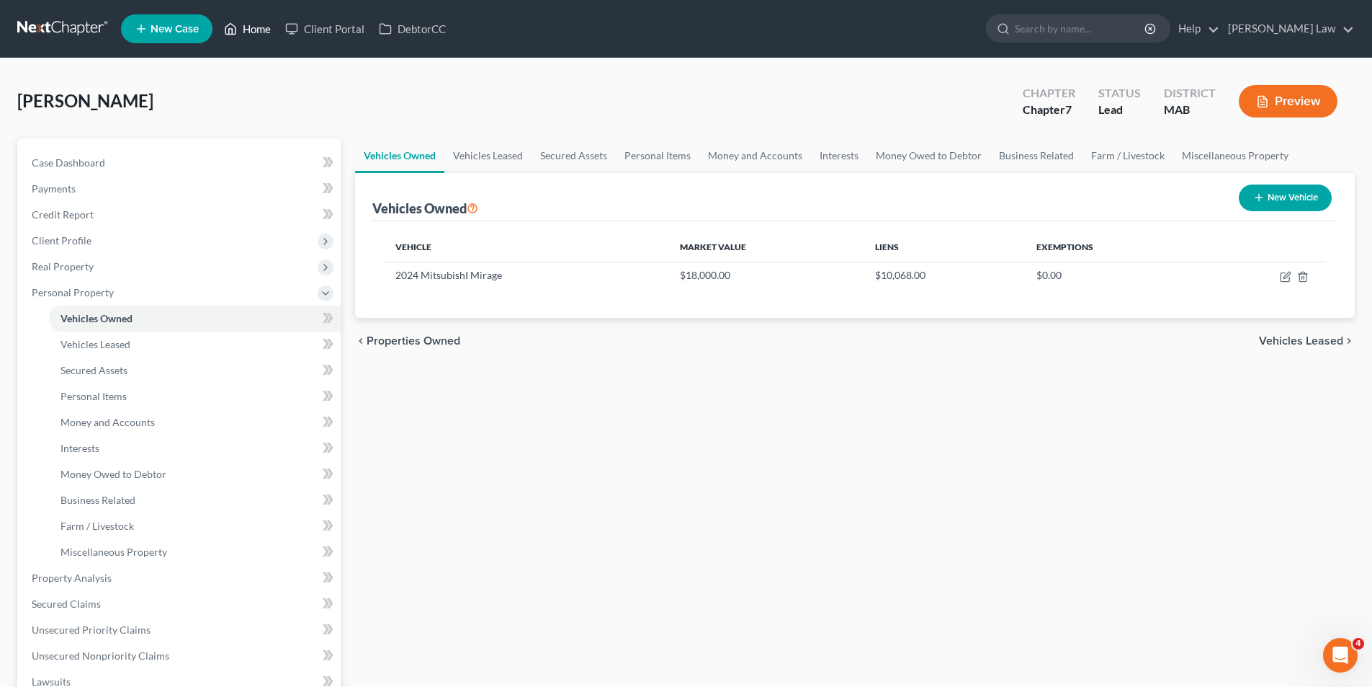
click at [231, 30] on icon at bounding box center [230, 28] width 13 height 17
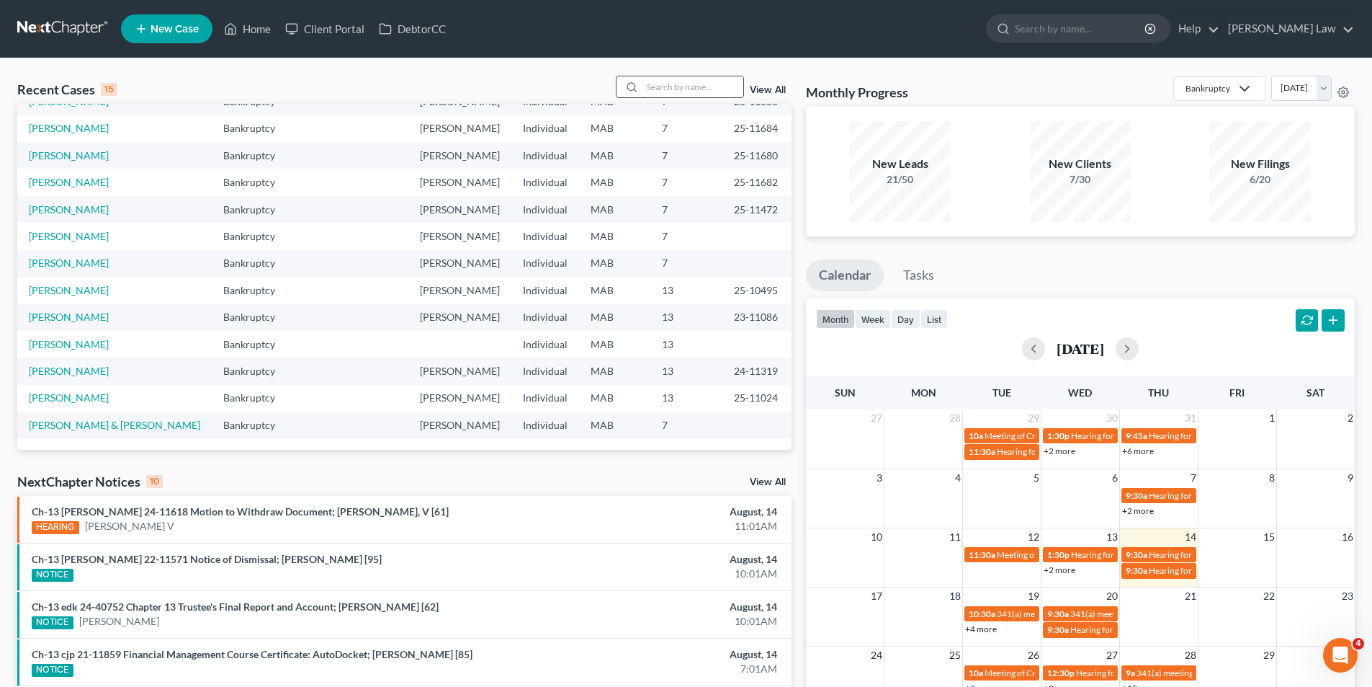
click at [665, 89] on input "search" at bounding box center [693, 86] width 101 height 21
click at [782, 91] on link "View All" at bounding box center [768, 90] width 36 height 10
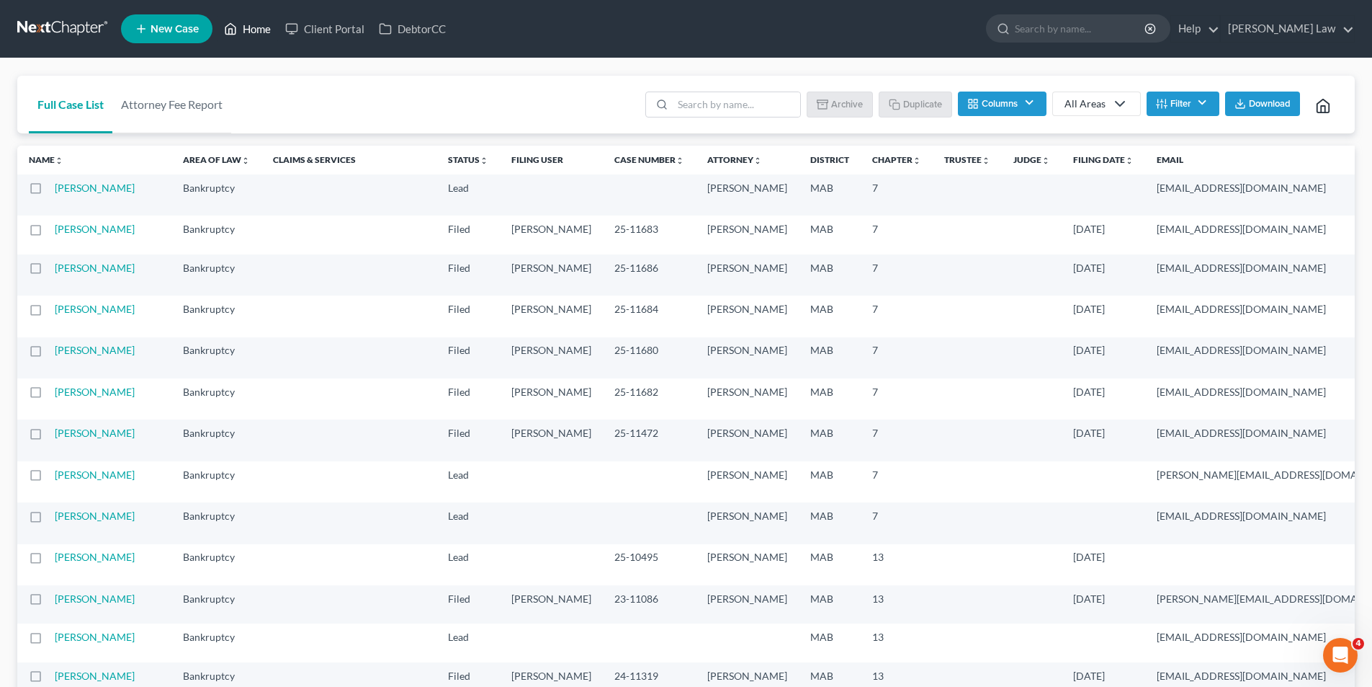
click at [255, 32] on link "Home" at bounding box center [247, 29] width 61 height 26
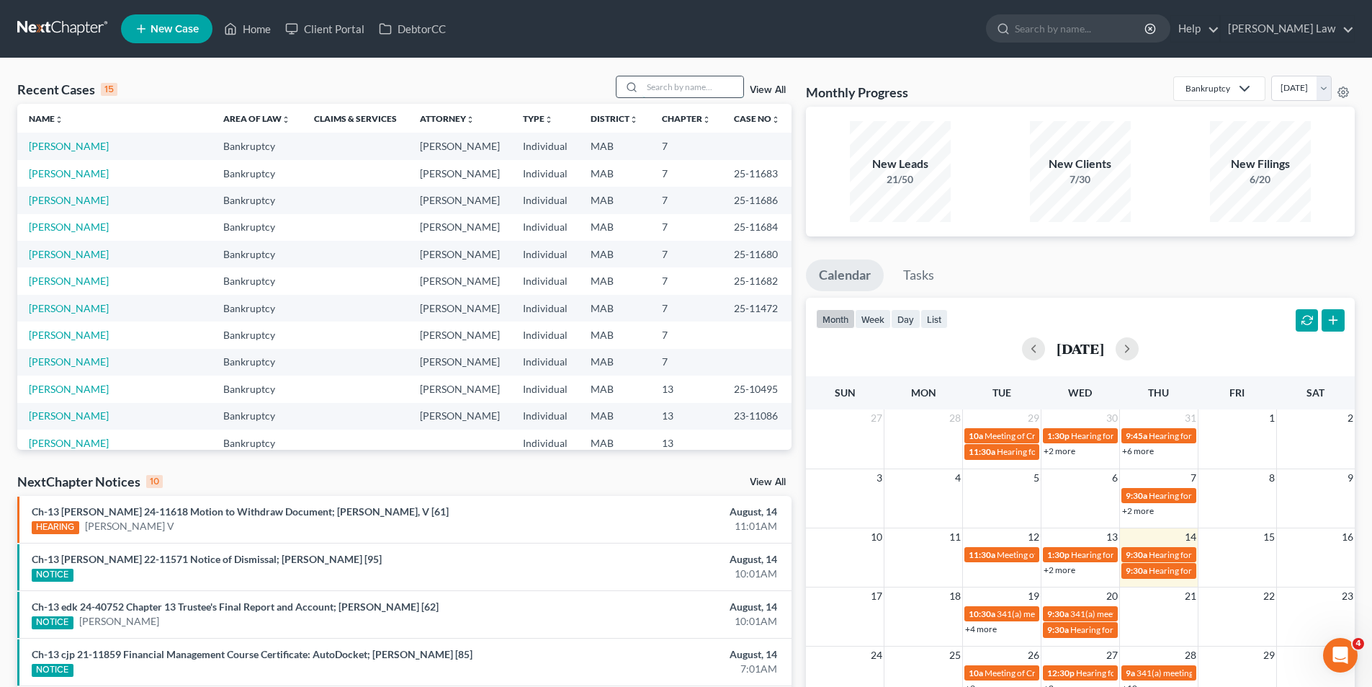
drag, startPoint x: 670, startPoint y: 78, endPoint x: 659, endPoint y: 61, distance: 20.4
click at [670, 77] on input "search" at bounding box center [693, 86] width 101 height 21
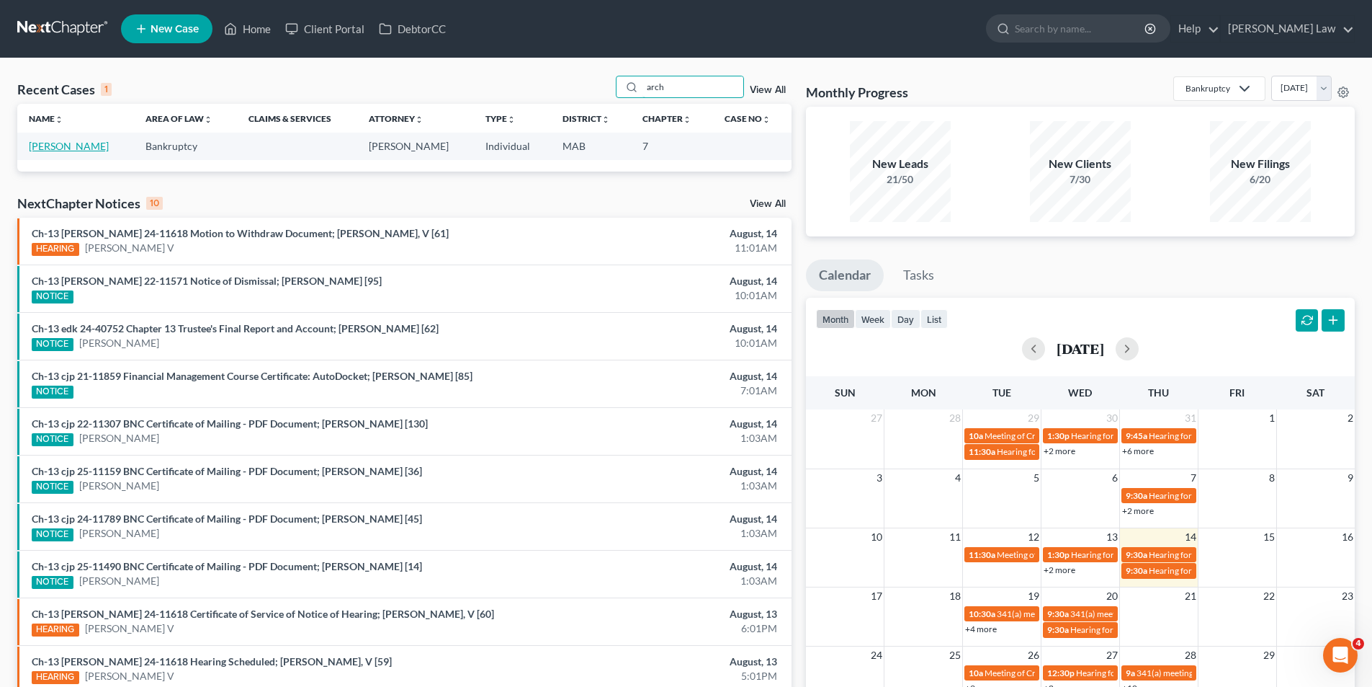
type input "arch"
click at [70, 144] on link "[PERSON_NAME]" at bounding box center [69, 146] width 80 height 12
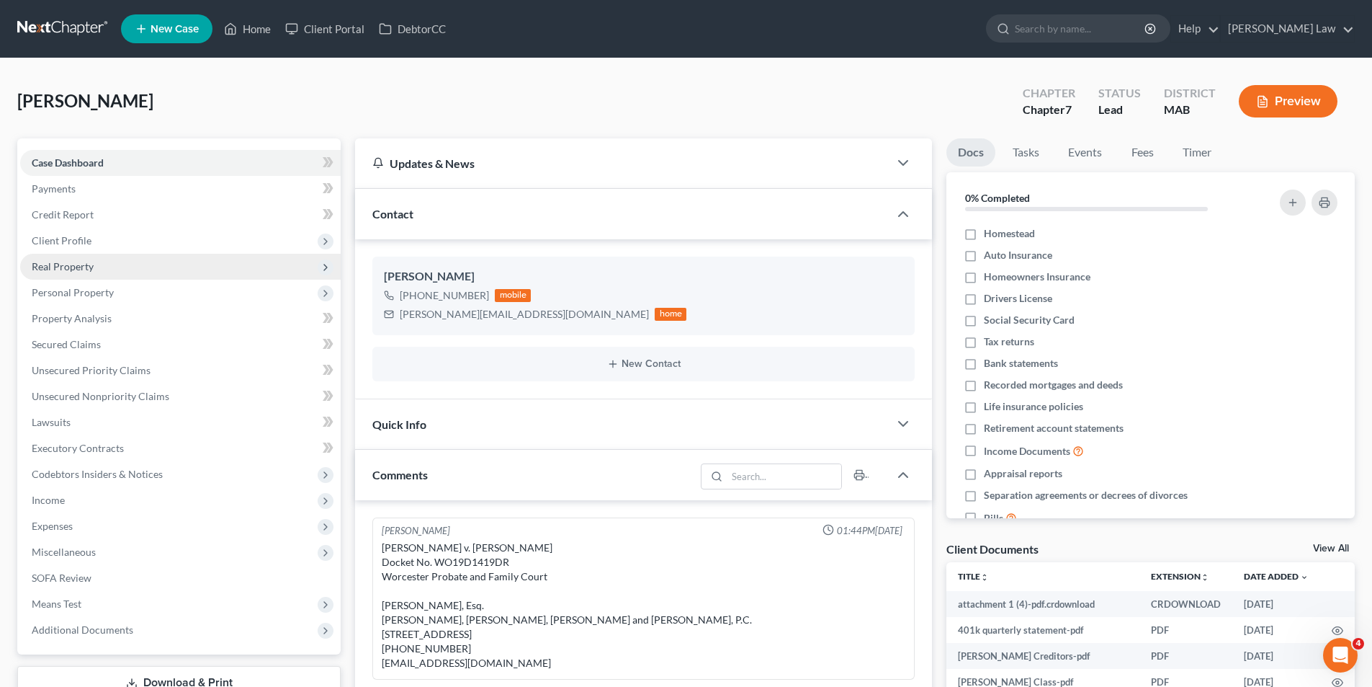
click at [98, 260] on span "Real Property" at bounding box center [180, 267] width 321 height 26
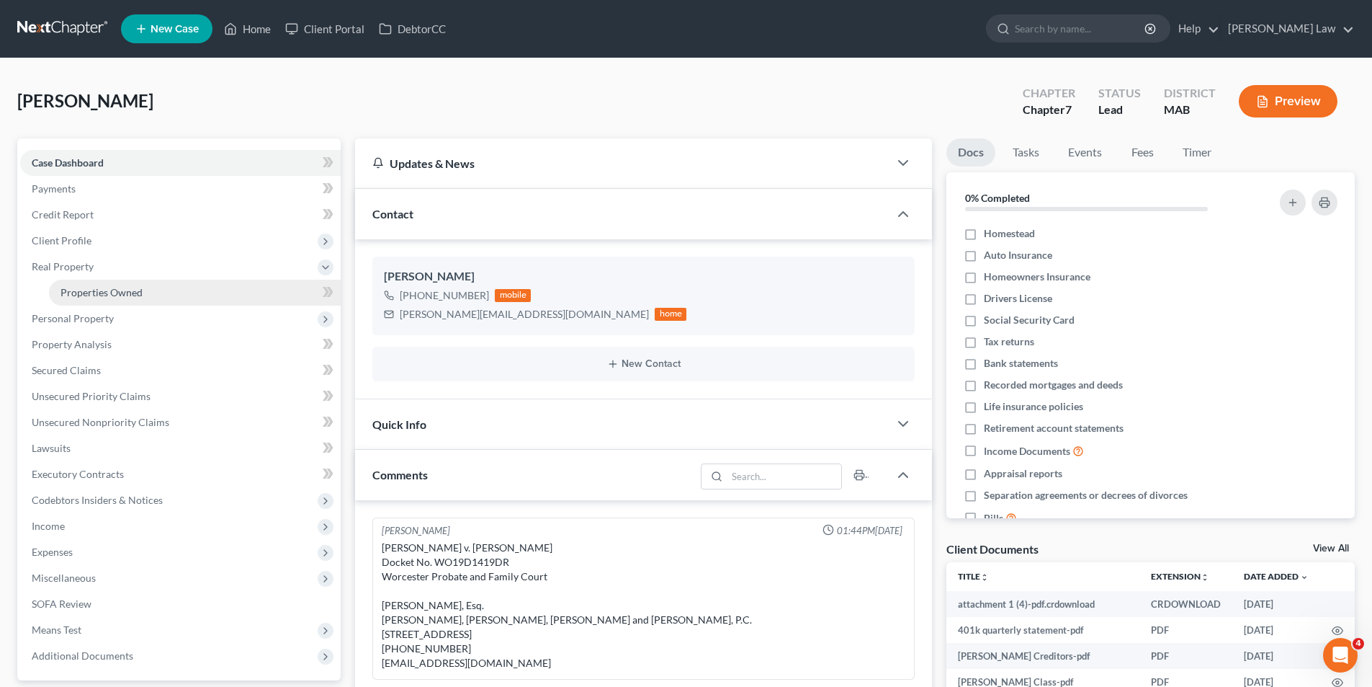
click at [103, 290] on span "Properties Owned" at bounding box center [102, 292] width 82 height 12
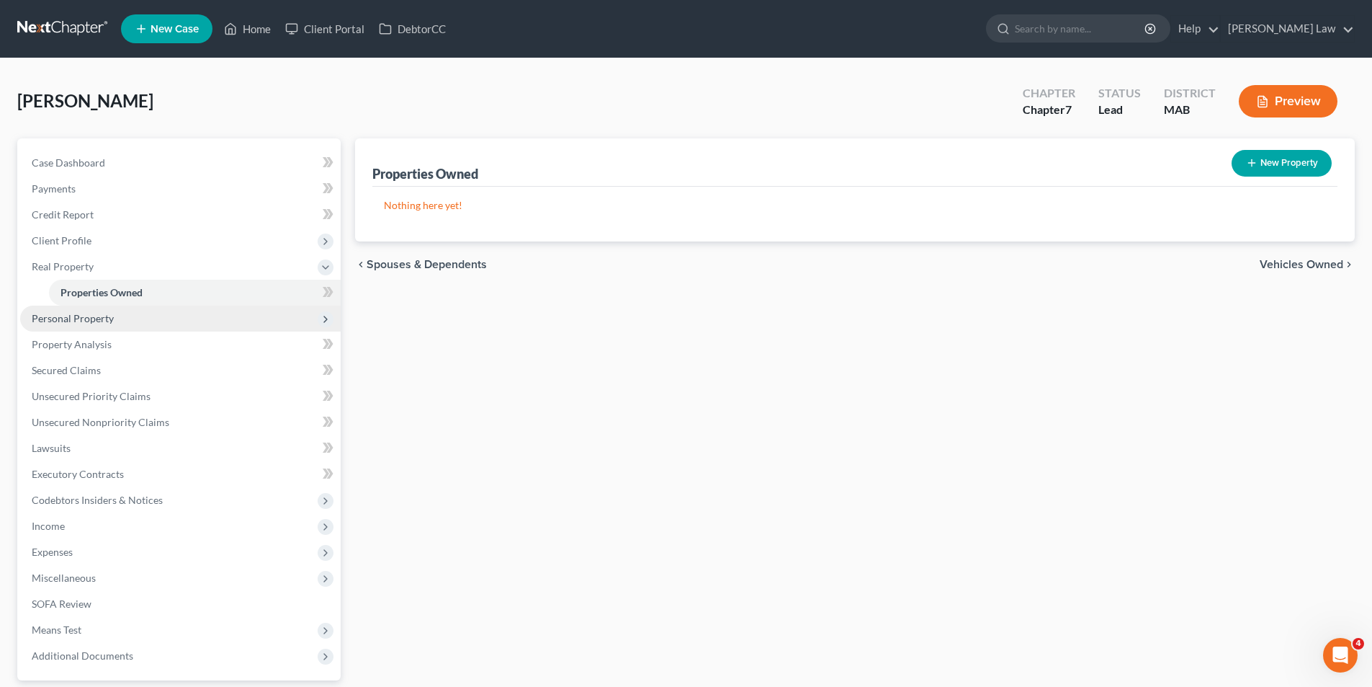
click at [102, 312] on span "Personal Property" at bounding box center [73, 318] width 82 height 12
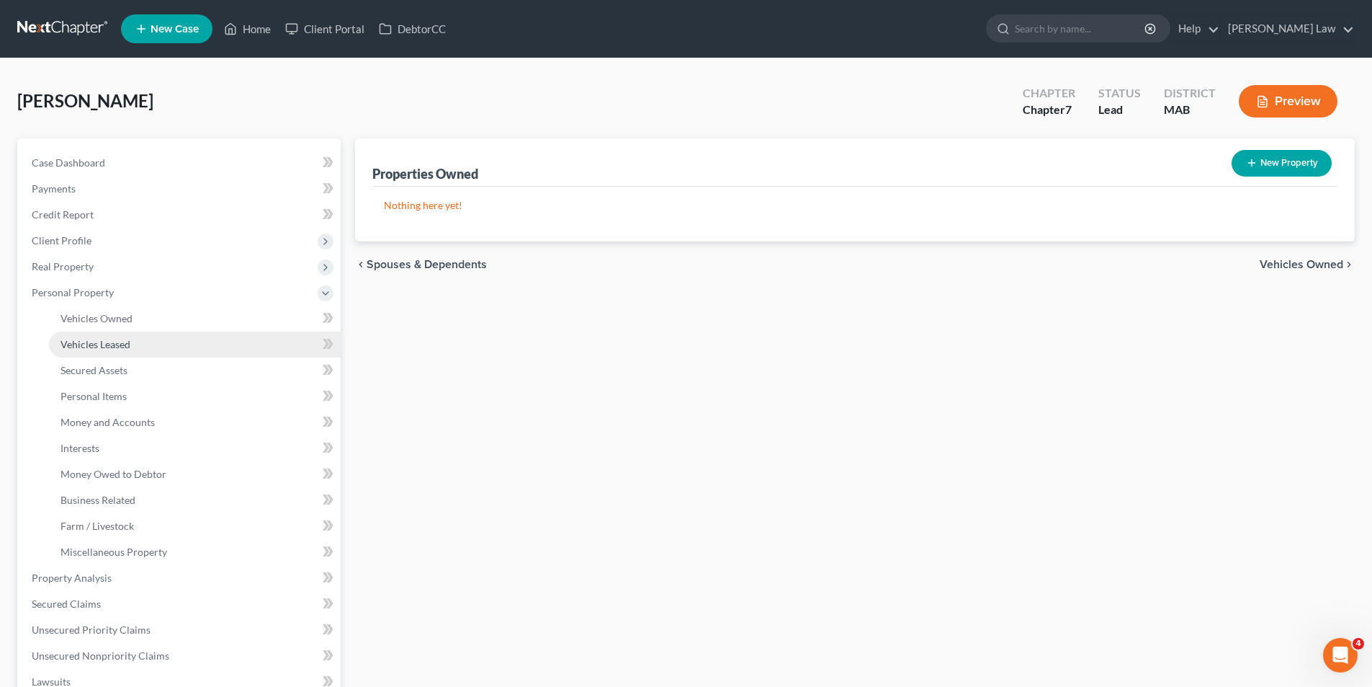
click at [105, 341] on span "Vehicles Leased" at bounding box center [96, 344] width 70 height 12
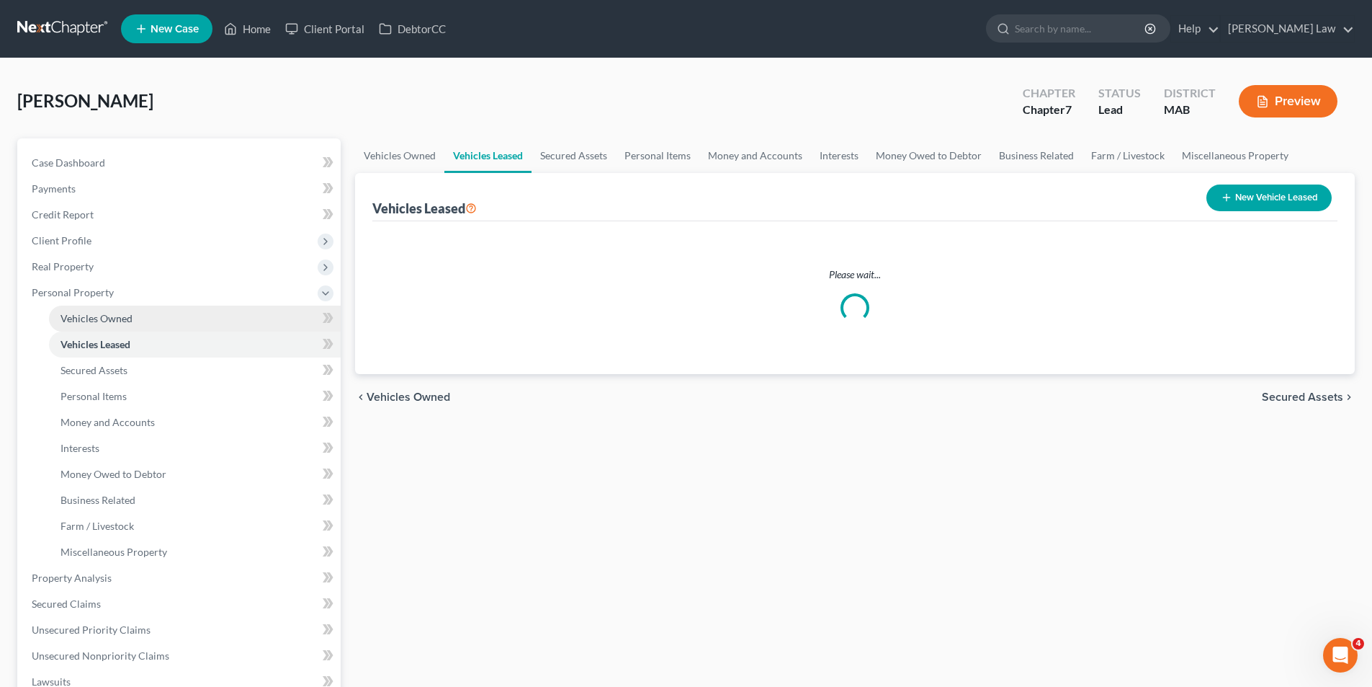
click at [102, 318] on span "Vehicles Owned" at bounding box center [97, 318] width 72 height 12
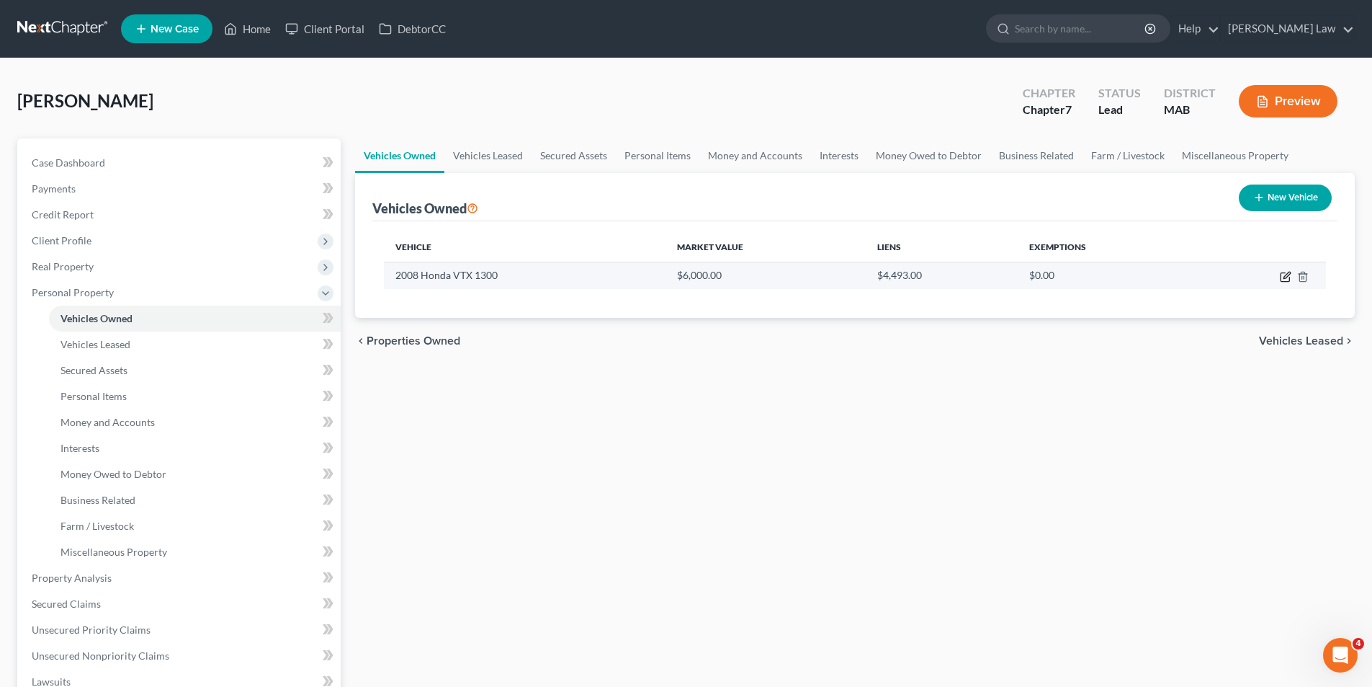
click at [1287, 282] on icon "button" at bounding box center [1285, 277] width 9 height 9
select select "0"
select select "18"
select select "0"
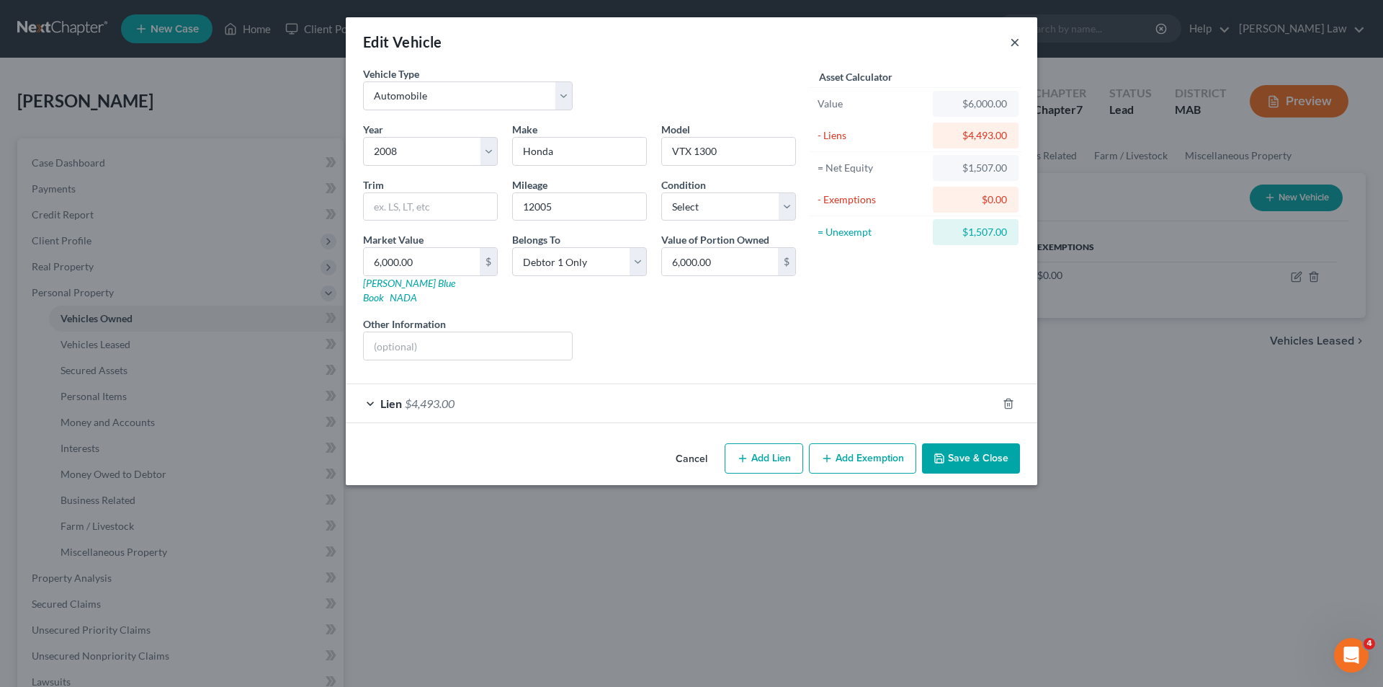
click at [1011, 41] on button "×" at bounding box center [1015, 41] width 10 height 17
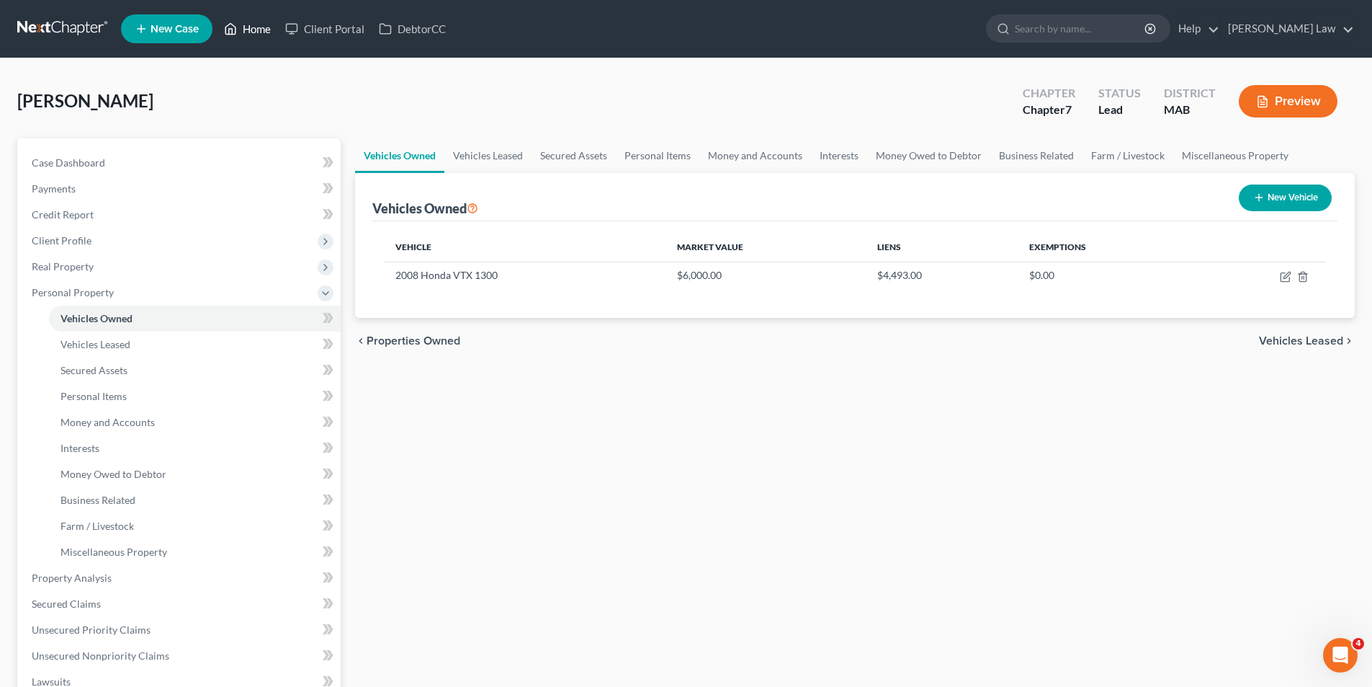
click at [258, 30] on link "Home" at bounding box center [247, 29] width 61 height 26
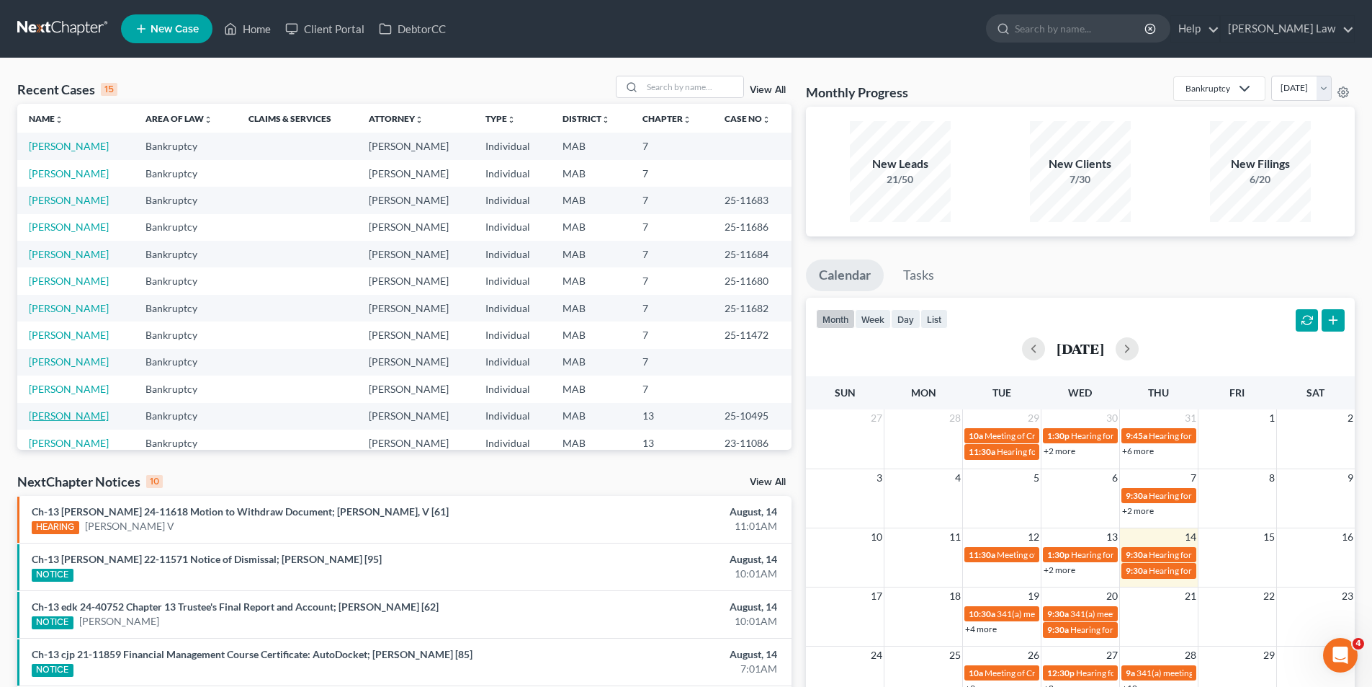
click at [63, 417] on link "[PERSON_NAME]" at bounding box center [69, 415] width 80 height 12
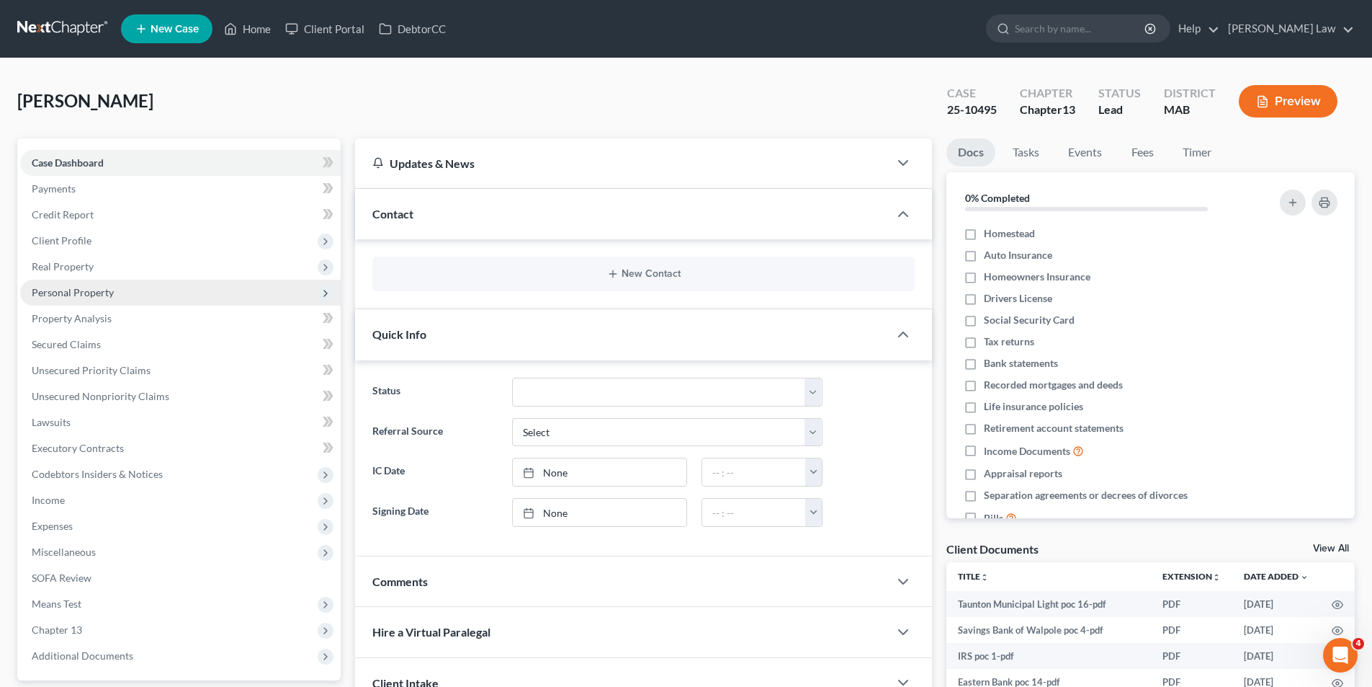
click at [66, 289] on span "Personal Property" at bounding box center [73, 292] width 82 height 12
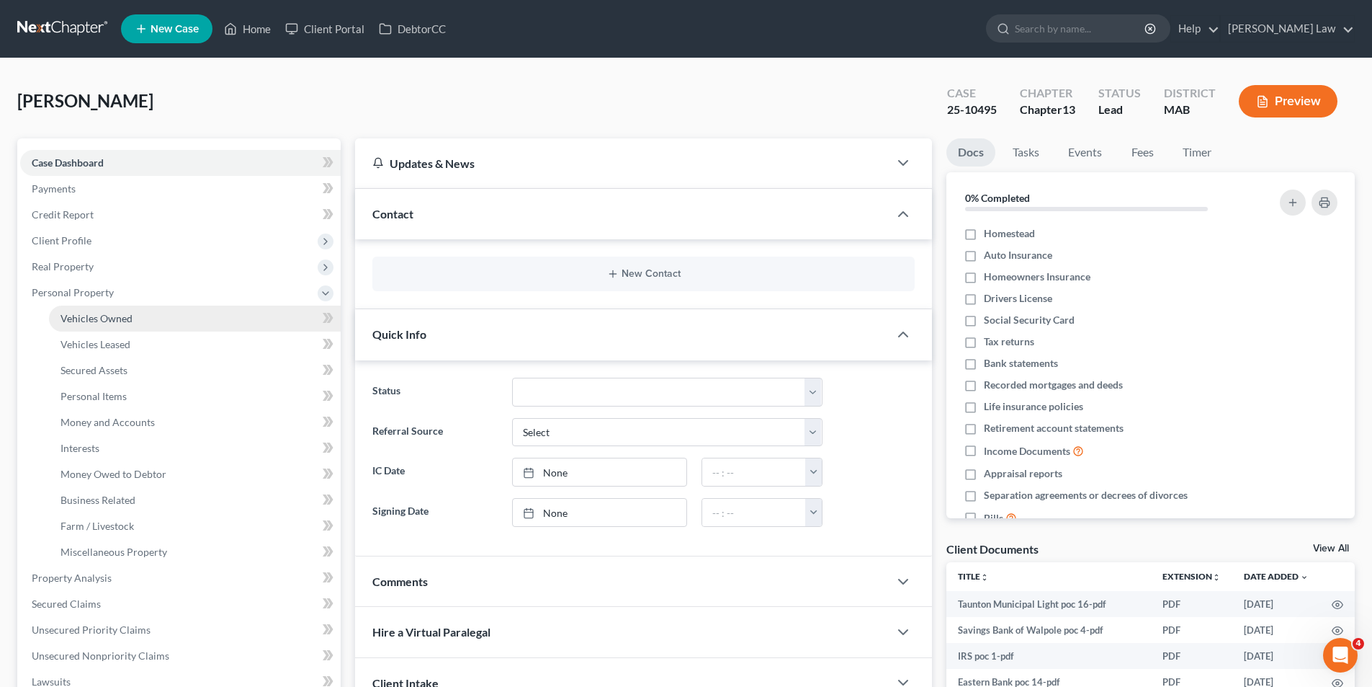
click at [92, 320] on span "Vehicles Owned" at bounding box center [97, 318] width 72 height 12
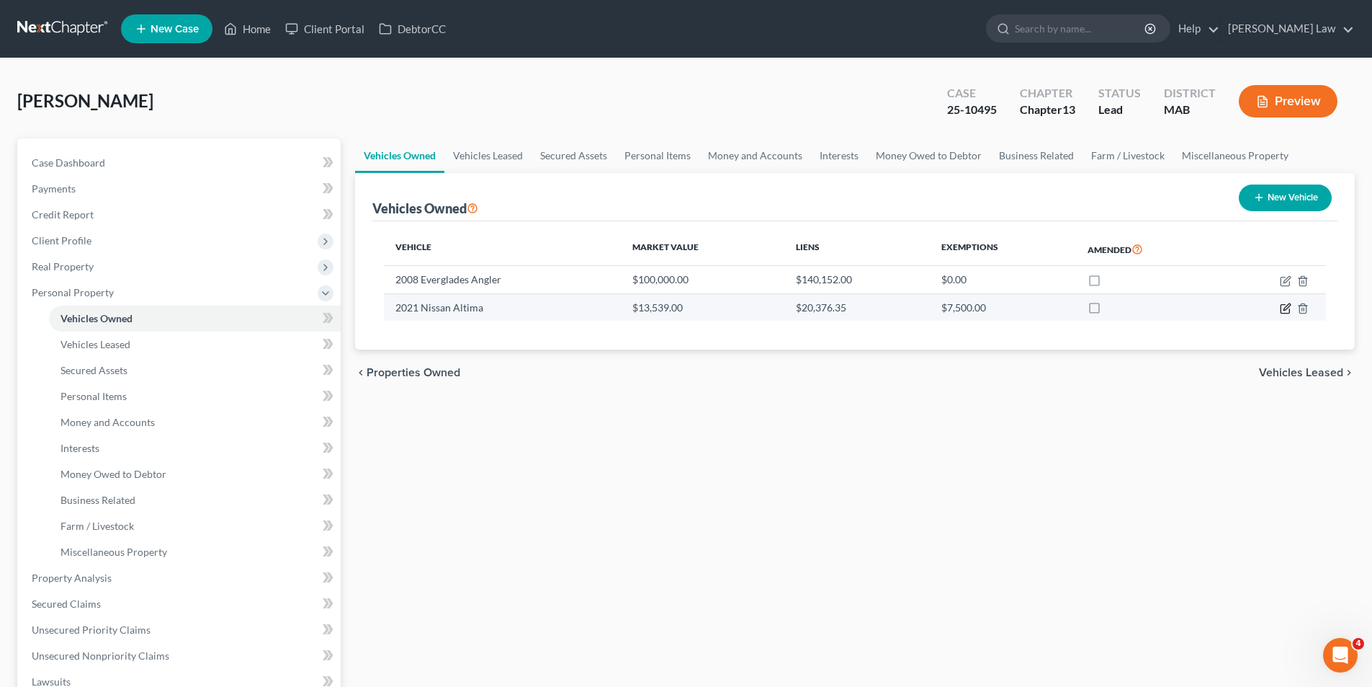
click at [1283, 308] on icon "button" at bounding box center [1286, 309] width 12 height 12
select select "0"
select select "5"
select select "2"
select select "0"
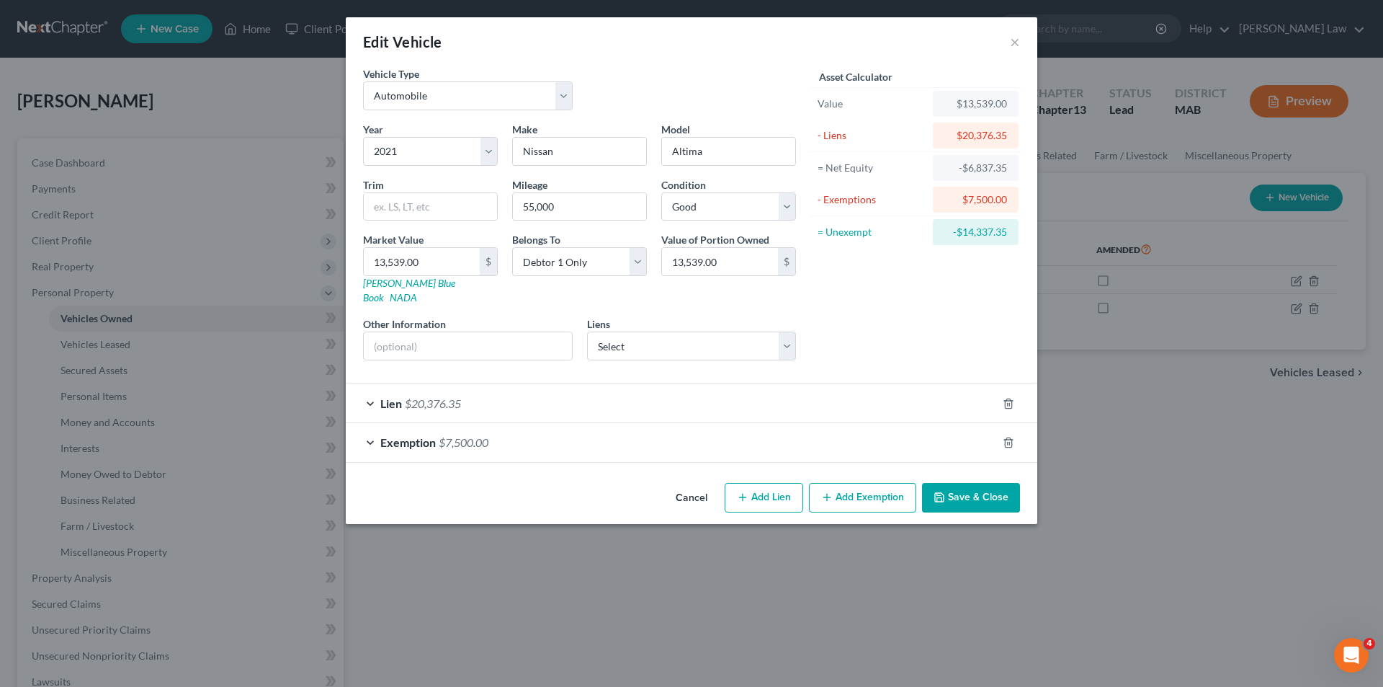
click at [748, 423] on div "Exemption $7,500.00" at bounding box center [671, 442] width 651 height 38
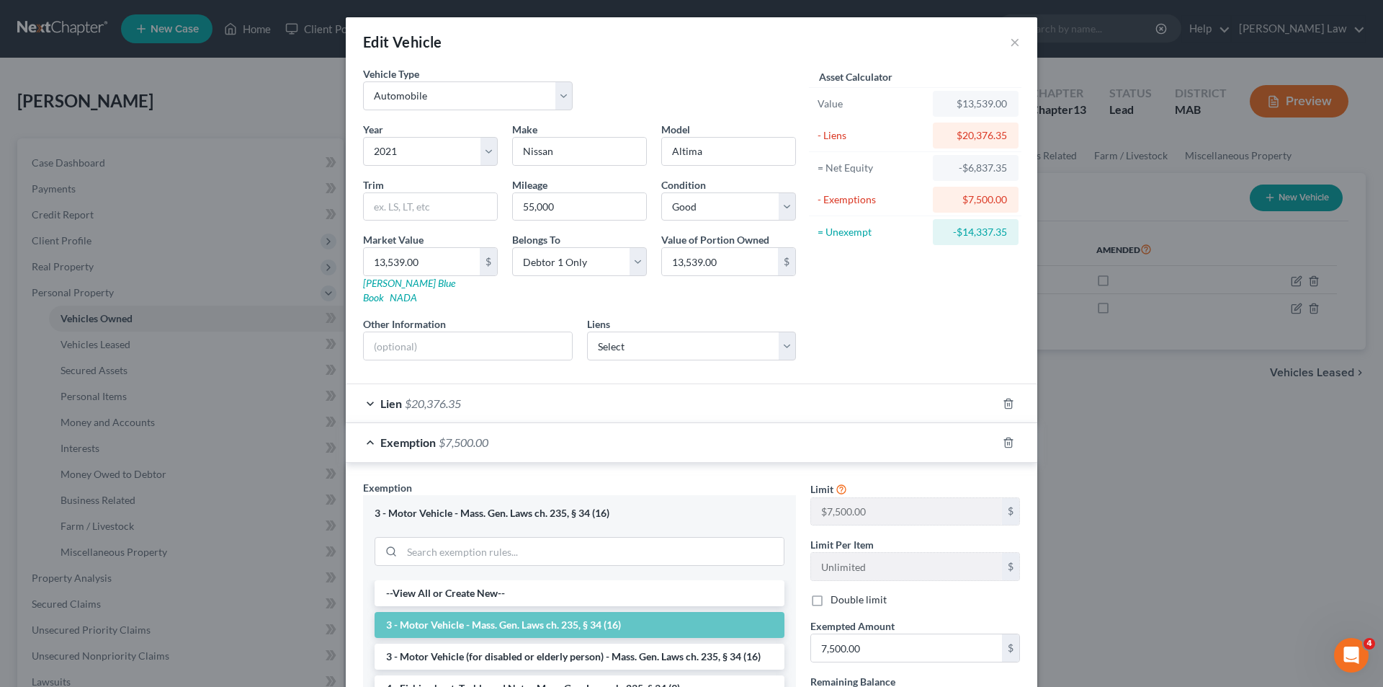
click at [1019, 43] on div "Edit Vehicle ×" at bounding box center [692, 41] width 692 height 49
click at [1013, 43] on button "×" at bounding box center [1015, 41] width 10 height 17
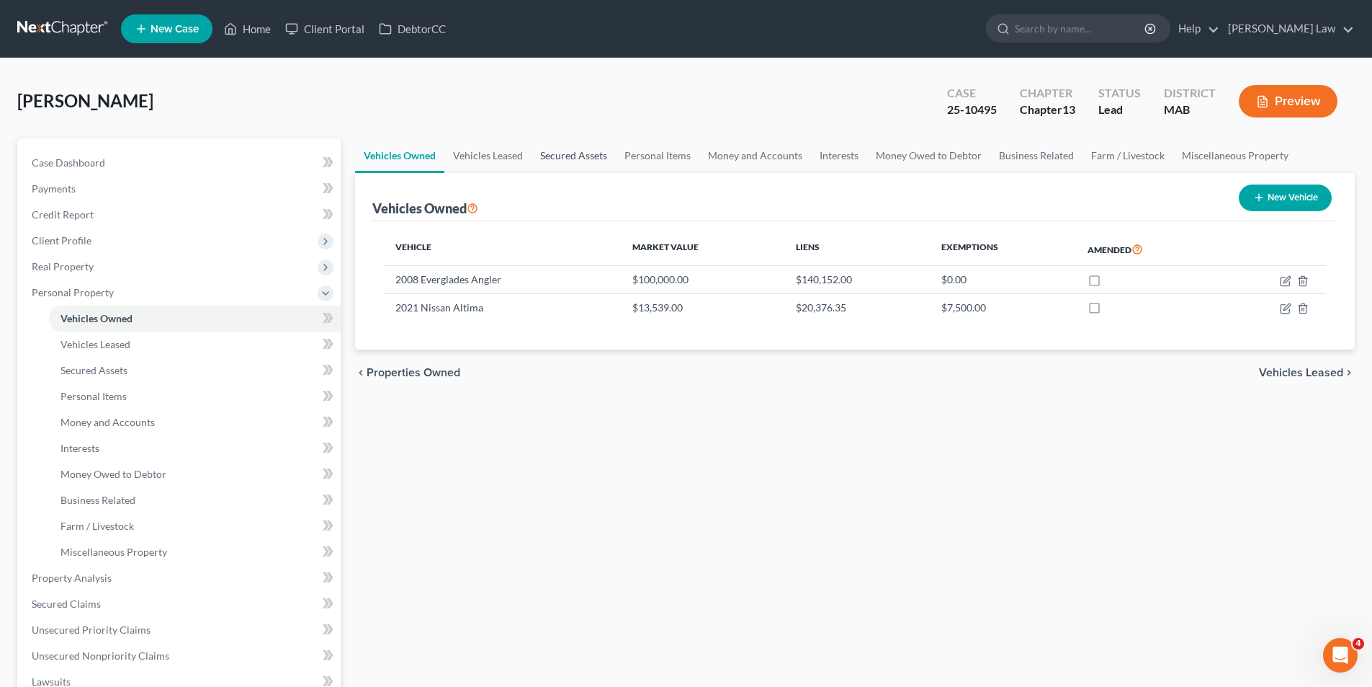
click at [600, 153] on link "Secured Assets" at bounding box center [574, 155] width 84 height 35
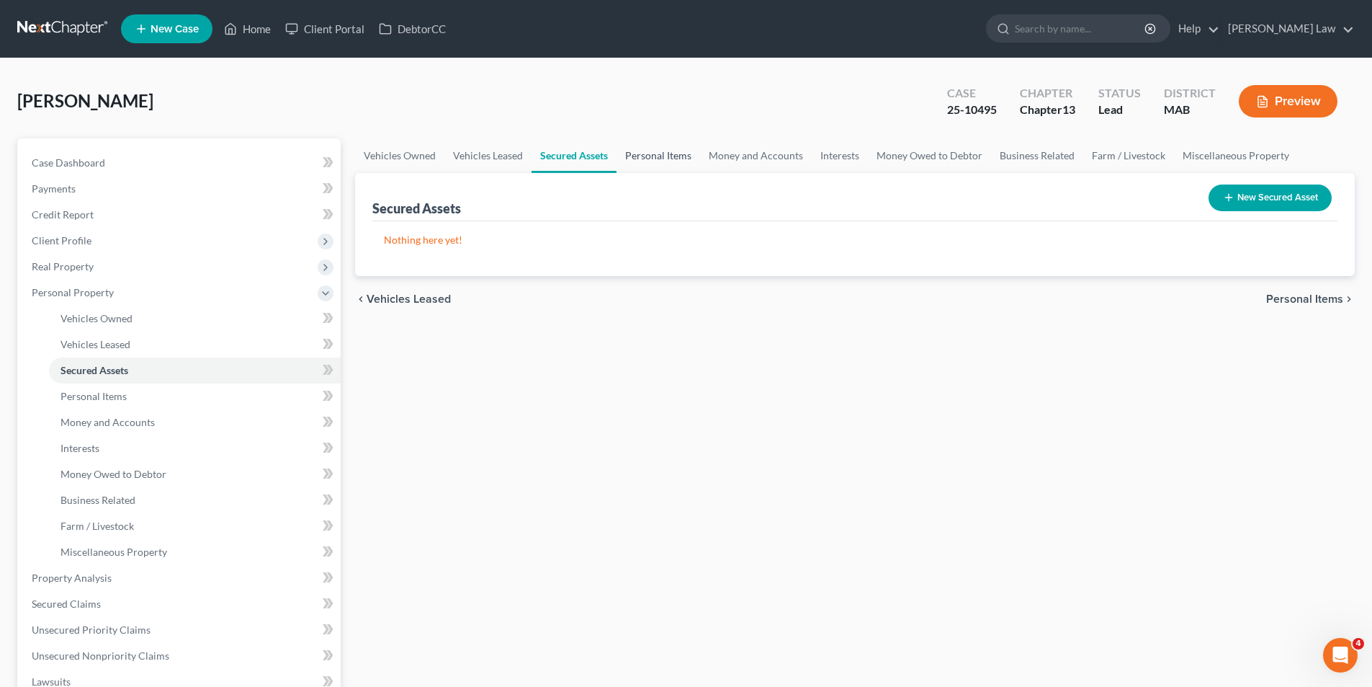
click at [649, 148] on link "Personal Items" at bounding box center [659, 155] width 84 height 35
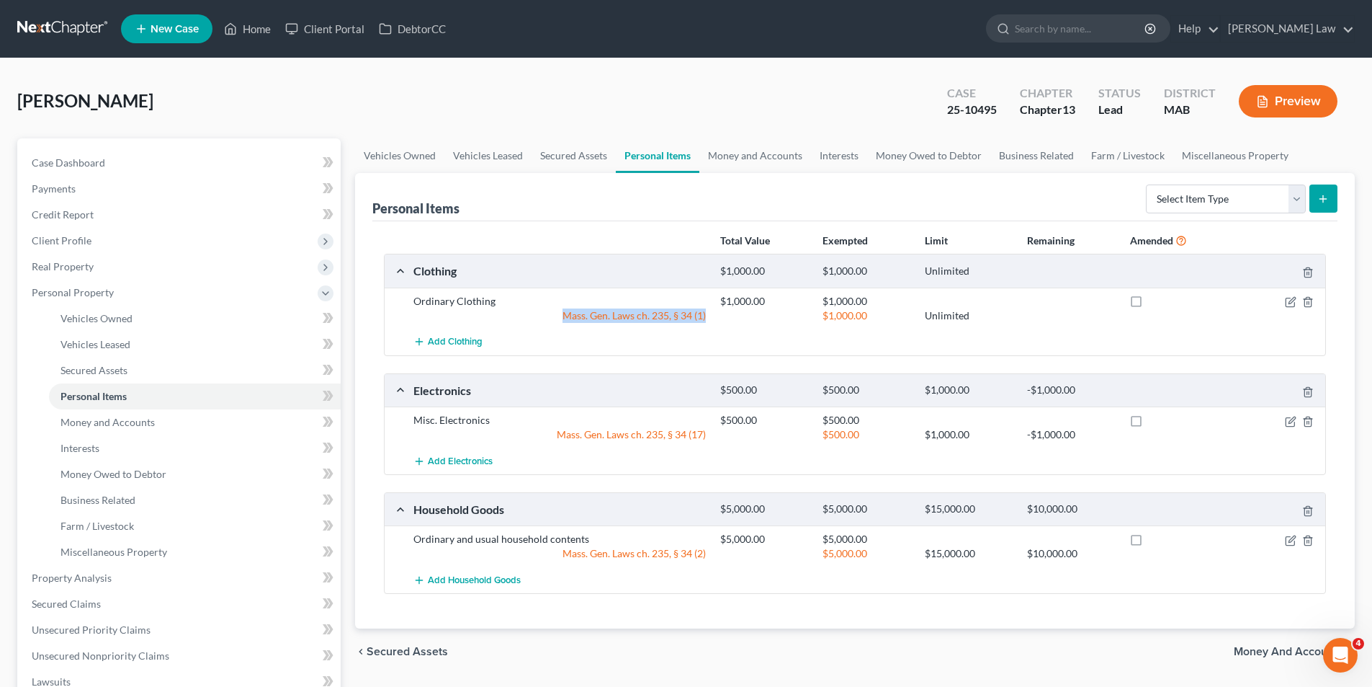
drag, startPoint x: 563, startPoint y: 315, endPoint x: 714, endPoint y: 318, distance: 150.6
click at [714, 318] on div "Mass. Gen. Laws ch. 235, § 34 (1) $1,000.00 Unlimited" at bounding box center [866, 315] width 921 height 14
copy div "Mass. Gen. Laws ch. 235, § 34 (1)"
click at [597, 428] on div "Mass. Gen. Laws ch. 235, § 34 (17)" at bounding box center [559, 434] width 307 height 14
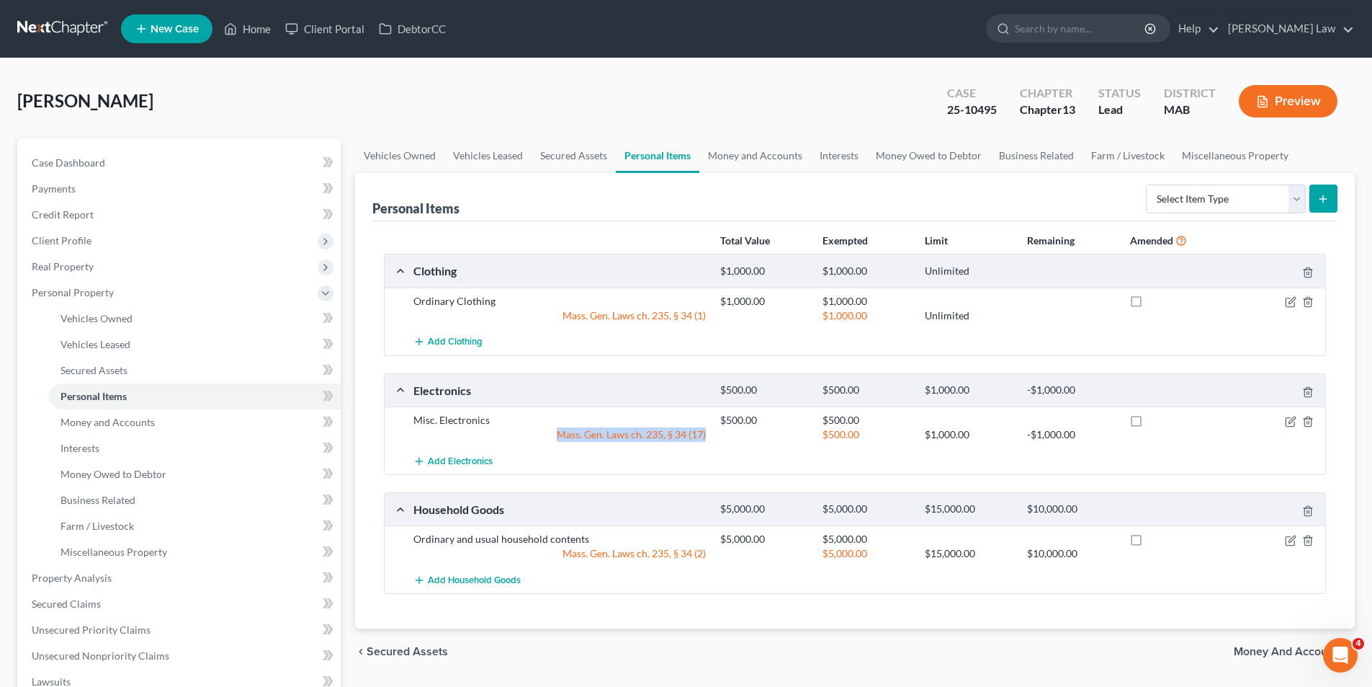
click at [597, 428] on div "Mass. Gen. Laws ch. 235, § 34 (17)" at bounding box center [559, 434] width 307 height 14
copy div "Mass. Gen. Laws ch. 235, § 34 (17)"
click at [664, 552] on div "Mass. Gen. Laws ch. 235, § 34 (2)" at bounding box center [559, 553] width 307 height 14
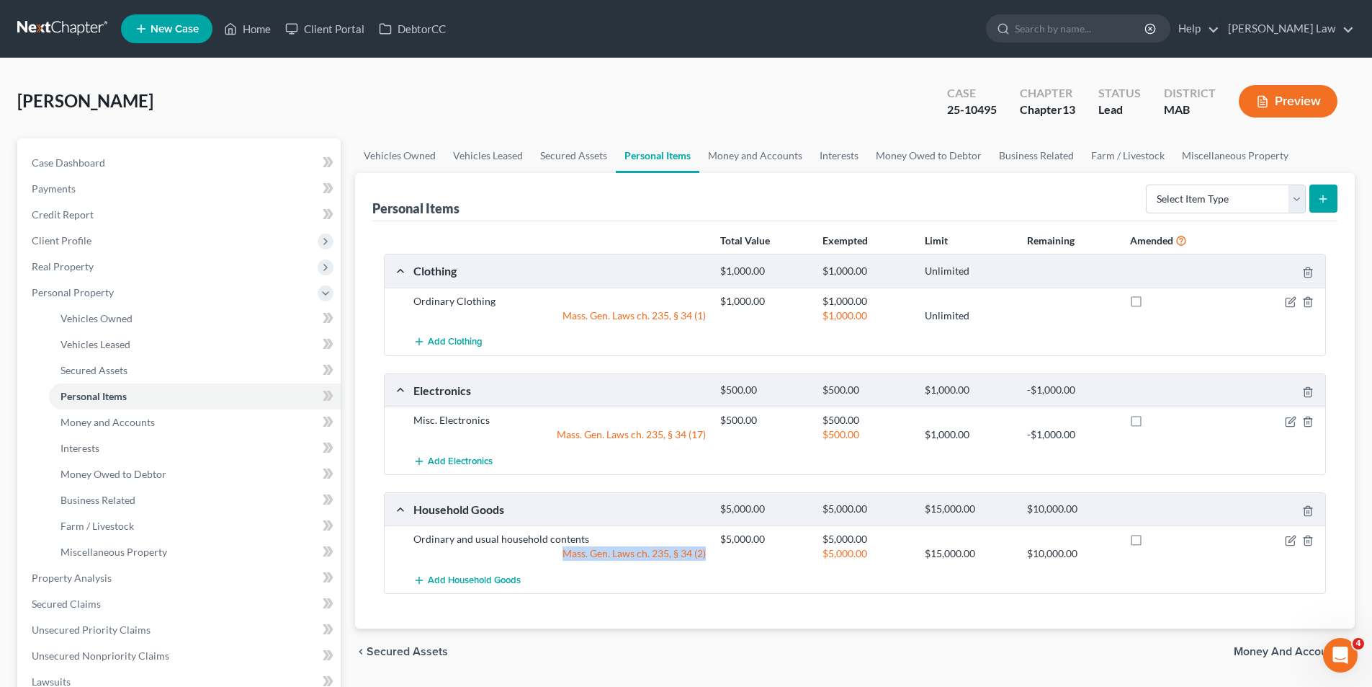
copy div "Mass. Gen. Laws ch. 235, § 34 (2)"
click at [545, 262] on div "Clothing $1,000.00 $1,000.00 Unlimited" at bounding box center [852, 270] width 935 height 32
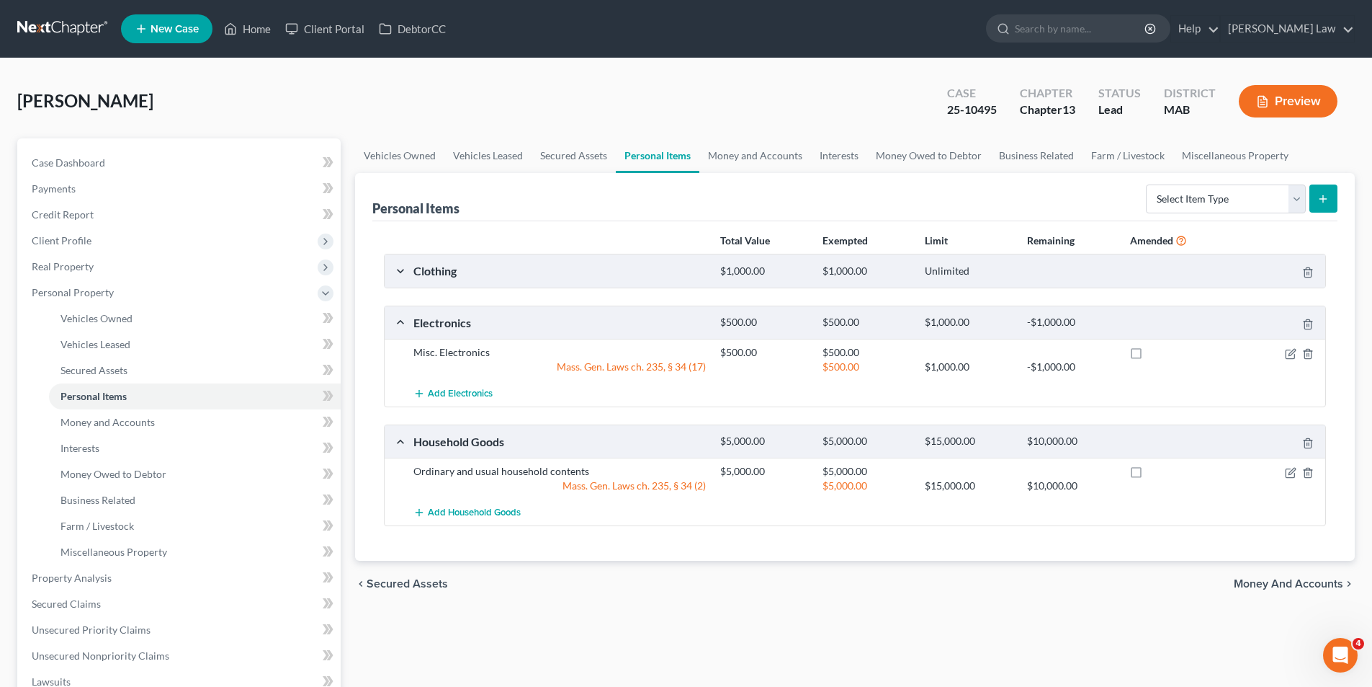
click at [499, 274] on div "Clothing" at bounding box center [559, 270] width 307 height 15
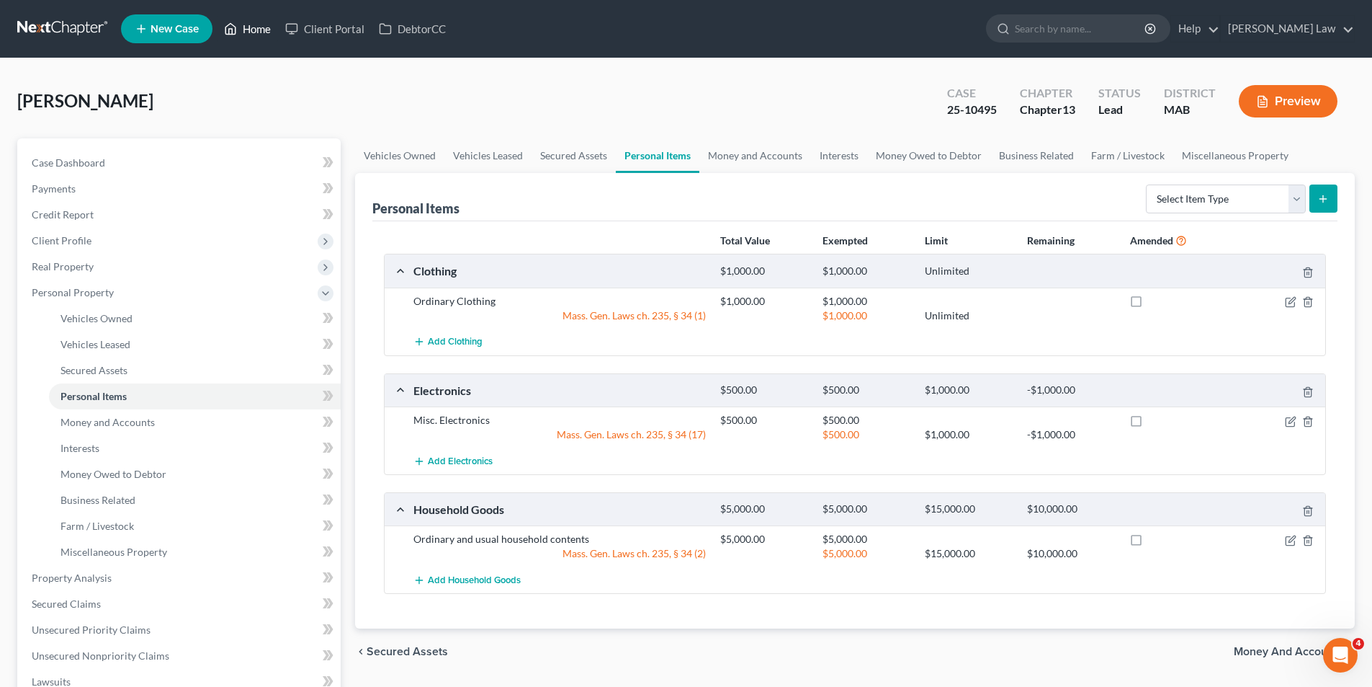
click at [261, 36] on link "Home" at bounding box center [247, 29] width 61 height 26
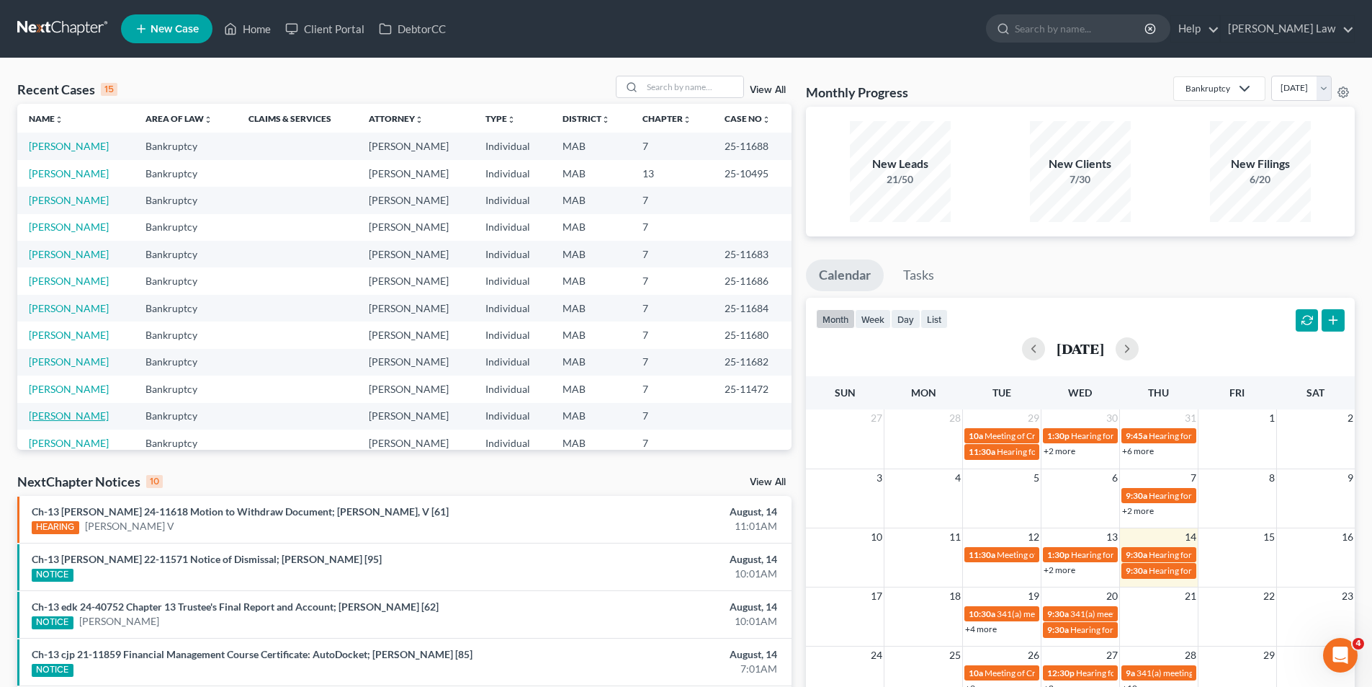
click at [70, 417] on link "[PERSON_NAME]" at bounding box center [69, 415] width 80 height 12
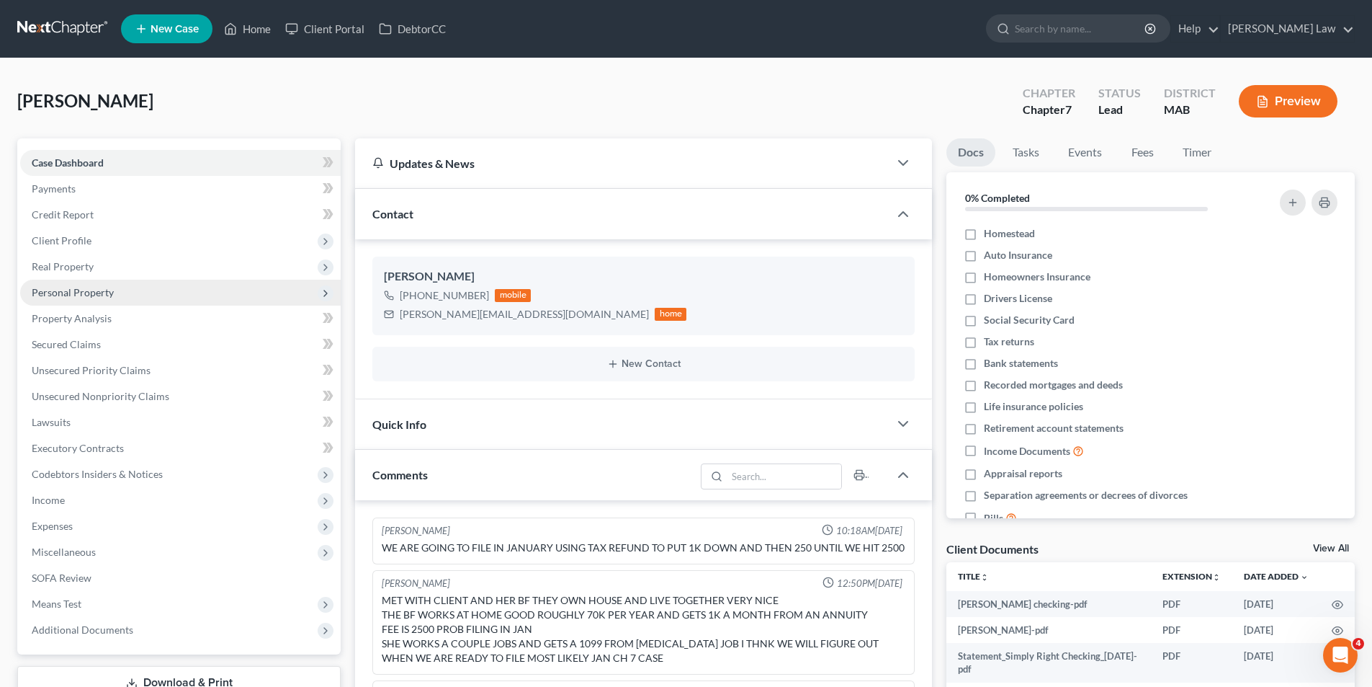
click at [97, 290] on span "Personal Property" at bounding box center [73, 292] width 82 height 12
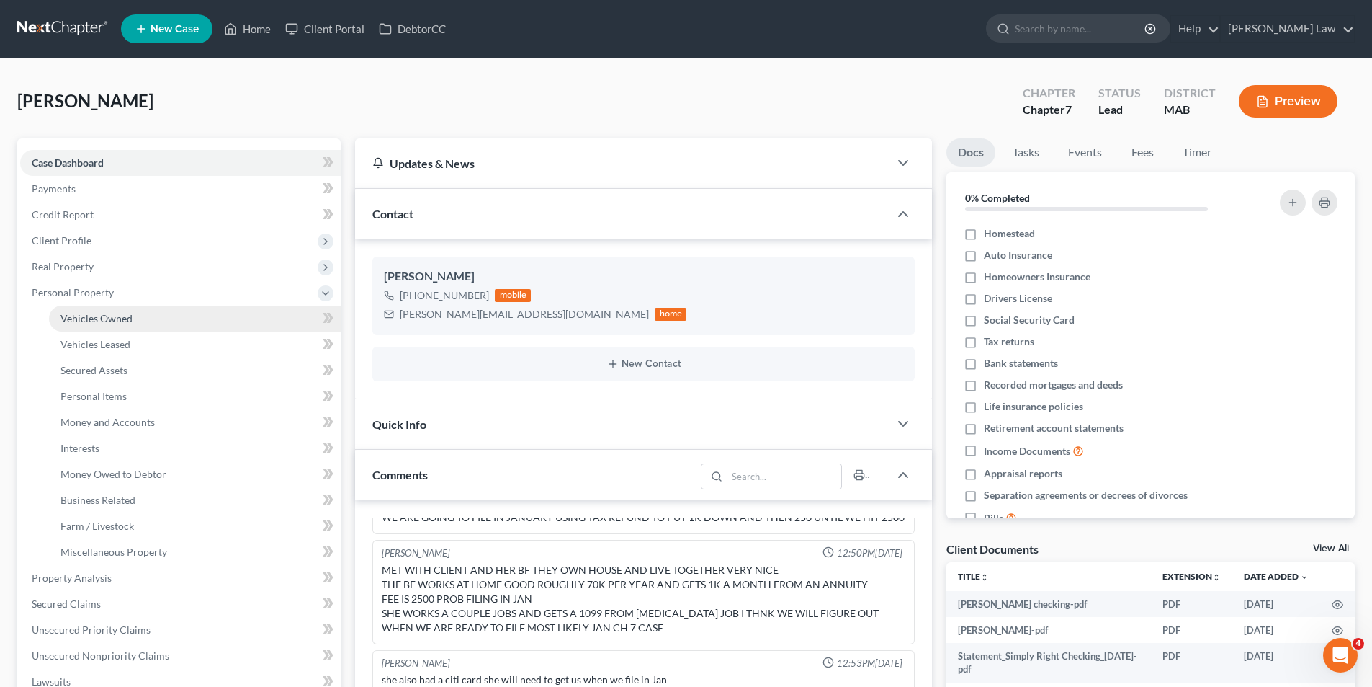
click at [85, 326] on link "Vehicles Owned" at bounding box center [195, 318] width 292 height 26
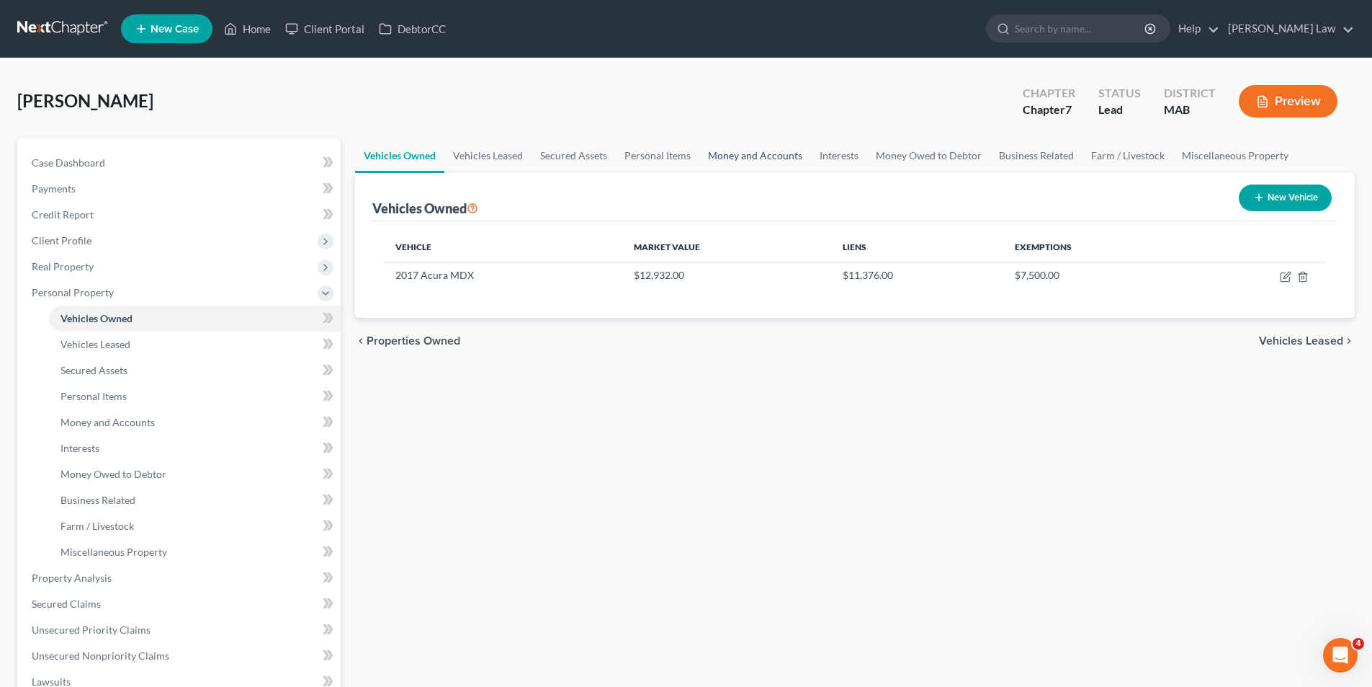
click at [805, 158] on link "Money and Accounts" at bounding box center [756, 155] width 112 height 35
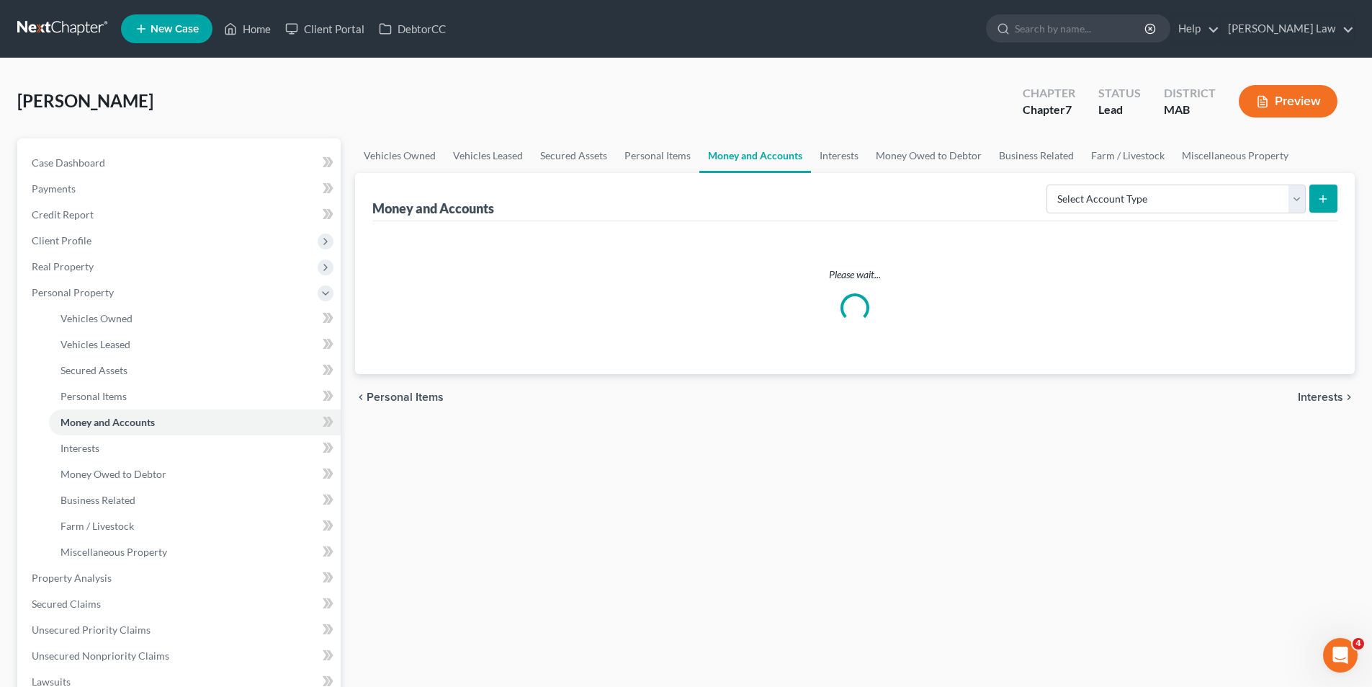
click at [562, 122] on div "Sevieri, Sarah Upgraded Chapter Chapter 7 Status Lead District MAB Preview" at bounding box center [686, 107] width 1338 height 63
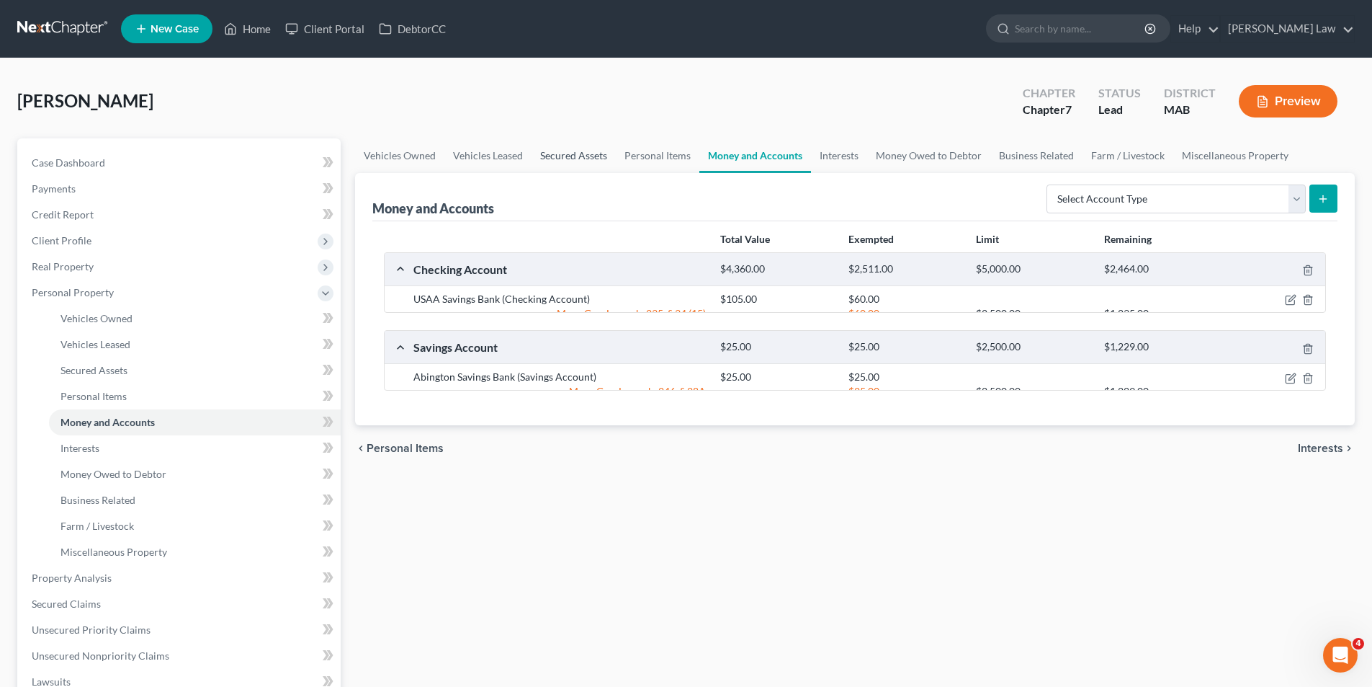
click at [605, 159] on link "Secured Assets" at bounding box center [574, 155] width 84 height 35
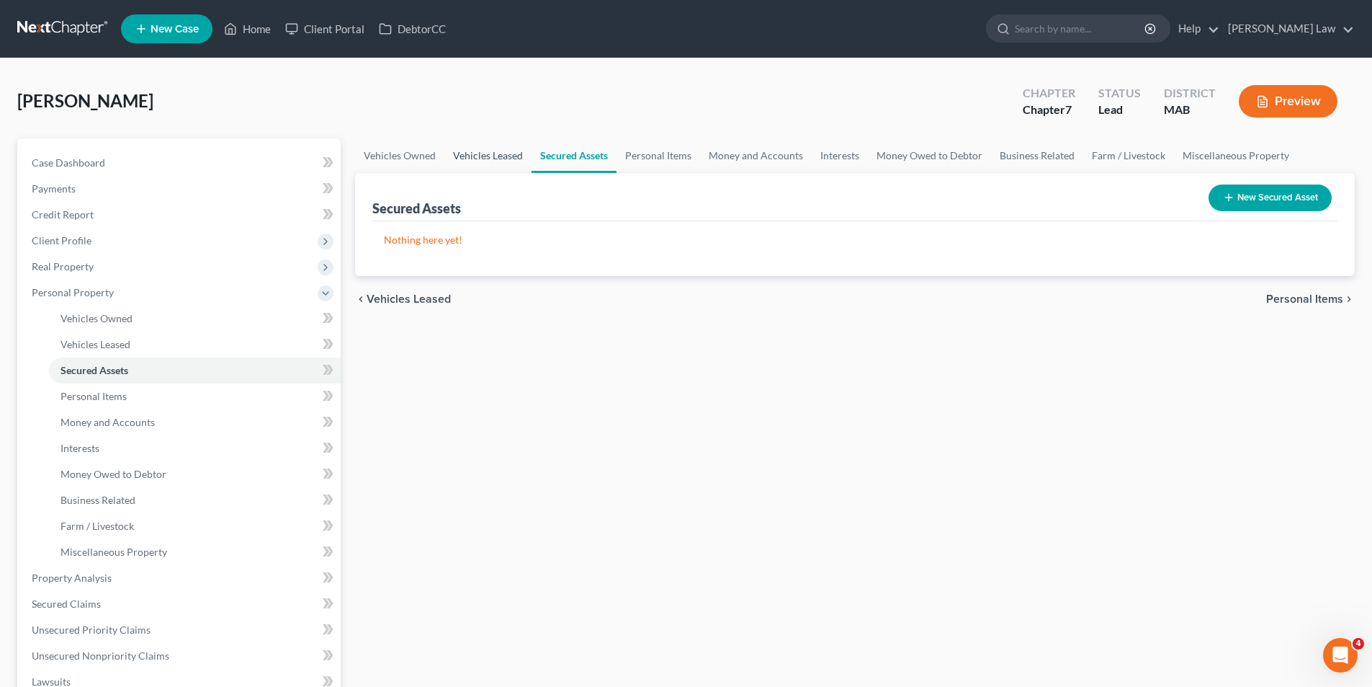
click at [500, 158] on link "Vehicles Leased" at bounding box center [488, 155] width 87 height 35
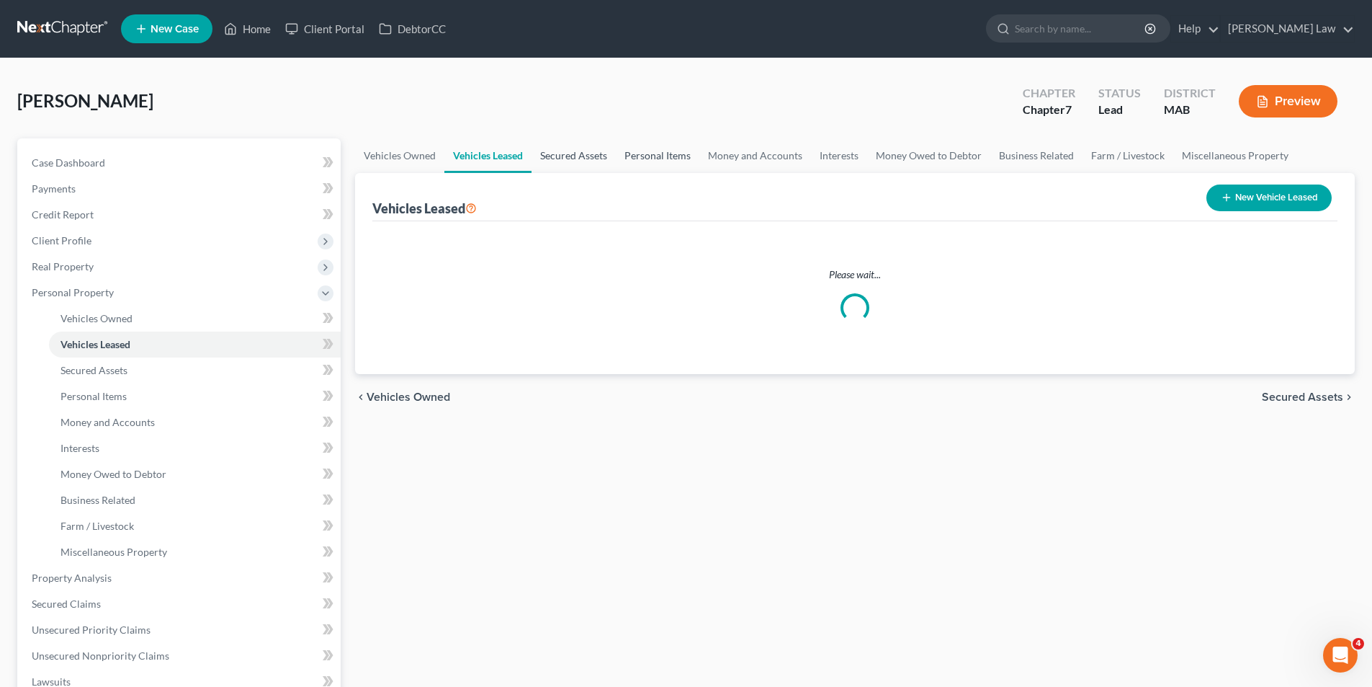
click at [607, 158] on link "Secured Assets" at bounding box center [574, 155] width 84 height 35
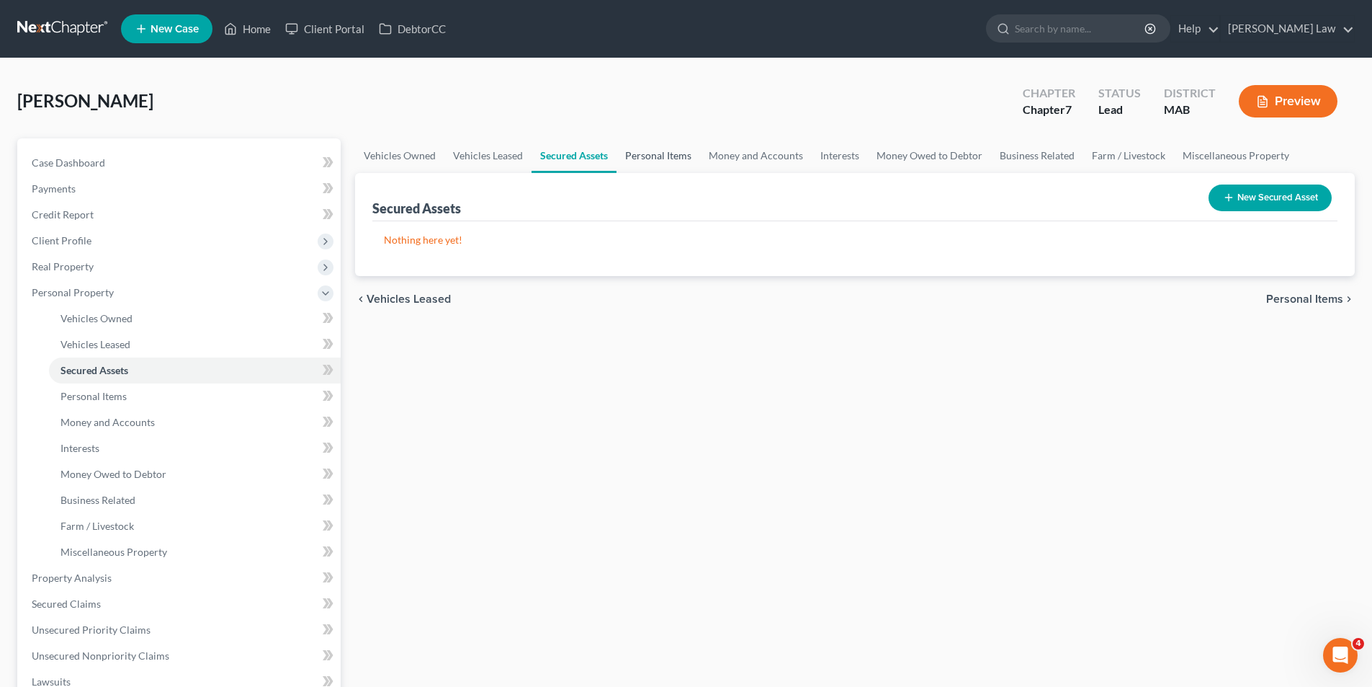
click at [656, 148] on link "Personal Items" at bounding box center [659, 155] width 84 height 35
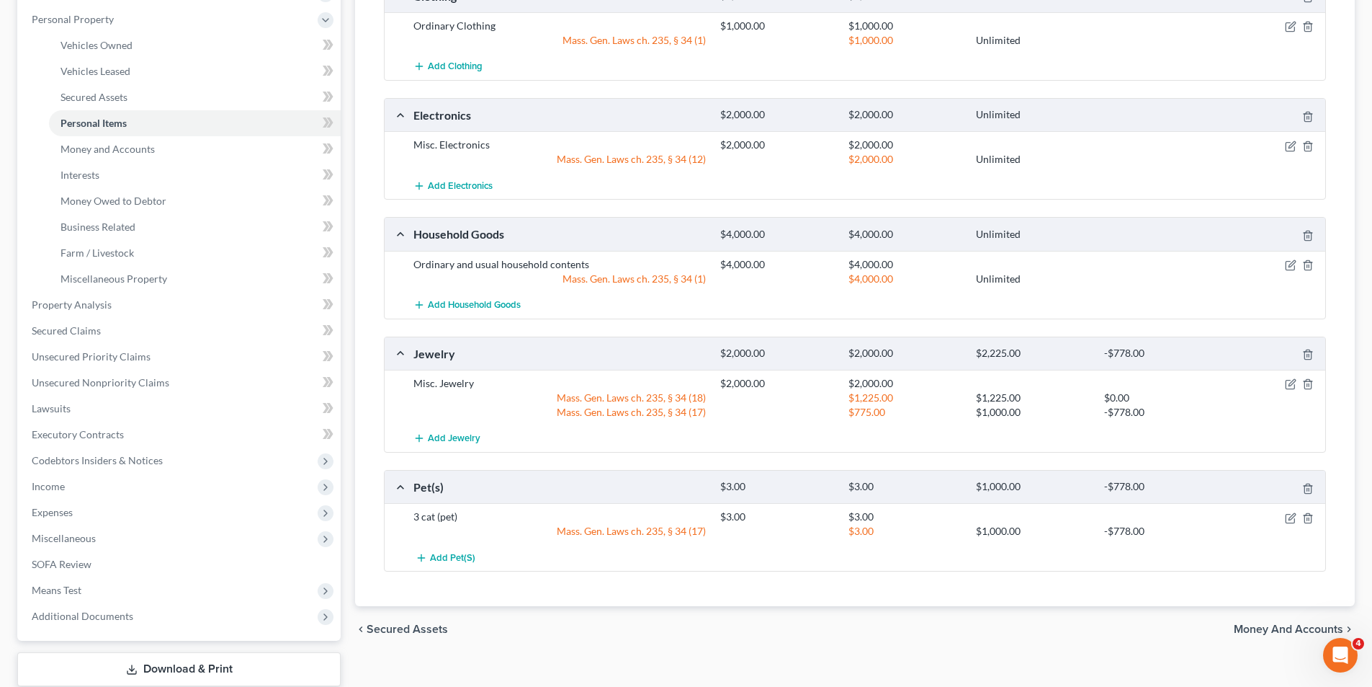
scroll to position [365, 0]
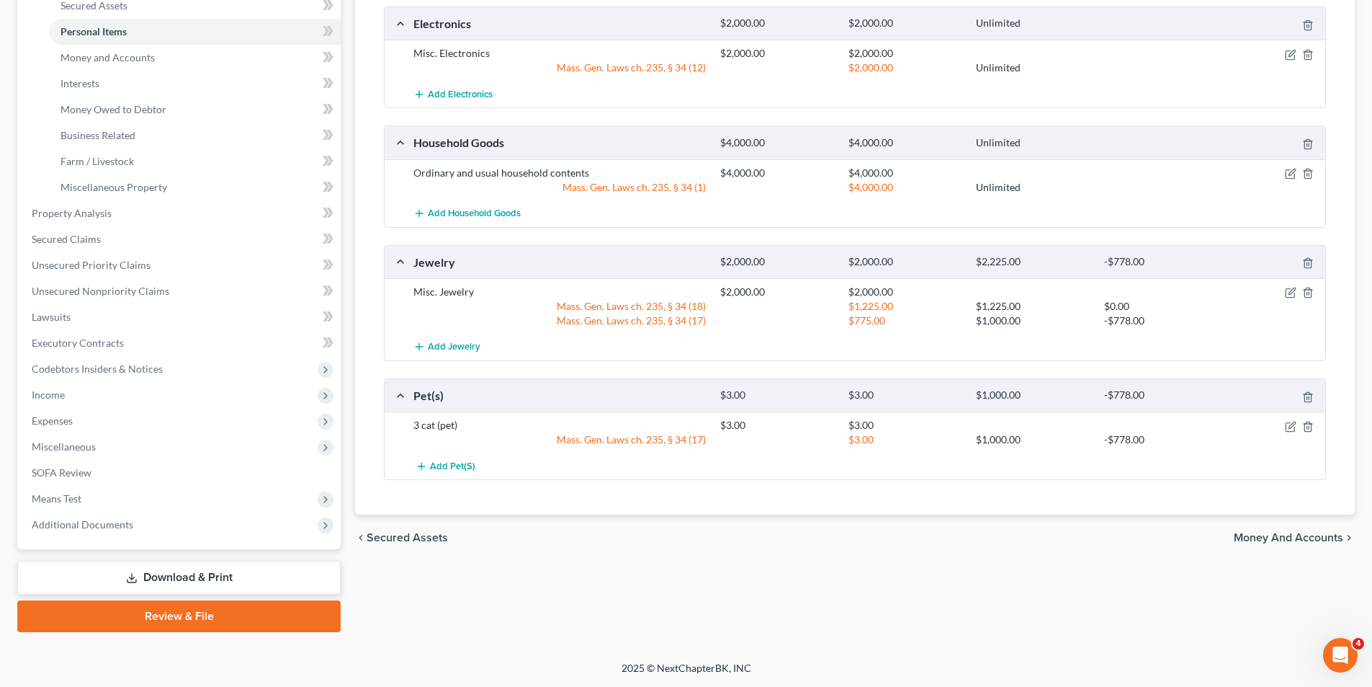
click at [630, 311] on div "Mass. Gen. Laws ch. 235, § 34 (18)" at bounding box center [559, 306] width 307 height 14
copy div "Mass. Gen. Laws ch. 235, § 34 (18)"
click at [599, 319] on div "Mass. Gen. Laws ch. 235, § 34 (17)" at bounding box center [559, 320] width 307 height 14
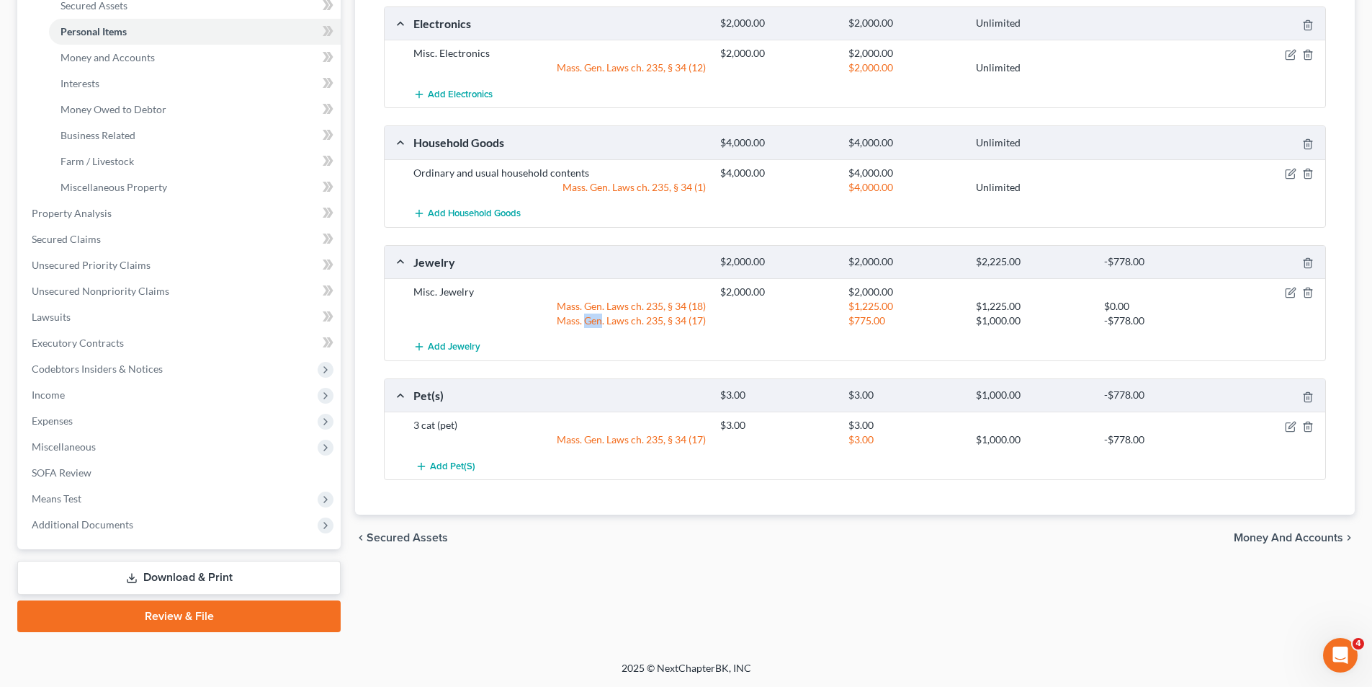
click at [599, 319] on div "Mass. Gen. Laws ch. 235, § 34 (17)" at bounding box center [559, 320] width 307 height 14
copy div "Mass. Gen. Laws ch. 235, § 34 (17)"
click at [540, 173] on div "Ordinary and usual household contents" at bounding box center [559, 173] width 307 height 14
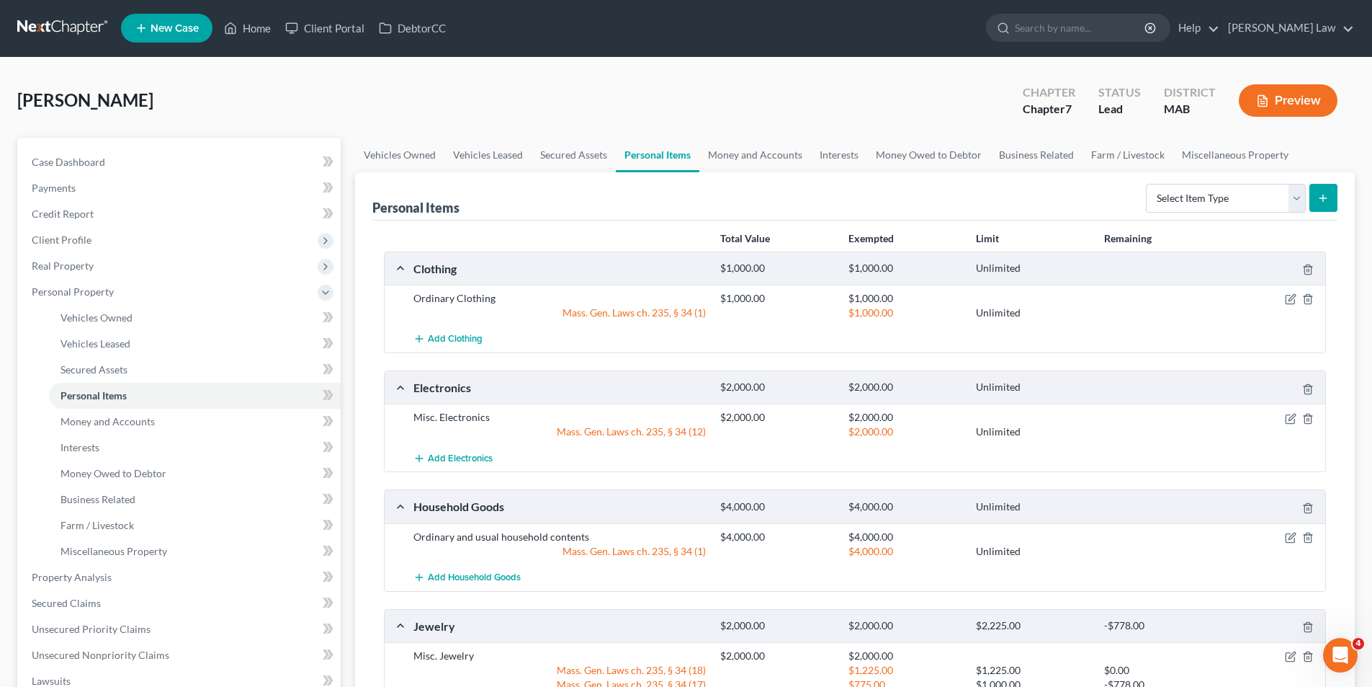
scroll to position [0, 0]
click at [739, 145] on link "Money and Accounts" at bounding box center [756, 155] width 112 height 35
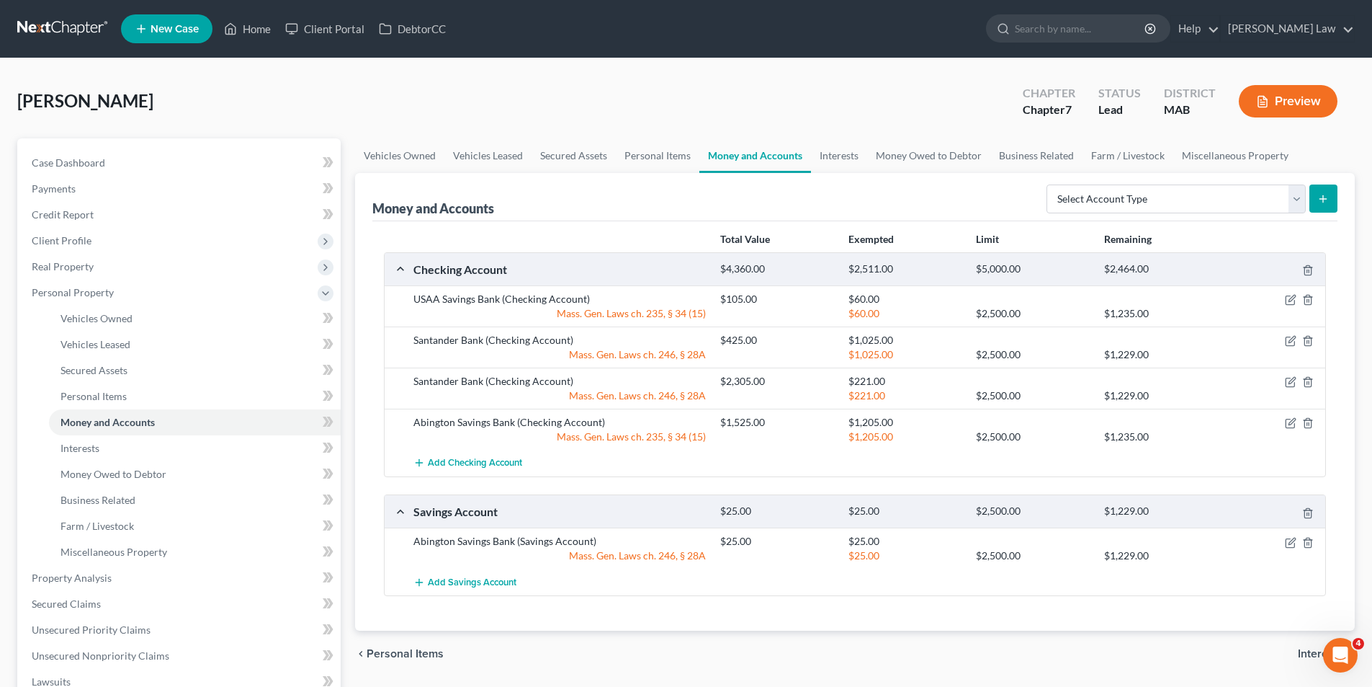
click at [669, 319] on div "Mass. Gen. Laws ch. 235, § 34 (15)" at bounding box center [559, 313] width 307 height 14
click at [669, 313] on div "Mass. Gen. Laws ch. 235, § 34 (15)" at bounding box center [559, 313] width 307 height 14
drag, startPoint x: 669, startPoint y: 313, endPoint x: 605, endPoint y: 317, distance: 63.5
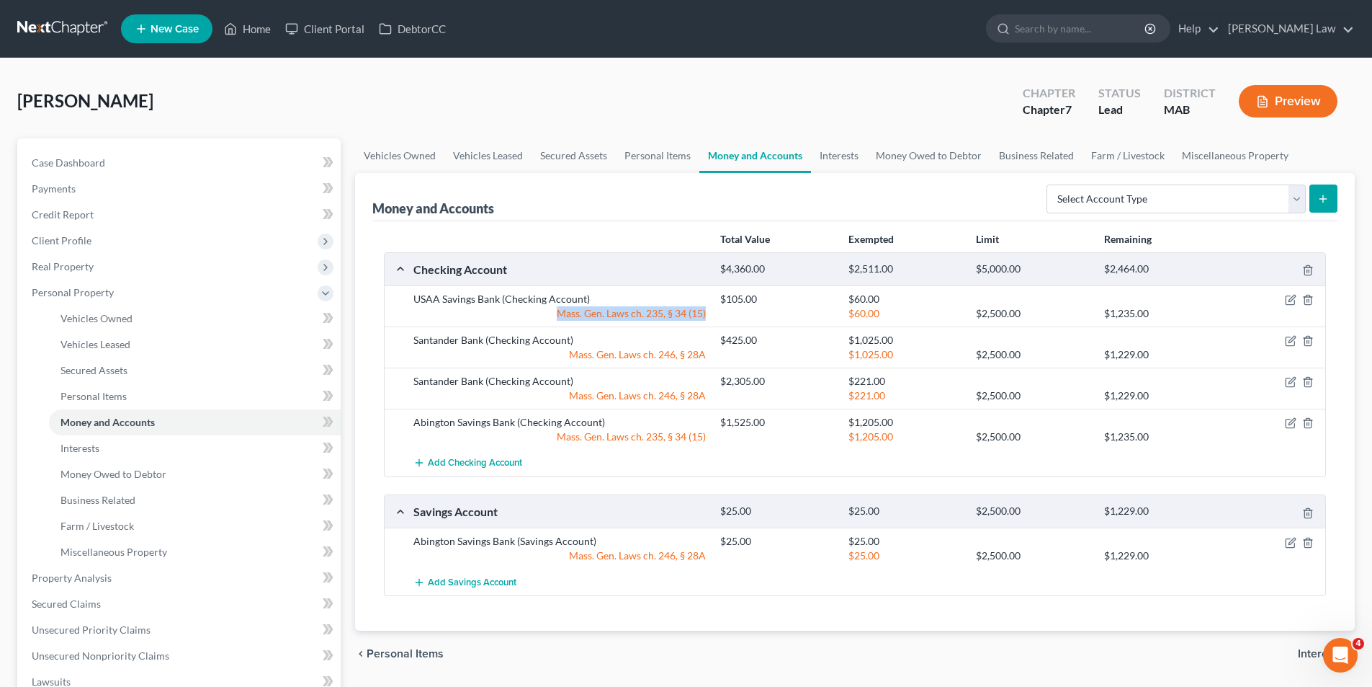
click at [605, 317] on div "Mass. Gen. Laws ch. 235, § 34 (15)" at bounding box center [559, 313] width 307 height 14
click at [605, 314] on div "Mass. Gen. Laws ch. 235, § 34 (15)" at bounding box center [559, 313] width 307 height 14
copy div "Mass. Gen. Laws ch. 235, § 34 (15)"
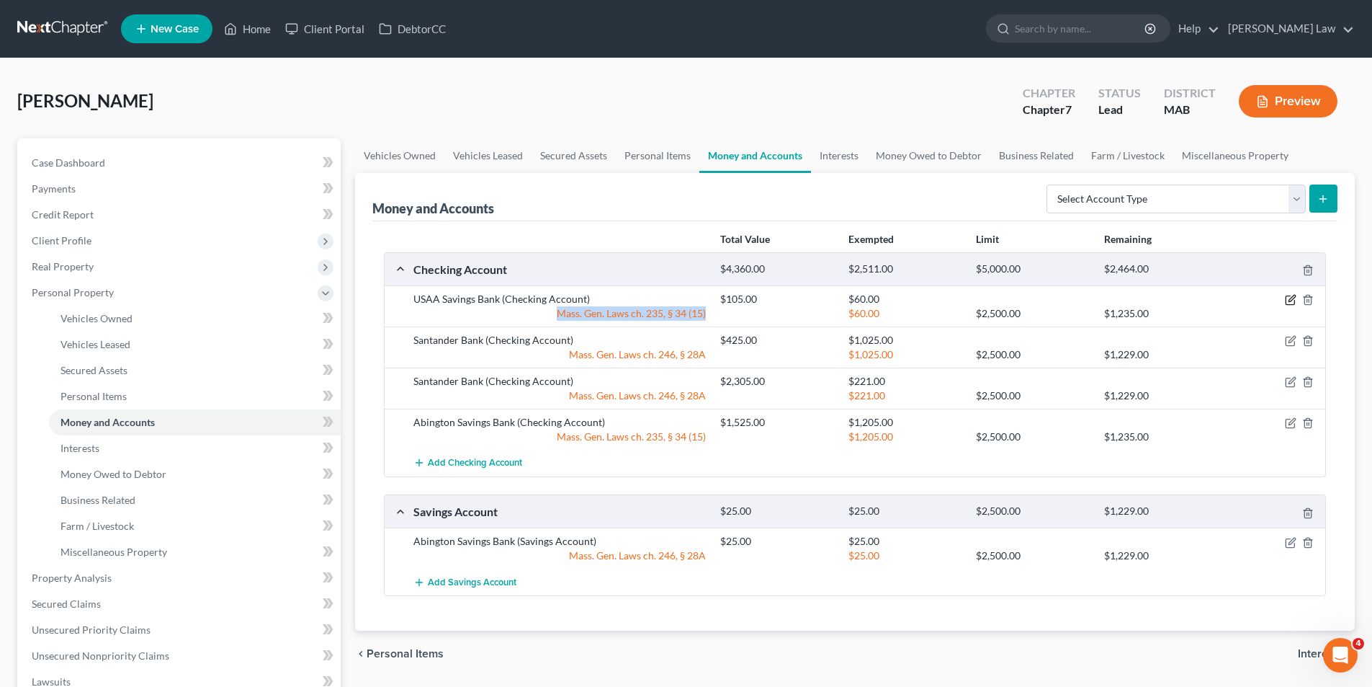
click at [1291, 300] on icon "button" at bounding box center [1291, 300] width 12 height 12
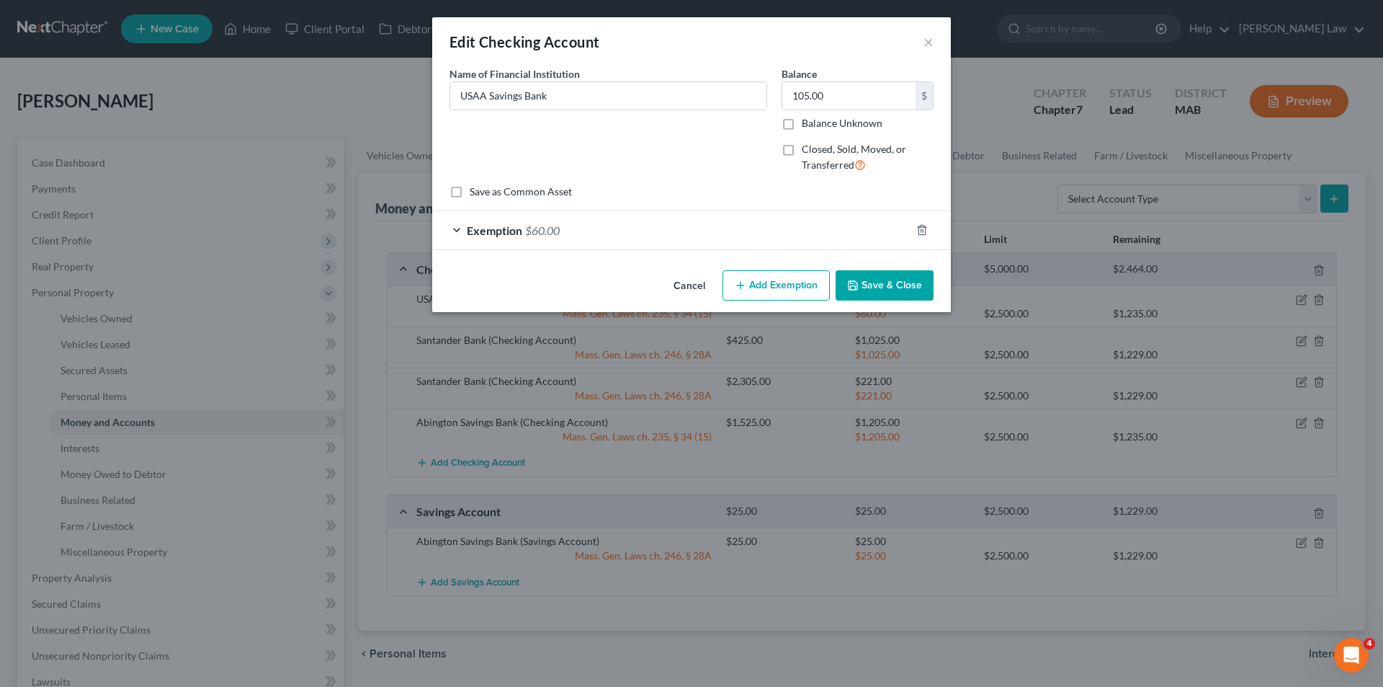
click at [573, 232] on div "Exemption $60.00" at bounding box center [671, 230] width 478 height 38
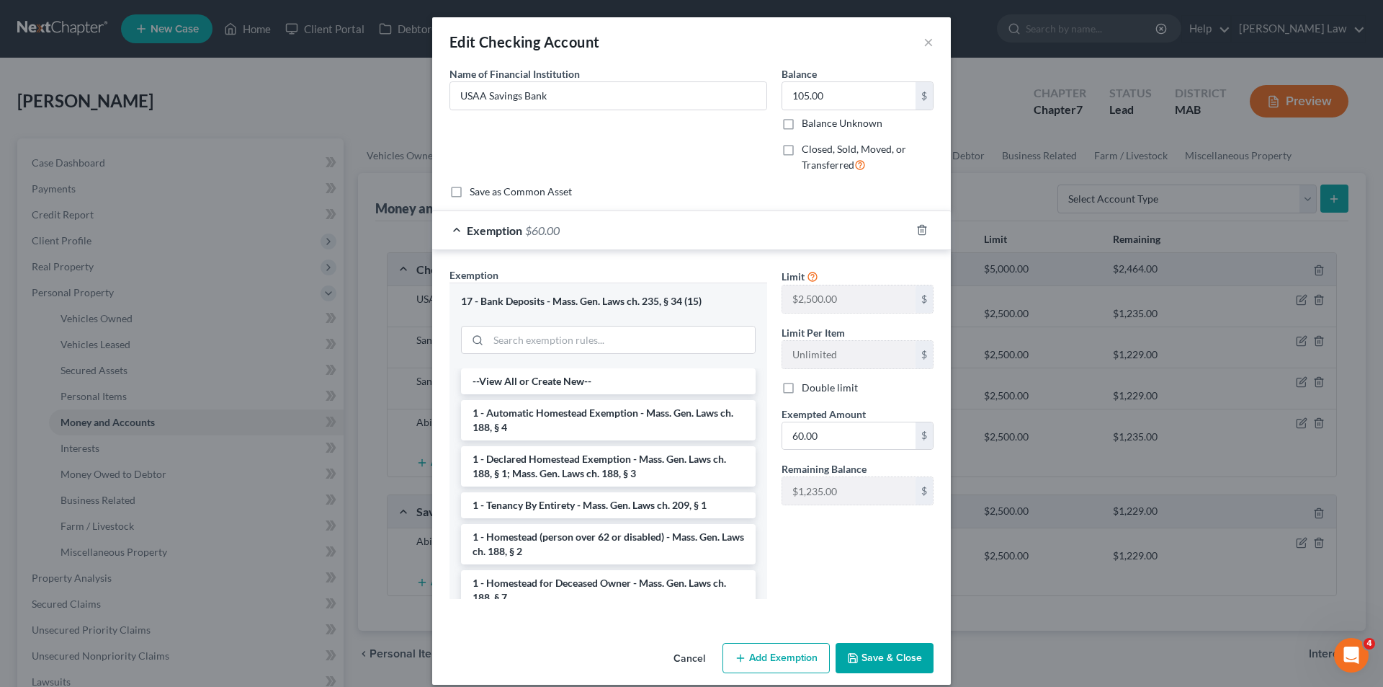
click at [573, 232] on div "Exemption $60.00" at bounding box center [671, 230] width 478 height 38
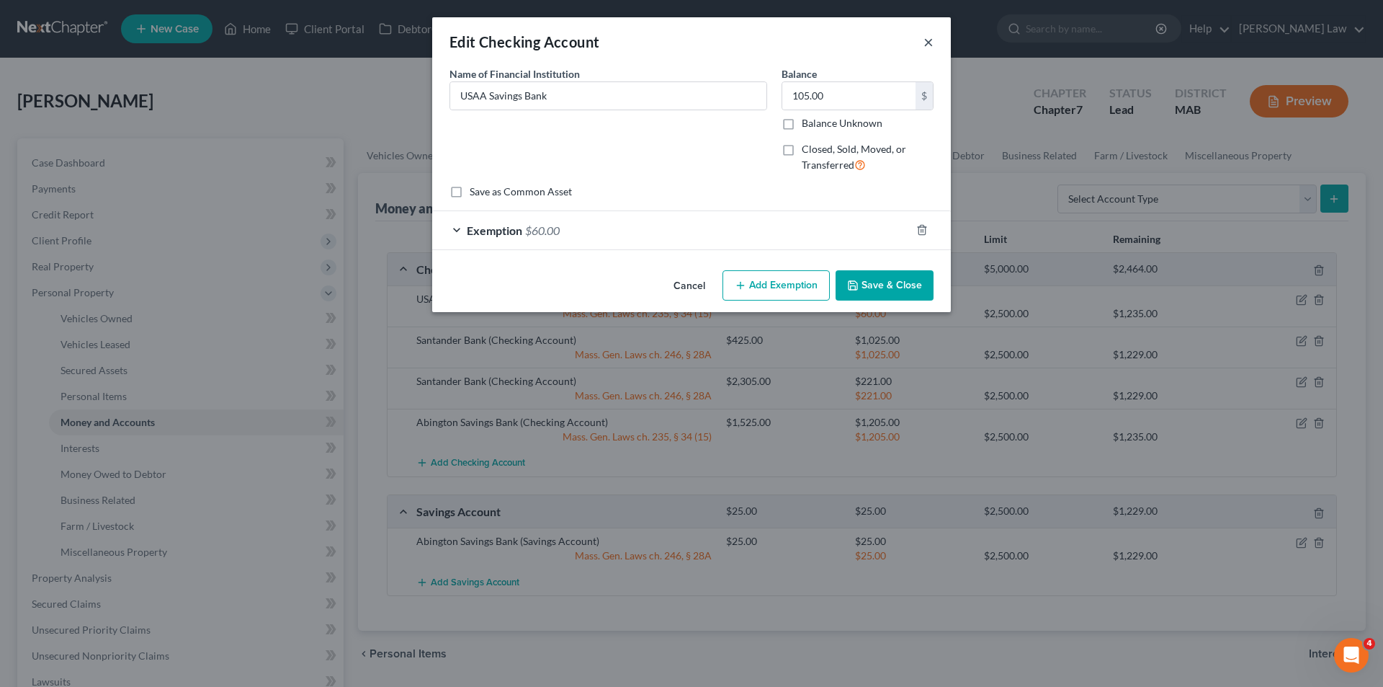
click at [929, 45] on button "×" at bounding box center [929, 41] width 10 height 17
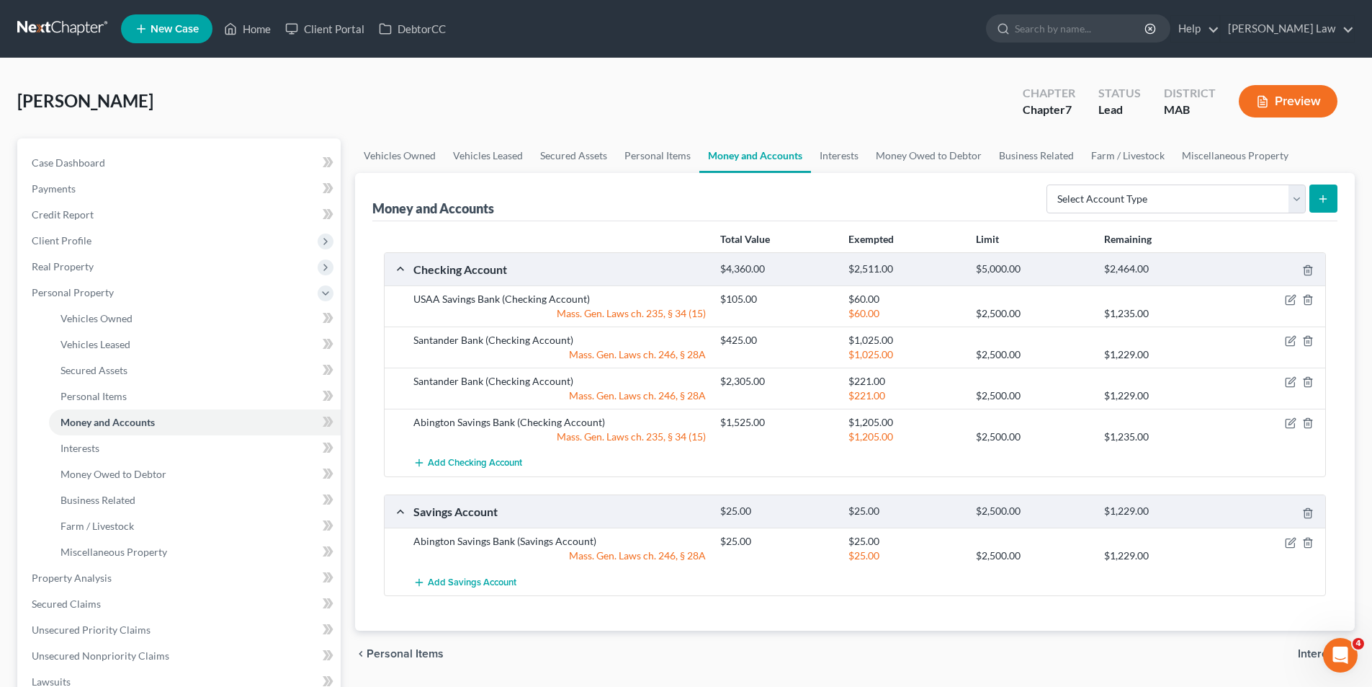
click at [669, 354] on div "Mass. Gen. Laws ch. 246, § 28A" at bounding box center [559, 354] width 307 height 14
copy div "Mass. Gen. Laws ch. 246, § 28A"
click at [653, 392] on div "Mass. Gen. Laws ch. 246, § 28A" at bounding box center [559, 395] width 307 height 14
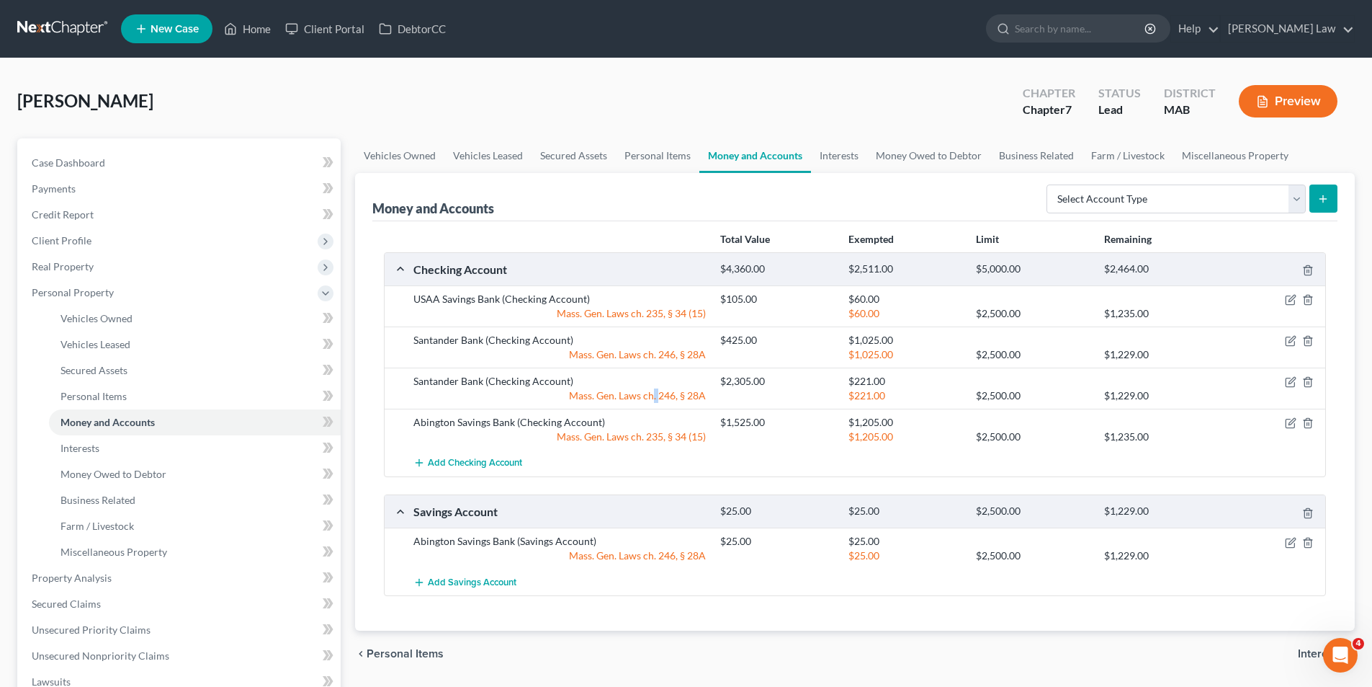
click at [653, 392] on div "Mass. Gen. Laws ch. 246, § 28A" at bounding box center [559, 395] width 307 height 14
copy div "Mass. Gen. Laws ch. 246, § 28A"
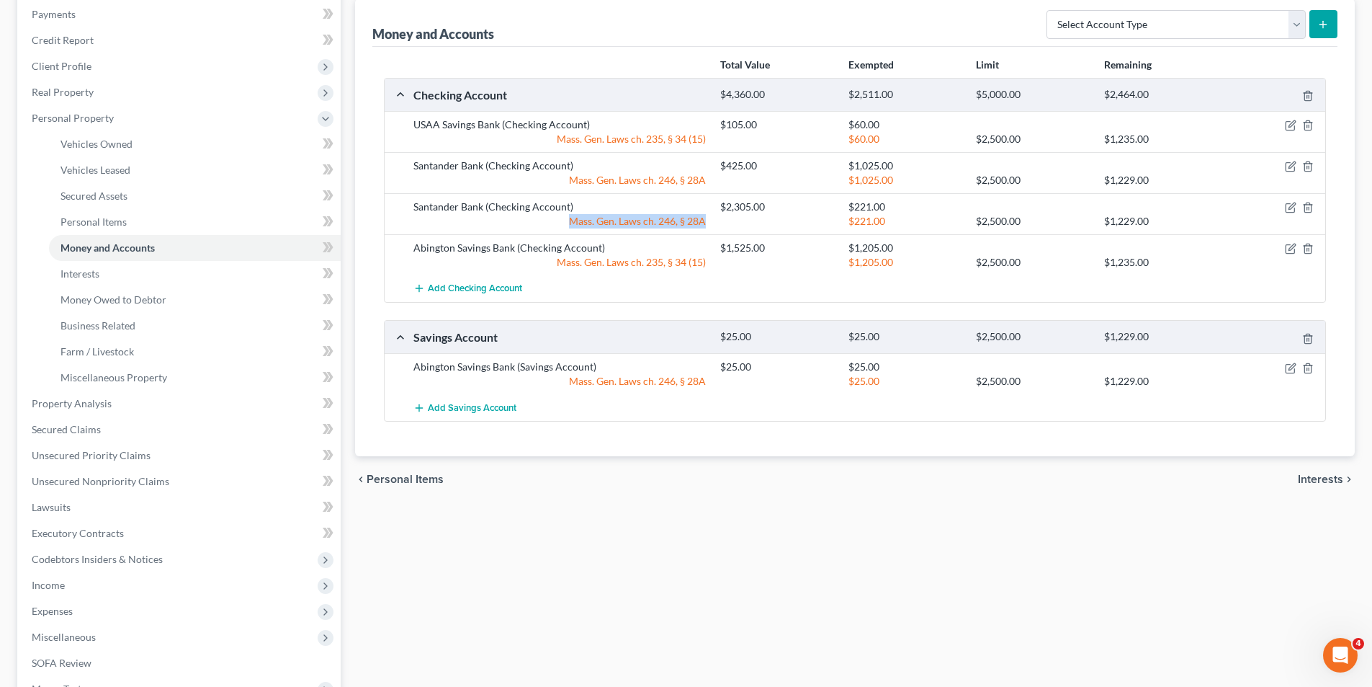
scroll to position [216, 0]
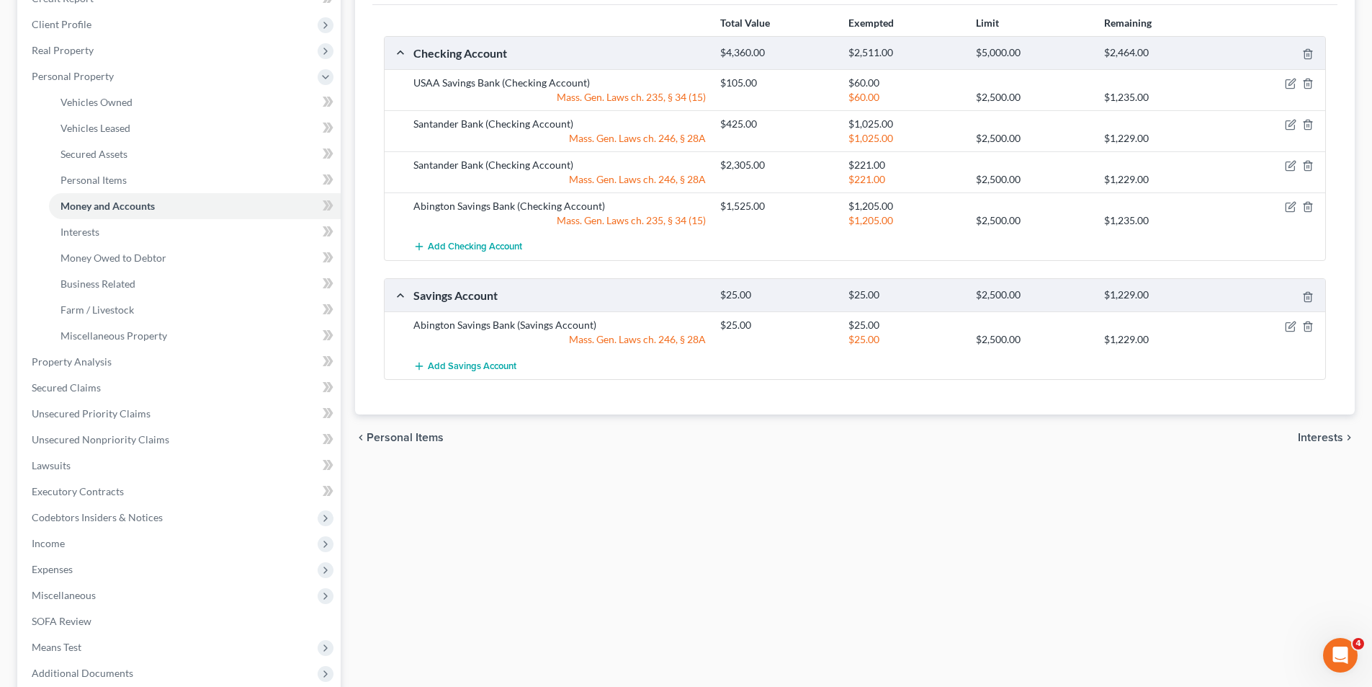
click at [642, 336] on div "Mass. Gen. Laws ch. 246, § 28A" at bounding box center [559, 339] width 307 height 14
copy div "Mass. Gen. Laws ch. 246, § 28A"
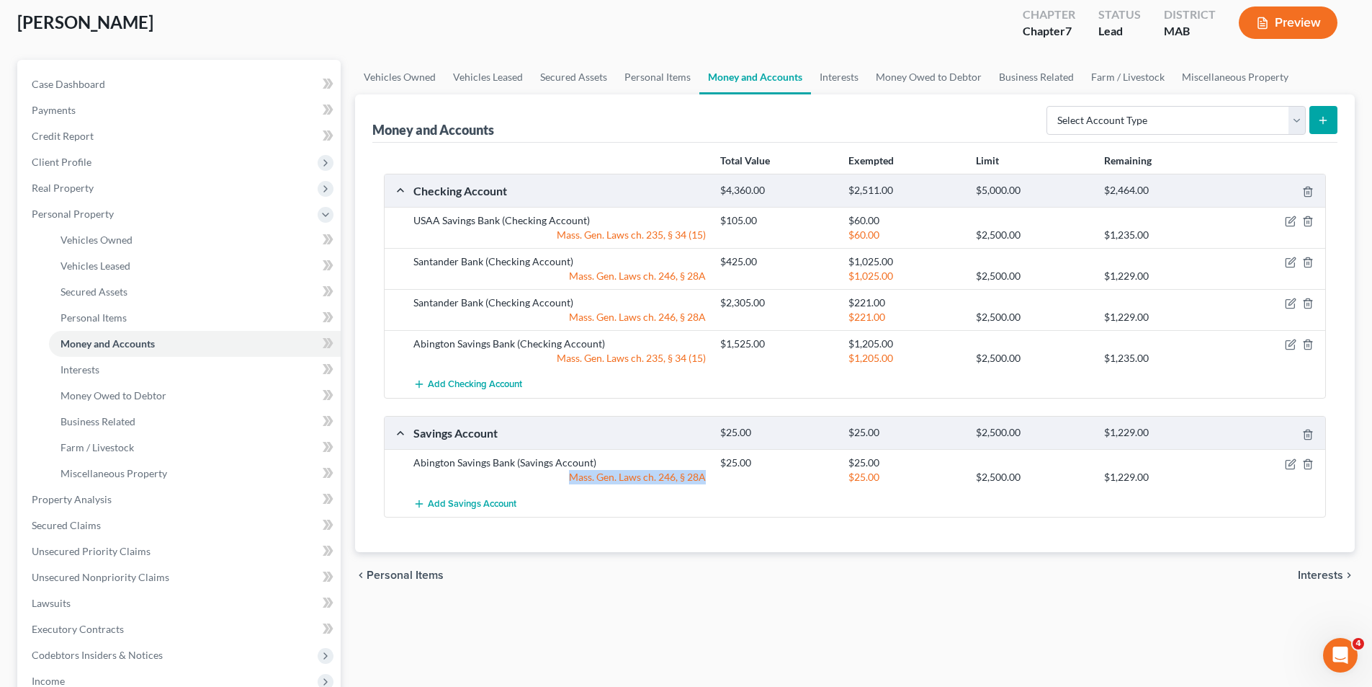
scroll to position [0, 0]
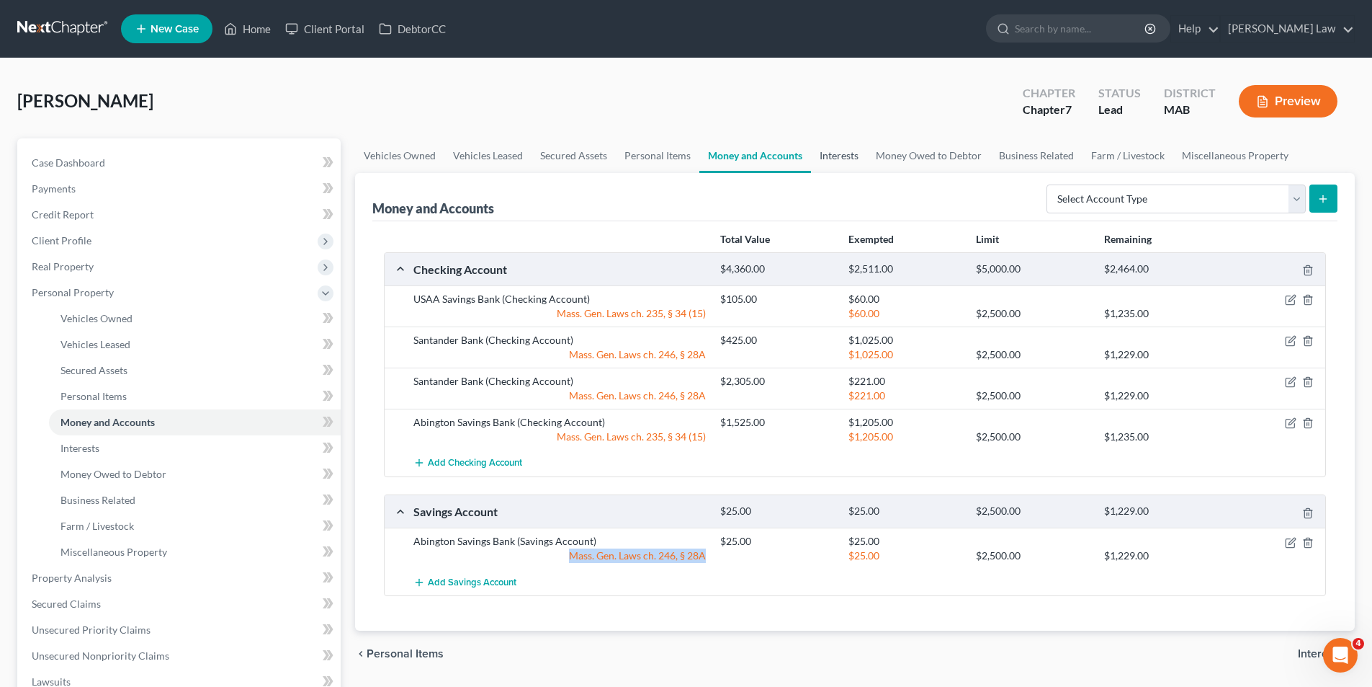
click at [848, 164] on link "Interests" at bounding box center [839, 155] width 56 height 35
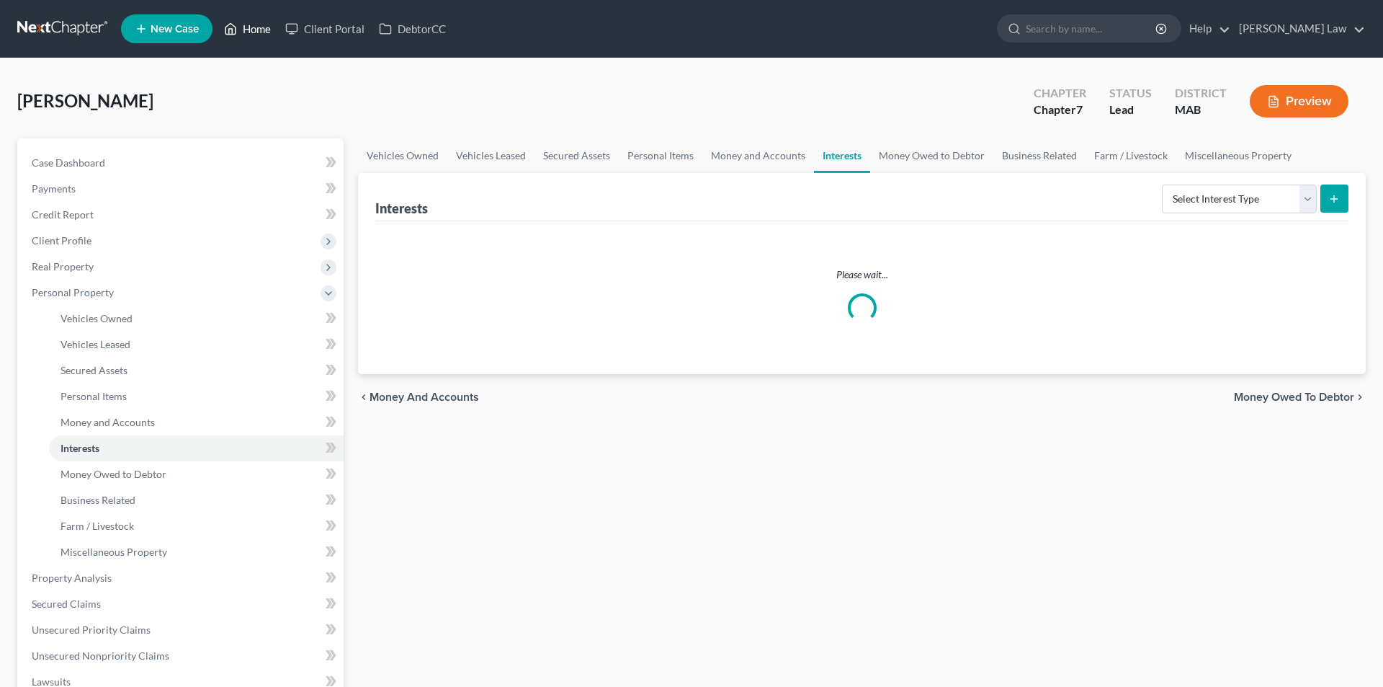
click at [252, 22] on link "Home" at bounding box center [247, 29] width 61 height 26
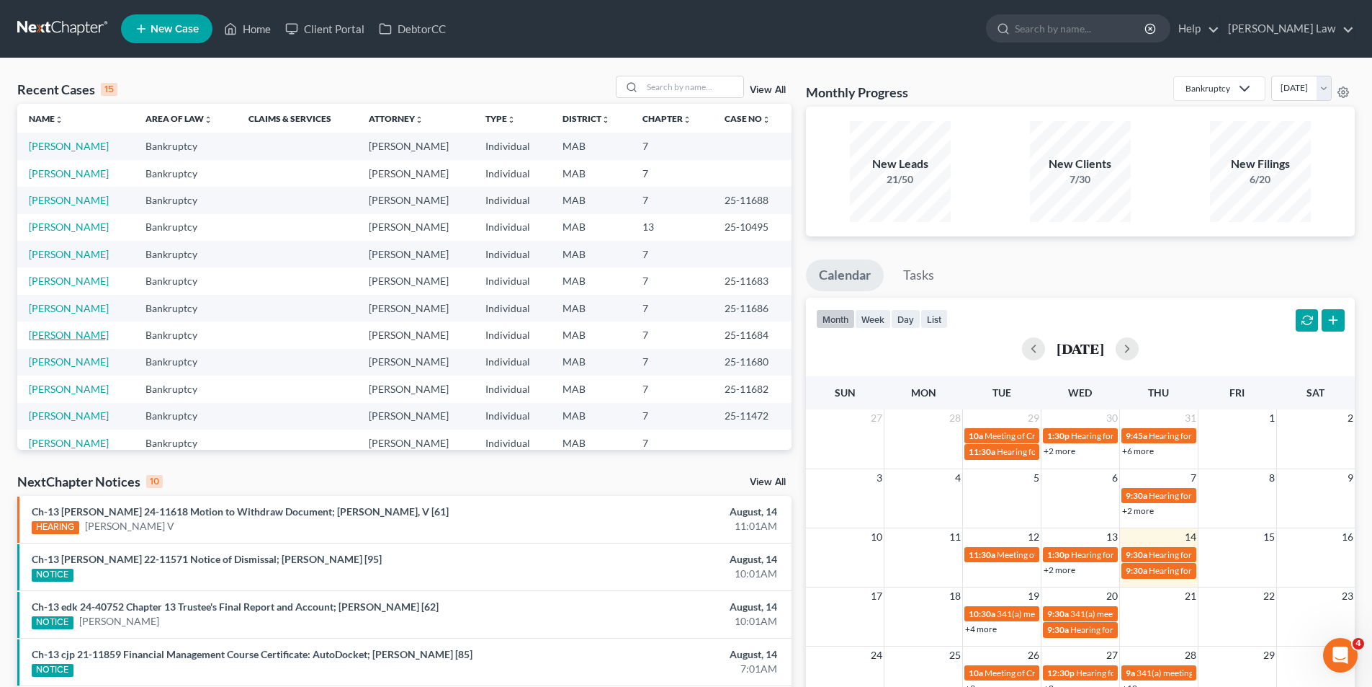
click at [53, 330] on link "[PERSON_NAME]" at bounding box center [69, 335] width 80 height 12
select select "3"
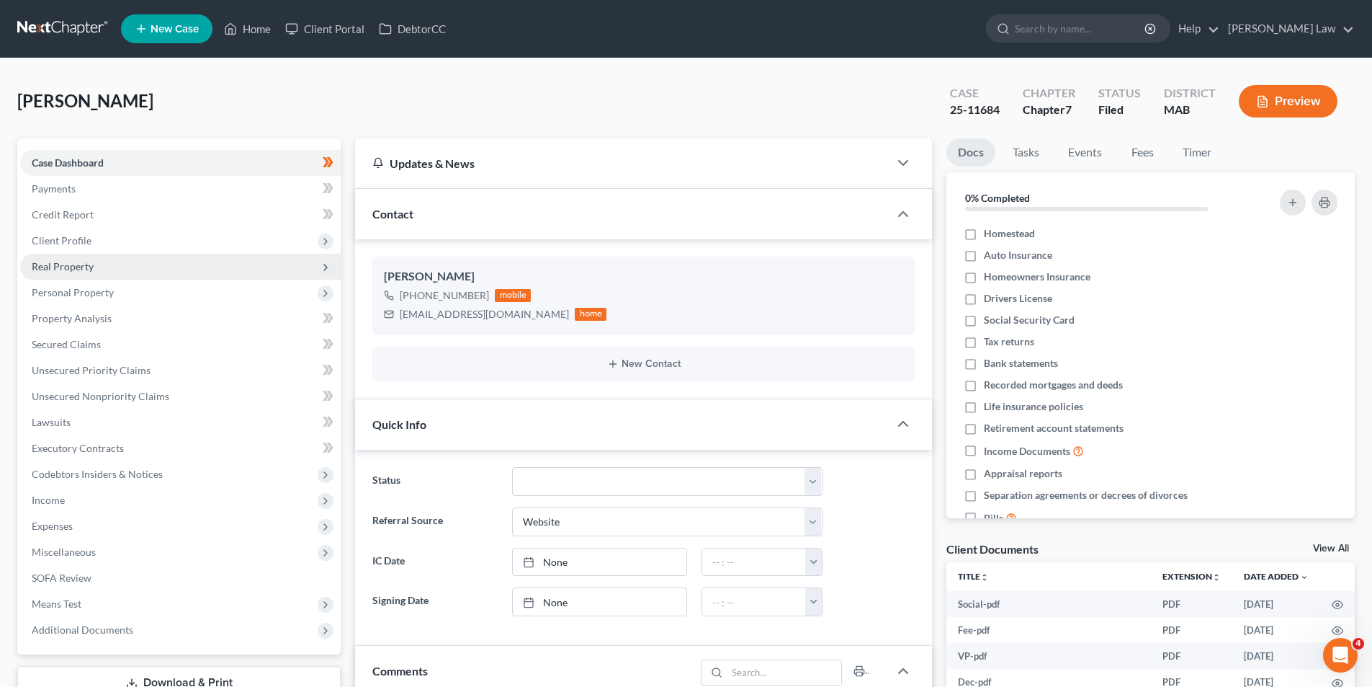
scroll to position [94, 0]
click at [66, 287] on span "Personal Property" at bounding box center [73, 292] width 82 height 12
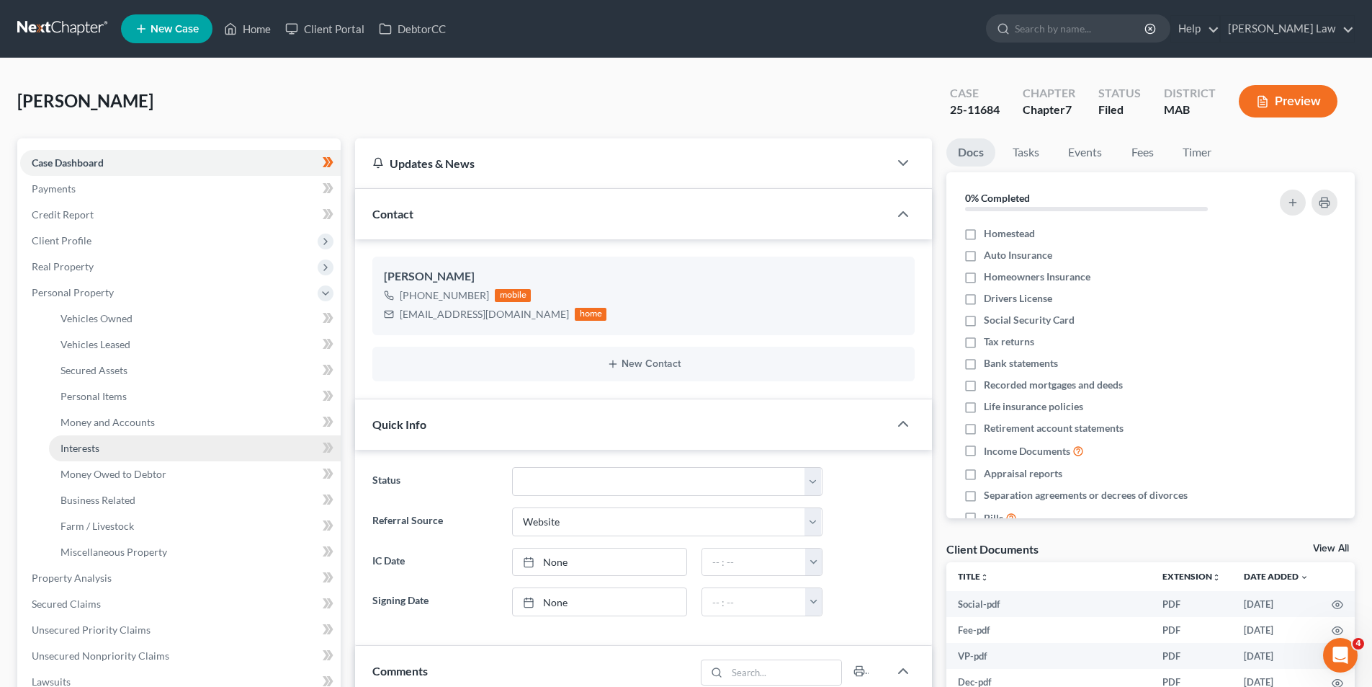
click at [89, 455] on link "Interests" at bounding box center [195, 448] width 292 height 26
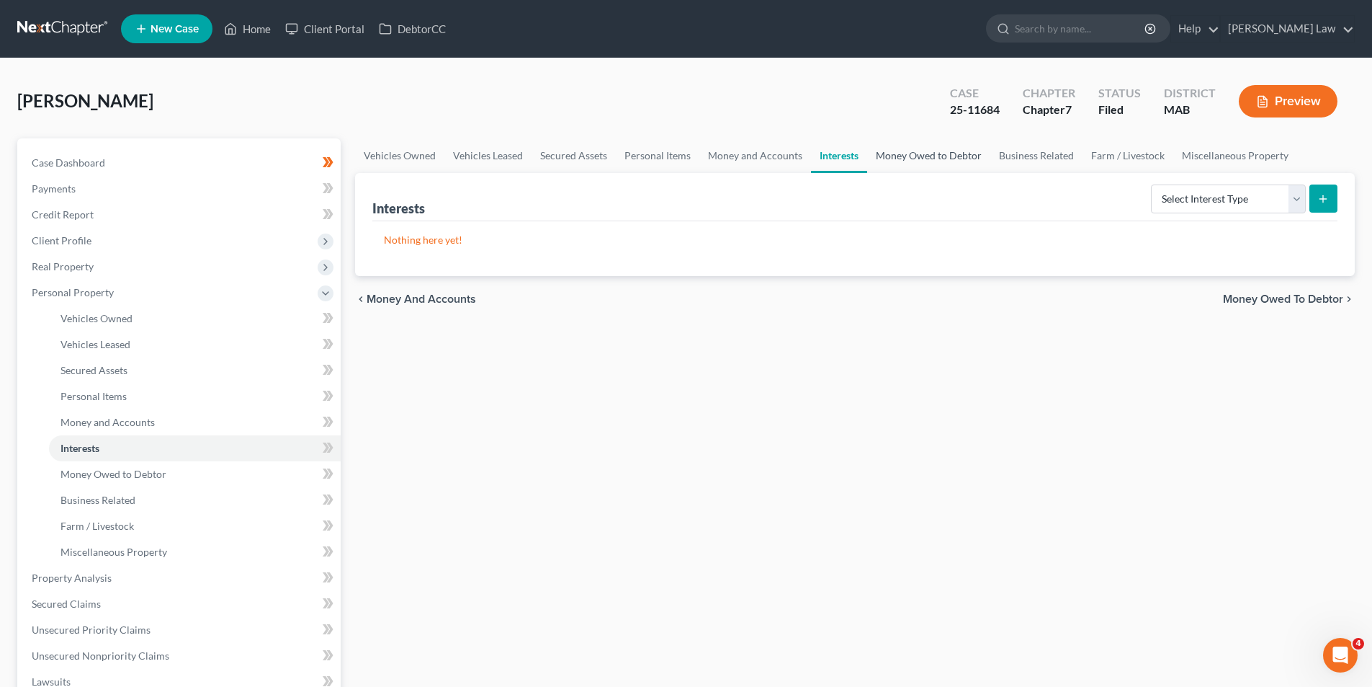
click at [940, 152] on link "Money Owed to Debtor" at bounding box center [928, 155] width 123 height 35
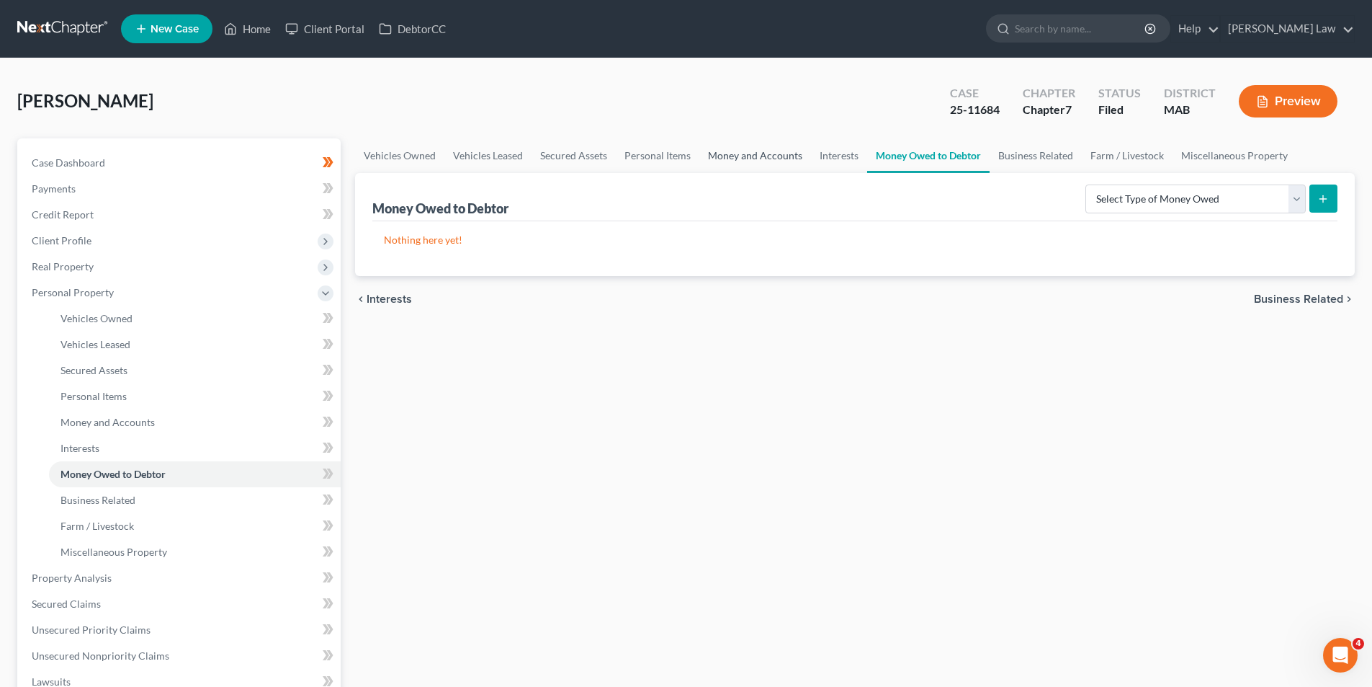
click at [799, 151] on link "Money and Accounts" at bounding box center [756, 155] width 112 height 35
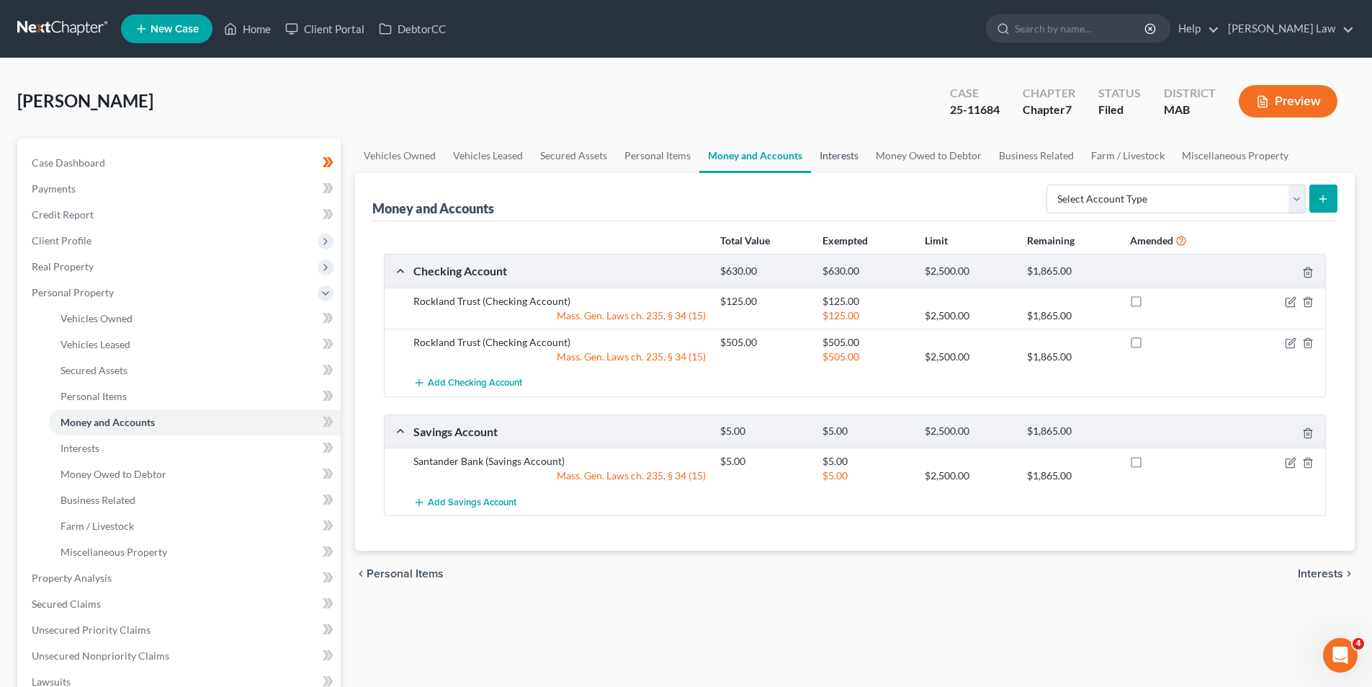
click at [831, 156] on link "Interests" at bounding box center [839, 155] width 56 height 35
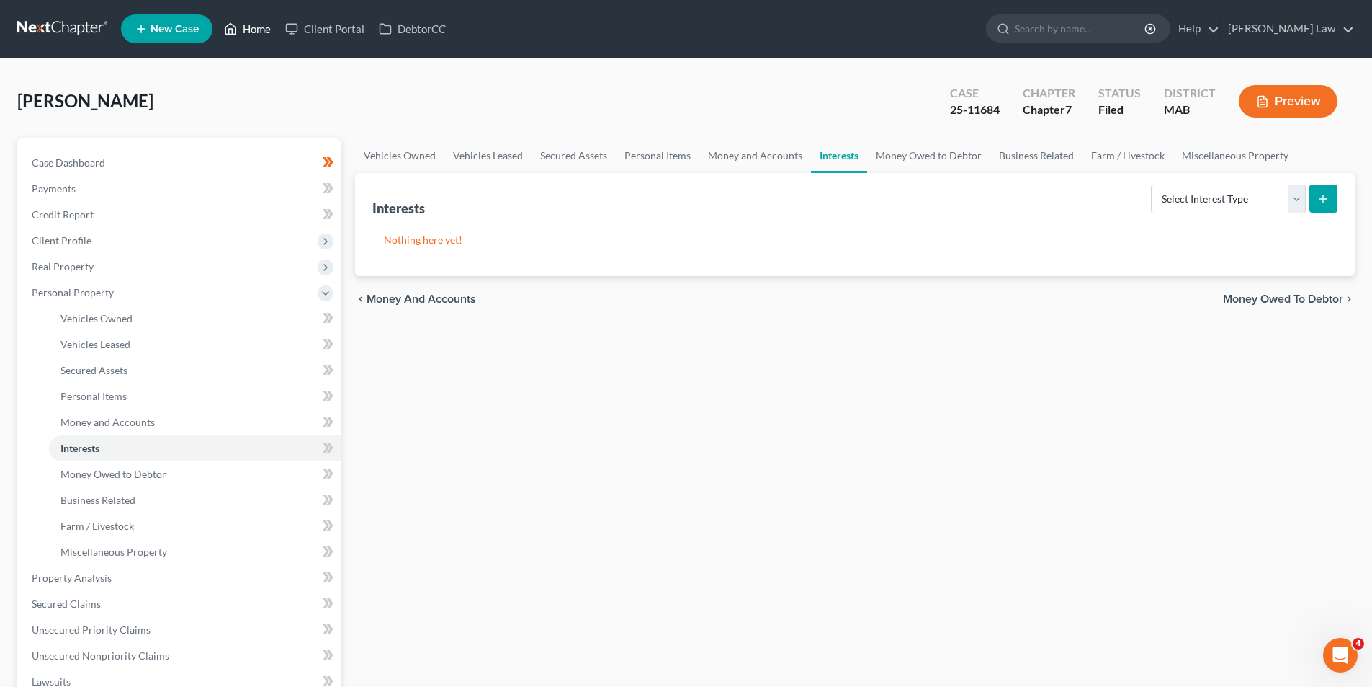
click at [233, 17] on link "Home" at bounding box center [247, 29] width 61 height 26
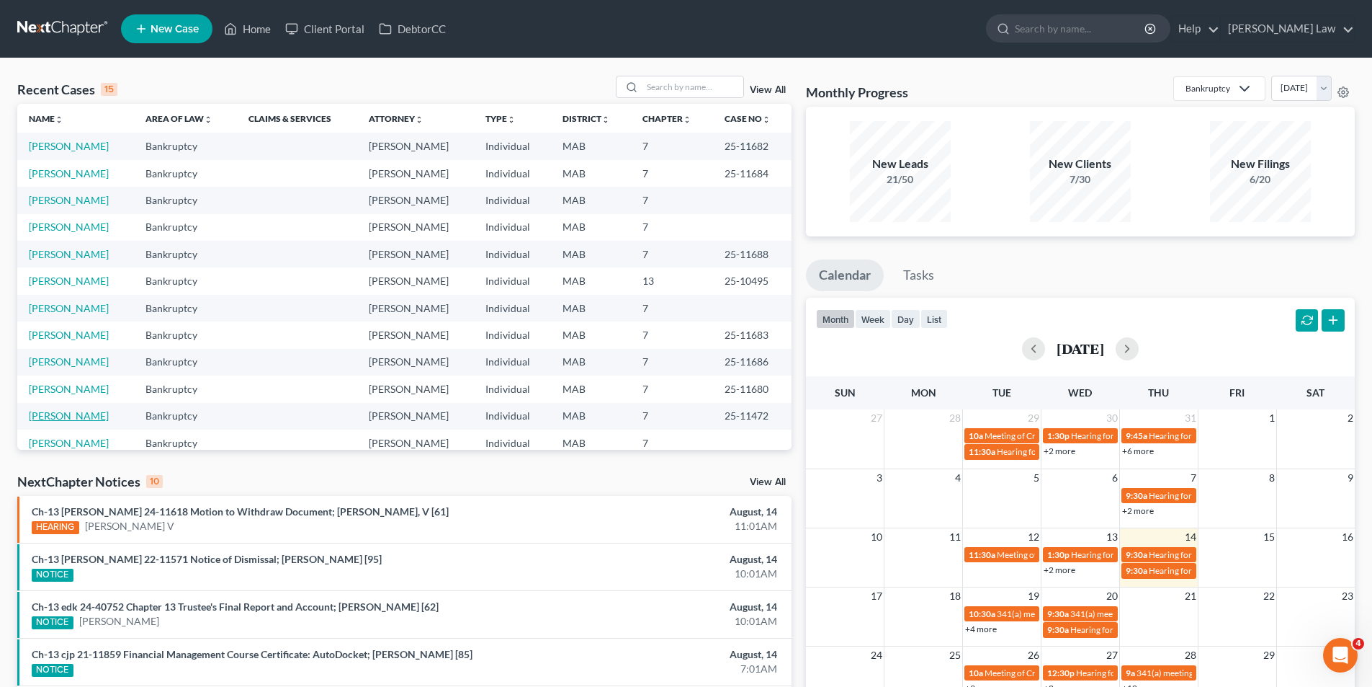
click at [66, 414] on link "[PERSON_NAME]" at bounding box center [69, 415] width 80 height 12
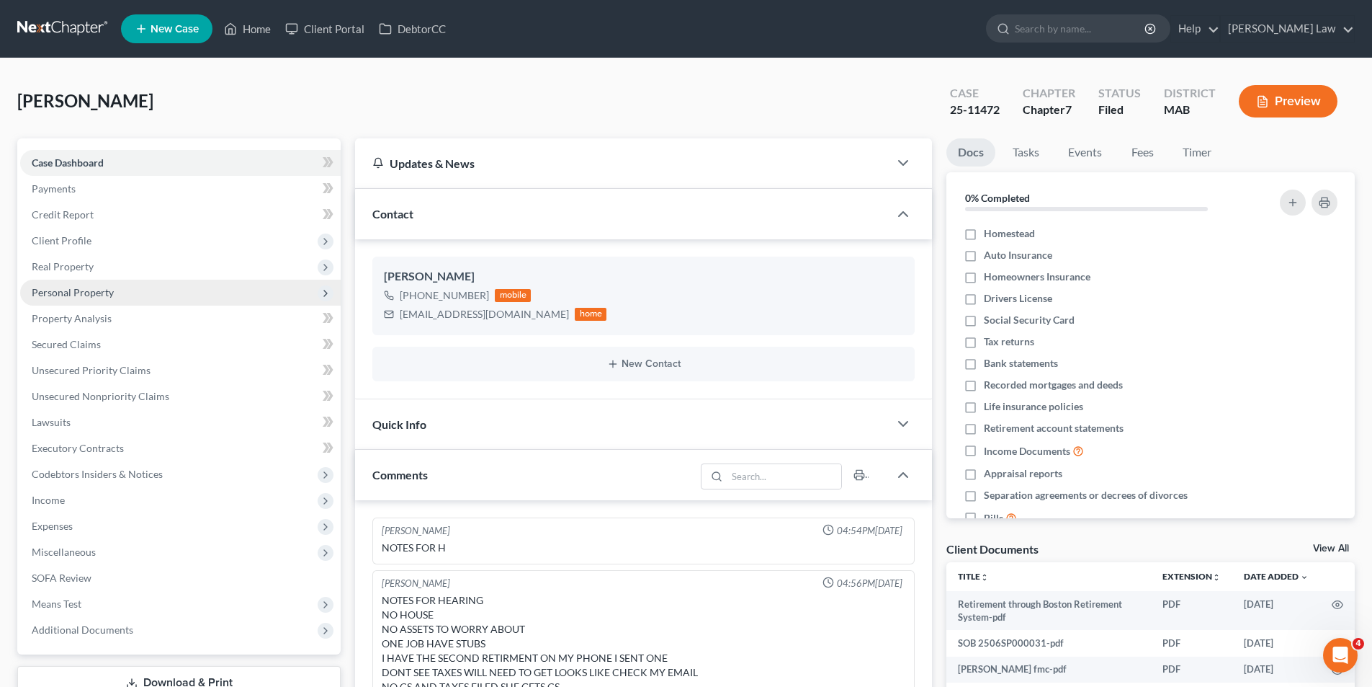
click at [81, 283] on span "Personal Property" at bounding box center [180, 293] width 321 height 26
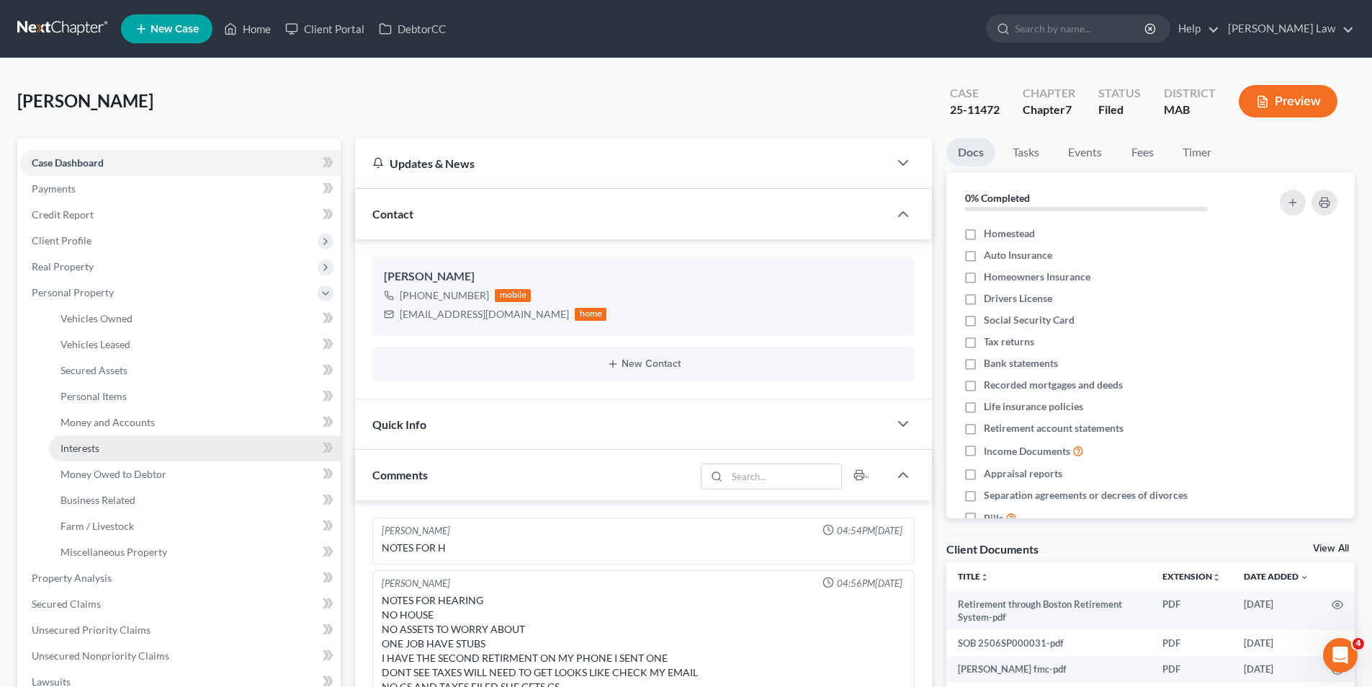
click at [94, 447] on span "Interests" at bounding box center [80, 448] width 39 height 12
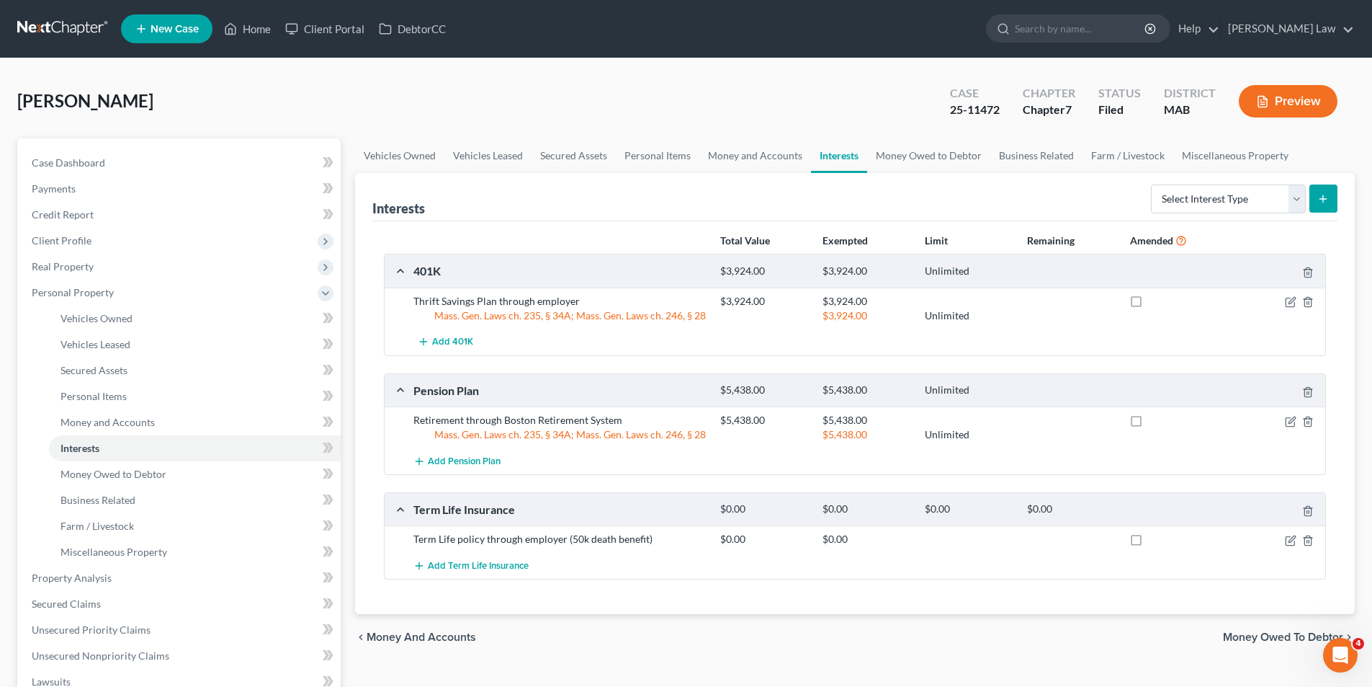
click at [597, 315] on div "Mass. Gen. Laws ch. 235, § 34A; Mass. Gen. Laws ch. 246, § 28" at bounding box center [559, 315] width 307 height 14
copy div "Mass. Gen. Laws ch. 235, § 34A; Mass. Gen. Laws ch. 246, § 28"
click at [586, 541] on div "Term Life policy through employer (50k death benefit)" at bounding box center [559, 539] width 307 height 14
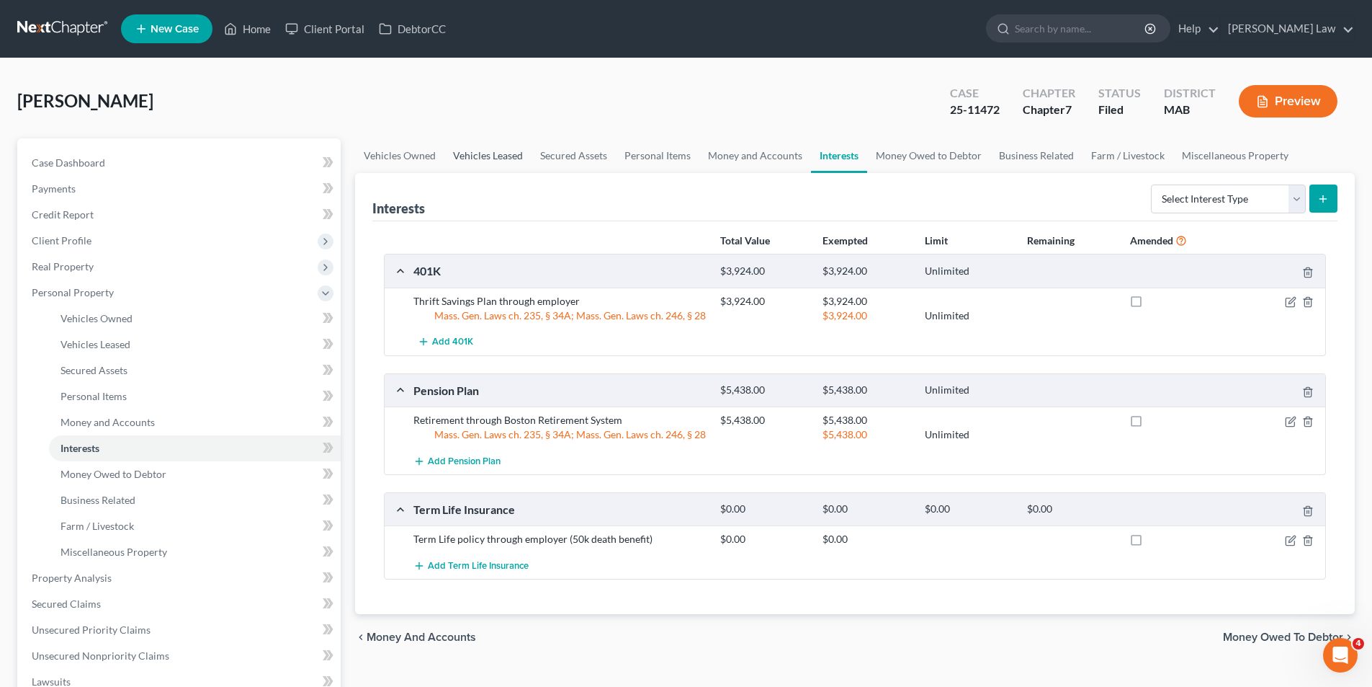
click at [481, 151] on link "Vehicles Leased" at bounding box center [488, 155] width 87 height 35
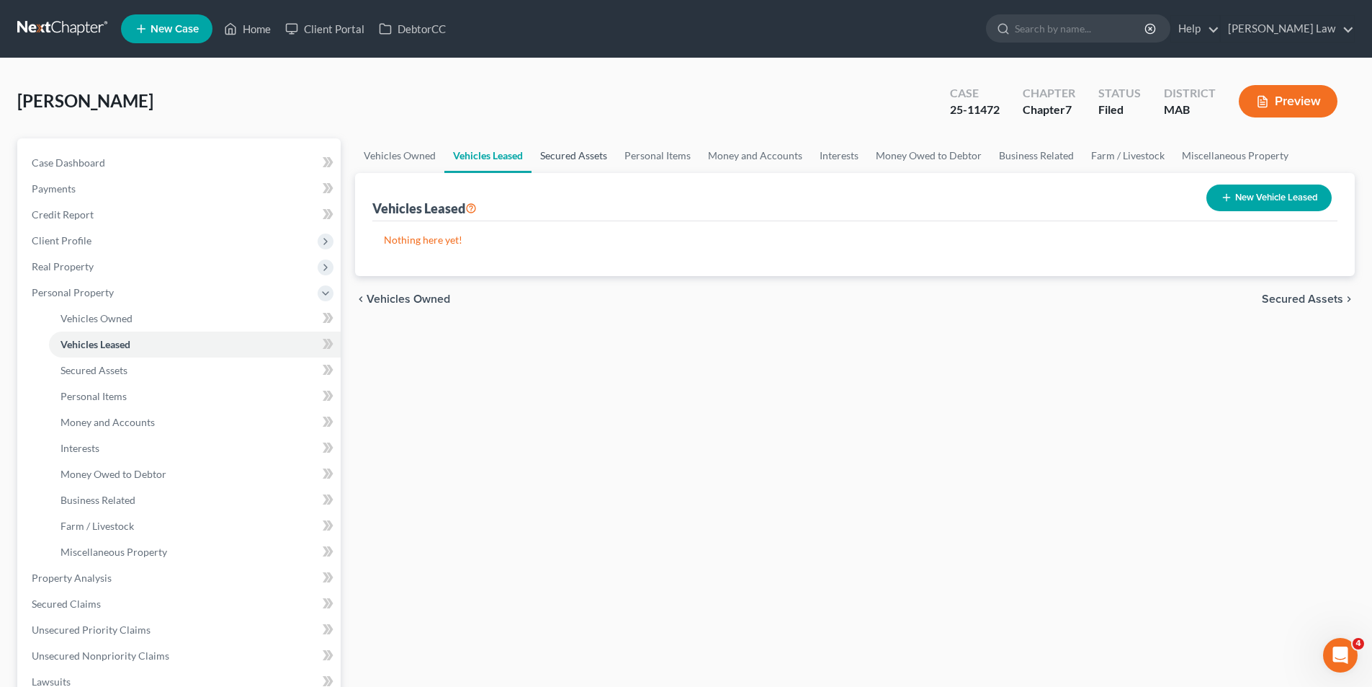
click at [561, 156] on link "Secured Assets" at bounding box center [574, 155] width 84 height 35
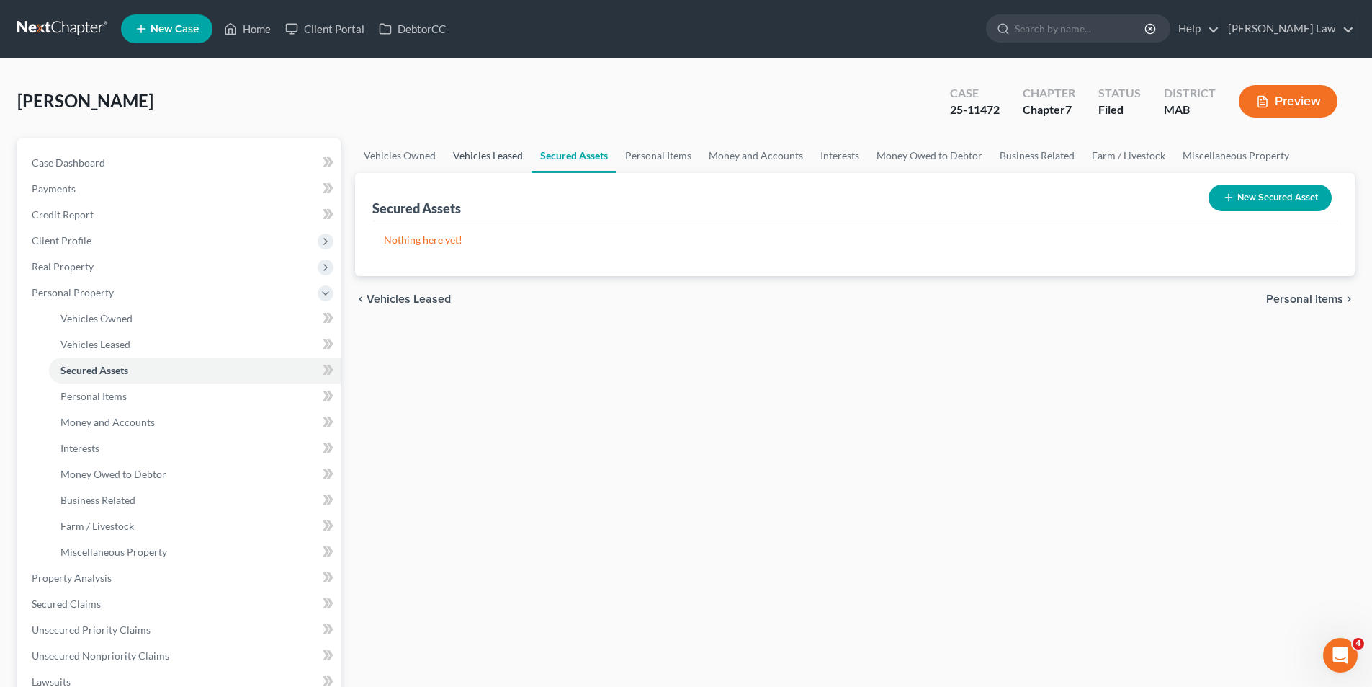
click at [488, 156] on link "Vehicles Leased" at bounding box center [488, 155] width 87 height 35
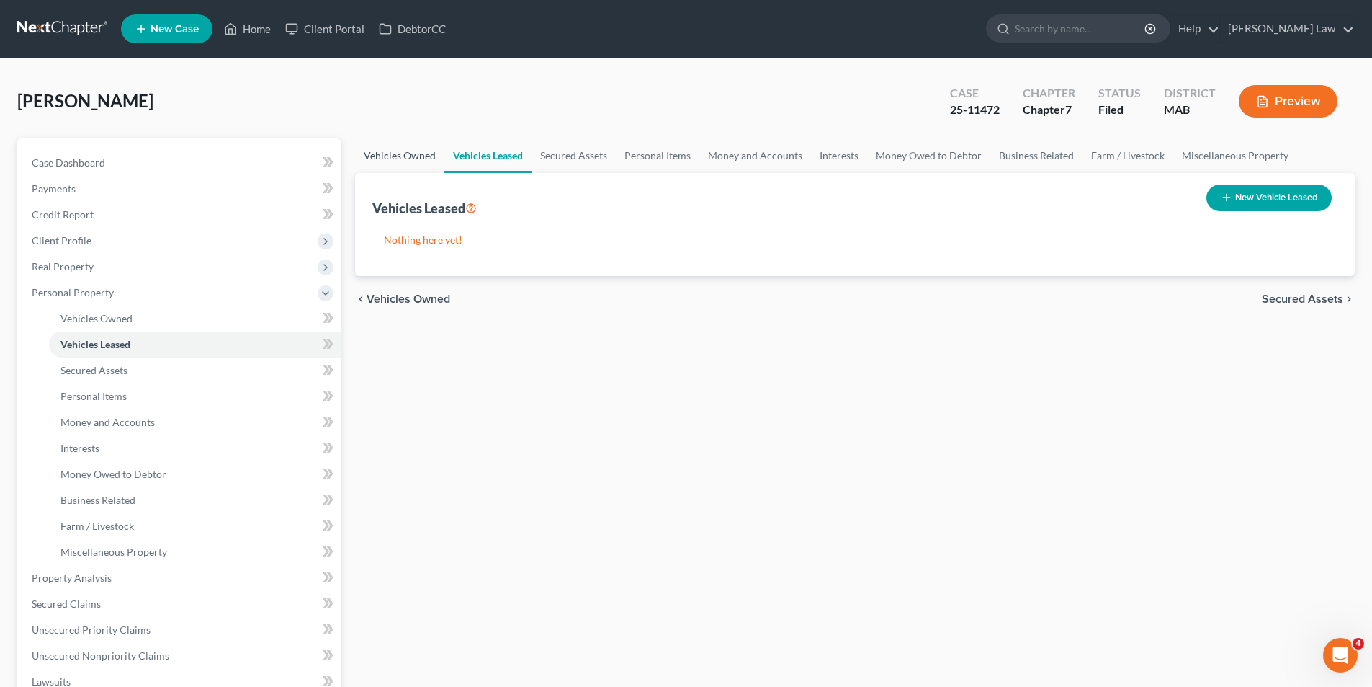
click at [376, 153] on link "Vehicles Owned" at bounding box center [399, 155] width 89 height 35
